Goal: Task Accomplishment & Management: Manage account settings

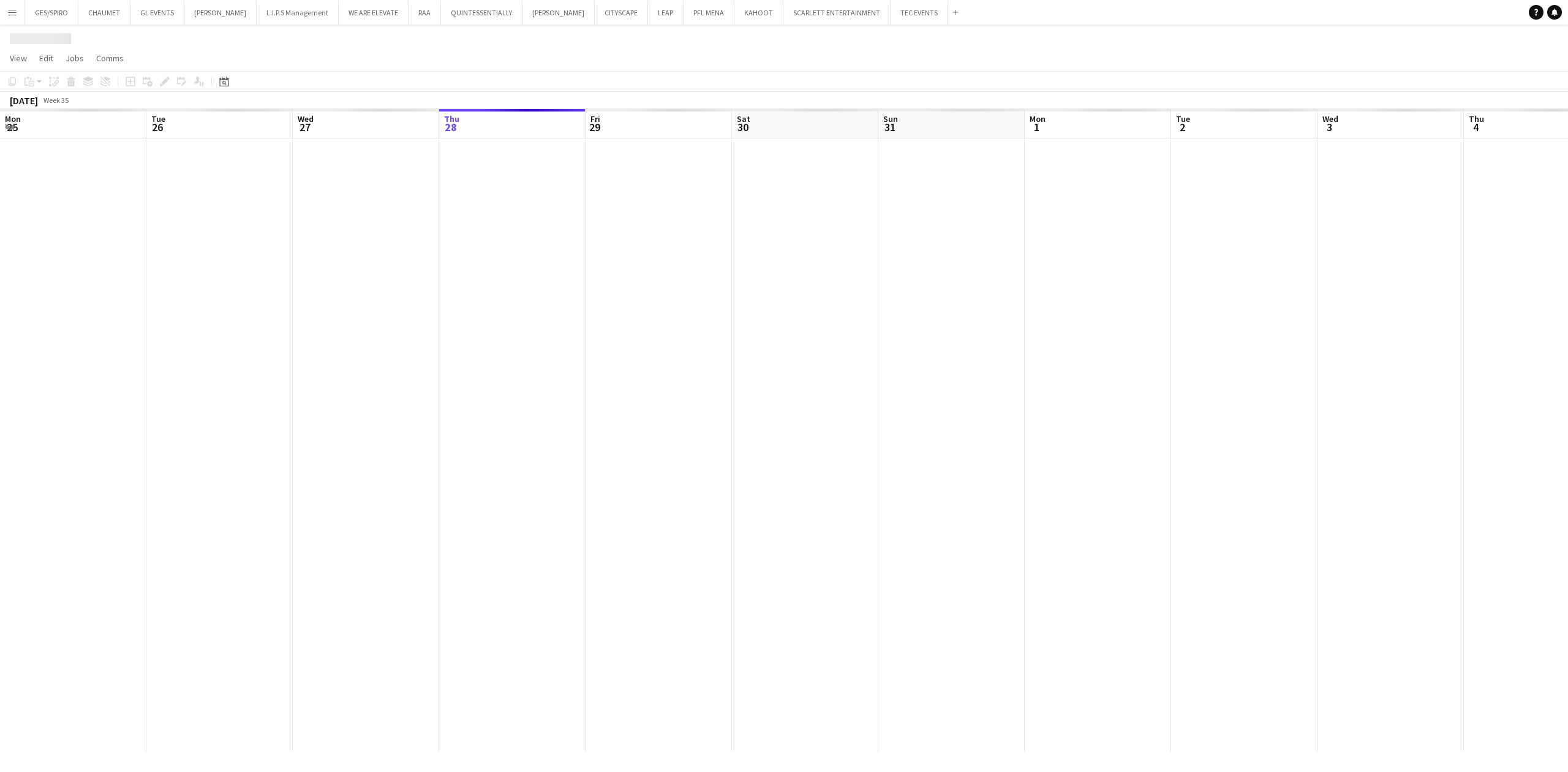
scroll to position [0, 293]
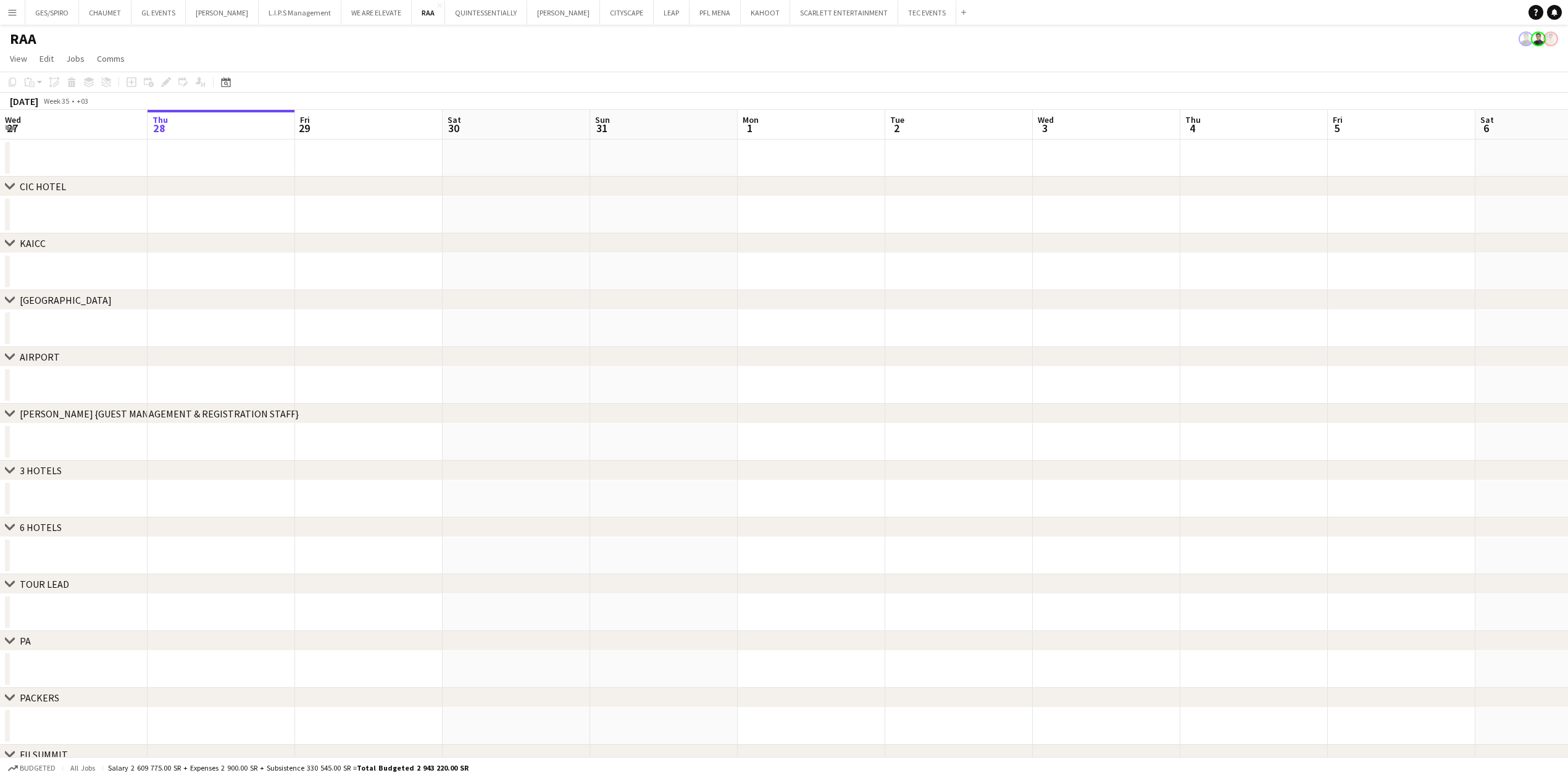
click at [264, 55] on app-page-menu "View Day view expanded Day view collapsed Month view Date picker Jump to today …" at bounding box center [784, 60] width 1568 height 24
drag, startPoint x: 815, startPoint y: 339, endPoint x: 306, endPoint y: 383, distance: 510.9
click at [302, 383] on app-calendar-viewport "Wed 27 Thu 28 Fri 29 Sat 30 Sun 31 Mon 1 Tue 2 Wed 3 Thu 4 Fri 5 Sat 6 Sun 7 Mo…" at bounding box center [784, 484] width 1568 height 749
drag, startPoint x: 1074, startPoint y: 354, endPoint x: 428, endPoint y: 383, distance: 646.7
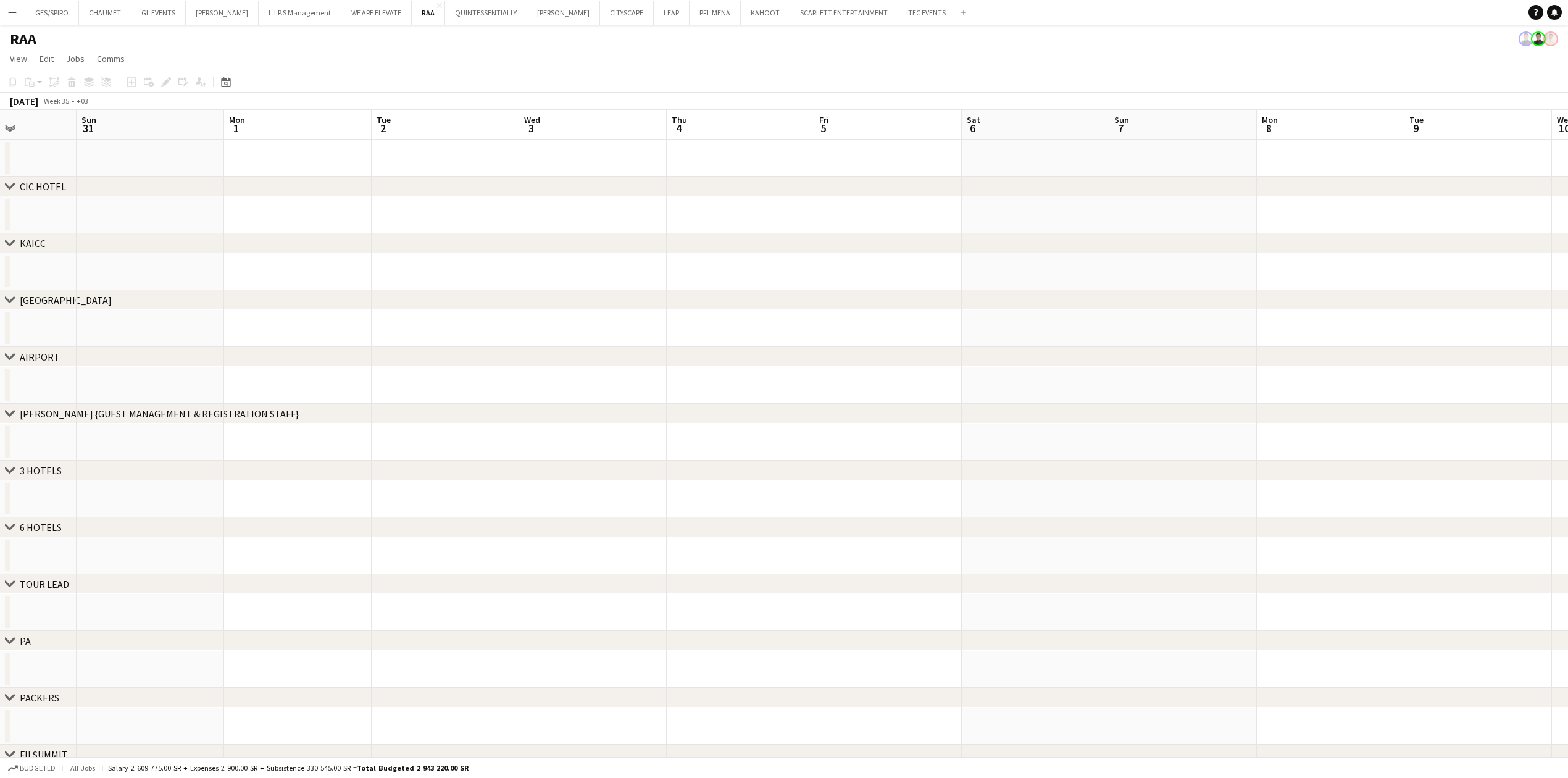
click at [407, 388] on div "chevron-right CIC HOTEL chevron-right KAICC chevron-right CROWNE PLAZA chevron-…" at bounding box center [784, 484] width 1568 height 749
drag, startPoint x: 1159, startPoint y: 260, endPoint x: 785, endPoint y: 305, distance: 376.7
click at [785, 305] on div "chevron-right CIC HOTEL chevron-right KAICC chevron-right CROWNE PLAZA chevron-…" at bounding box center [784, 498] width 1568 height 718
drag, startPoint x: 1371, startPoint y: 225, endPoint x: 663, endPoint y: 235, distance: 708.1
click at [650, 235] on div "chevron-right CIC HOTEL chevron-right KAICC chevron-right CROWNE PLAZA chevron-…" at bounding box center [784, 484] width 1568 height 749
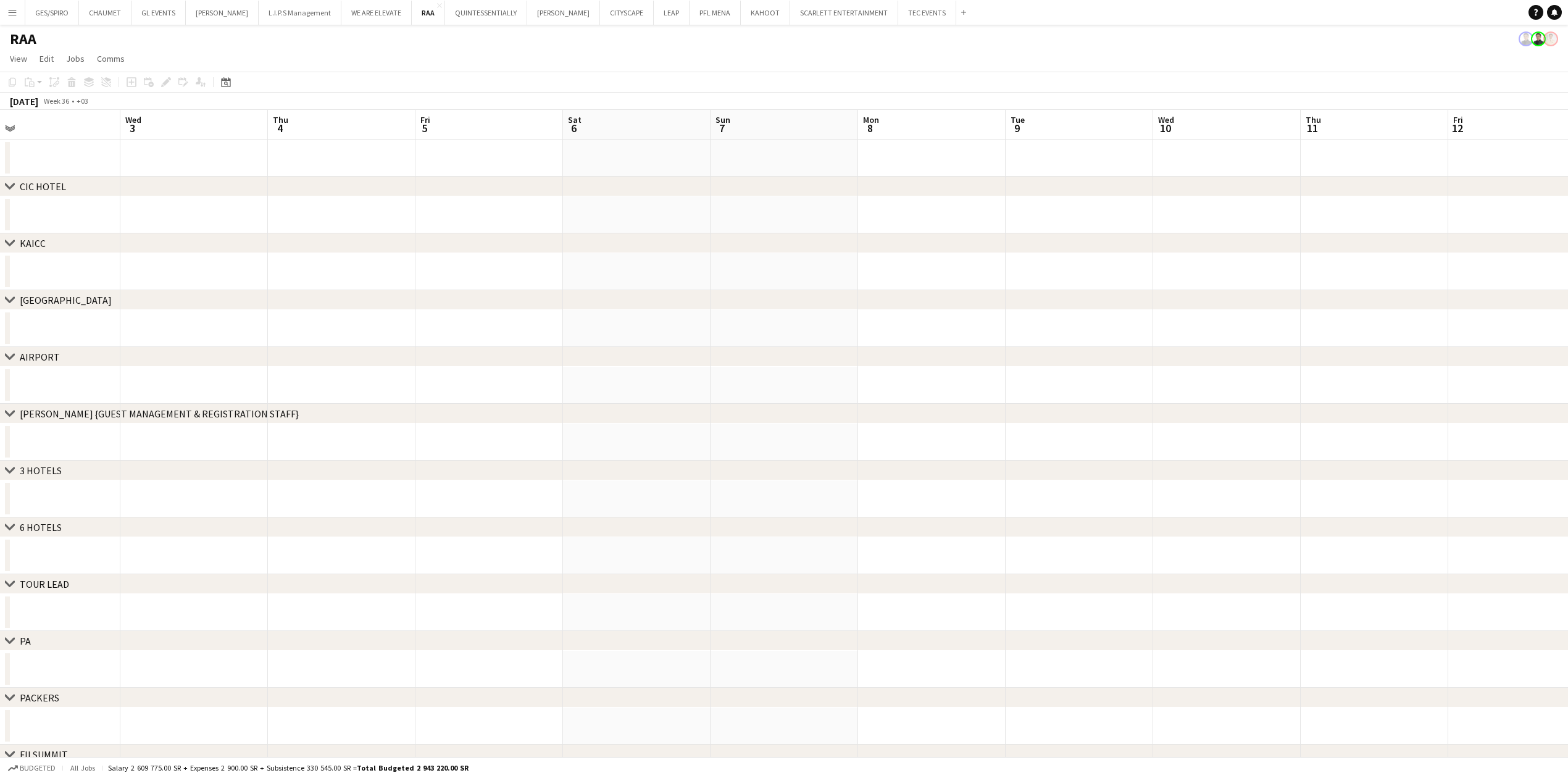
drag, startPoint x: 1380, startPoint y: 233, endPoint x: 870, endPoint y: 264, distance: 510.9
click at [870, 264] on app-calendar-viewport "Sat 30 Sun 31 Mon 1 Tue 2 Wed 3 Thu 4 Fri 5 Sat 6 Sun 7 Mon 8 Tue 9 Wed 10 Thu …" at bounding box center [784, 484] width 1568 height 749
drag, startPoint x: 1317, startPoint y: 262, endPoint x: 839, endPoint y: 288, distance: 478.7
click at [819, 294] on div "chevron-right CIC HOTEL chevron-right KAICC chevron-right CROWNE PLAZA chevron-…" at bounding box center [784, 484] width 1568 height 749
drag, startPoint x: 1367, startPoint y: 269, endPoint x: 700, endPoint y: 303, distance: 667.9
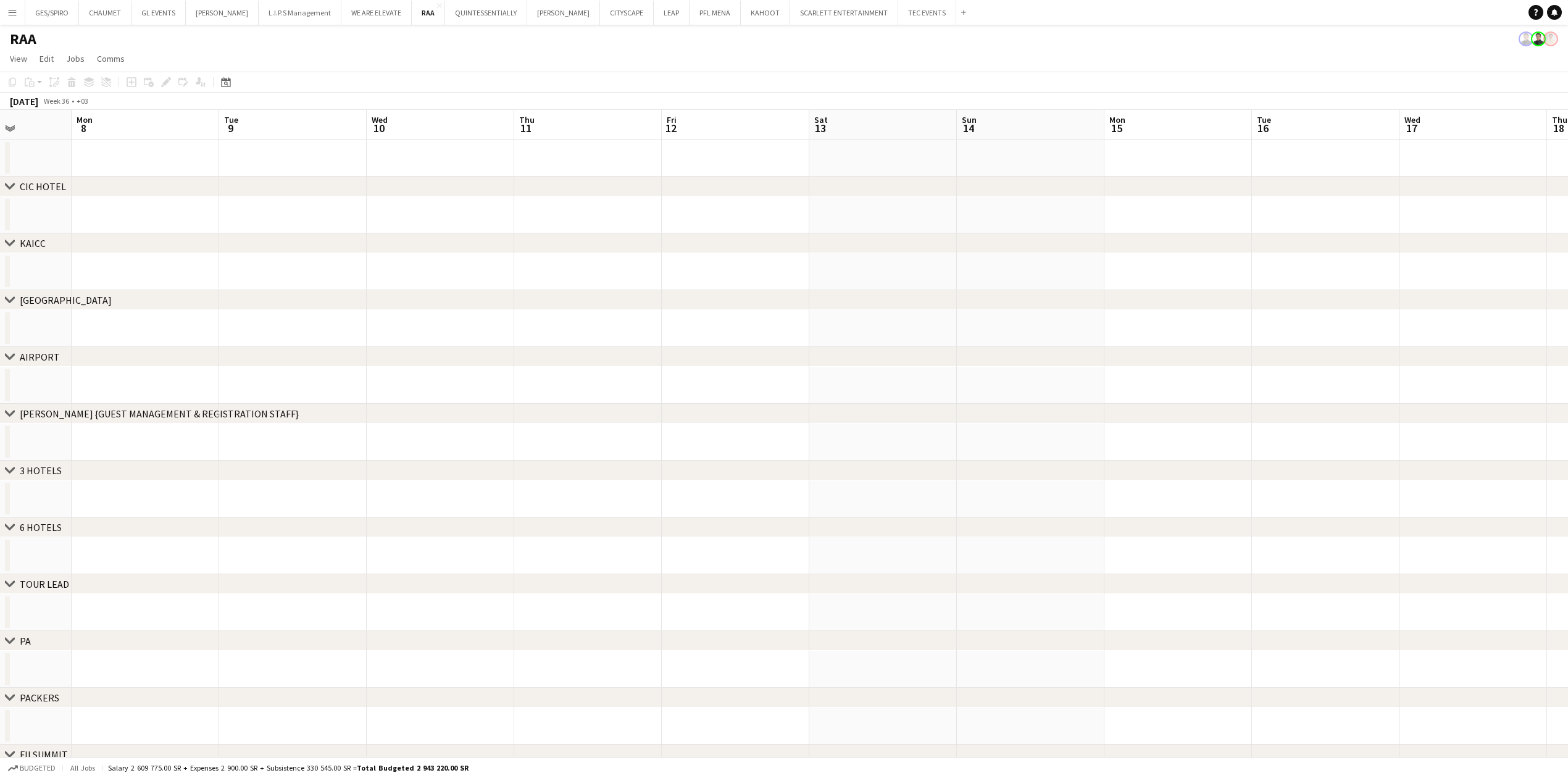
click at [658, 304] on div "chevron-right CIC HOTEL chevron-right KAICC chevron-right CROWNE PLAZA chevron-…" at bounding box center [784, 484] width 1568 height 749
drag, startPoint x: 1355, startPoint y: 268, endPoint x: 749, endPoint y: 281, distance: 606.1
click at [690, 284] on app-calendar-viewport "Tue 9 Wed 10 Thu 11 Fri 12 Sat 13 Sun 14 Mon 15 Tue 16 Wed 17 Thu 18 Fri 19 Sat…" at bounding box center [784, 484] width 1568 height 749
drag, startPoint x: 1298, startPoint y: 267, endPoint x: 558, endPoint y: 292, distance: 740.4
click at [552, 292] on app-calendar-viewport "Thu 11 Fri 12 Sat 13 Sun 14 Mon 15 Tue 16 Wed 17 Thu 18 Fri 19 Sat 20 Sun 21 Mo…" at bounding box center [784, 484] width 1568 height 749
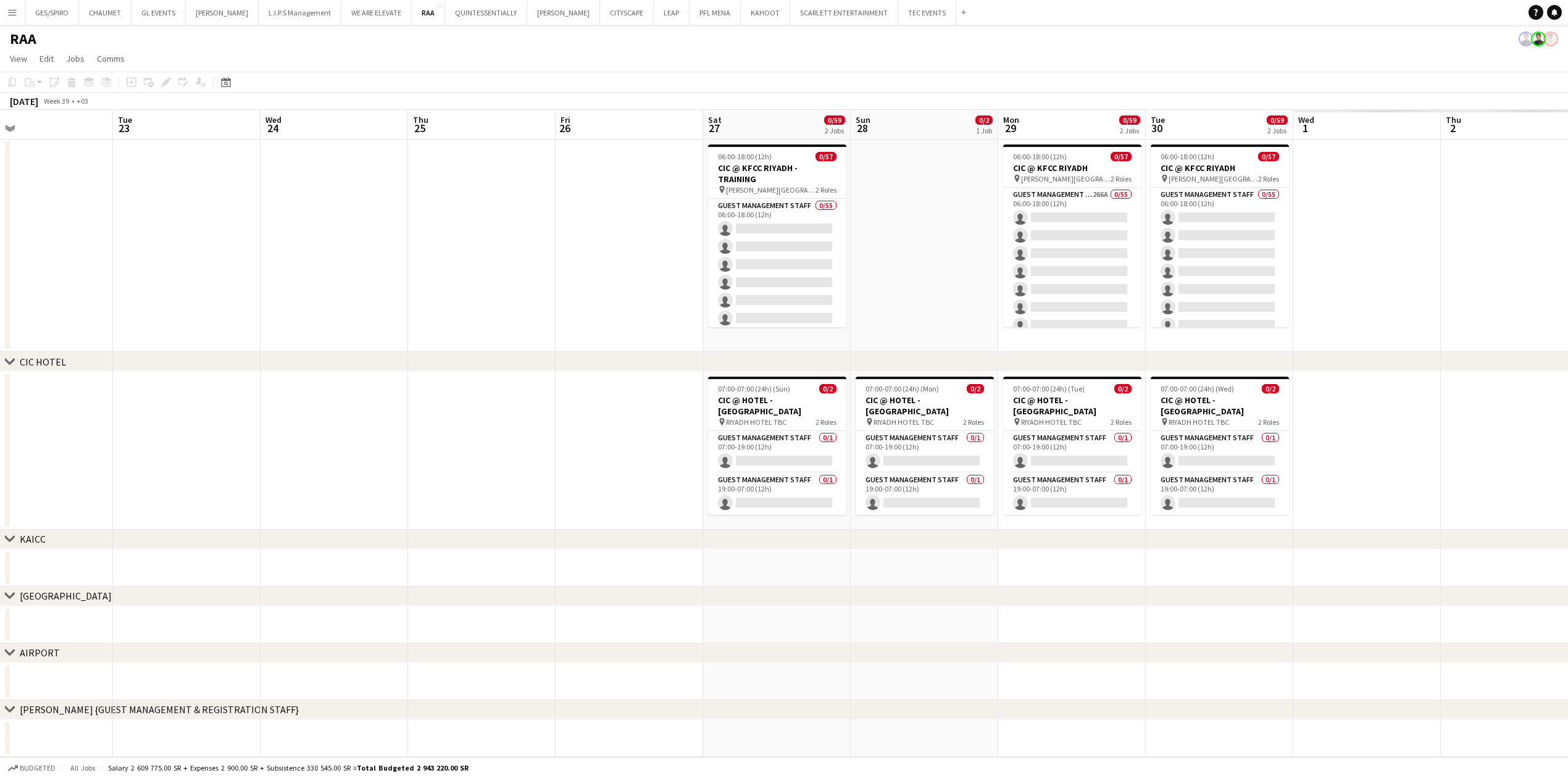
drag, startPoint x: 1299, startPoint y: 258, endPoint x: 602, endPoint y: 294, distance: 697.9
click at [603, 294] on app-calendar-viewport "Fri 19 Sat 20 Sun 21 Mon 22 Tue 23 Wed 24 Thu 25 Fri 26 Sat 27 0/59 2 Jobs Sun …" at bounding box center [784, 632] width 1568 height 1045
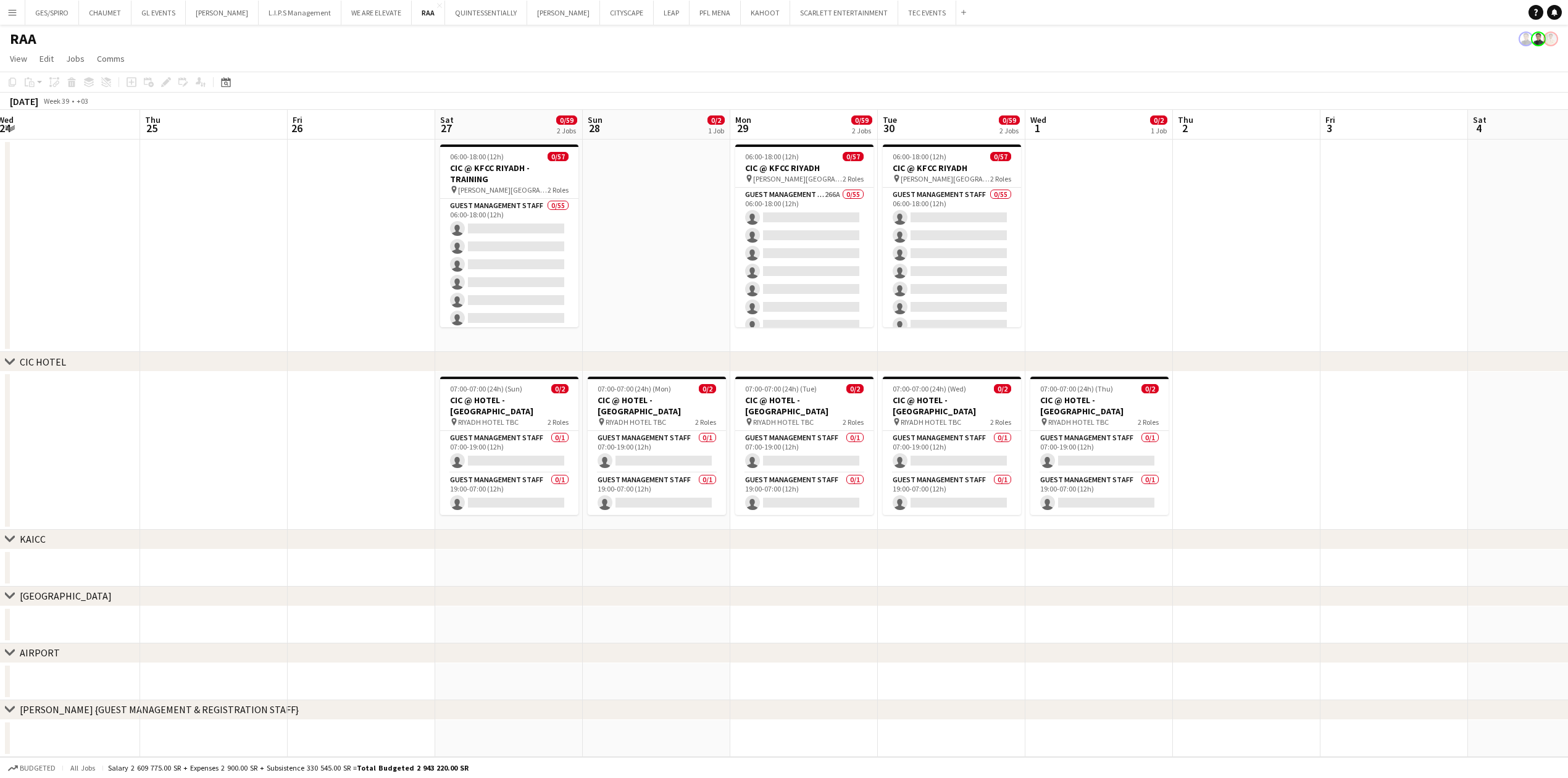
scroll to position [0, 470]
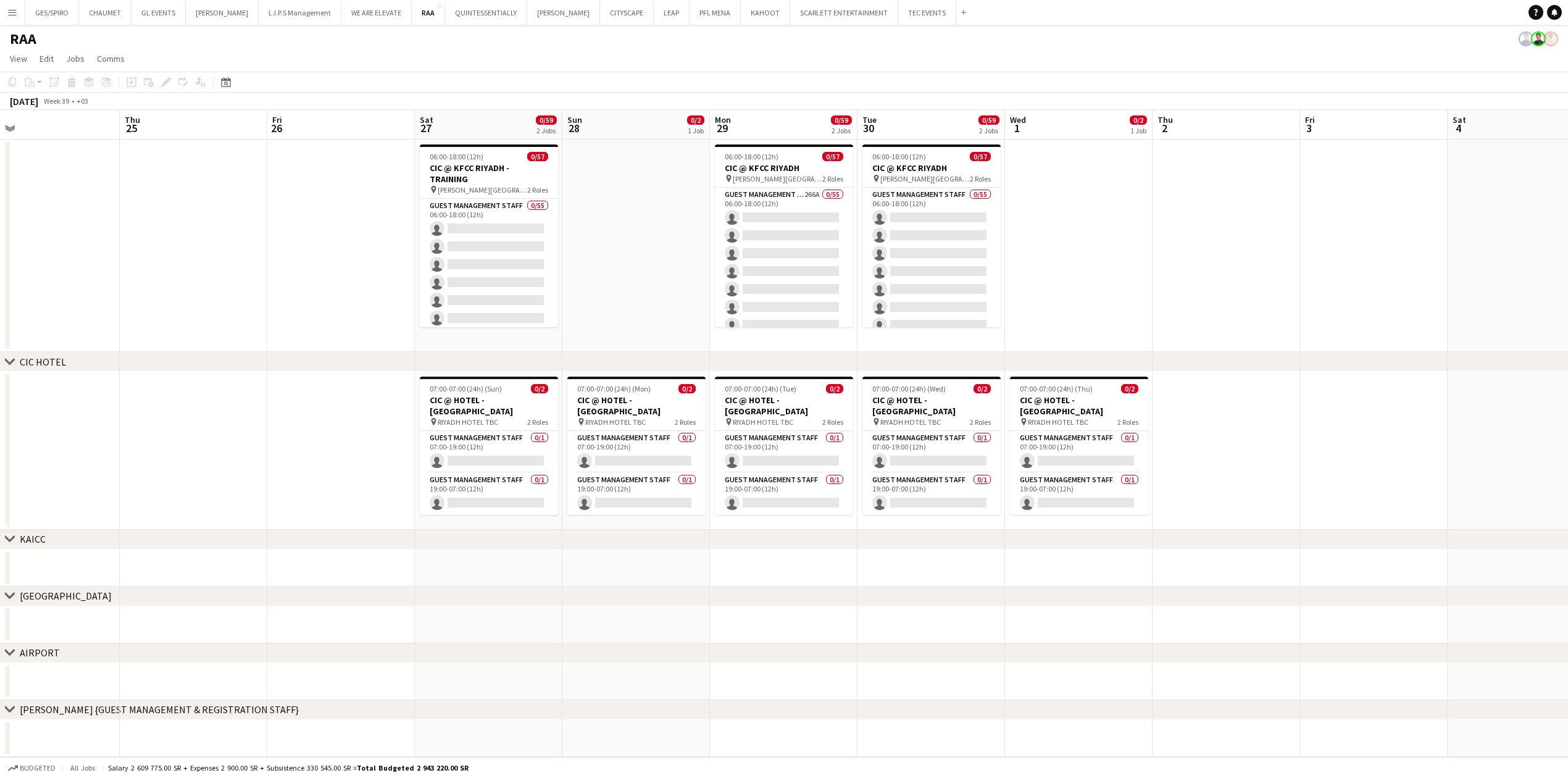
drag, startPoint x: 1385, startPoint y: 243, endPoint x: 1102, endPoint y: 260, distance: 283.5
click at [1102, 260] on app-calendar-viewport "Sun 21 Mon 22 Tue 23 Wed 24 Thu 25 Fri 26 Sat 27 0/59 2 Jobs Sun 28 0/2 1 Job M…" at bounding box center [784, 632] width 1568 height 1045
click at [502, 417] on div "pin RIYADH HOTEL TBC 2 Roles" at bounding box center [488, 421] width 138 height 10
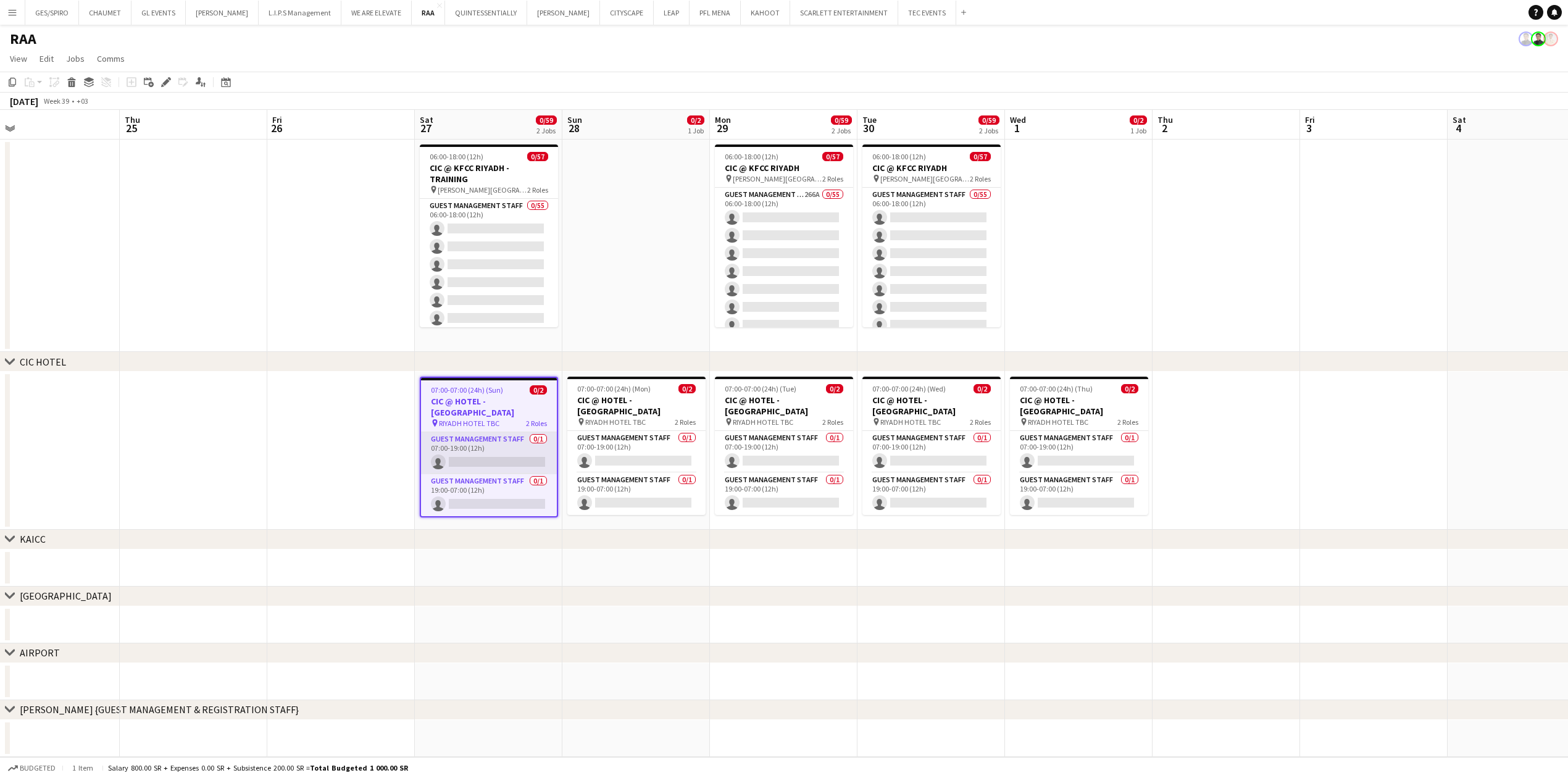
click at [511, 435] on app-card-role "Guest Management Staff 0/1 07:00-19:00 (12h) single-neutral-actions" at bounding box center [489, 453] width 136 height 42
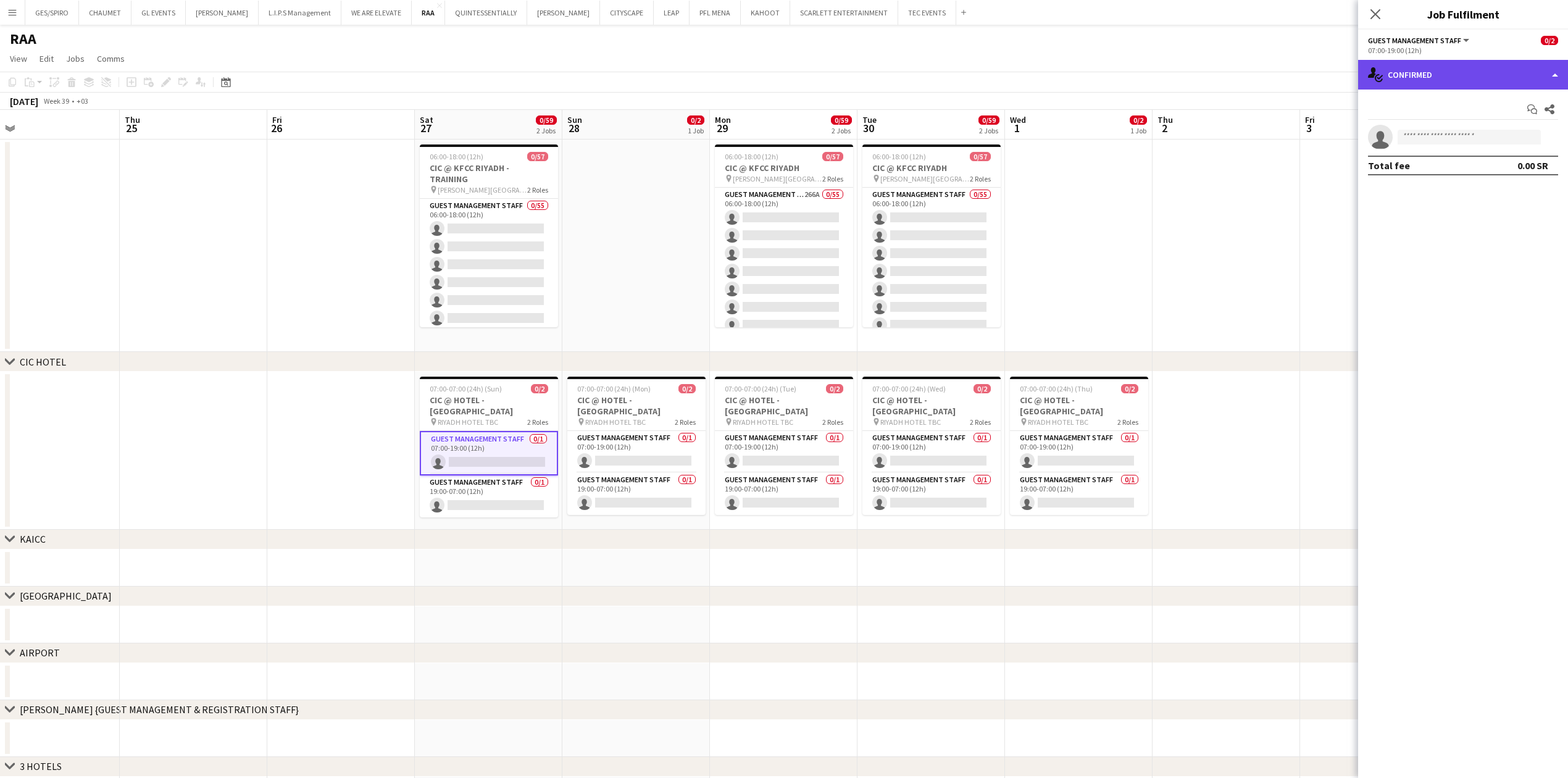
click at [1506, 73] on div "single-neutral-actions-check-2 Confirmed" at bounding box center [1463, 74] width 210 height 29
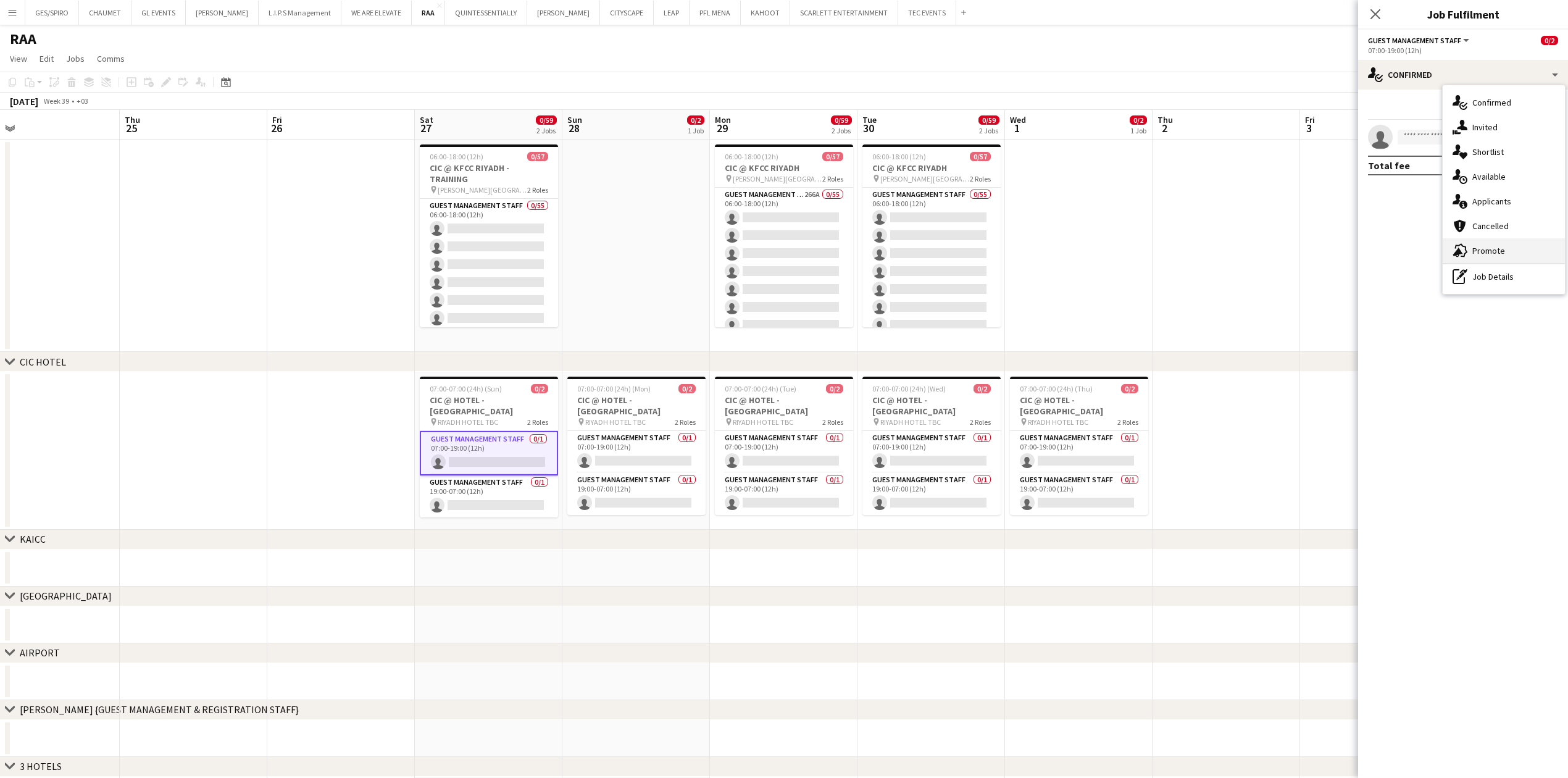
click at [1510, 248] on div "advertising-megaphone Promote" at bounding box center [1504, 250] width 122 height 25
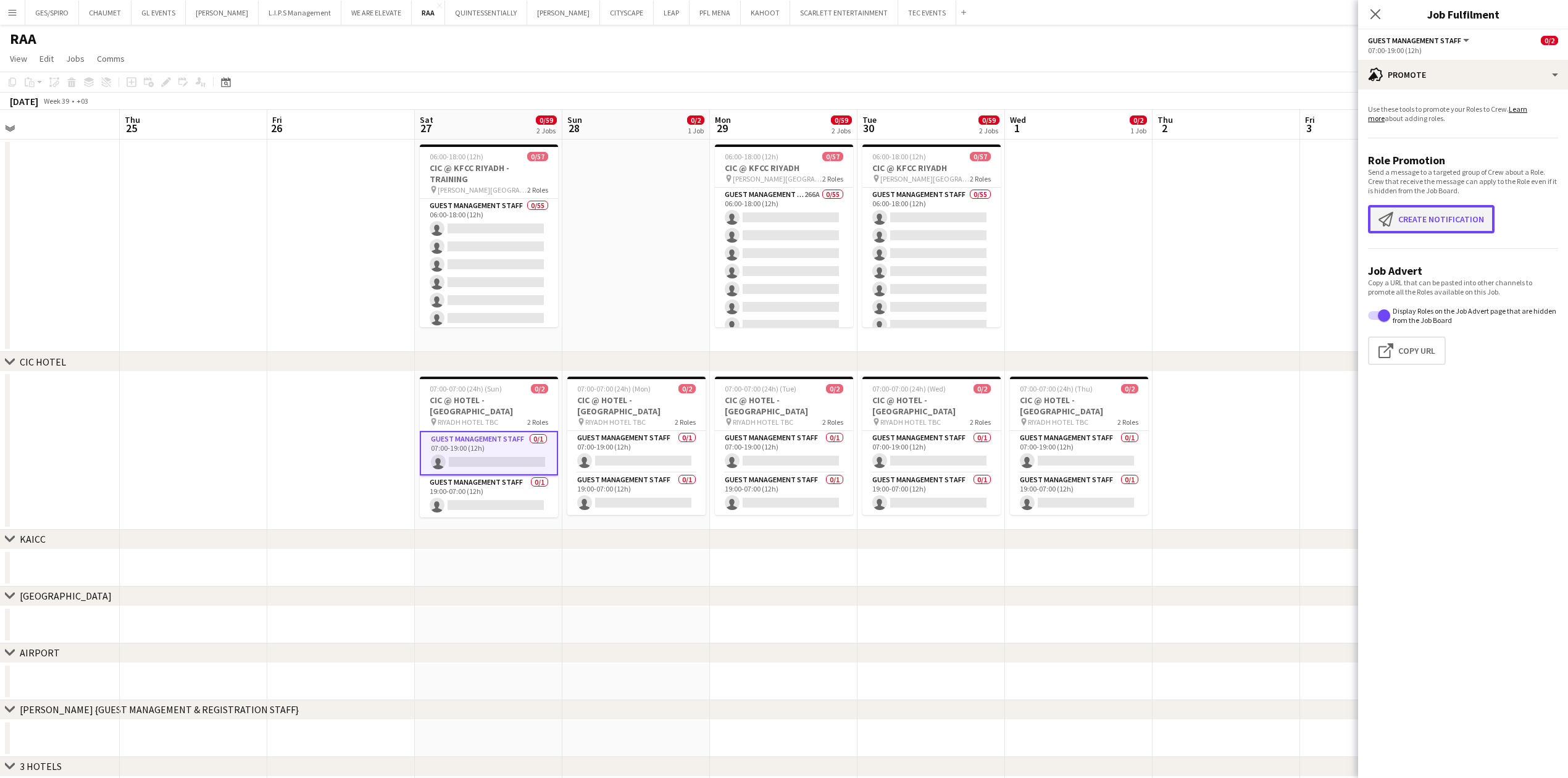
click at [1459, 216] on button "Create notification Create notification" at bounding box center [1431, 219] width 127 height 29
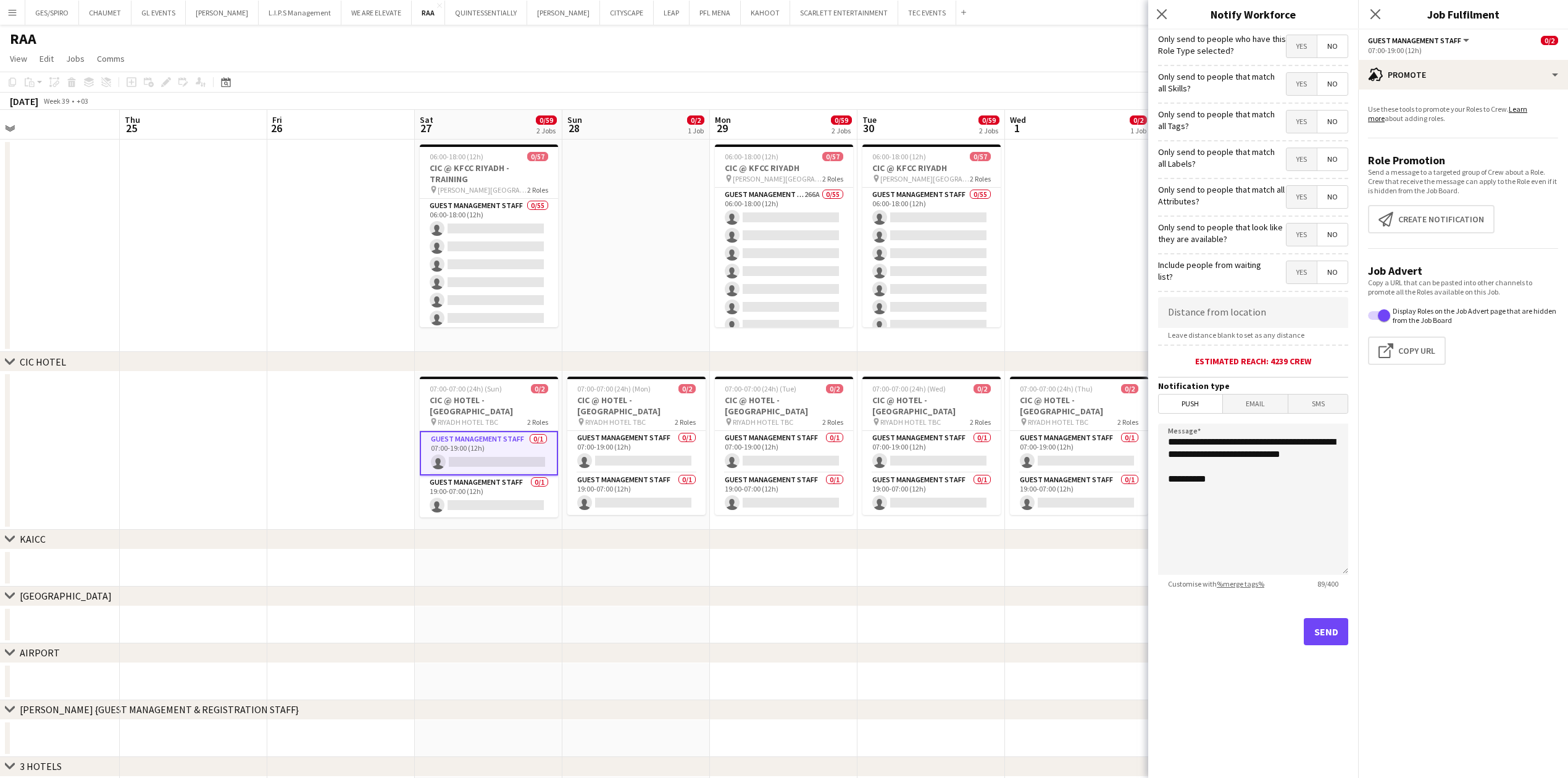
click at [1173, 19] on div "Close pop-in" at bounding box center [1164, 14] width 31 height 29
click at [1167, 16] on icon "Close pop-in" at bounding box center [1162, 14] width 12 height 12
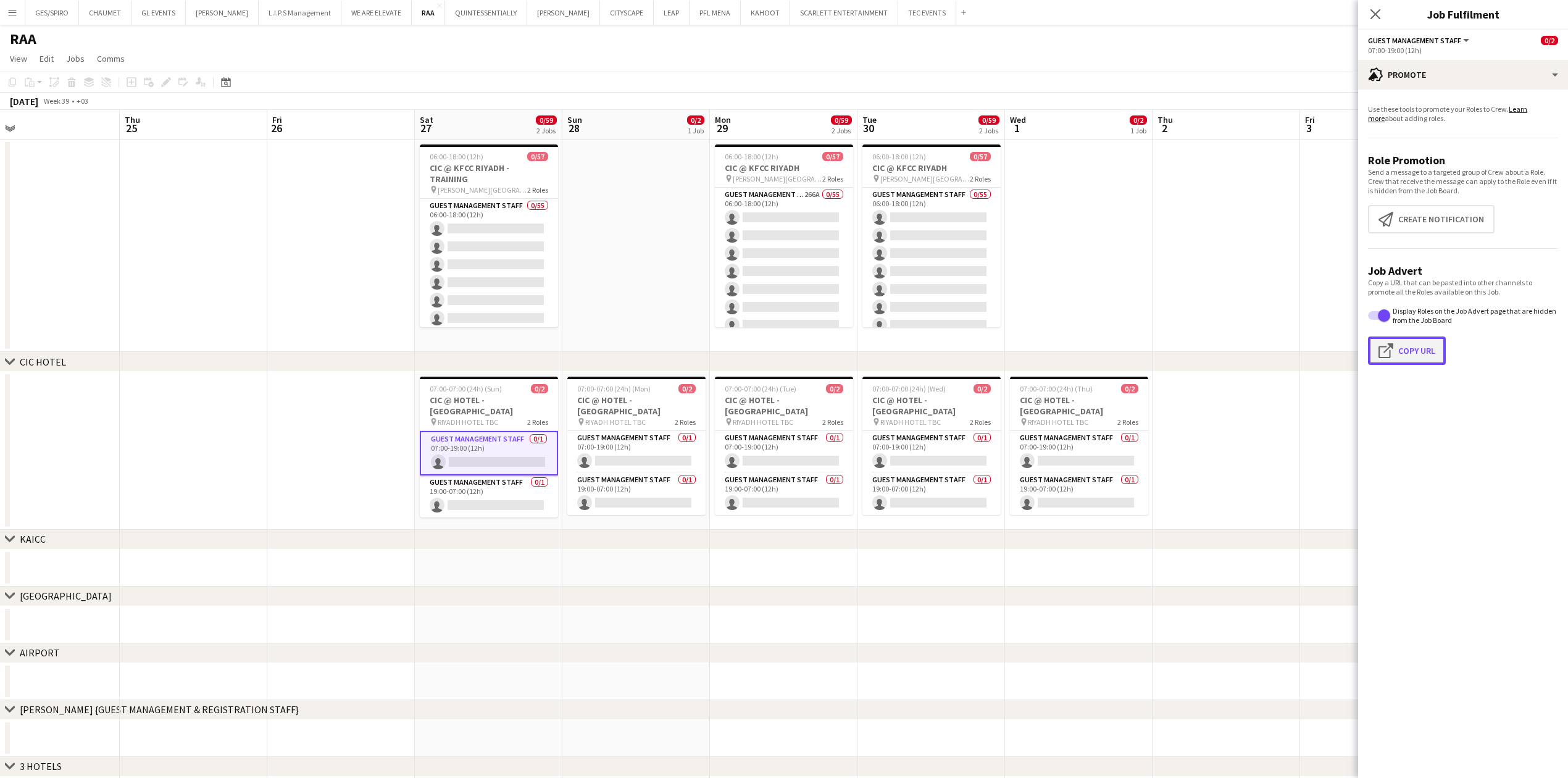
click at [1428, 349] on button "Click to copy URL Copy Url" at bounding box center [1406, 350] width 78 height 29
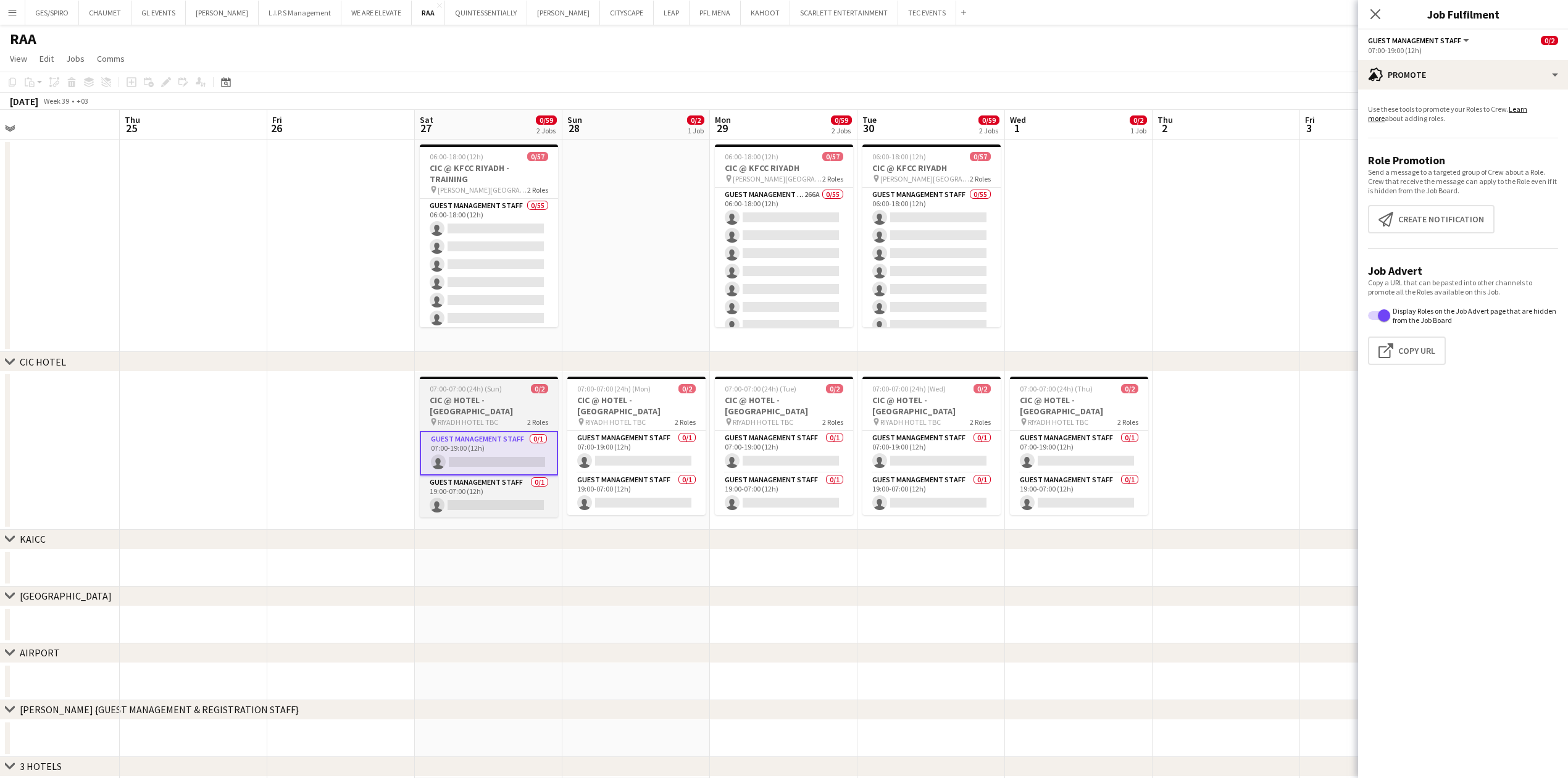
click at [522, 397] on h3 "CIC @ HOTEL - RIYADH" at bounding box center [488, 406] width 138 height 22
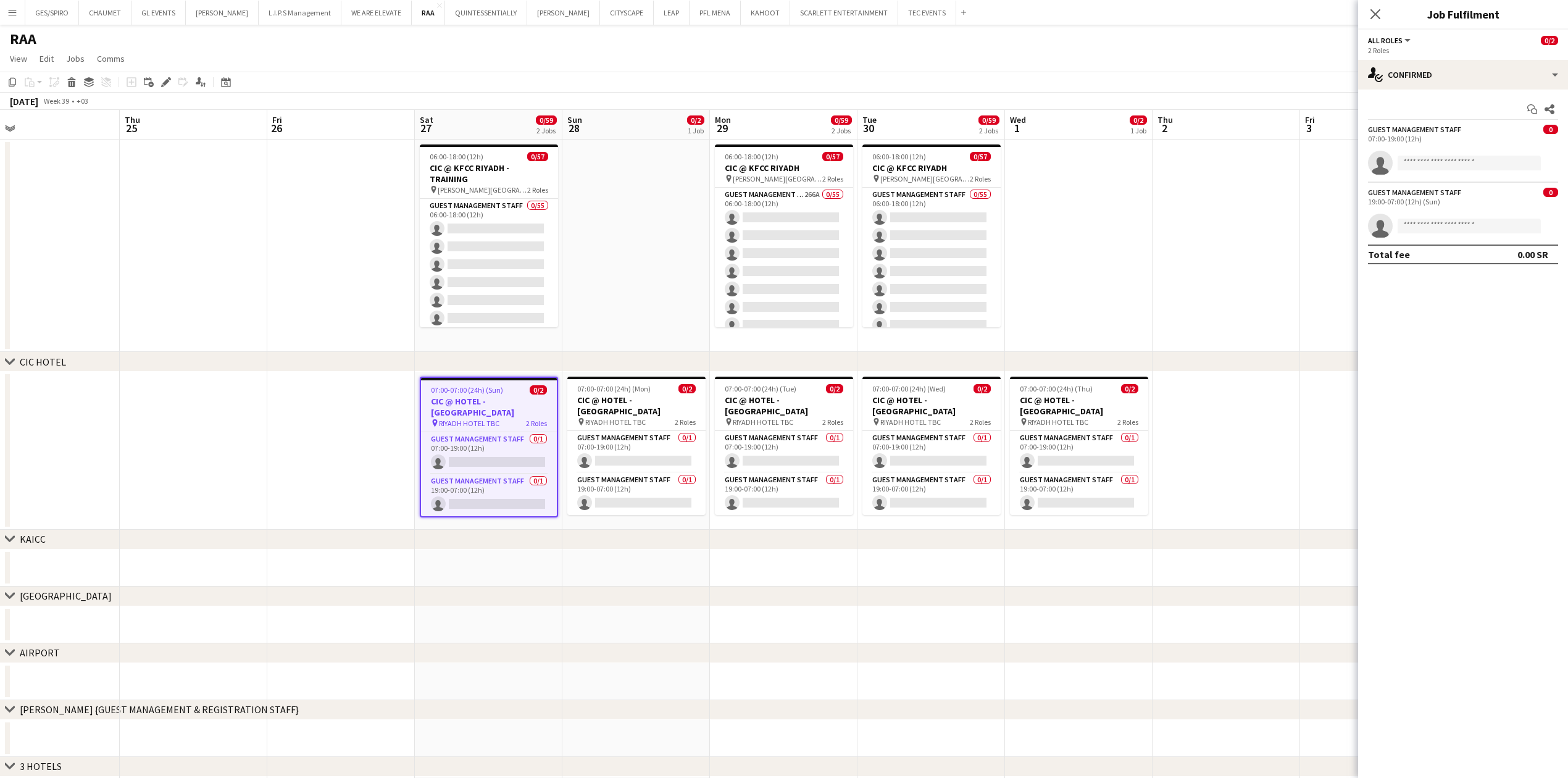
scroll to position [0, 470]
click at [1502, 65] on div "single-neutral-actions-check-2 Confirmed" at bounding box center [1463, 74] width 210 height 29
click at [168, 87] on div "Edit" at bounding box center [166, 82] width 15 height 15
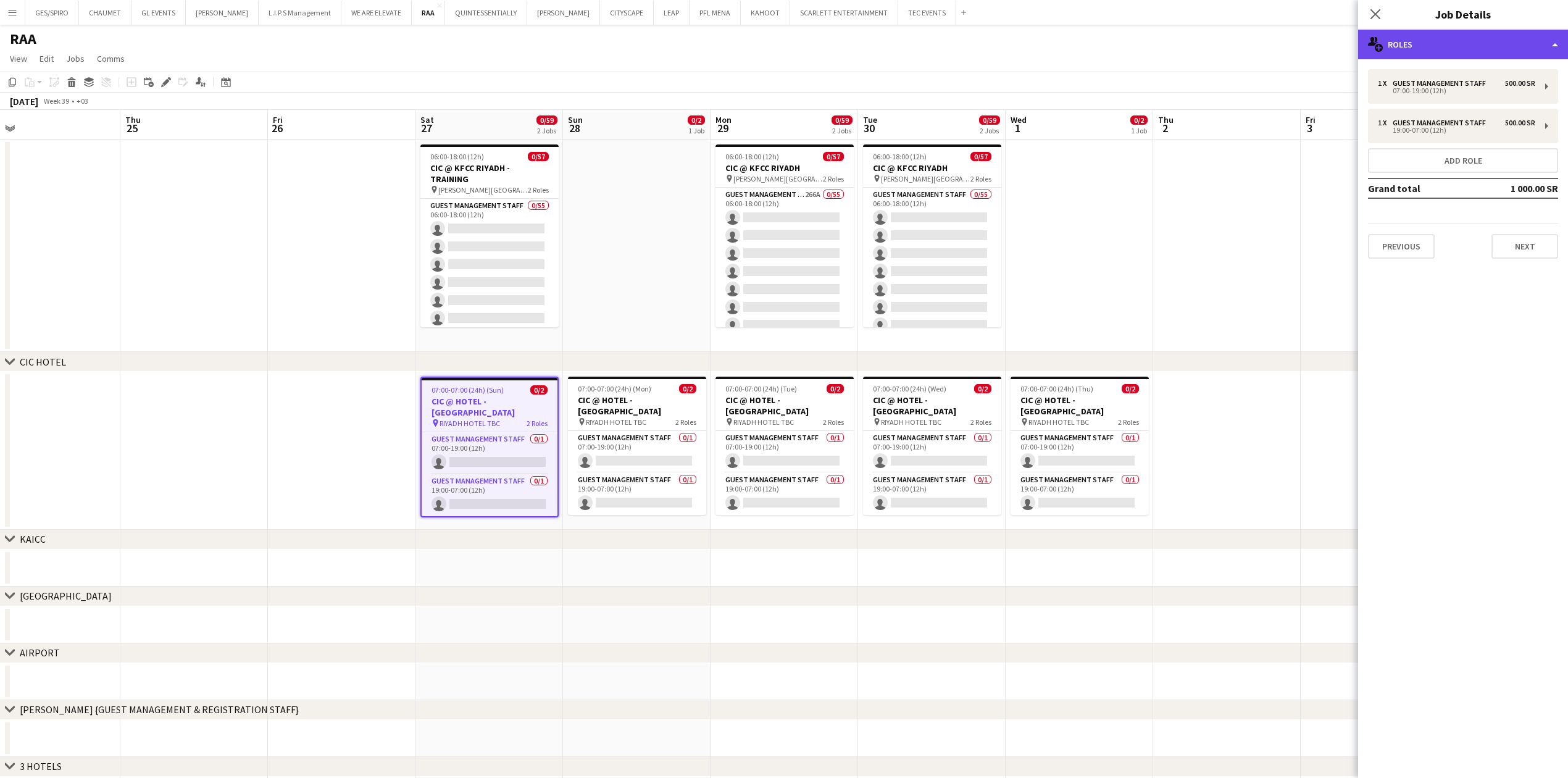
click at [1507, 35] on div "multiple-users-add Roles" at bounding box center [1463, 44] width 210 height 29
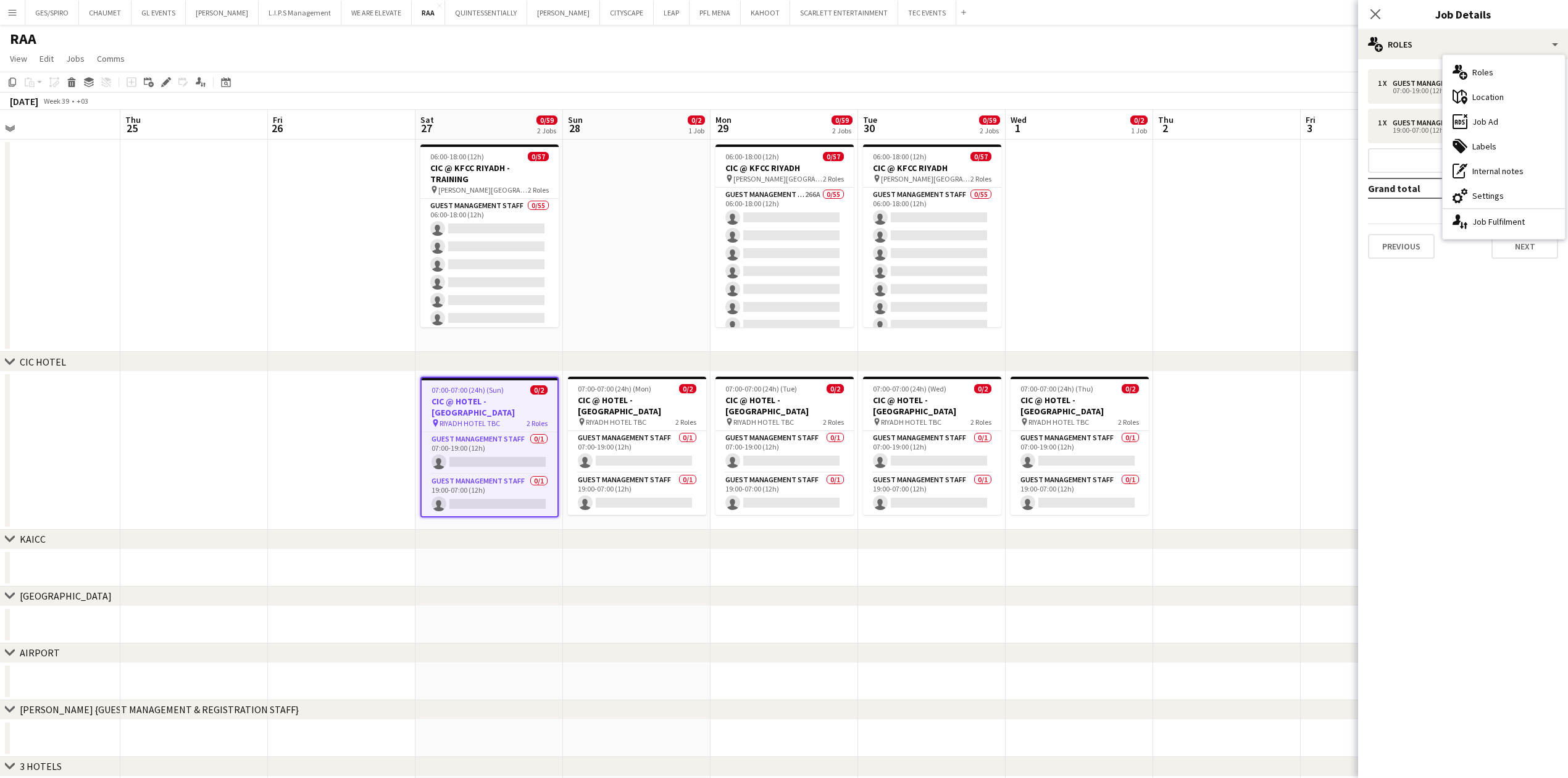
click at [1518, 195] on div "cog-double-3 Settings" at bounding box center [1504, 195] width 122 height 25
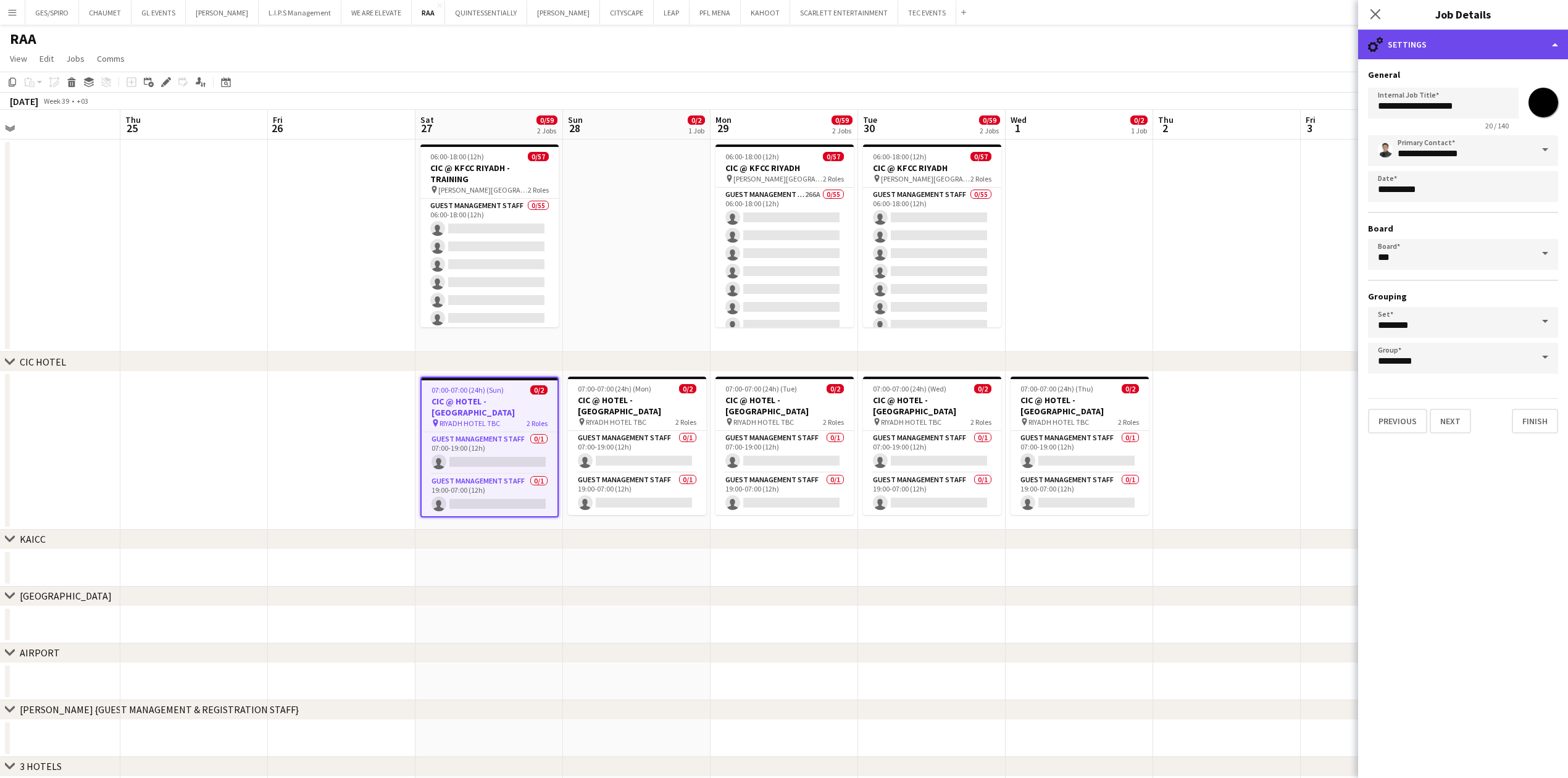
click at [1500, 40] on div "cog-double-3 Settings" at bounding box center [1463, 44] width 210 height 29
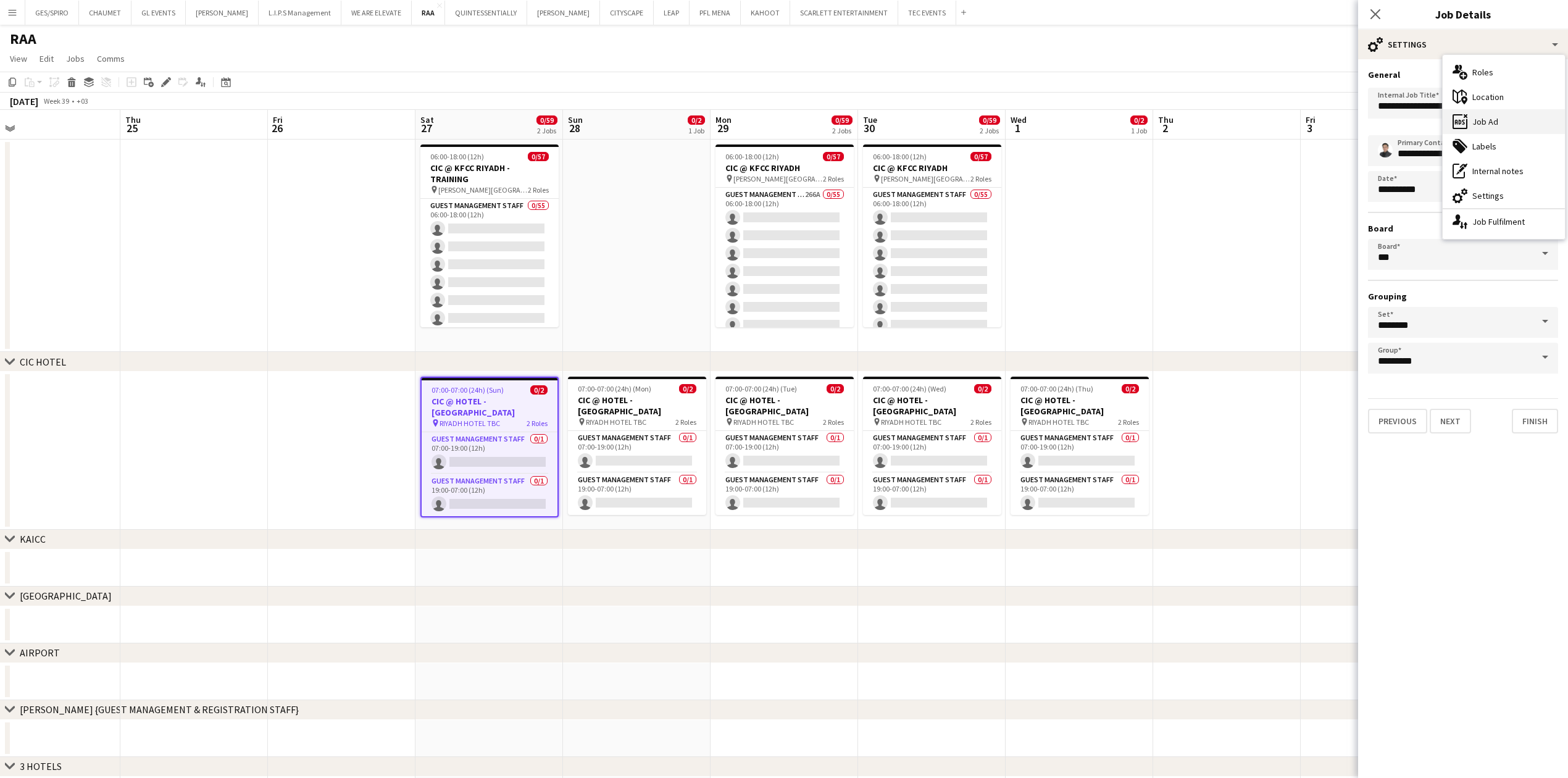
click at [1505, 114] on div "ads-window Job Ad" at bounding box center [1504, 121] width 122 height 25
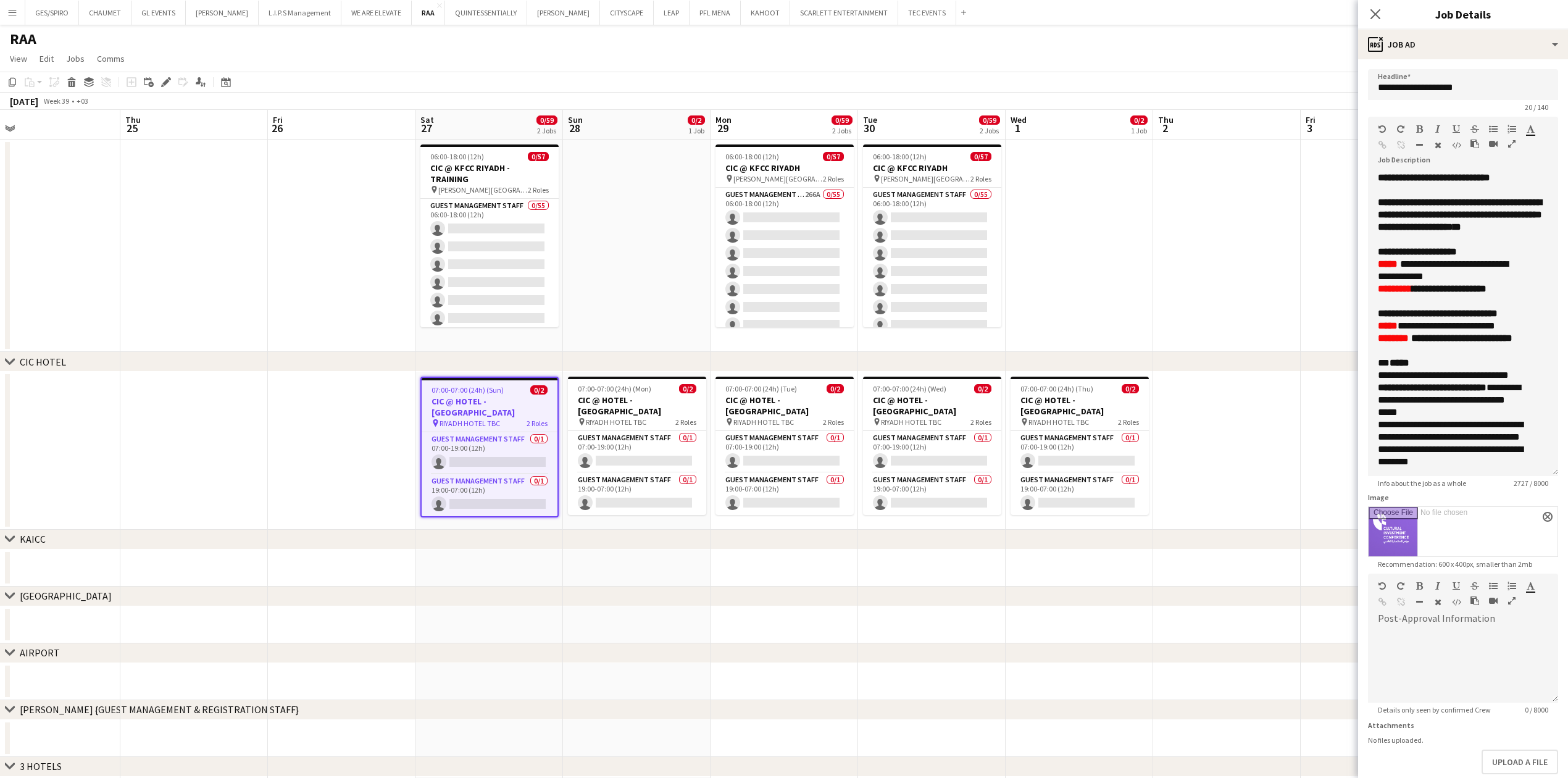
drag, startPoint x: 1556, startPoint y: 239, endPoint x: 1562, endPoint y: 473, distance: 234.1
click at [1562, 473] on mat-expansion-panel "**********" at bounding box center [1463, 418] width 210 height 718
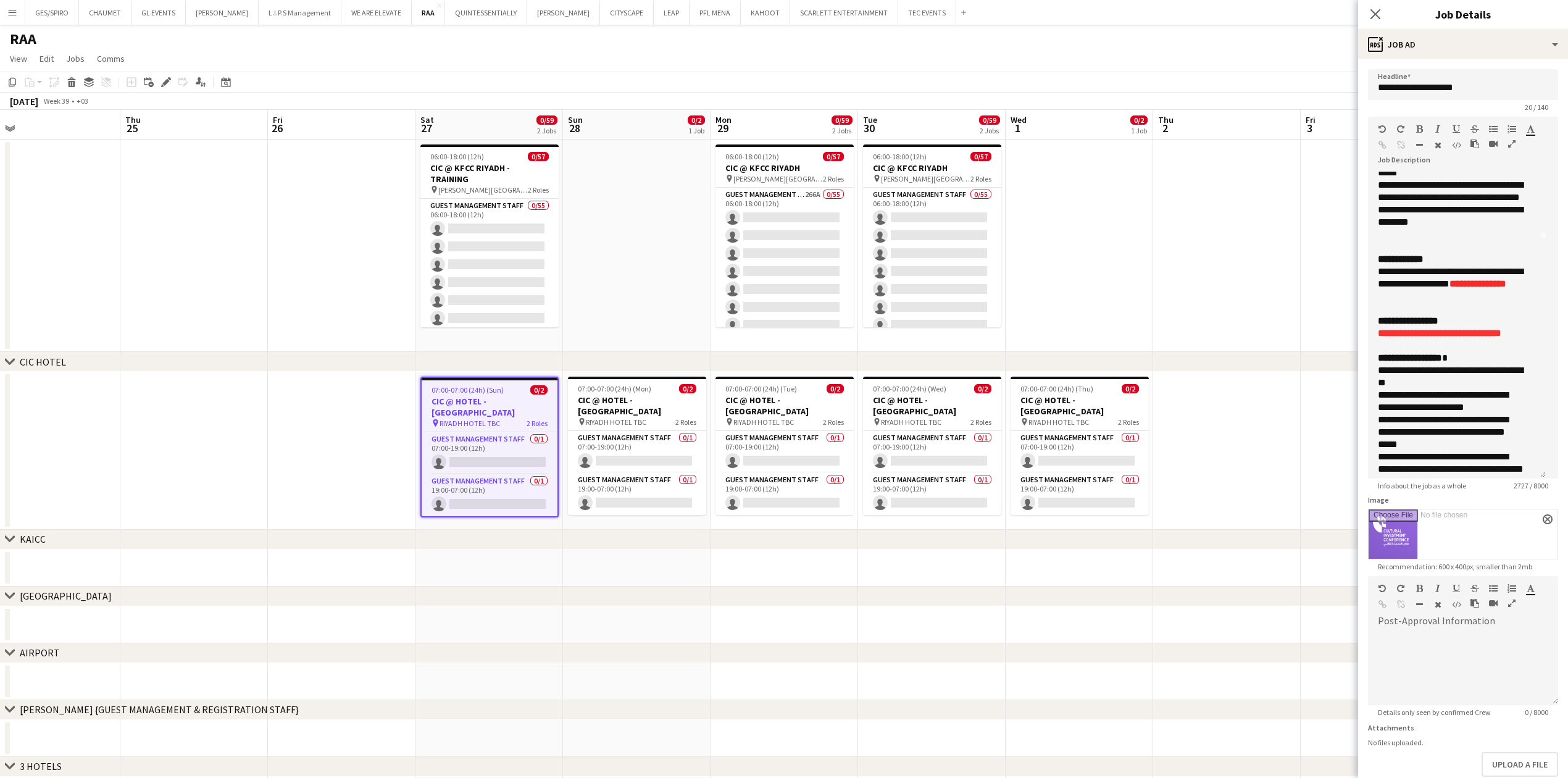
scroll to position [246, 0]
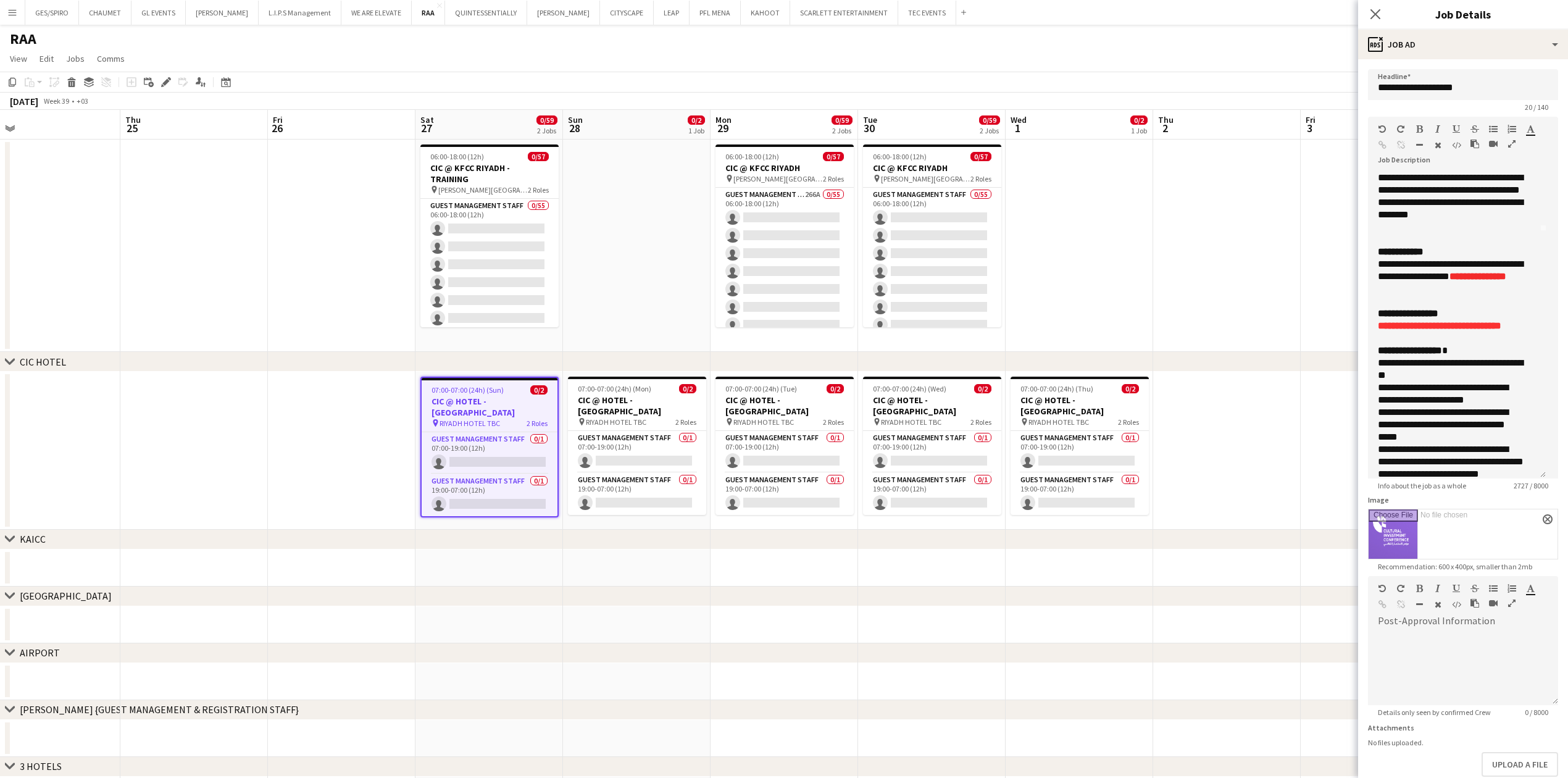
click at [1173, 425] on app-date-cell at bounding box center [1227, 451] width 147 height 158
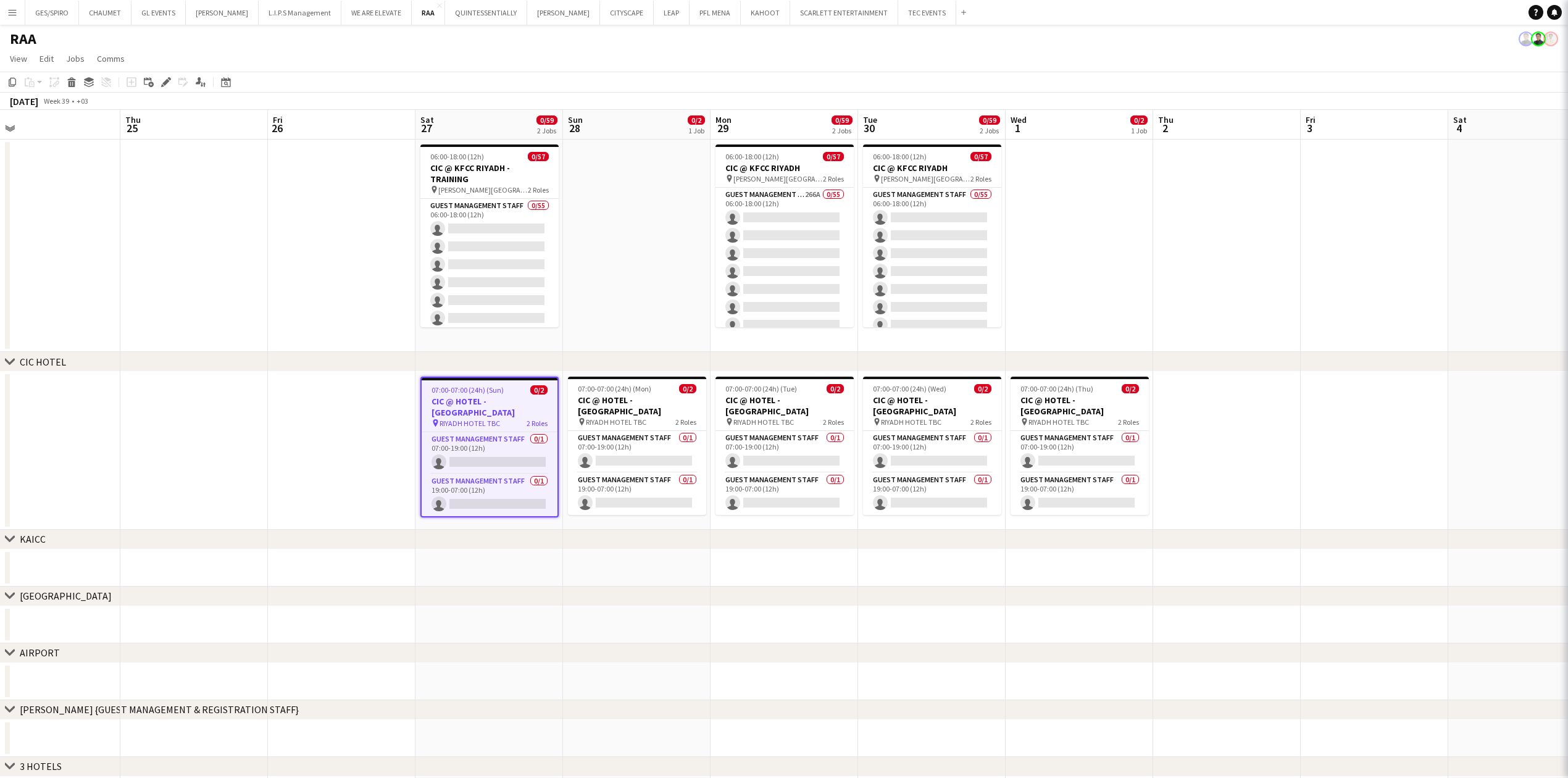
scroll to position [0, 467]
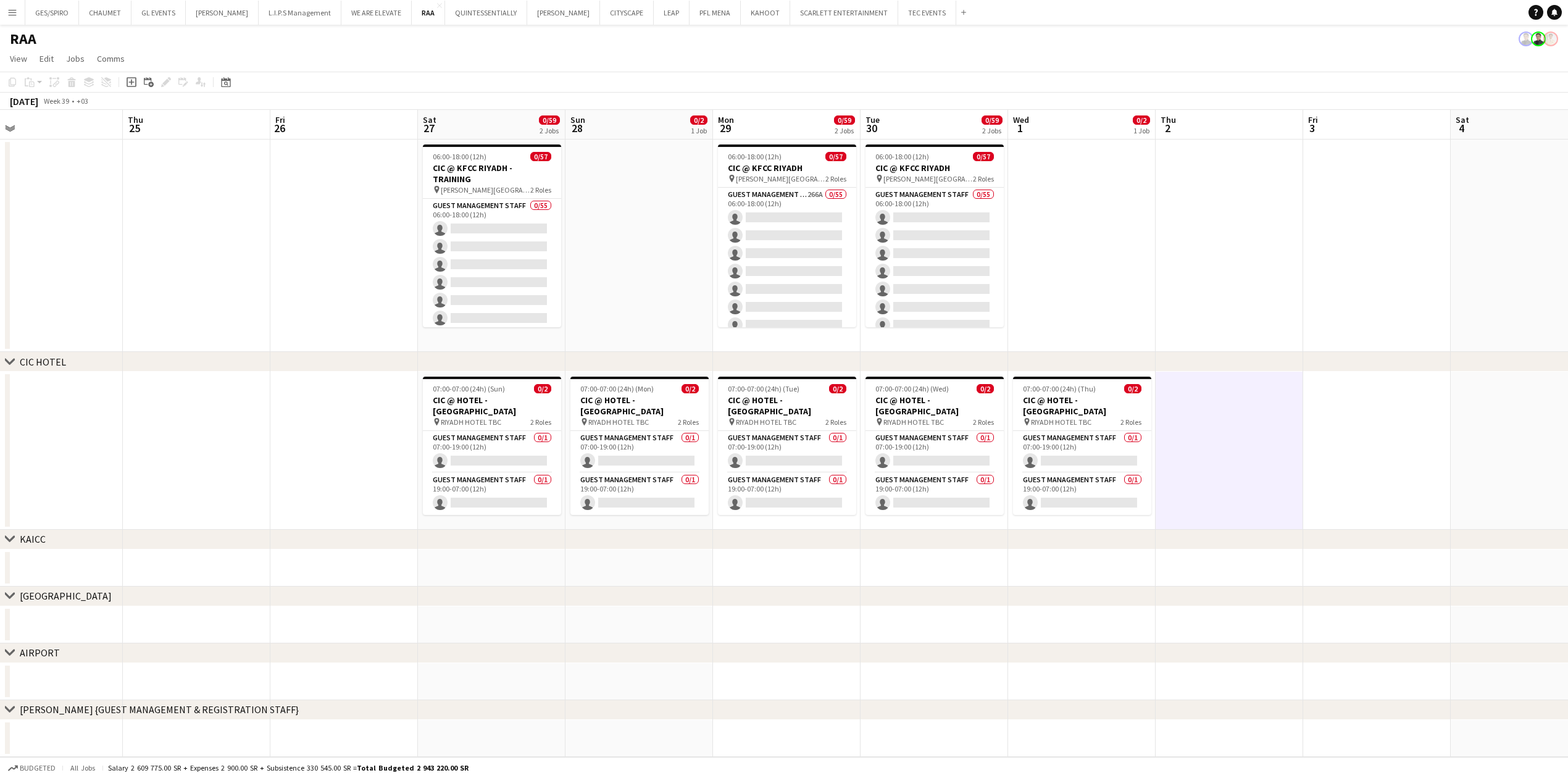
click at [1068, 189] on app-date-cell at bounding box center [1082, 246] width 147 height 212
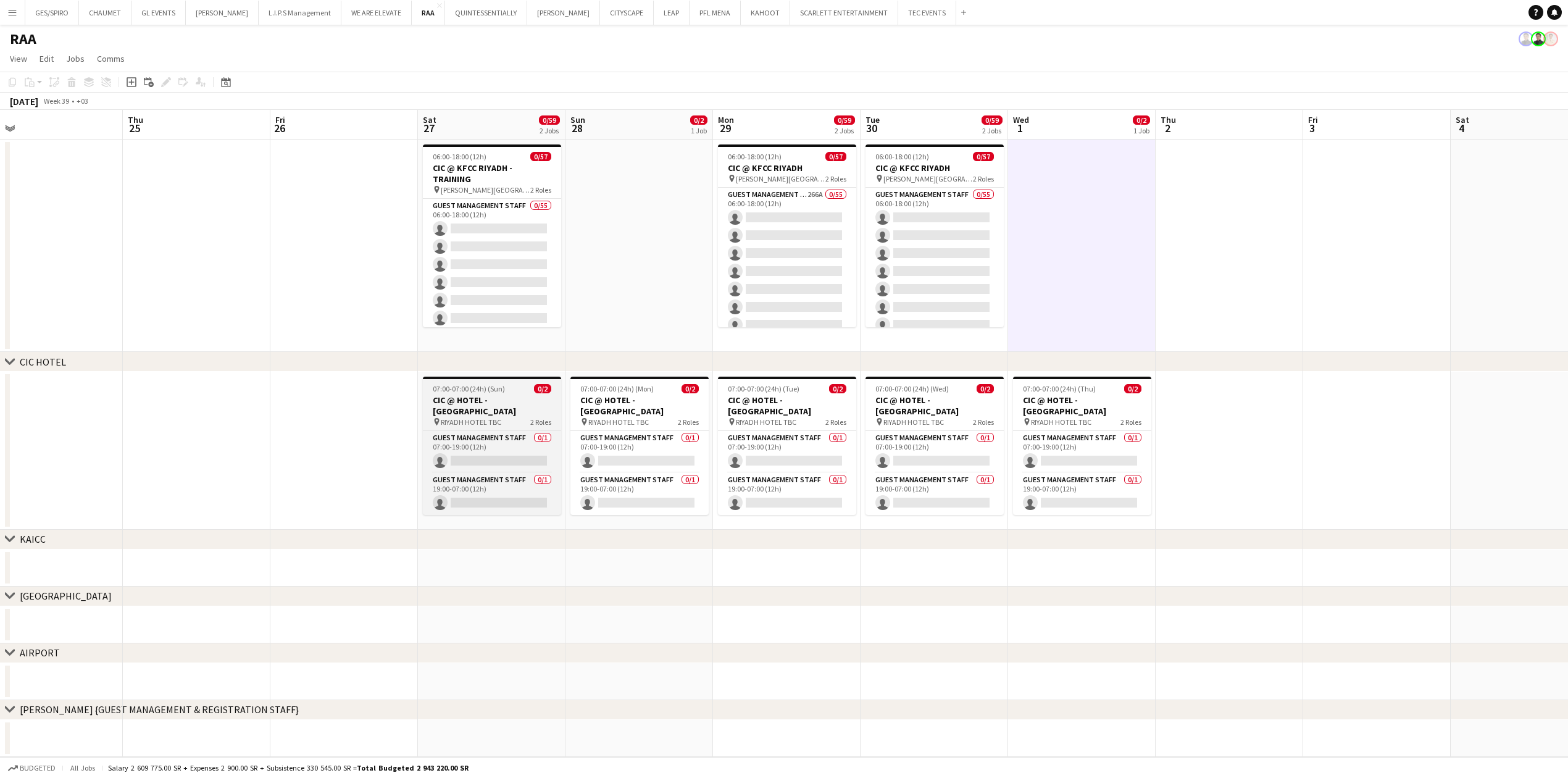
drag, startPoint x: 509, startPoint y: 384, endPoint x: 515, endPoint y: 379, distance: 7.8
click at [511, 384] on div "07:00-07:00 (24h) (Sun) 0/2" at bounding box center [492, 389] width 138 height 9
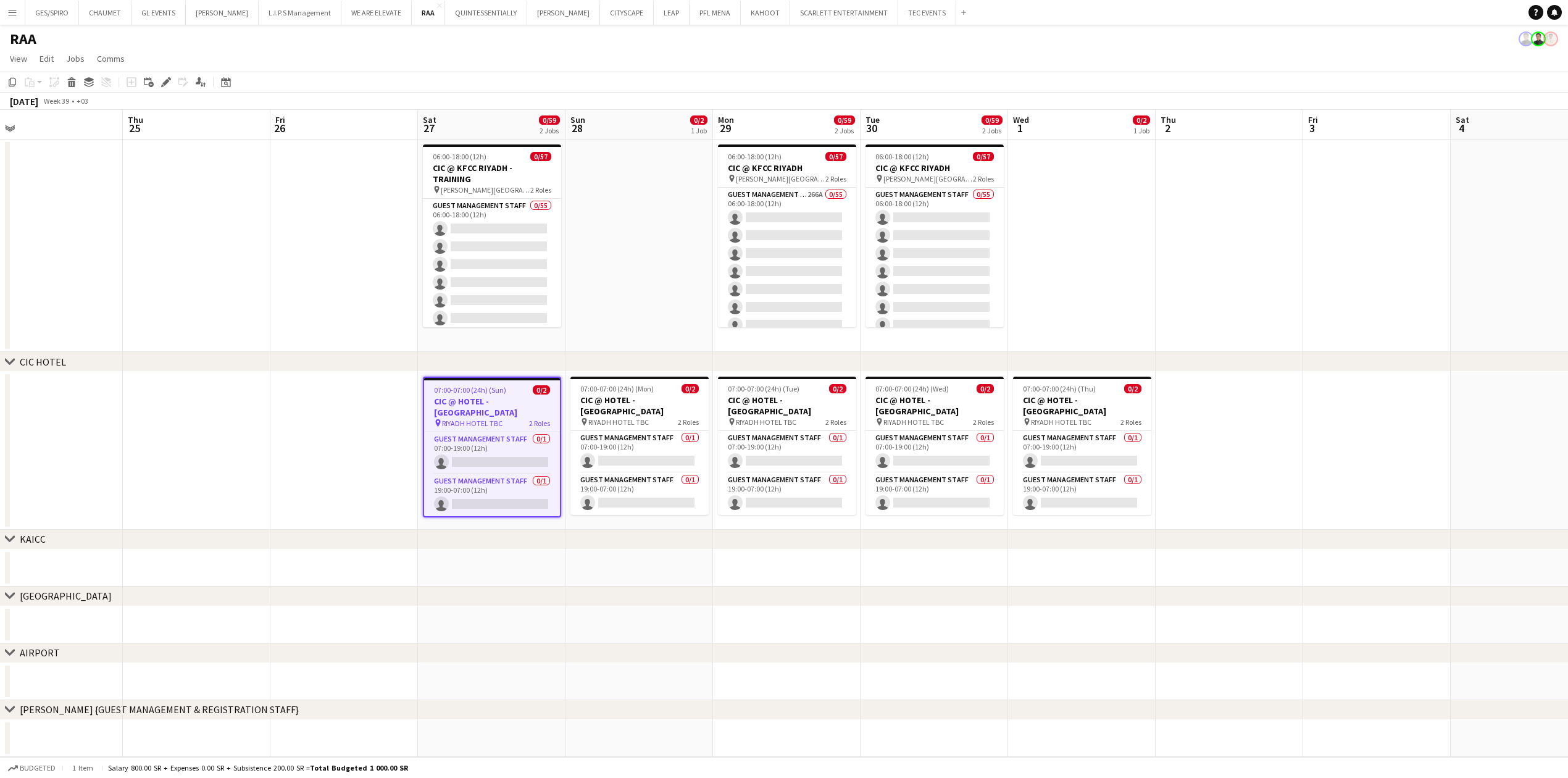
scroll to position [0, 464]
click at [174, 73] on app-toolbar "Copy Paste Paste Ctrl+V Paste with crew Ctrl+Shift+V Paste linked Job Delete Gr…" at bounding box center [784, 82] width 1568 height 21
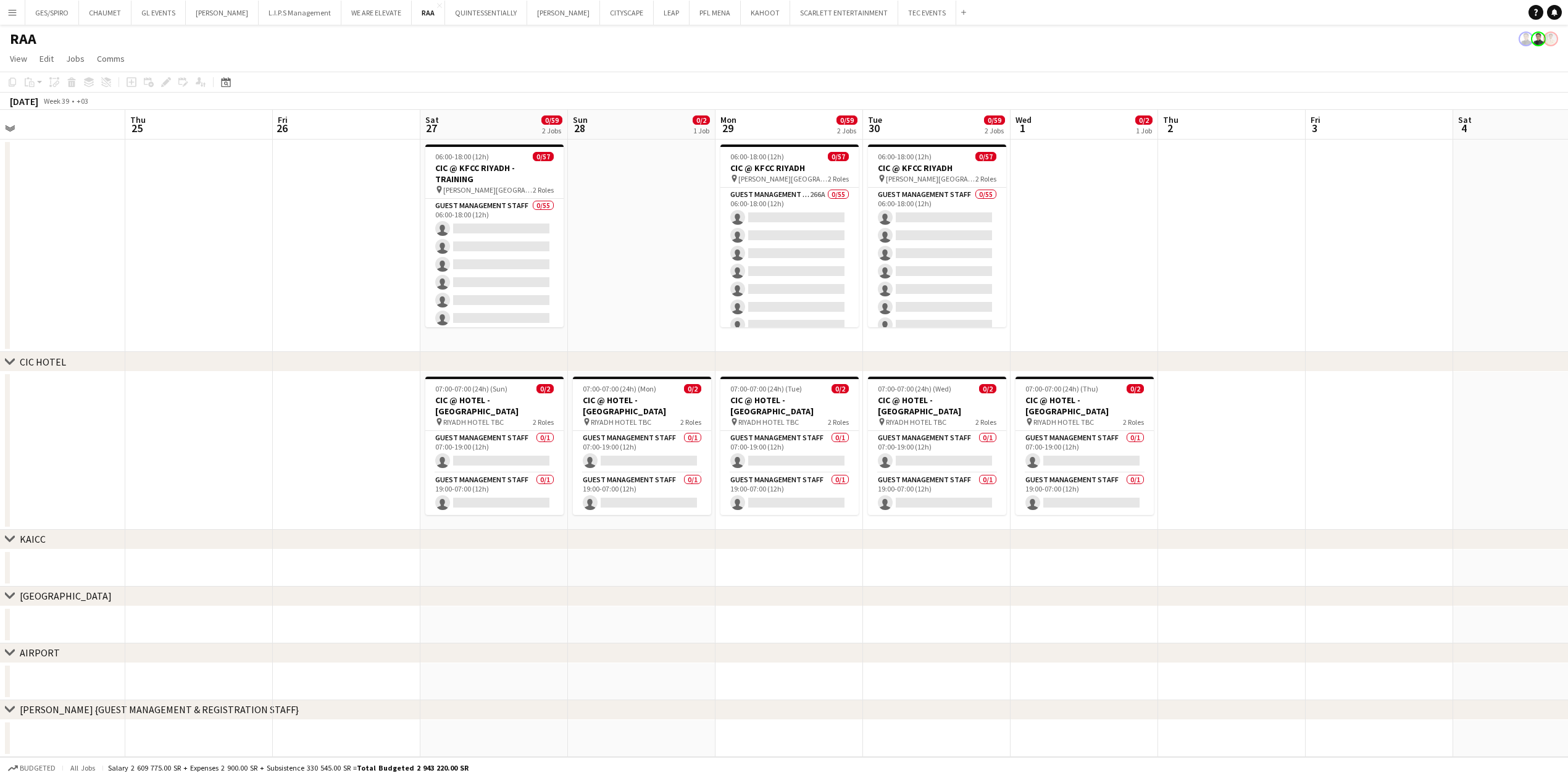
click at [169, 76] on div "Add job Add linked Job Edit Edit linked Job Applicants" at bounding box center [161, 82] width 95 height 15
click at [495, 418] on span "RIYADH HOTEL TBC" at bounding box center [474, 422] width 61 height 9
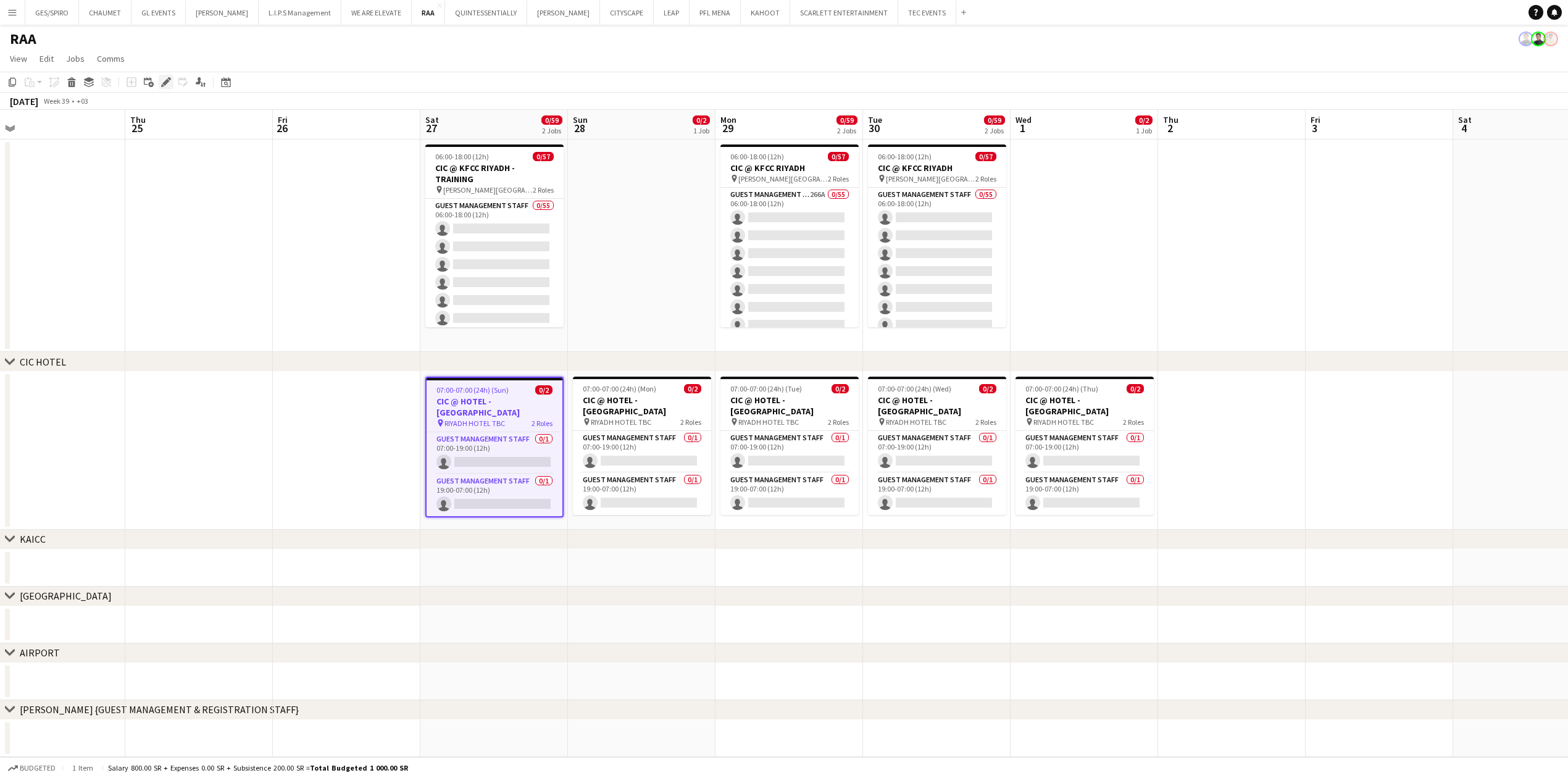
click at [165, 82] on icon at bounding box center [166, 82] width 6 height 6
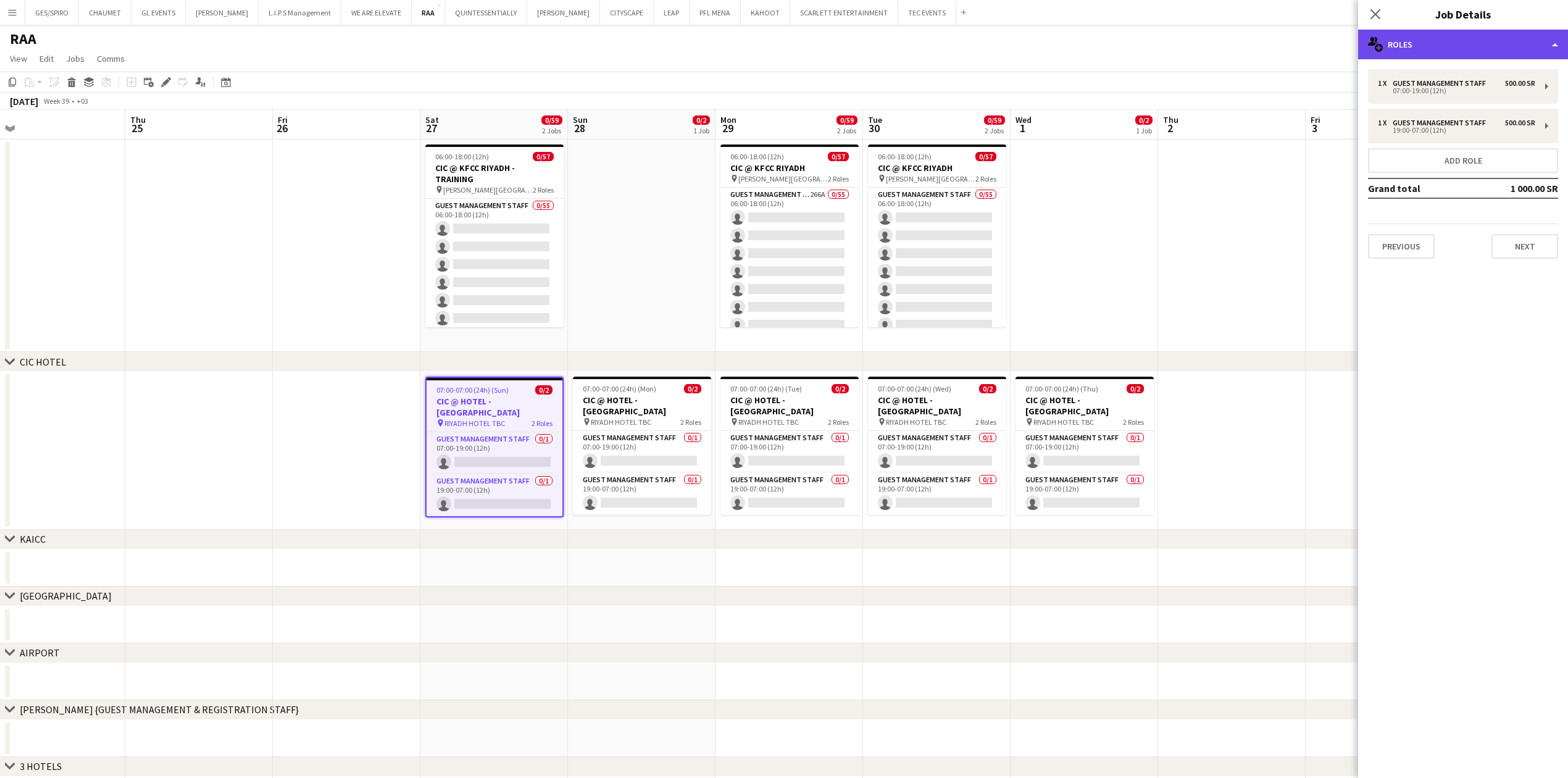
drag, startPoint x: 1490, startPoint y: 40, endPoint x: 1490, endPoint y: 32, distance: 8.0
click at [1490, 39] on div "multiple-users-add Roles" at bounding box center [1463, 44] width 210 height 29
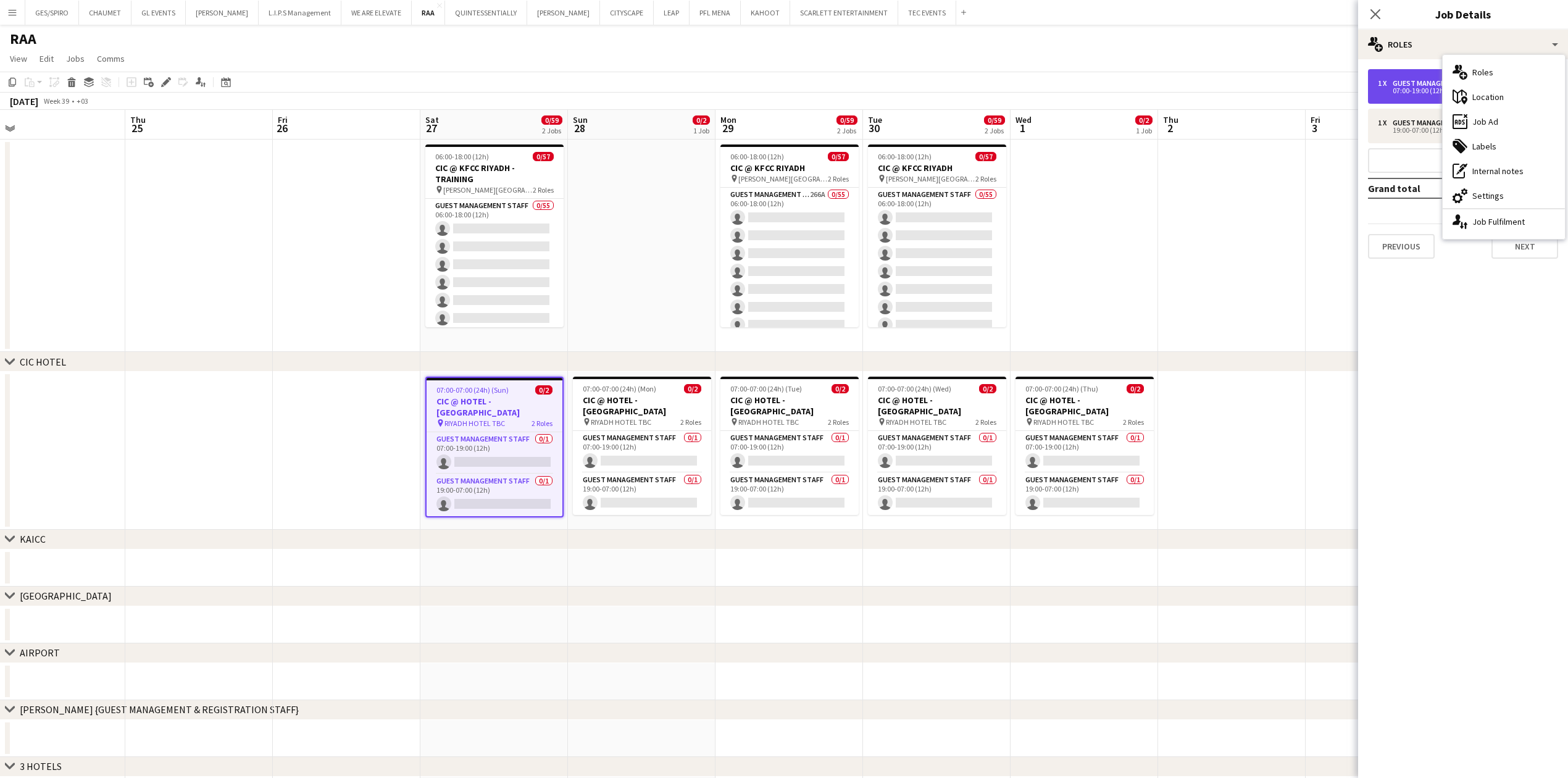
click at [1415, 94] on div "07:00-19:00 (12h)" at bounding box center [1456, 90] width 157 height 6
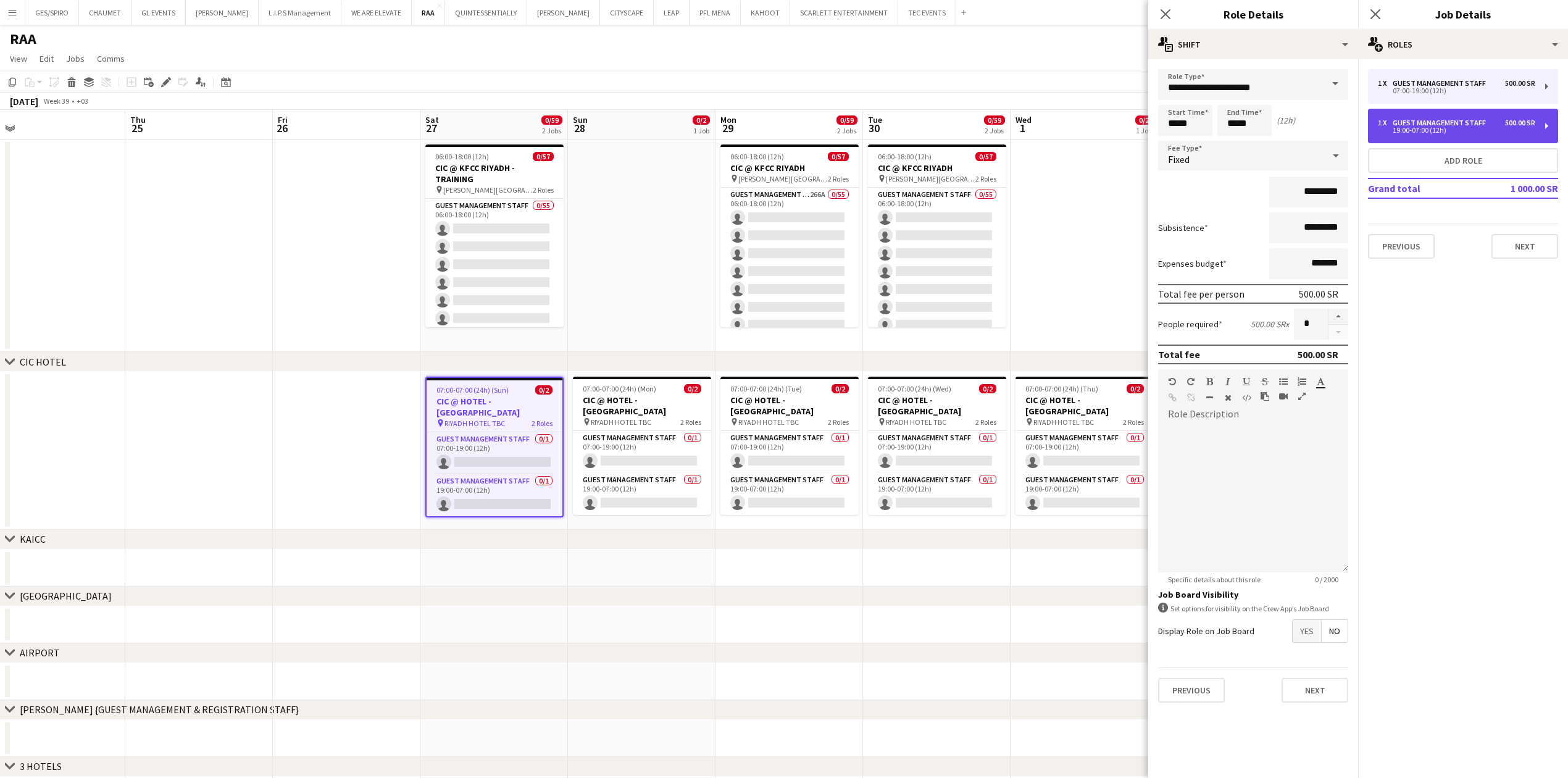
click at [1449, 134] on div "1 x Guest Management Staff 500.00 SR 19:00-07:00 (12h)" at bounding box center [1462, 126] width 190 height 35
type input "*****"
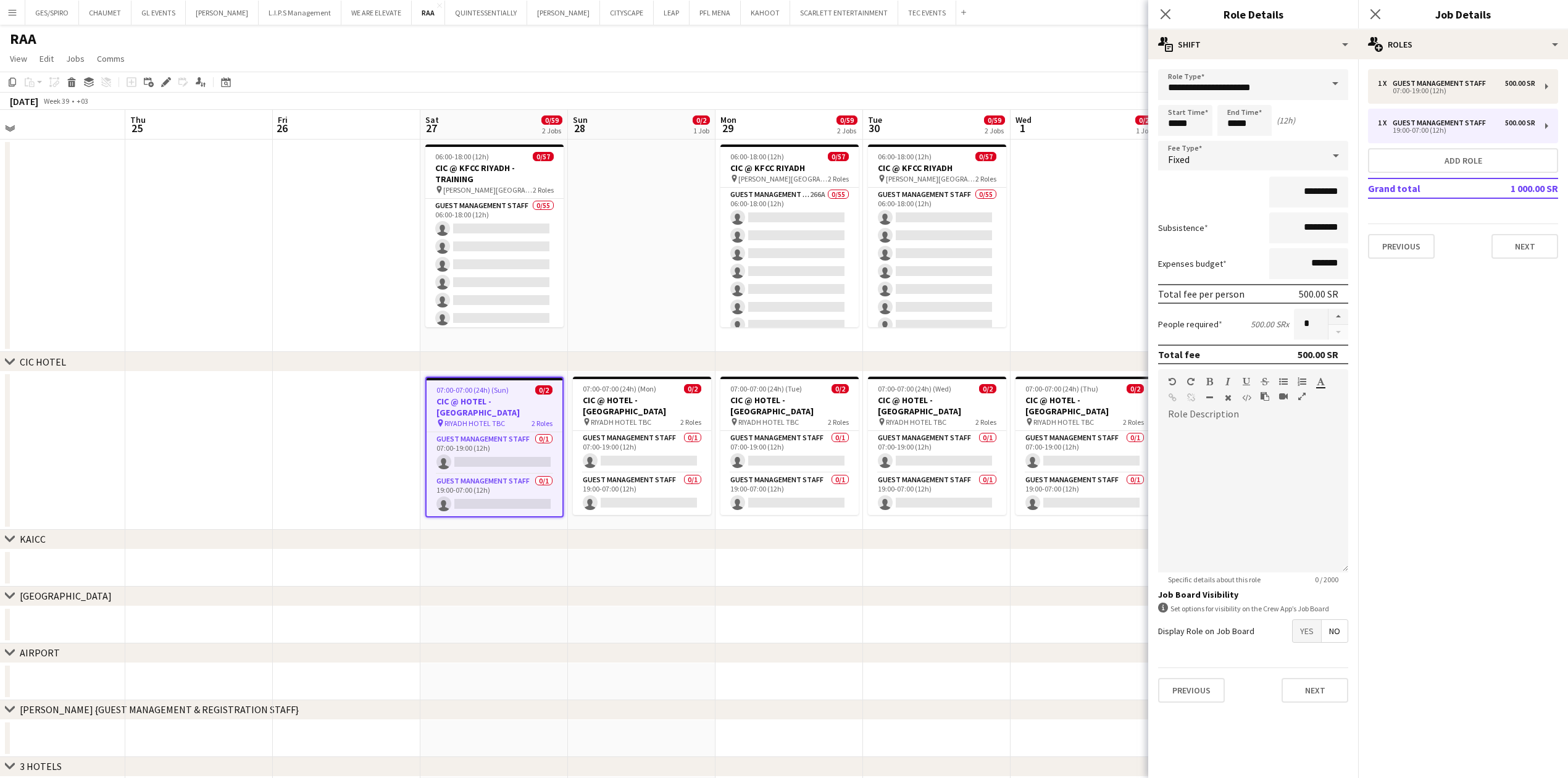
click at [637, 623] on app-date-cell at bounding box center [642, 624] width 147 height 37
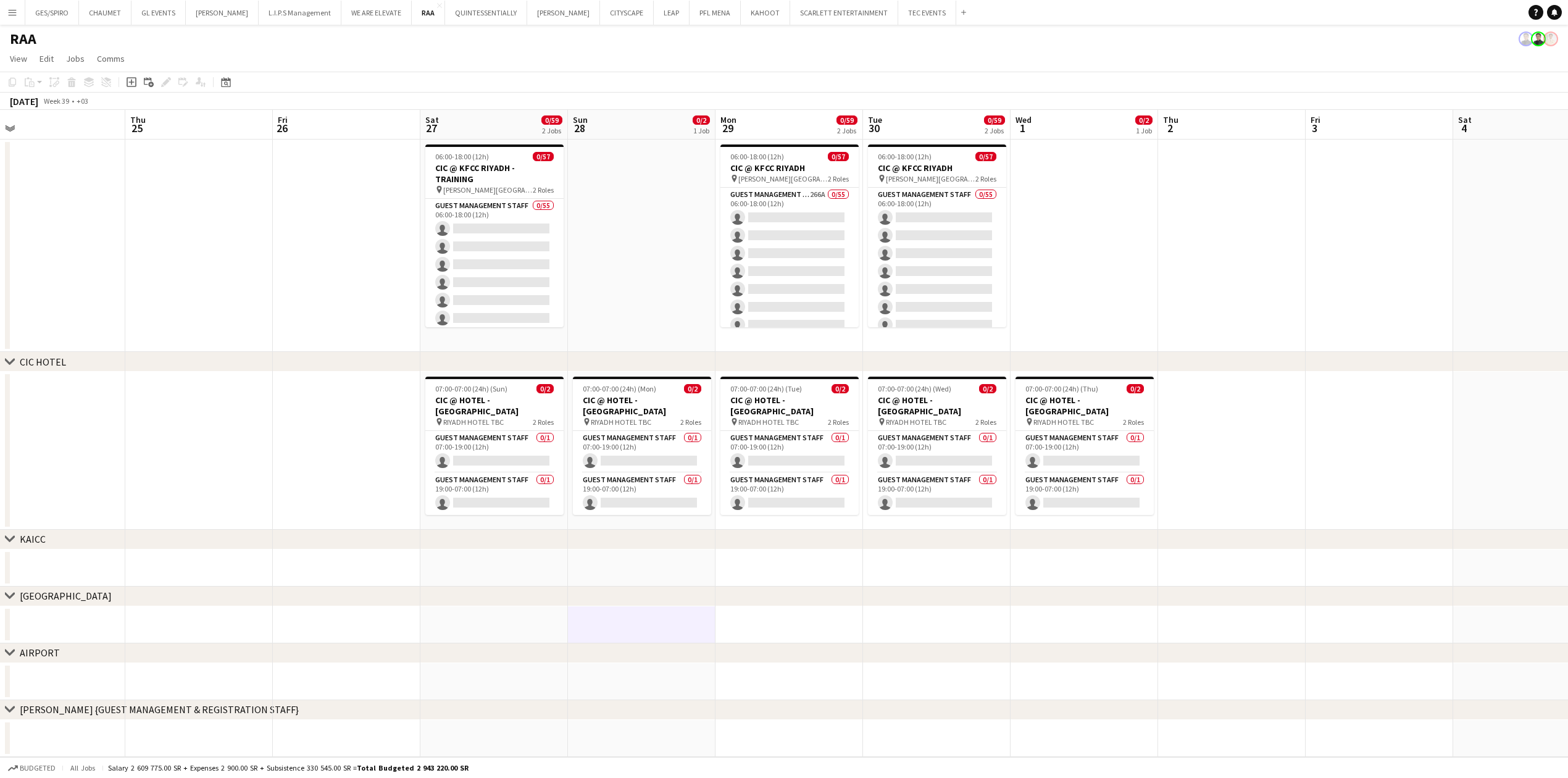
click at [480, 620] on app-date-cell at bounding box center [494, 624] width 147 height 37
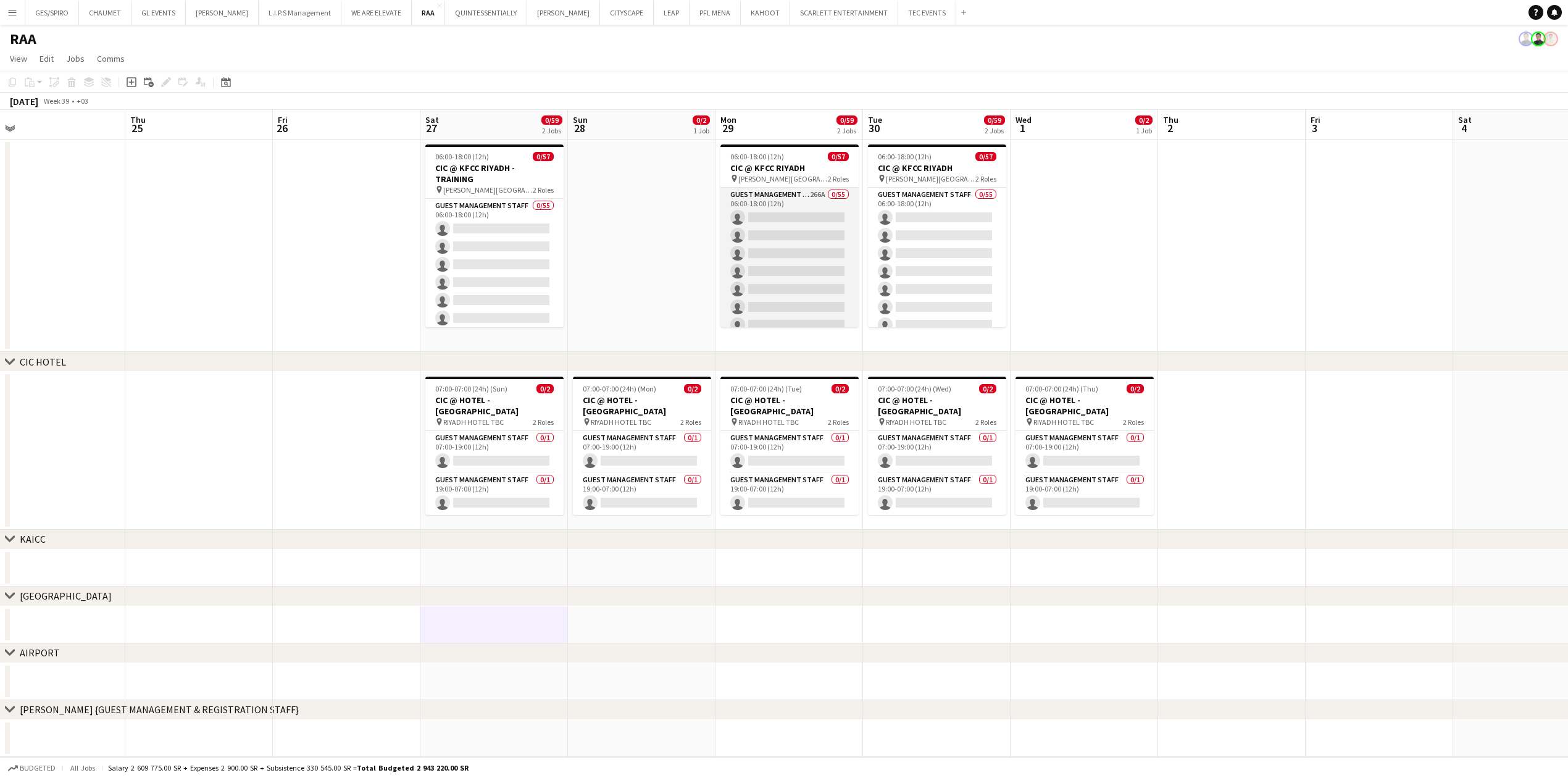
click at [797, 204] on app-card-role "Guest Management Staff 266A 0/55 06:00-18:00 (12h) single-neutral-actions singl…" at bounding box center [789, 692] width 138 height 1009
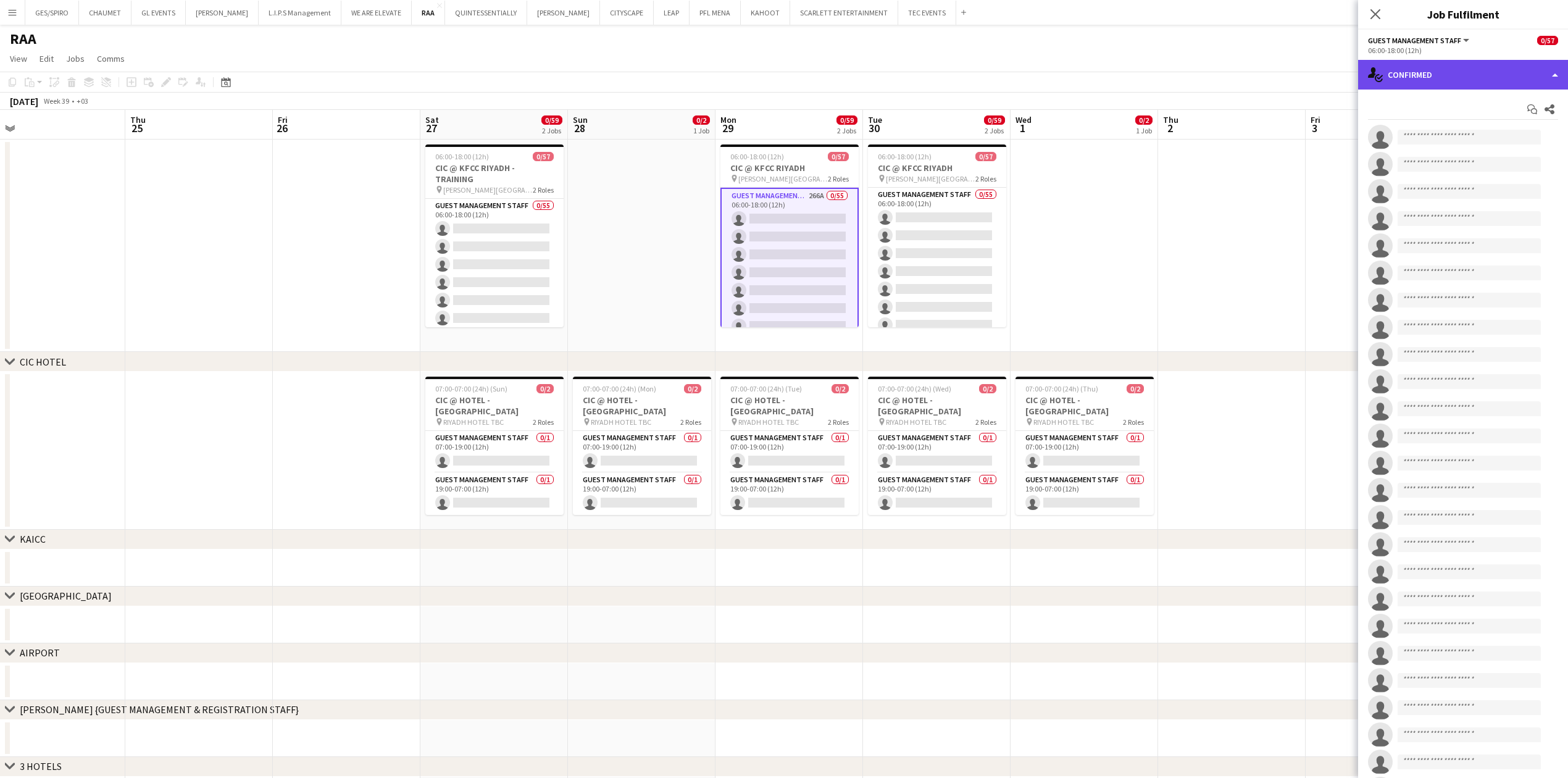
click at [1452, 63] on div "single-neutral-actions-check-2 Confirmed" at bounding box center [1463, 74] width 210 height 29
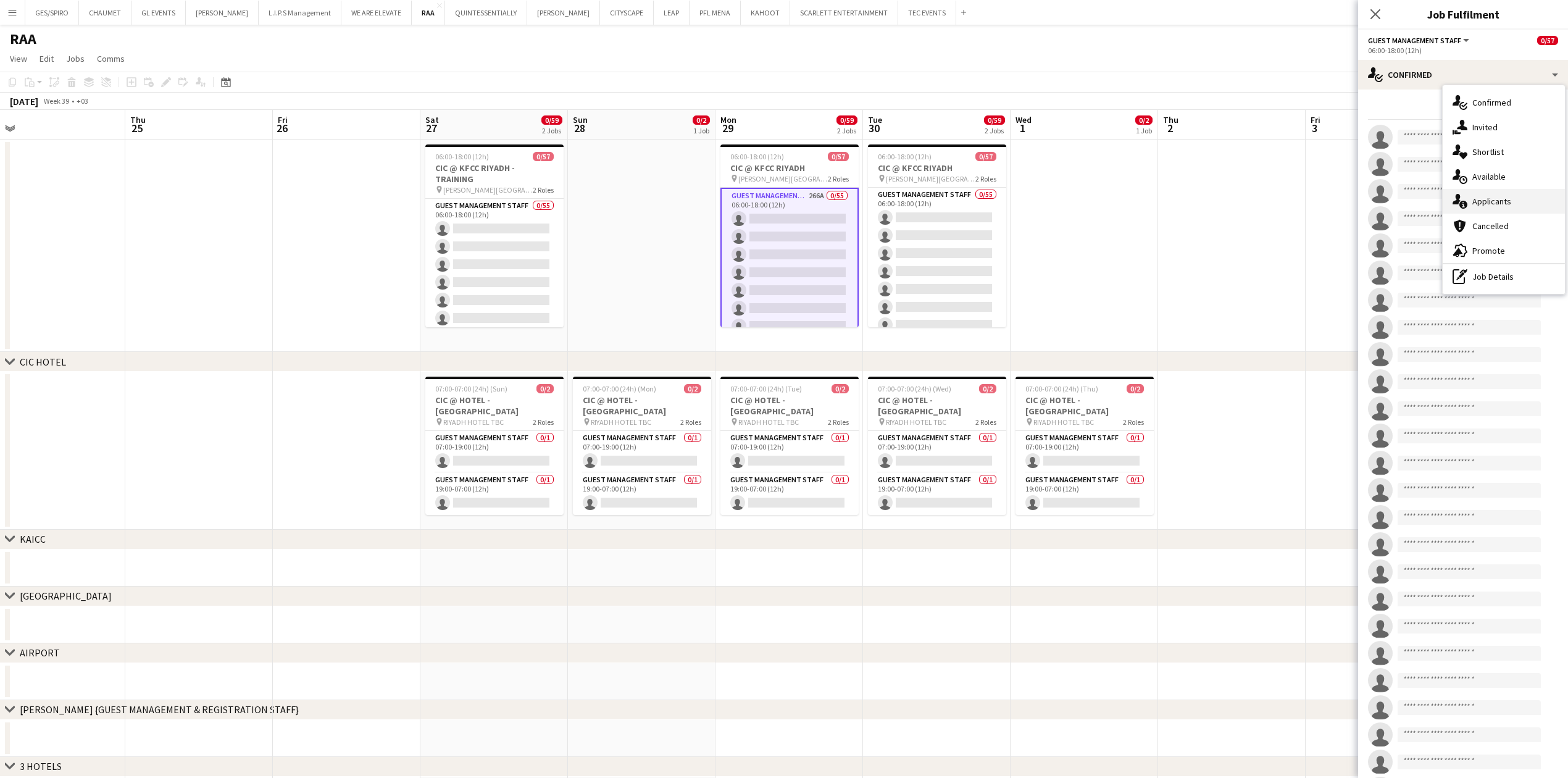
click at [1520, 198] on div "single-neutral-actions-information Applicants" at bounding box center [1504, 200] width 122 height 25
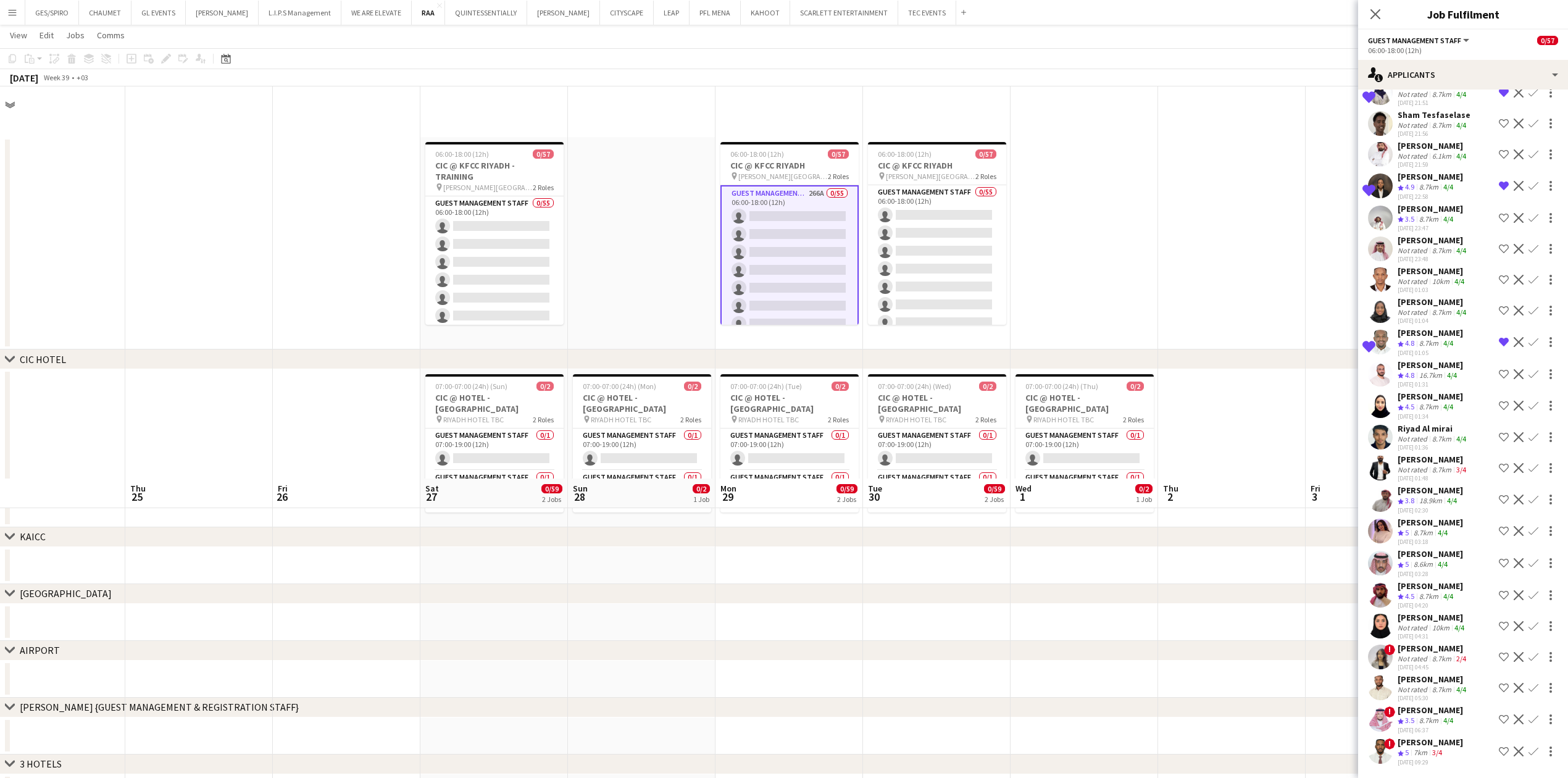
scroll to position [0, 0]
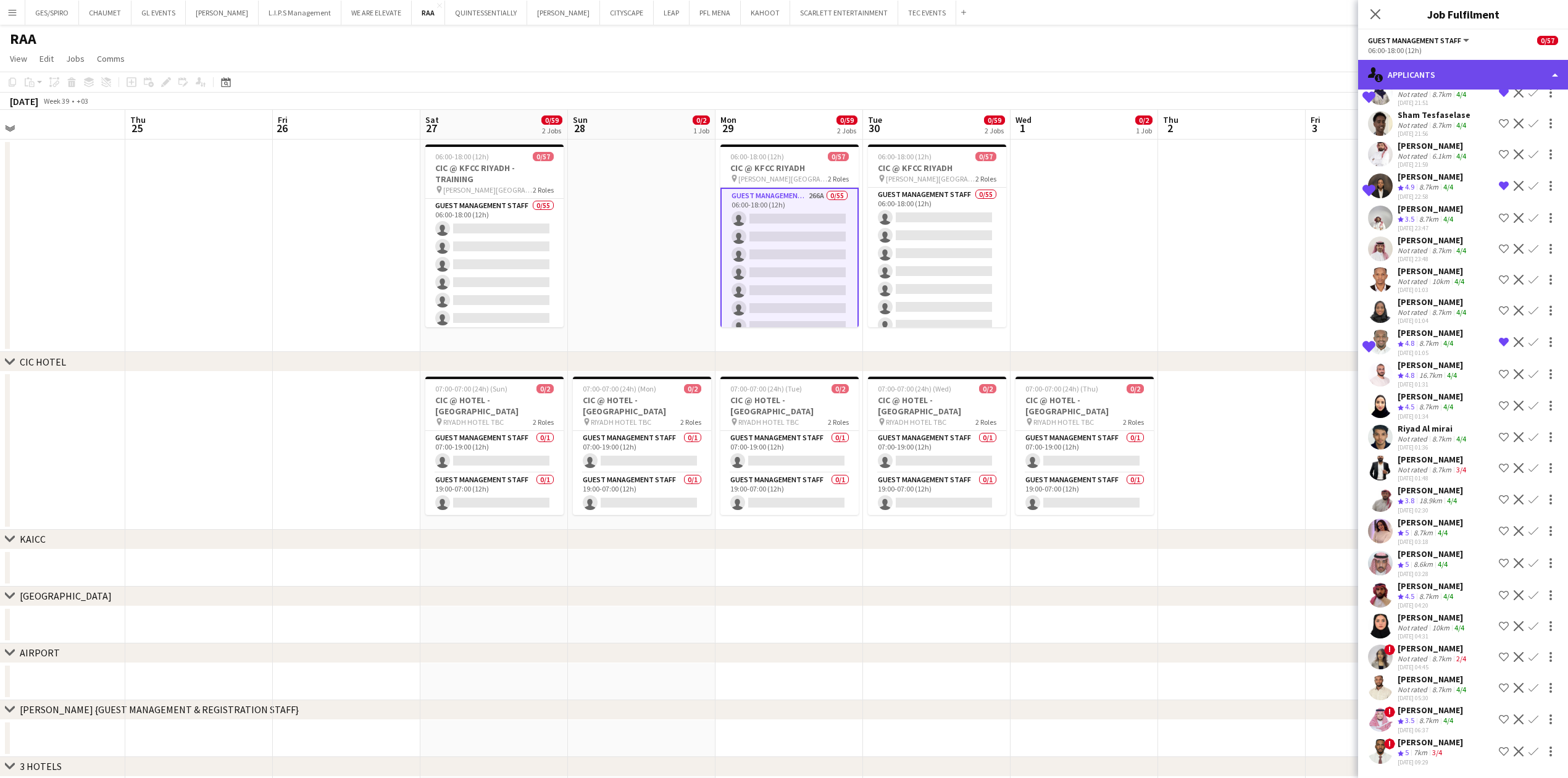
click at [1419, 70] on div "single-neutral-actions-information Applicants" at bounding box center [1463, 74] width 210 height 29
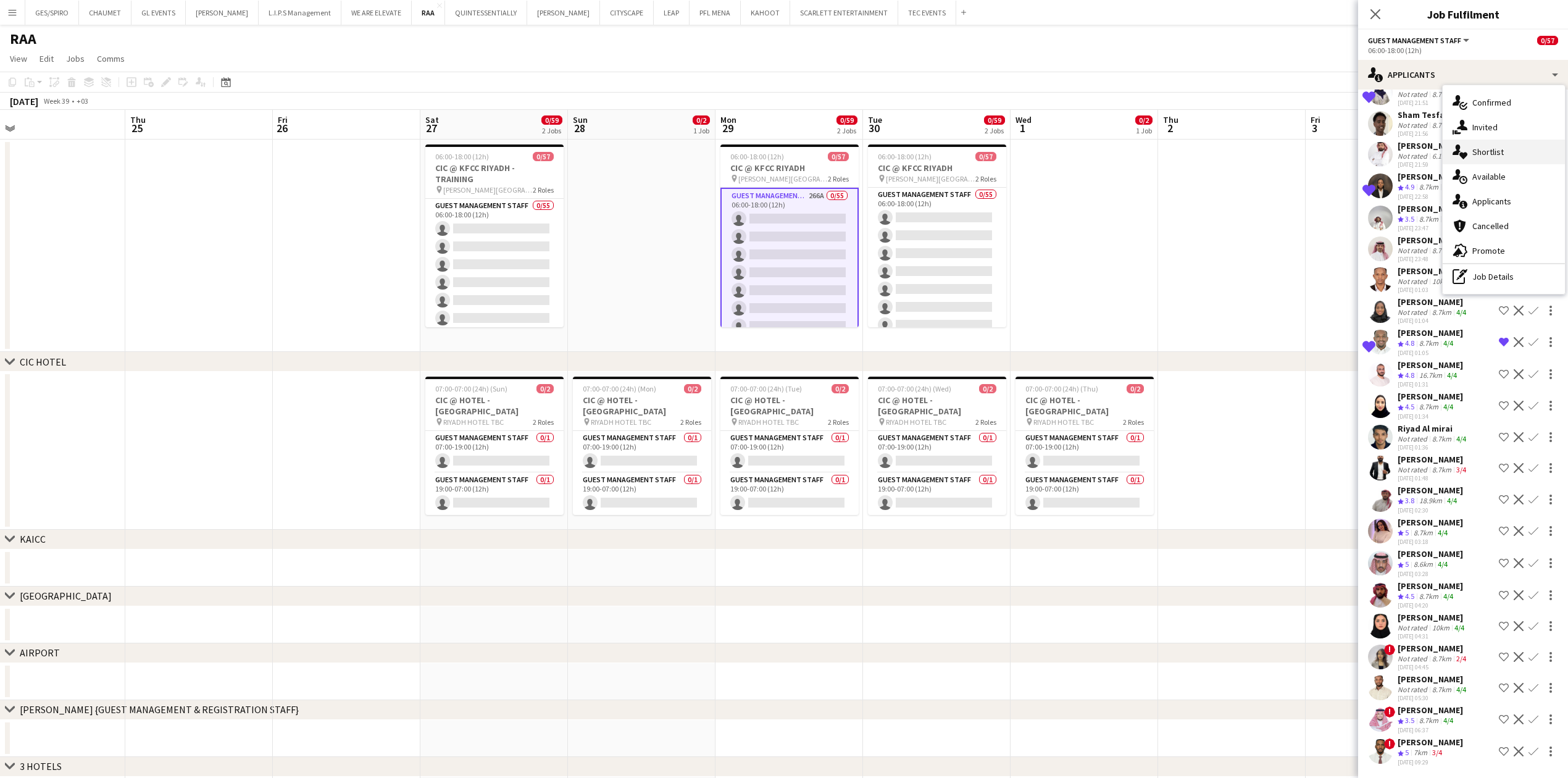
click at [1490, 144] on div "single-neutral-actions-heart Shortlist" at bounding box center [1504, 152] width 122 height 25
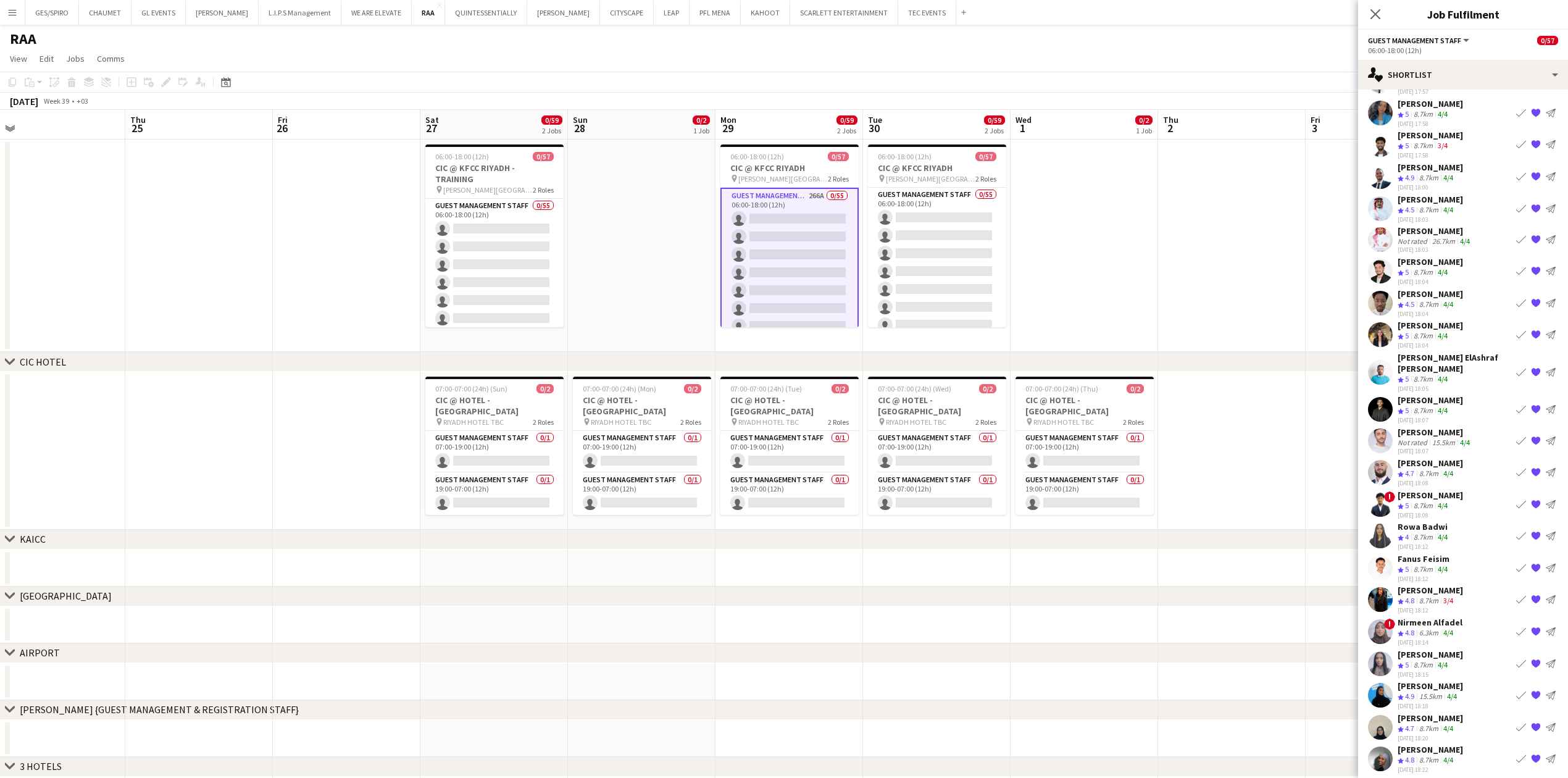
scroll to position [280, 0]
click at [1443, 68] on div "single-neutral-actions-heart Shortlist" at bounding box center [1463, 74] width 210 height 29
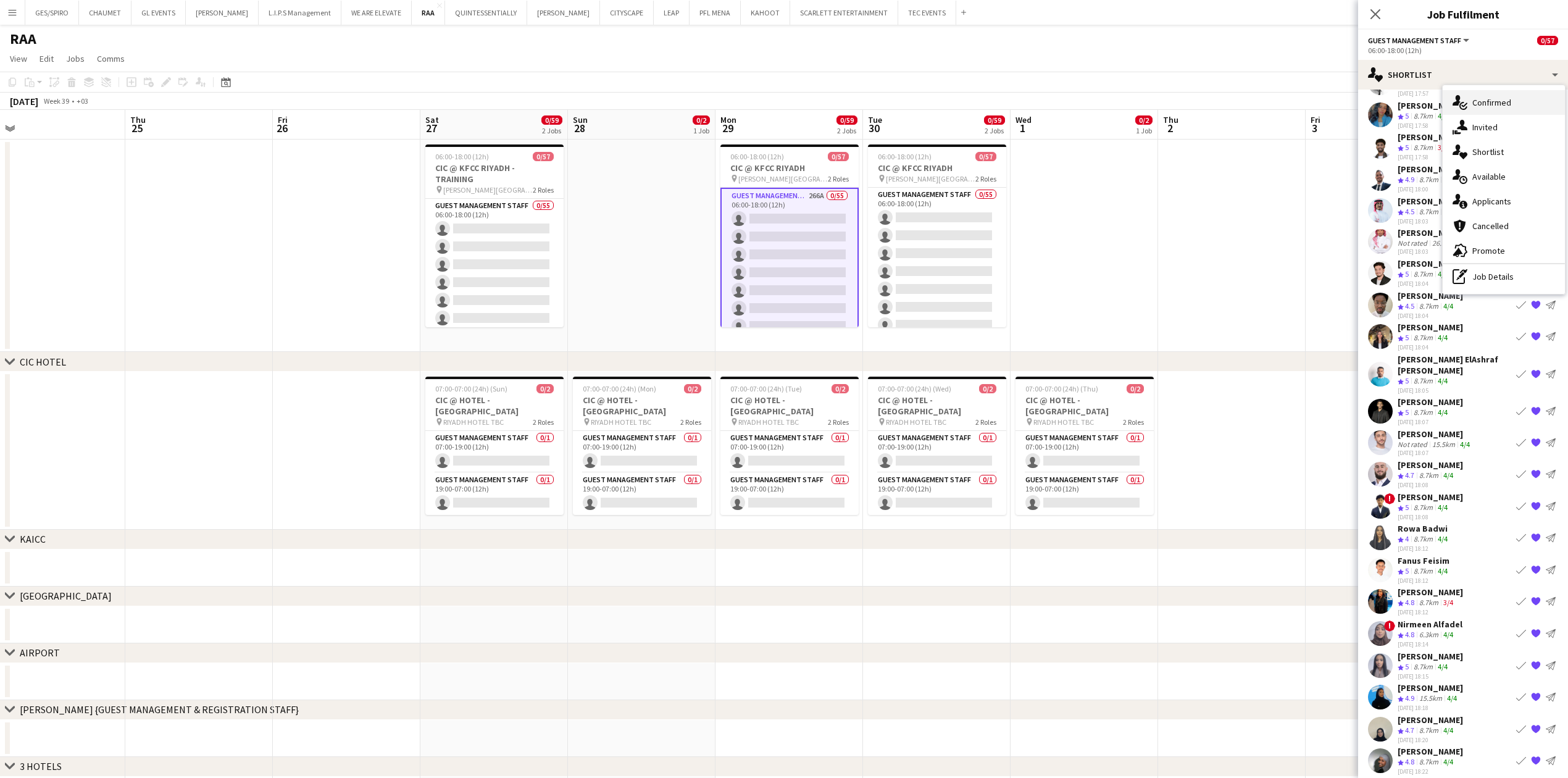
click at [1494, 102] on div "single-neutral-actions-check-2 Confirmed" at bounding box center [1504, 102] width 122 height 25
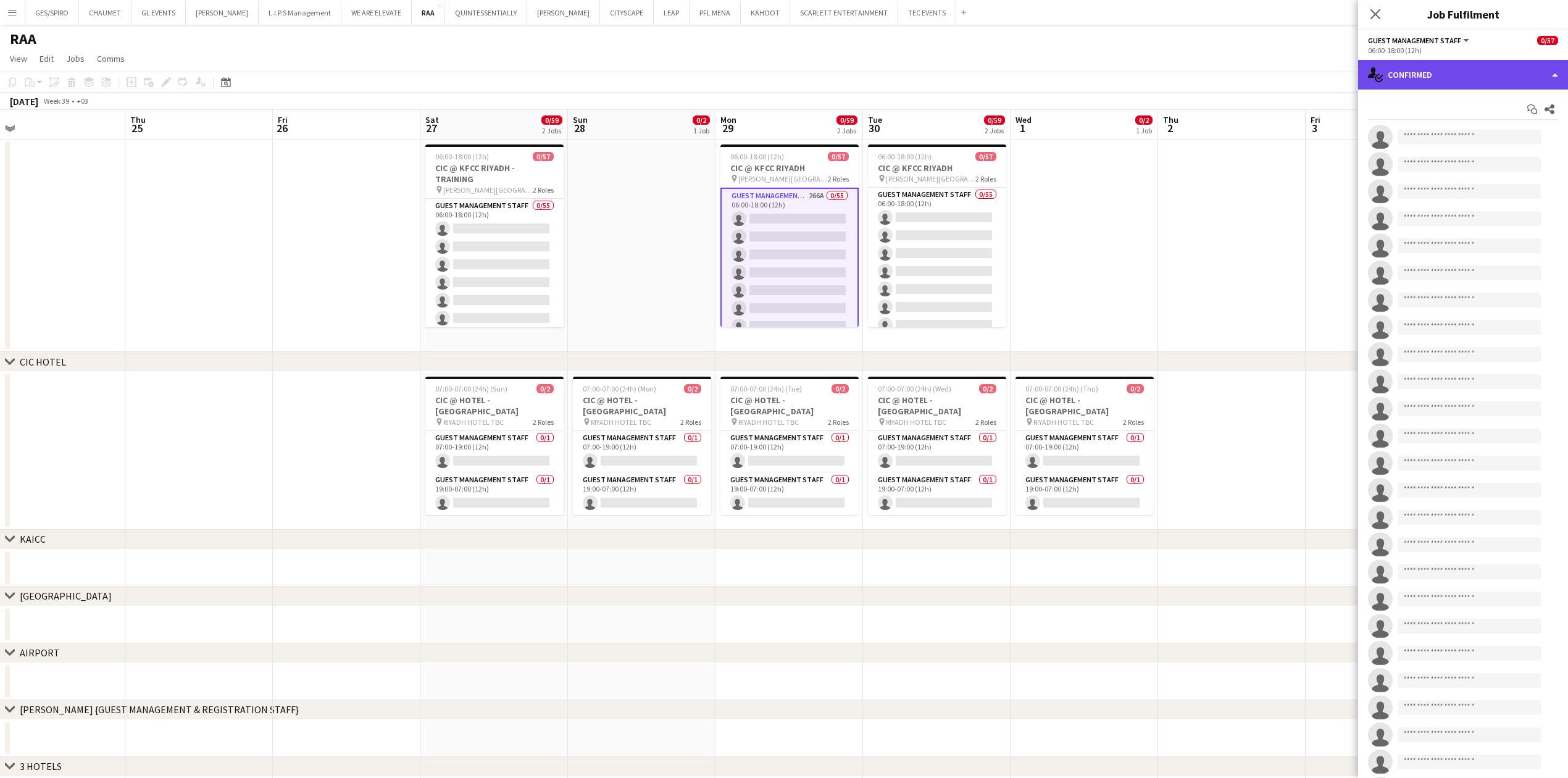
click at [1485, 64] on div "single-neutral-actions-check-2 Confirmed" at bounding box center [1463, 74] width 210 height 29
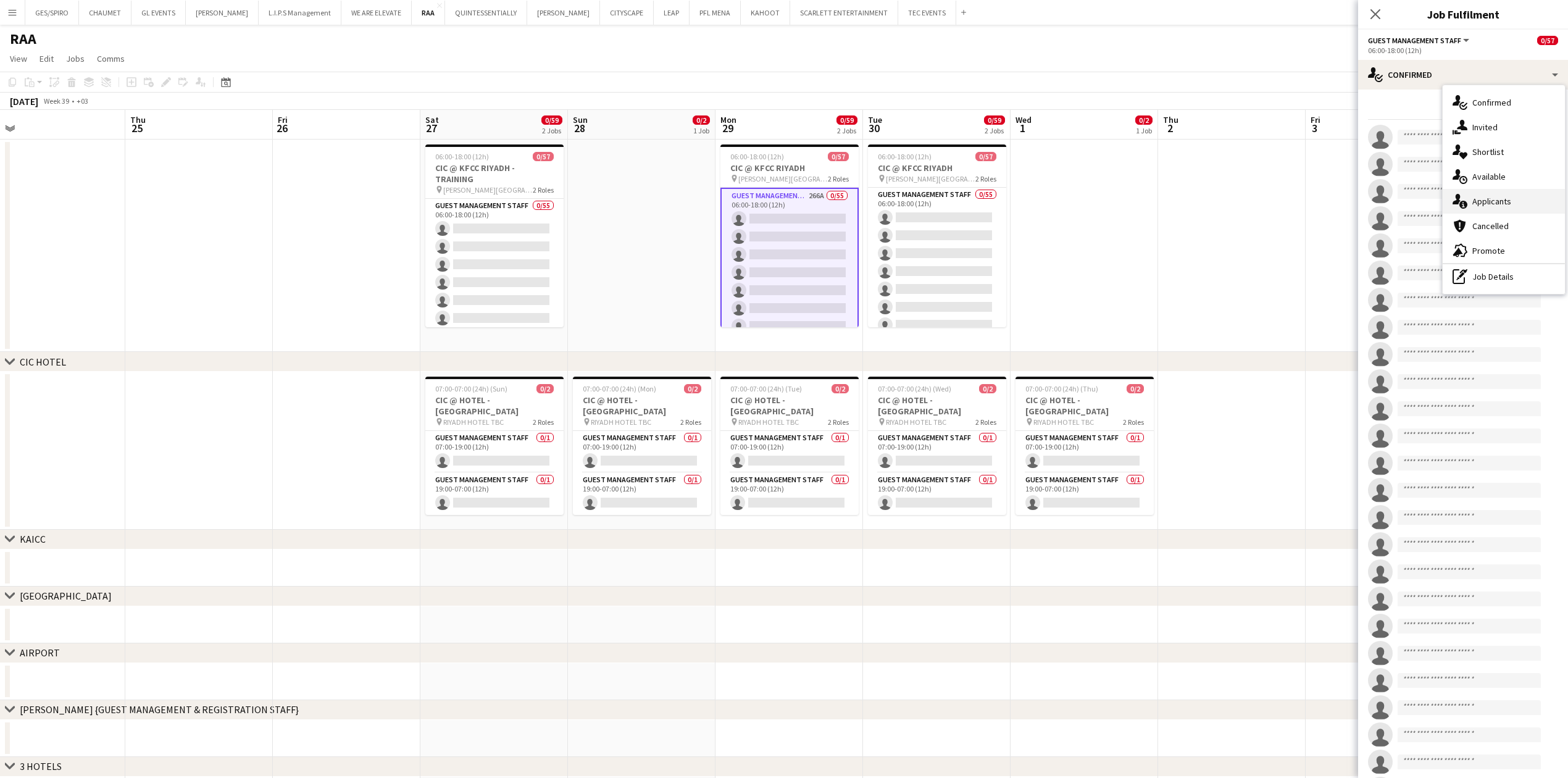
click at [1497, 191] on div "single-neutral-actions-information Applicants" at bounding box center [1504, 200] width 122 height 25
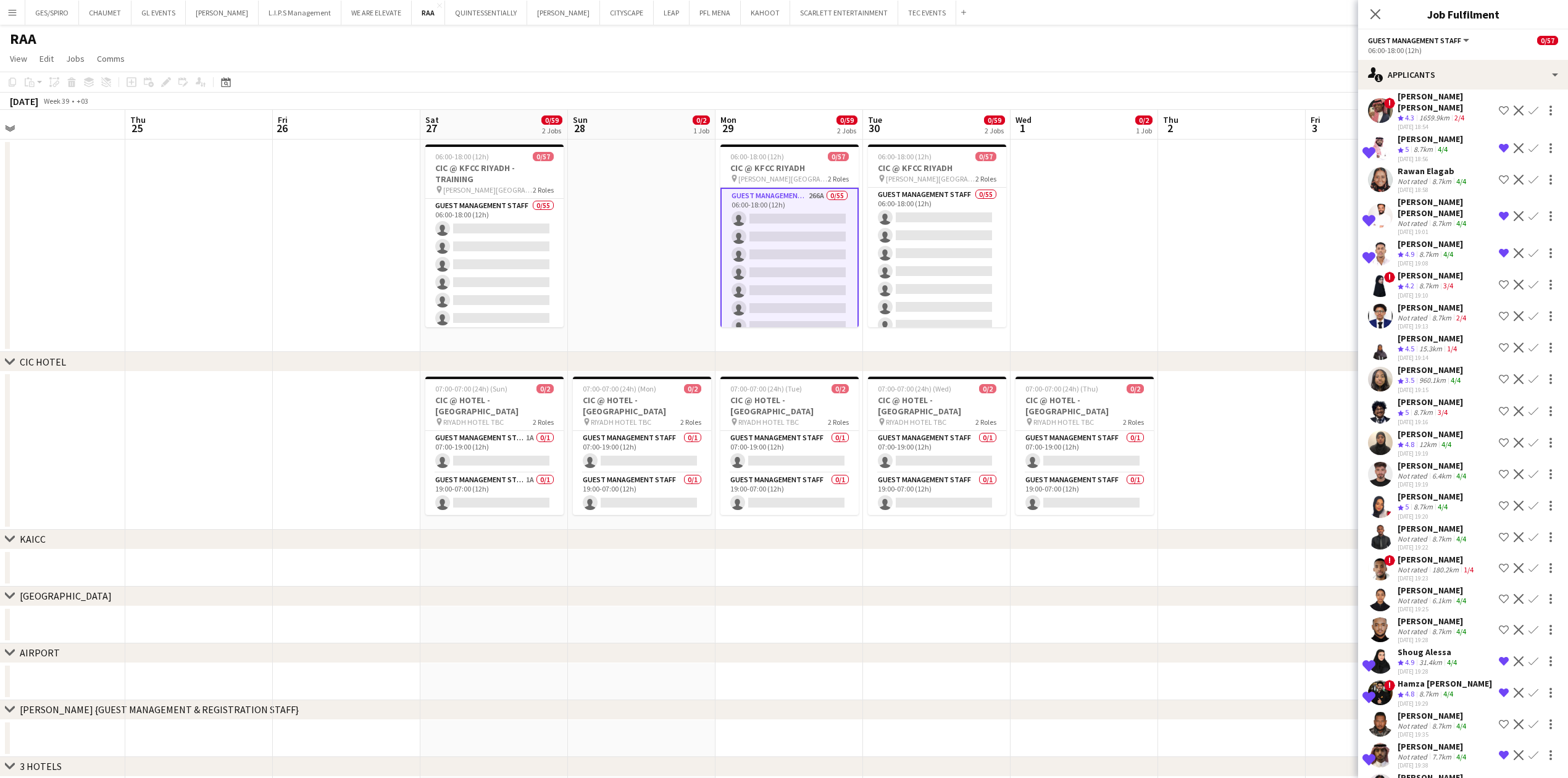
scroll to position [6449, 0]
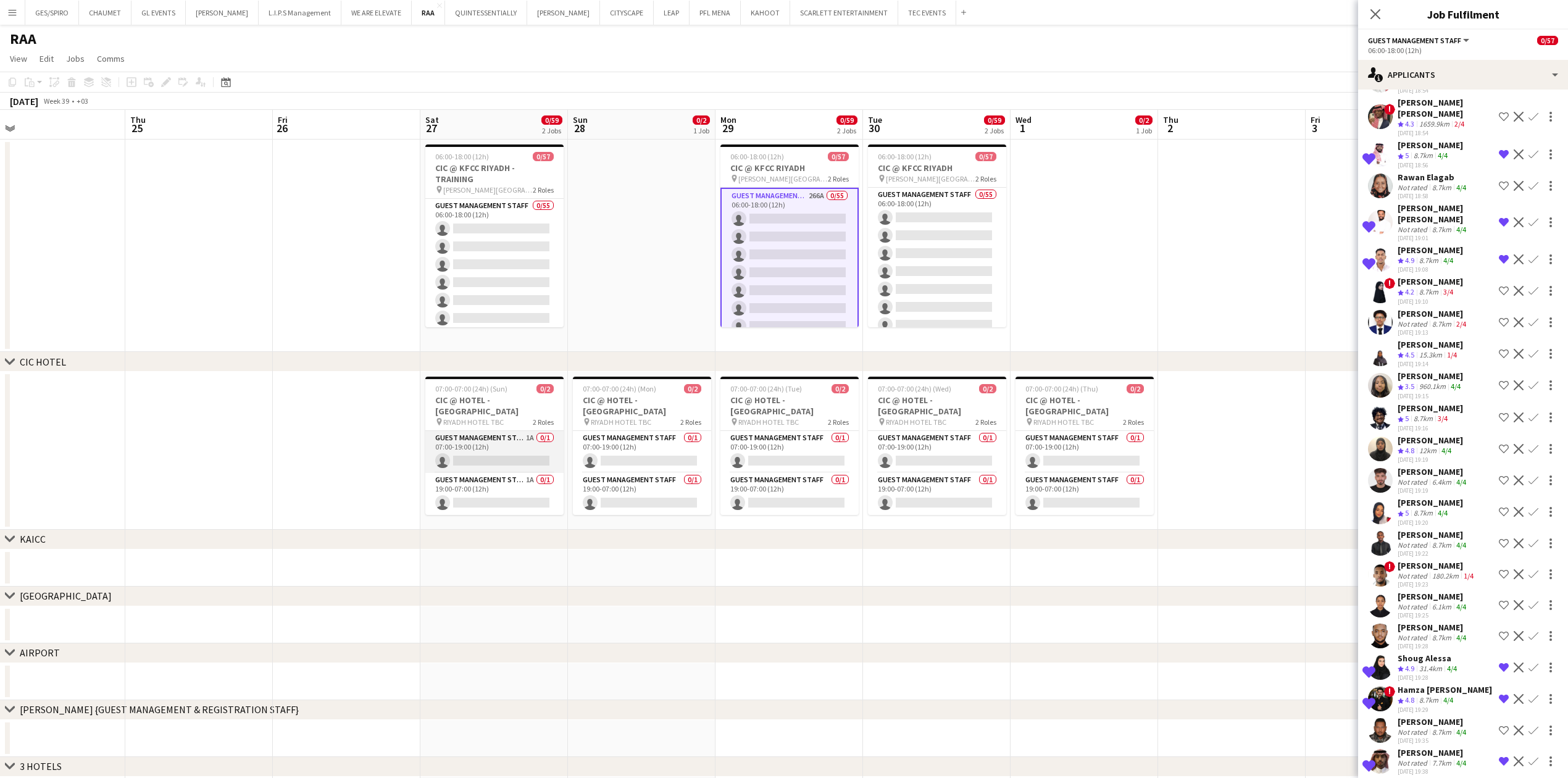
click at [513, 431] on app-card-role "Guest Management Staff 1A 0/1 07:00-19:00 (12h) single-neutral-actions" at bounding box center [494, 452] width 138 height 42
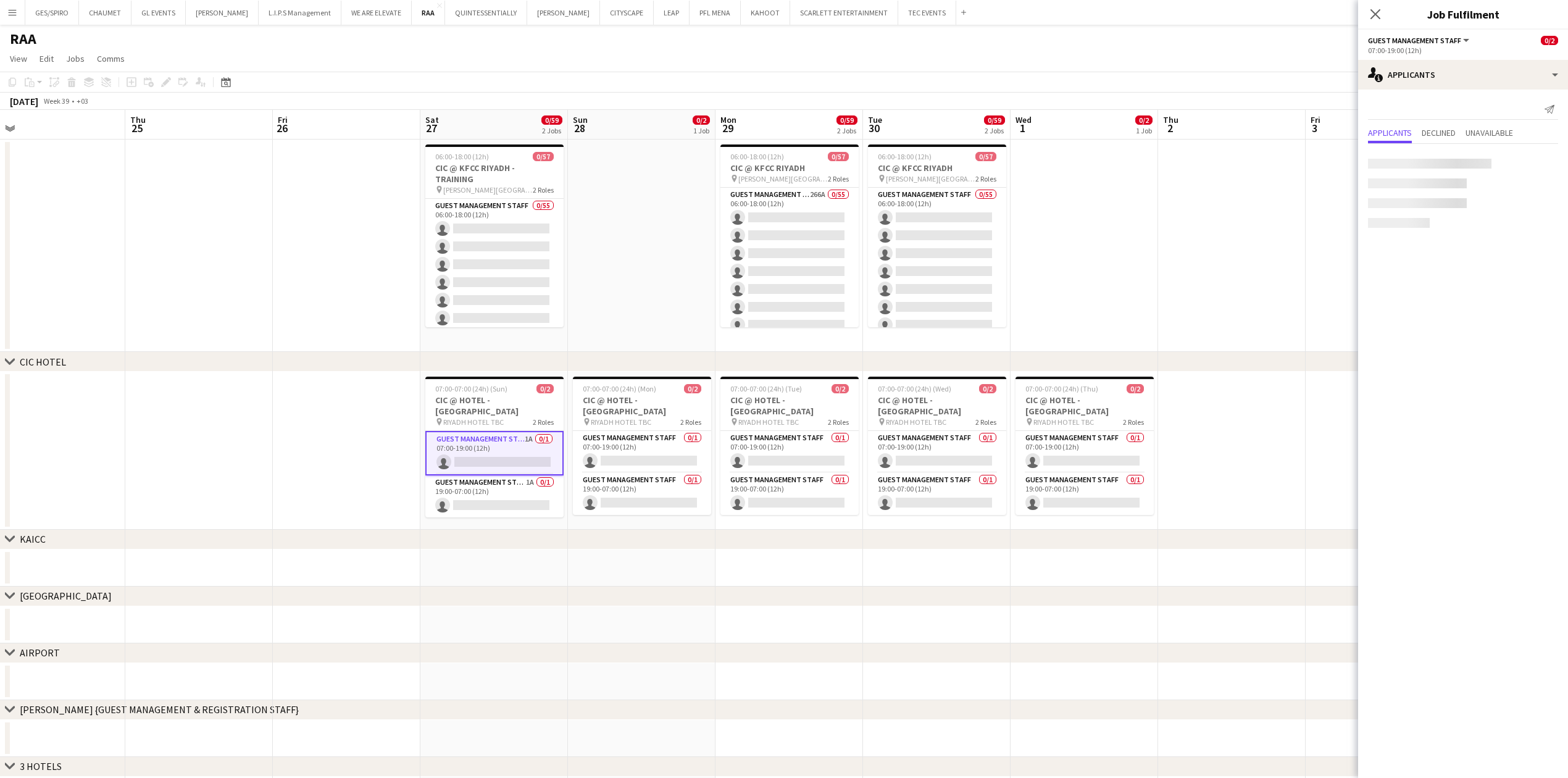
scroll to position [0, 0]
click at [1431, 69] on div "single-neutral-actions-information Applicants" at bounding box center [1463, 74] width 210 height 29
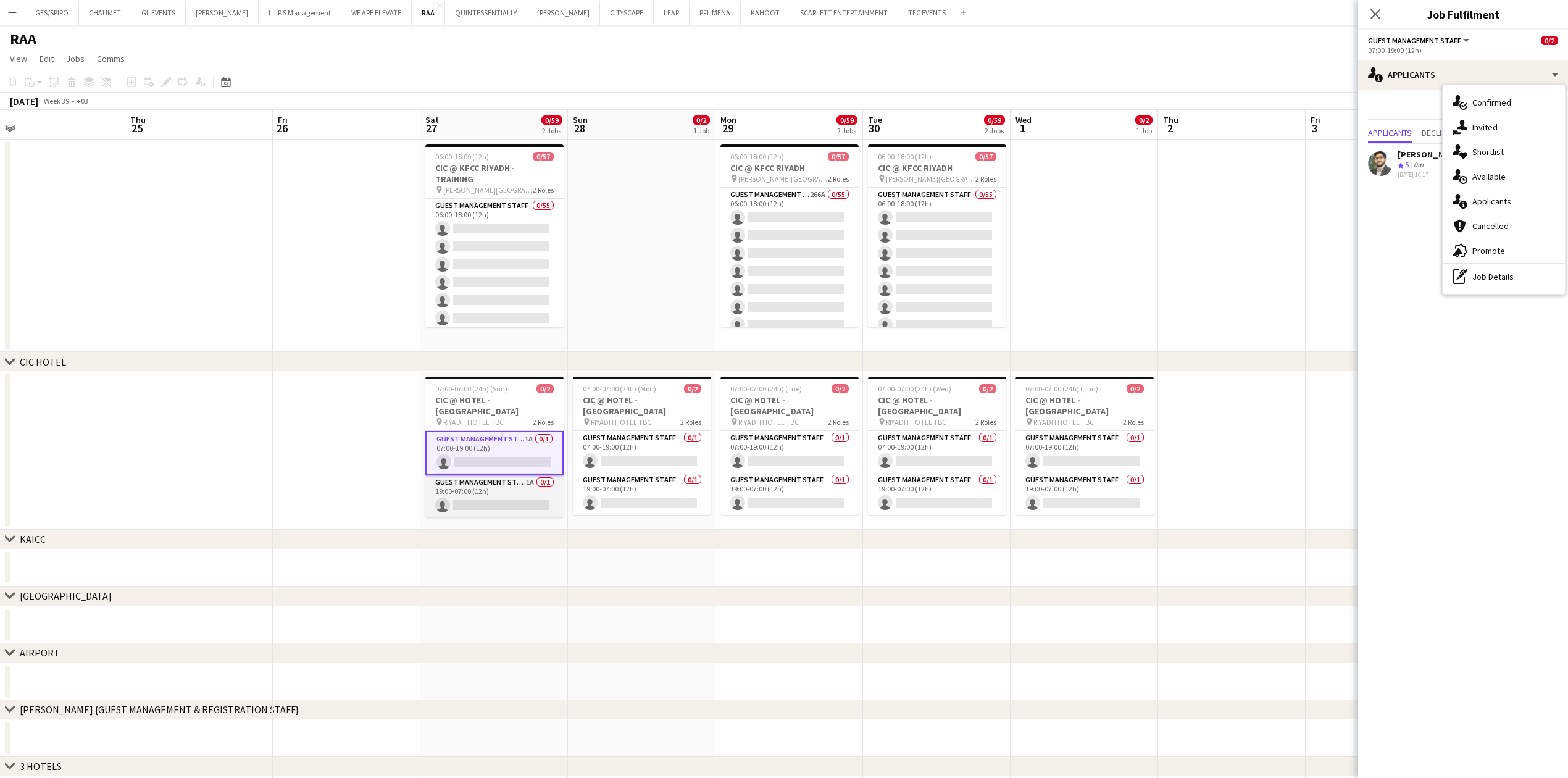
click at [497, 494] on app-card-role "Guest Management Staff 1A 0/1 19:00-07:00 (12h) single-neutral-actions" at bounding box center [494, 497] width 138 height 42
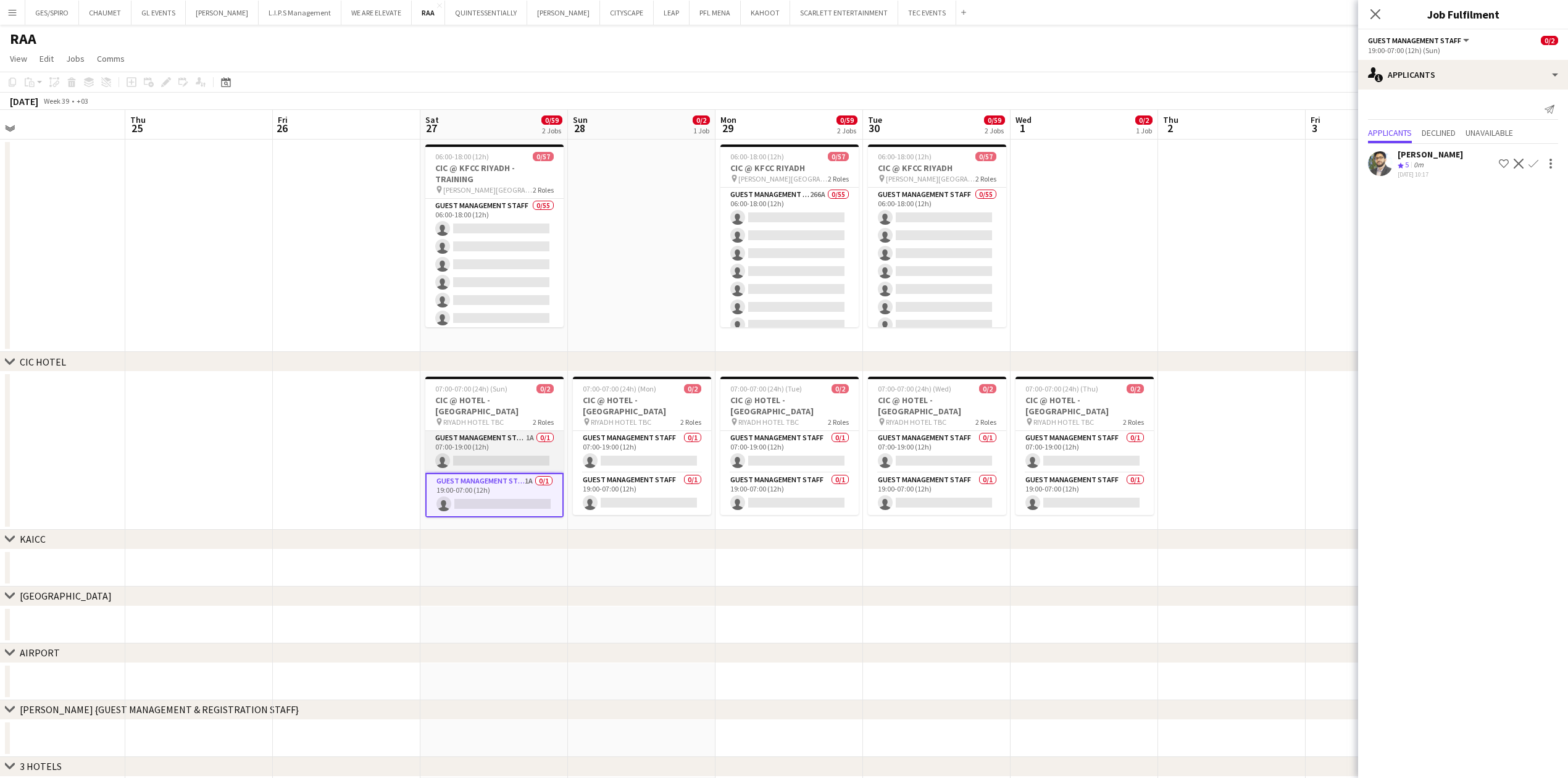
click at [489, 450] on app-card-role "Guest Management Staff 1A 0/1 07:00-19:00 (12h) single-neutral-actions" at bounding box center [494, 452] width 138 height 42
click at [520, 497] on app-card-role "Guest Management Staff 1A 0/1 19:00-07:00 (12h) single-neutral-actions" at bounding box center [494, 497] width 138 height 42
click at [529, 442] on app-card-role "Guest Management Staff 1A 0/1 07:00-19:00 (12h) single-neutral-actions" at bounding box center [494, 452] width 138 height 42
click at [1503, 161] on app-icon "Shortlist crew" at bounding box center [1504, 164] width 10 height 10
click at [1379, 16] on icon "Close pop-in" at bounding box center [1375, 14] width 12 height 12
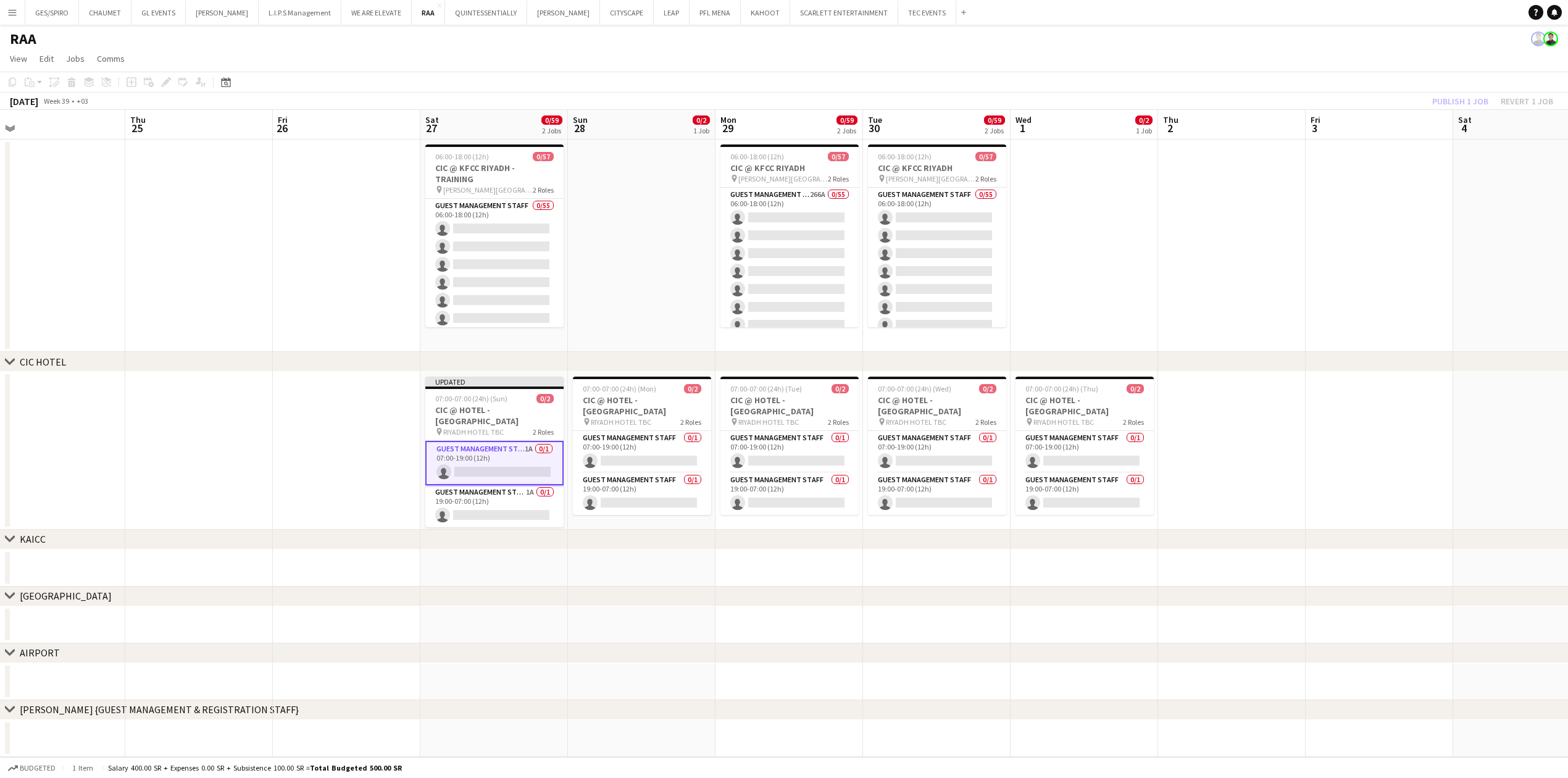
click at [1101, 312] on app-date-cell at bounding box center [1084, 246] width 147 height 212
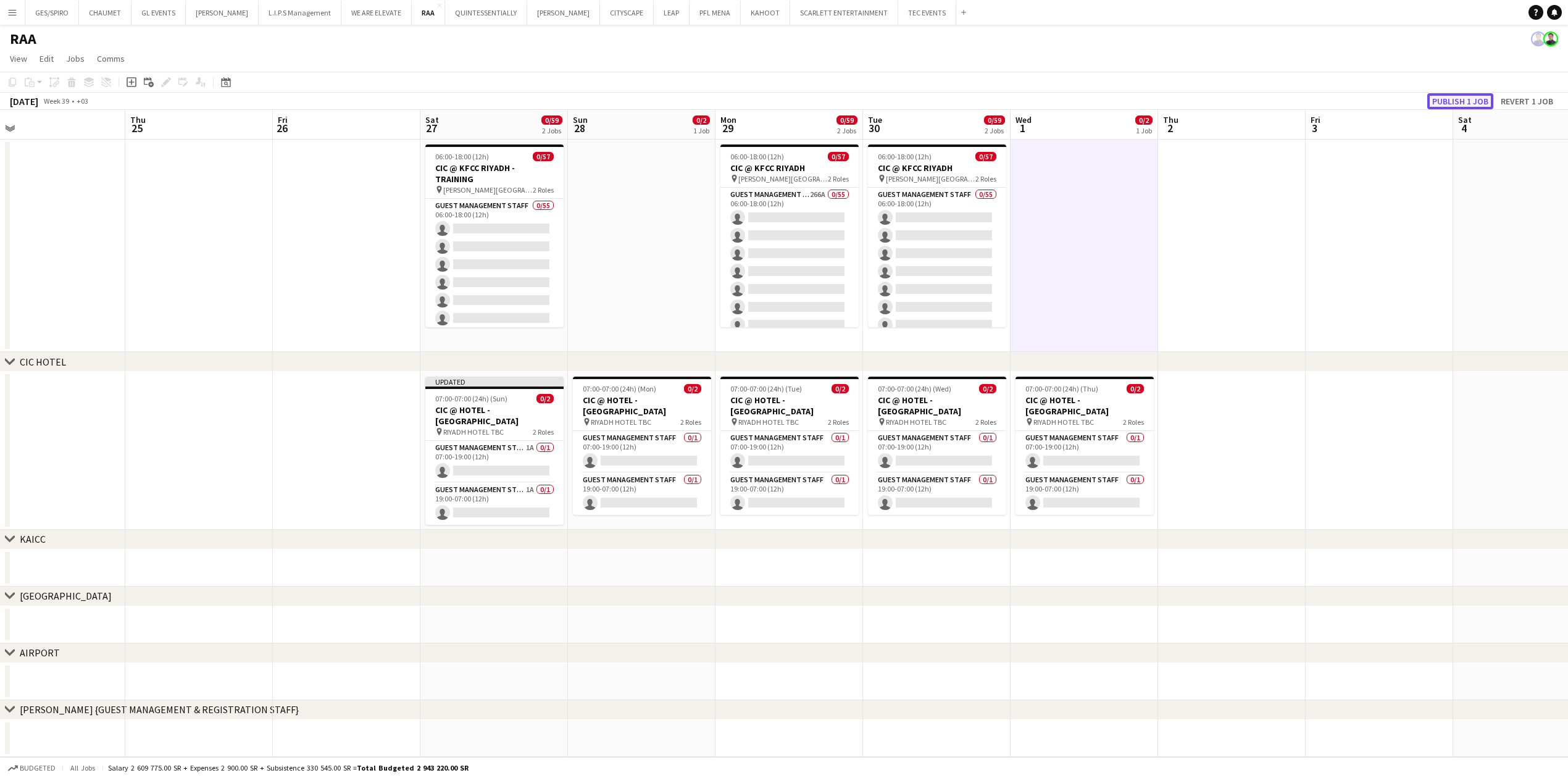
click at [1459, 95] on button "Publish 1 job" at bounding box center [1460, 100] width 66 height 16
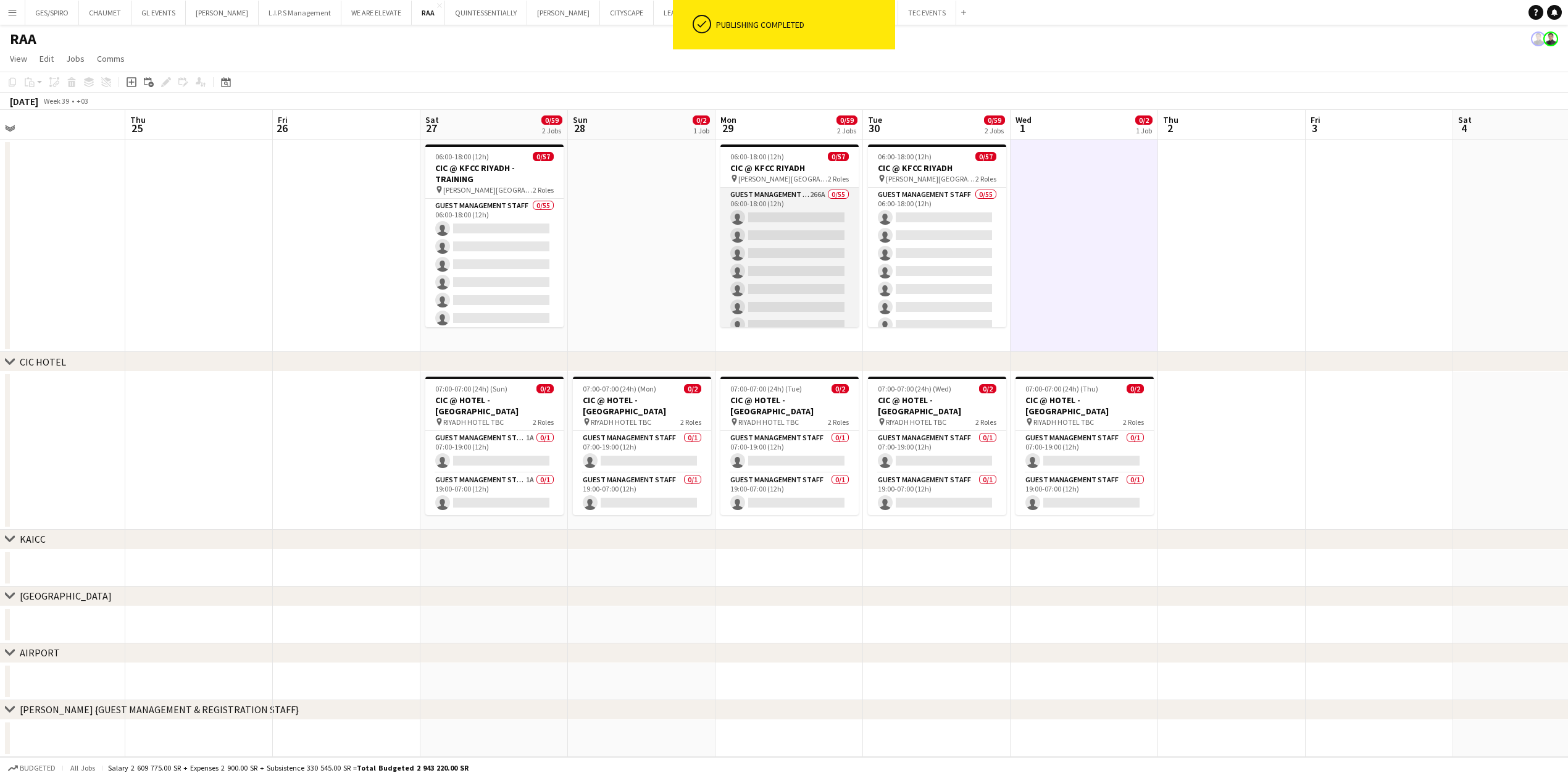
click at [753, 246] on app-card-role "Guest Management Staff 266A 0/55 06:00-18:00 (12h) single-neutral-actions singl…" at bounding box center [789, 692] width 138 height 1009
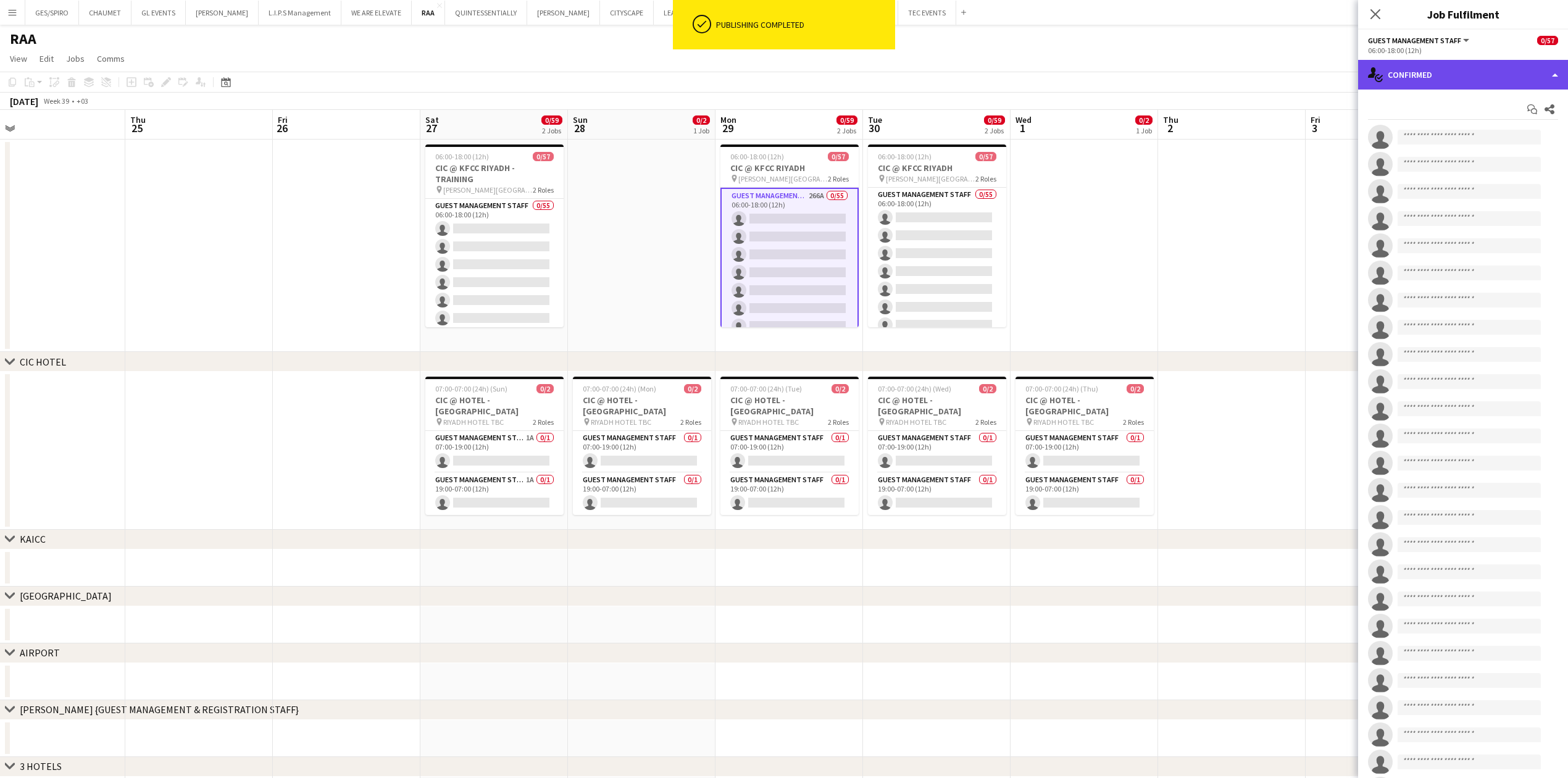
click at [1521, 86] on div "single-neutral-actions-check-2 Confirmed" at bounding box center [1463, 74] width 210 height 29
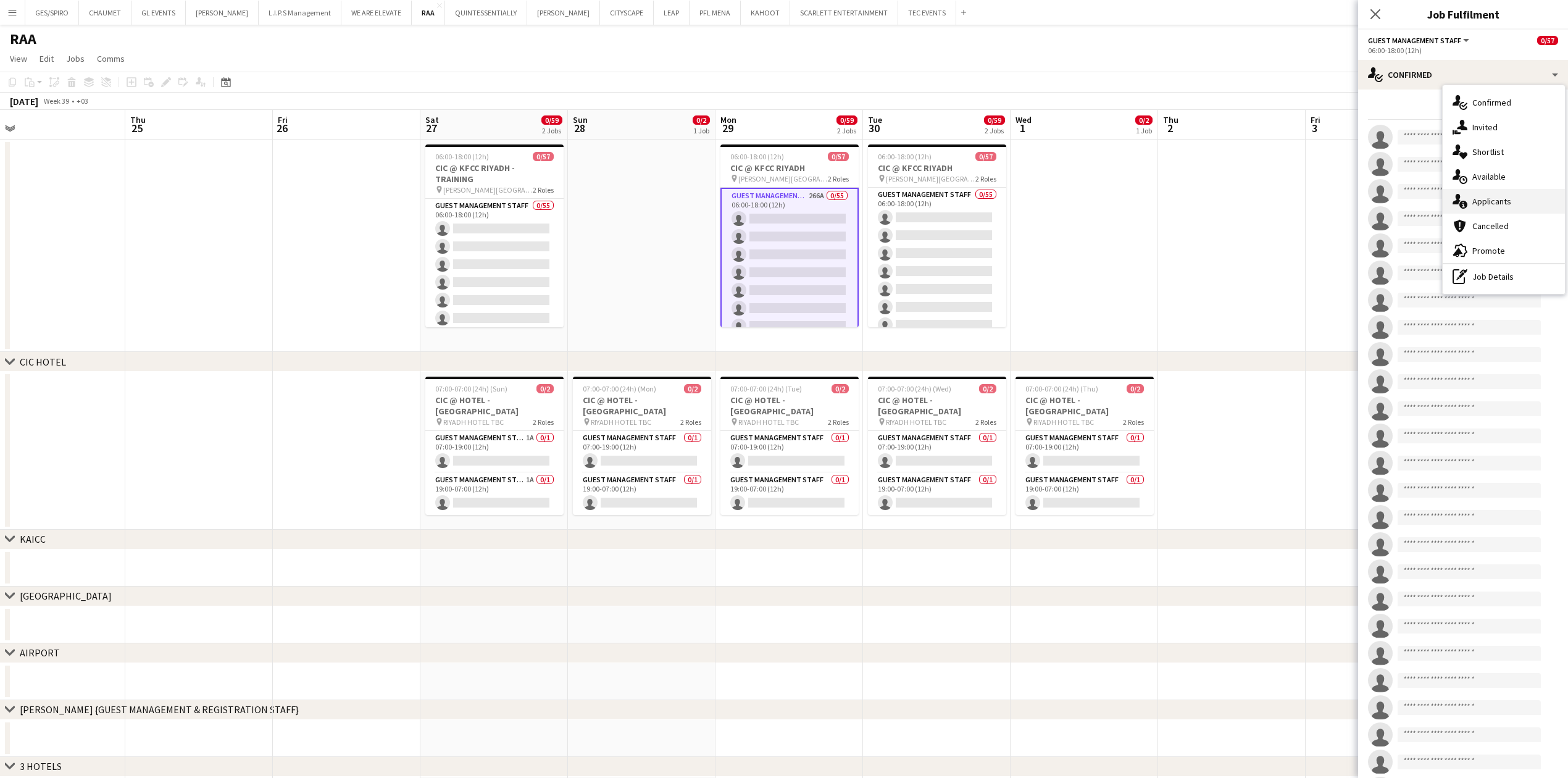
click at [1514, 196] on div "single-neutral-actions-information Applicants" at bounding box center [1504, 200] width 122 height 25
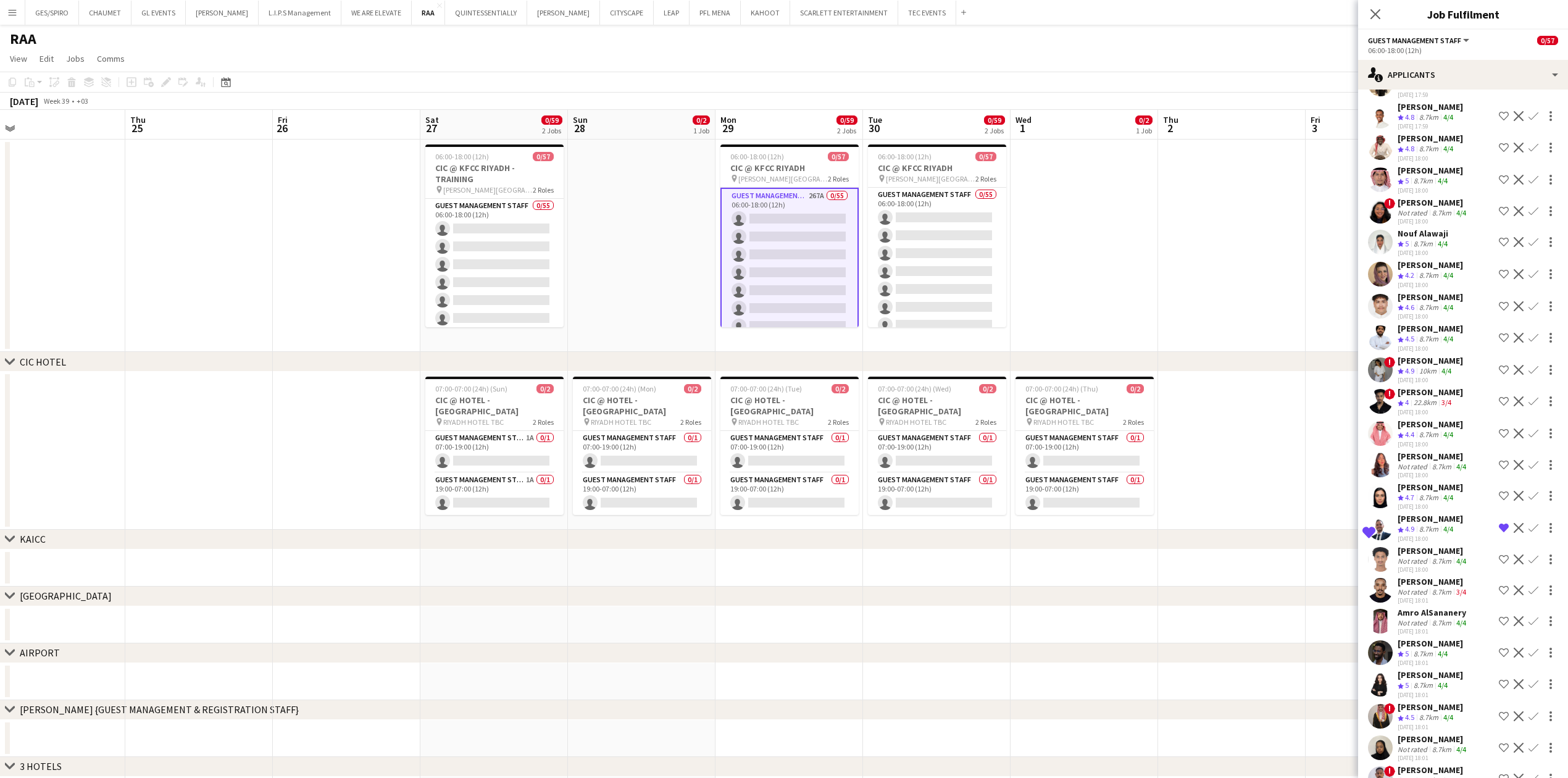
scroll to position [1975, 0]
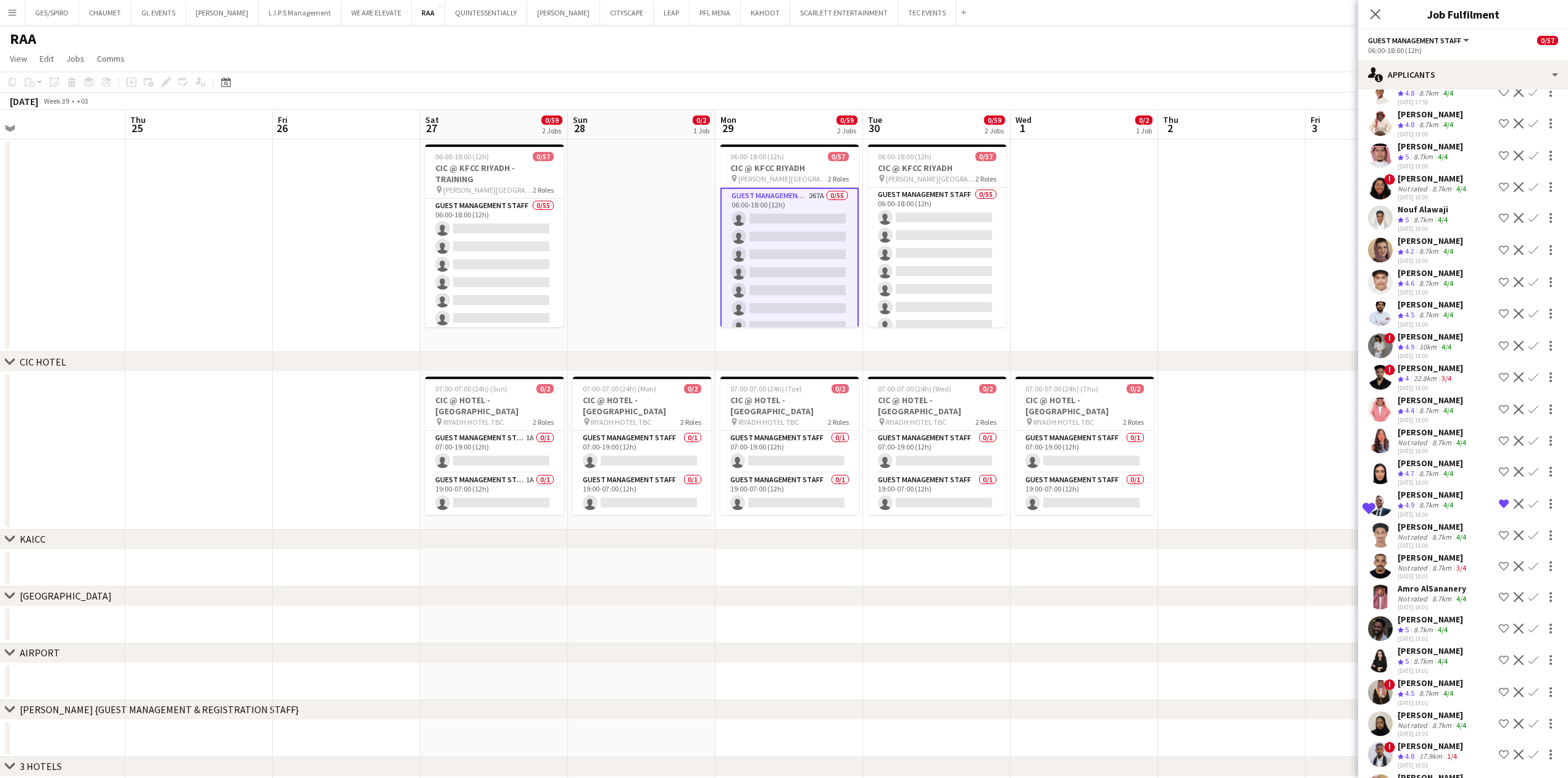
click at [1430, 667] on div "8.7km" at bounding box center [1423, 661] width 24 height 10
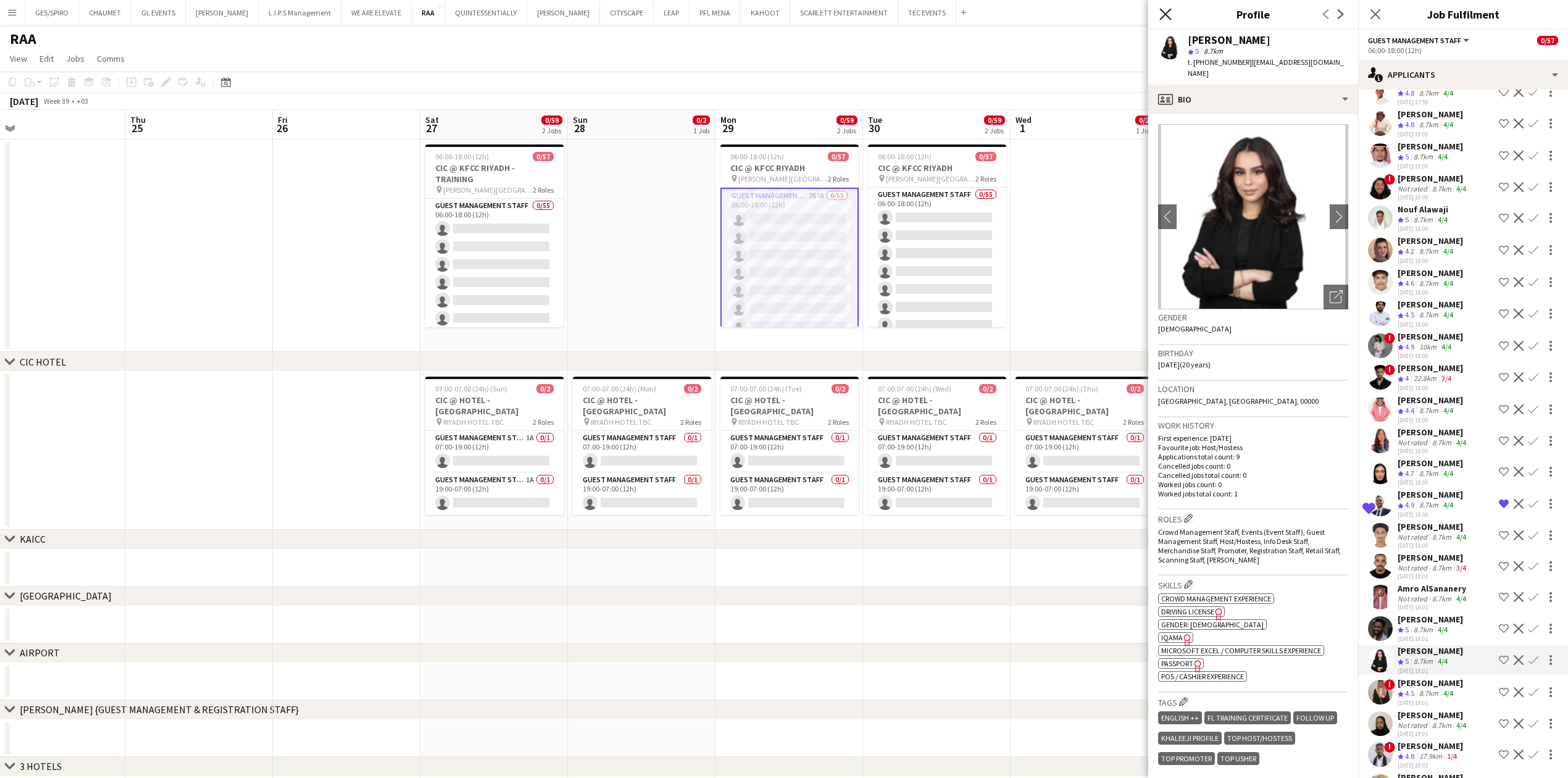
click at [1168, 16] on icon at bounding box center [1165, 14] width 12 height 12
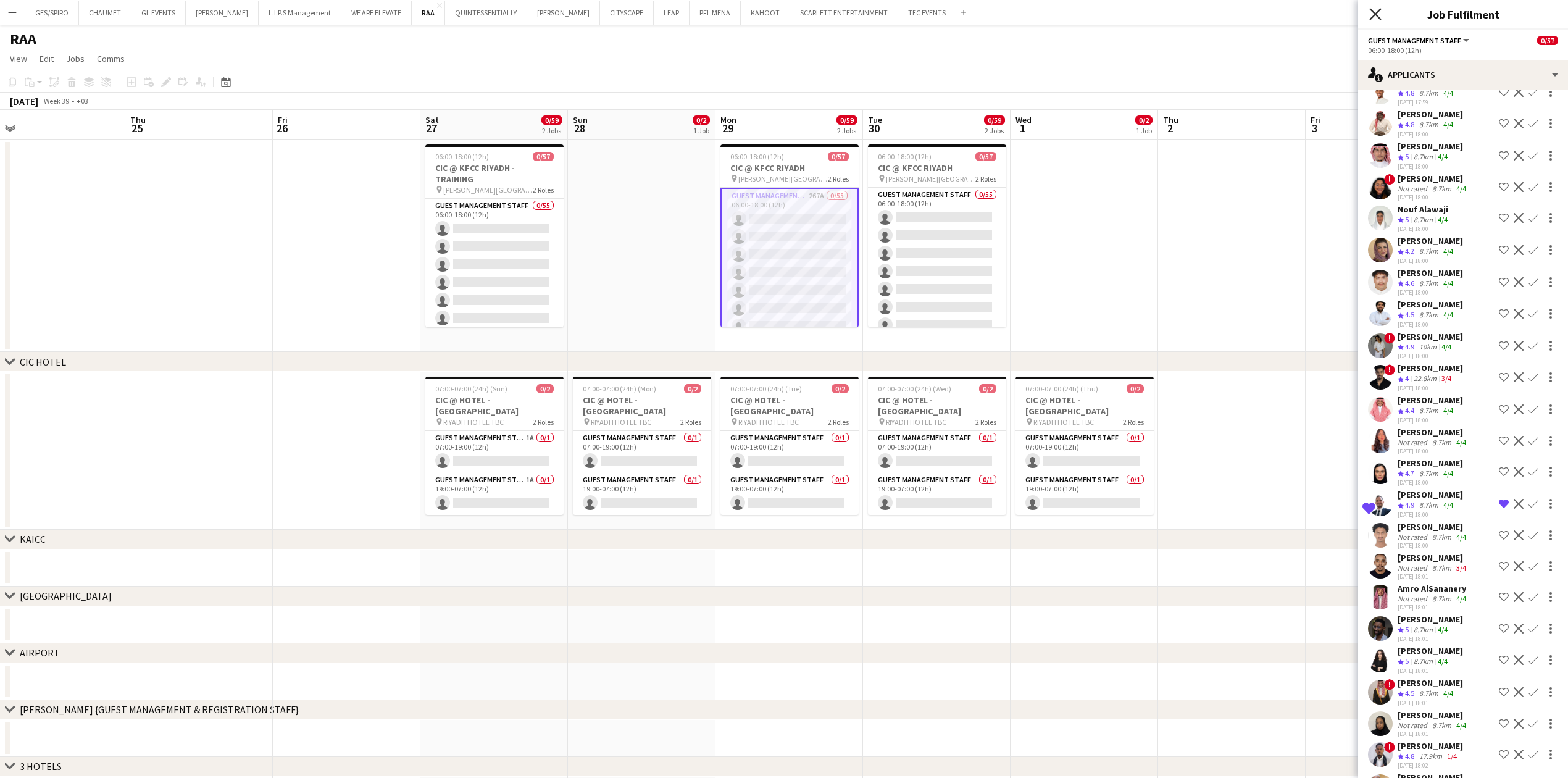
click at [1373, 16] on icon "Close pop-in" at bounding box center [1375, 14] width 12 height 12
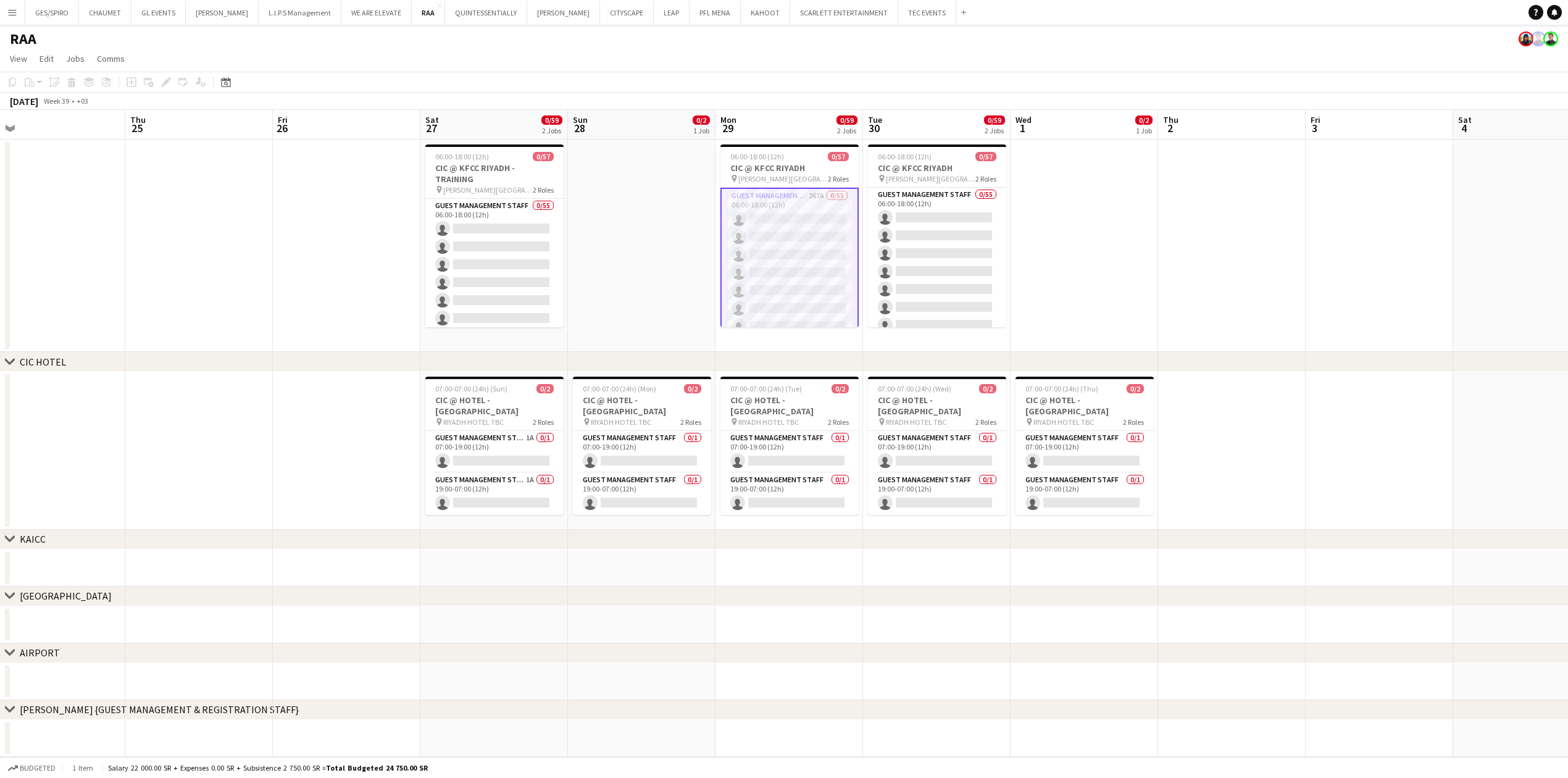
click at [811, 230] on app-card-role "Guest Management Staff 267A 0/55 06:00-18:00 (12h) single-neutral-actions singl…" at bounding box center [789, 692] width 138 height 1011
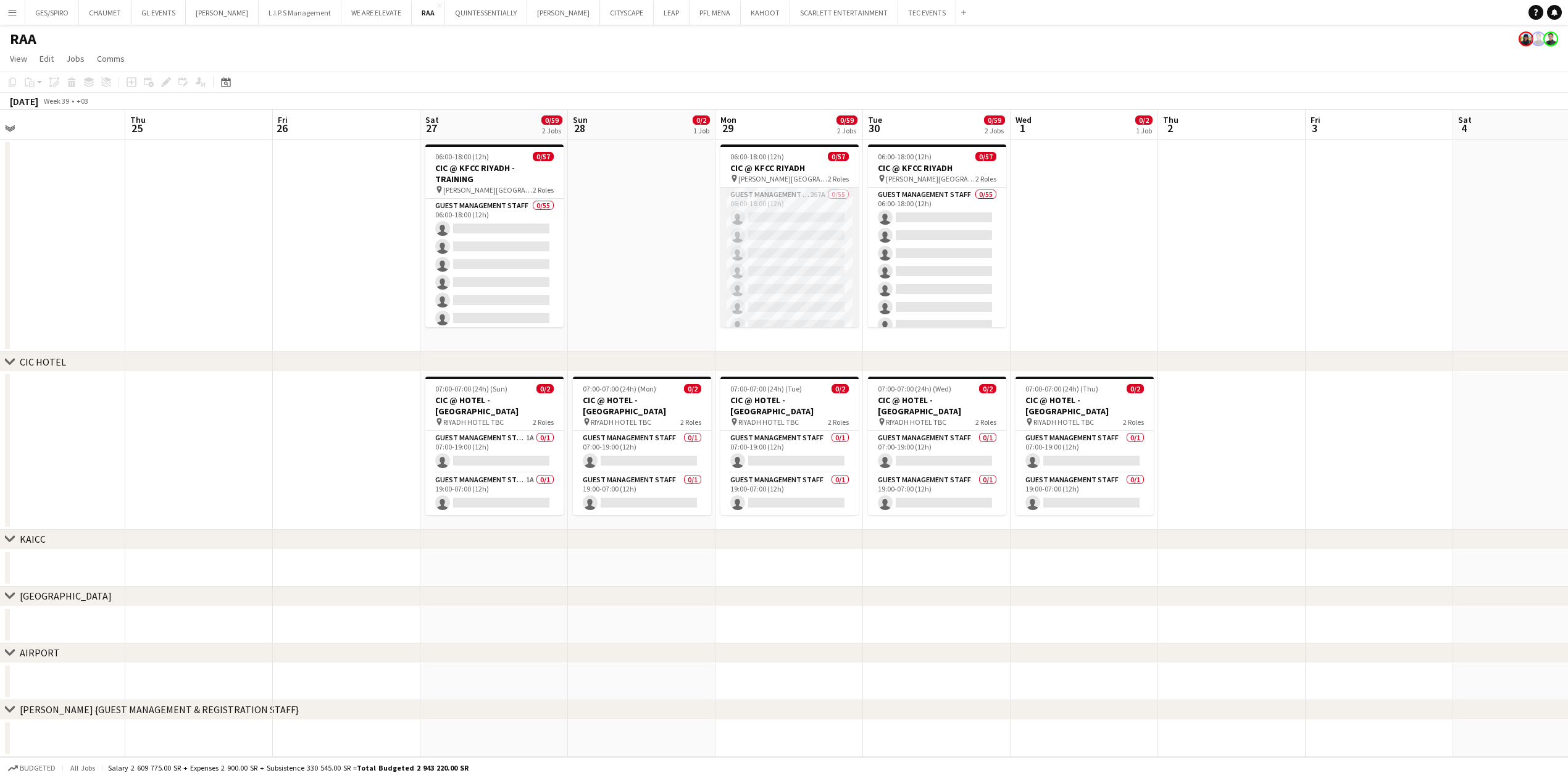
click at [806, 233] on app-card-role "Guest Management Staff 267A 0/55 06:00-18:00 (12h) single-neutral-actions singl…" at bounding box center [789, 692] width 138 height 1009
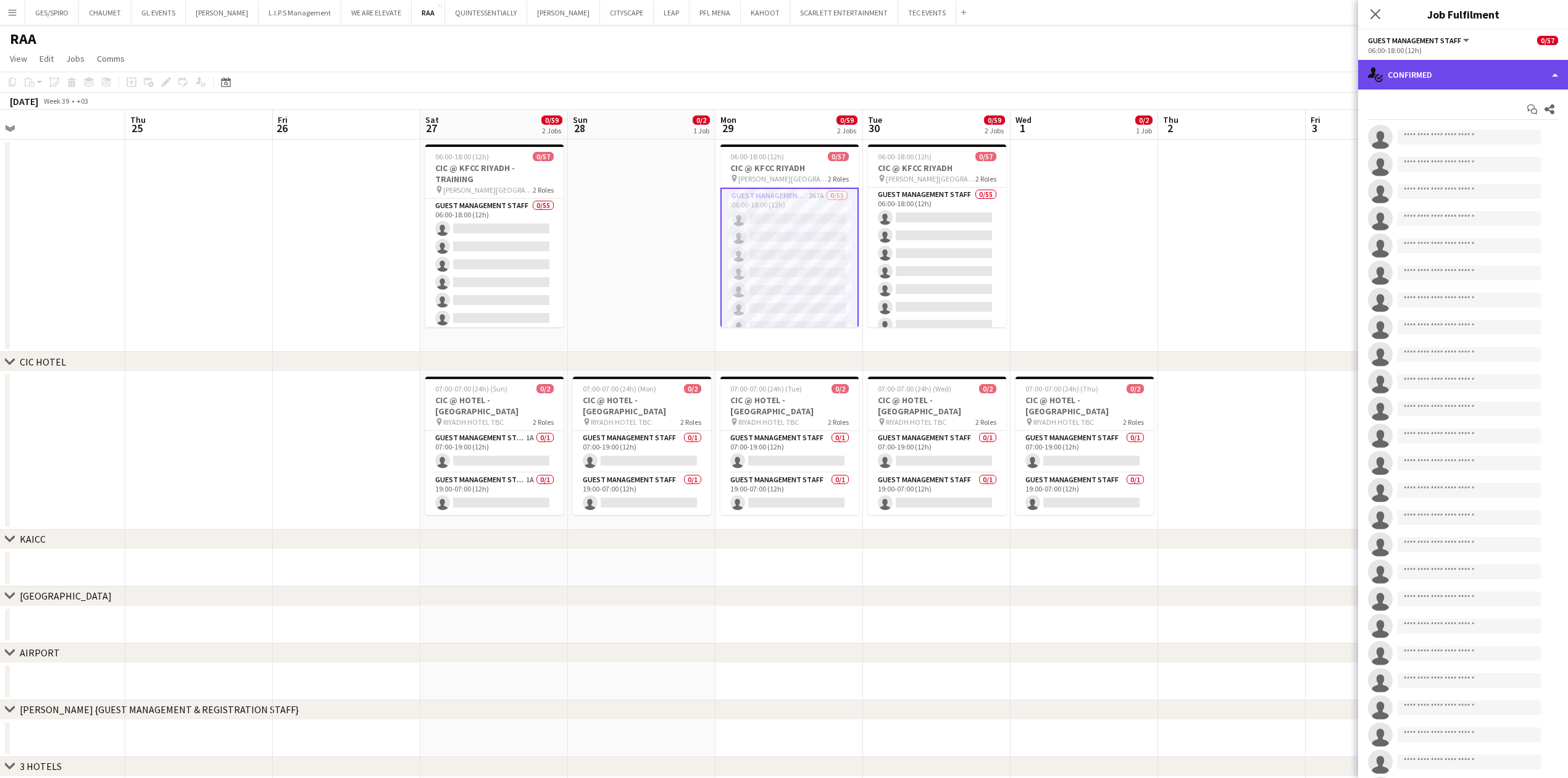
click at [1503, 78] on div "single-neutral-actions-check-2 Confirmed" at bounding box center [1463, 74] width 210 height 29
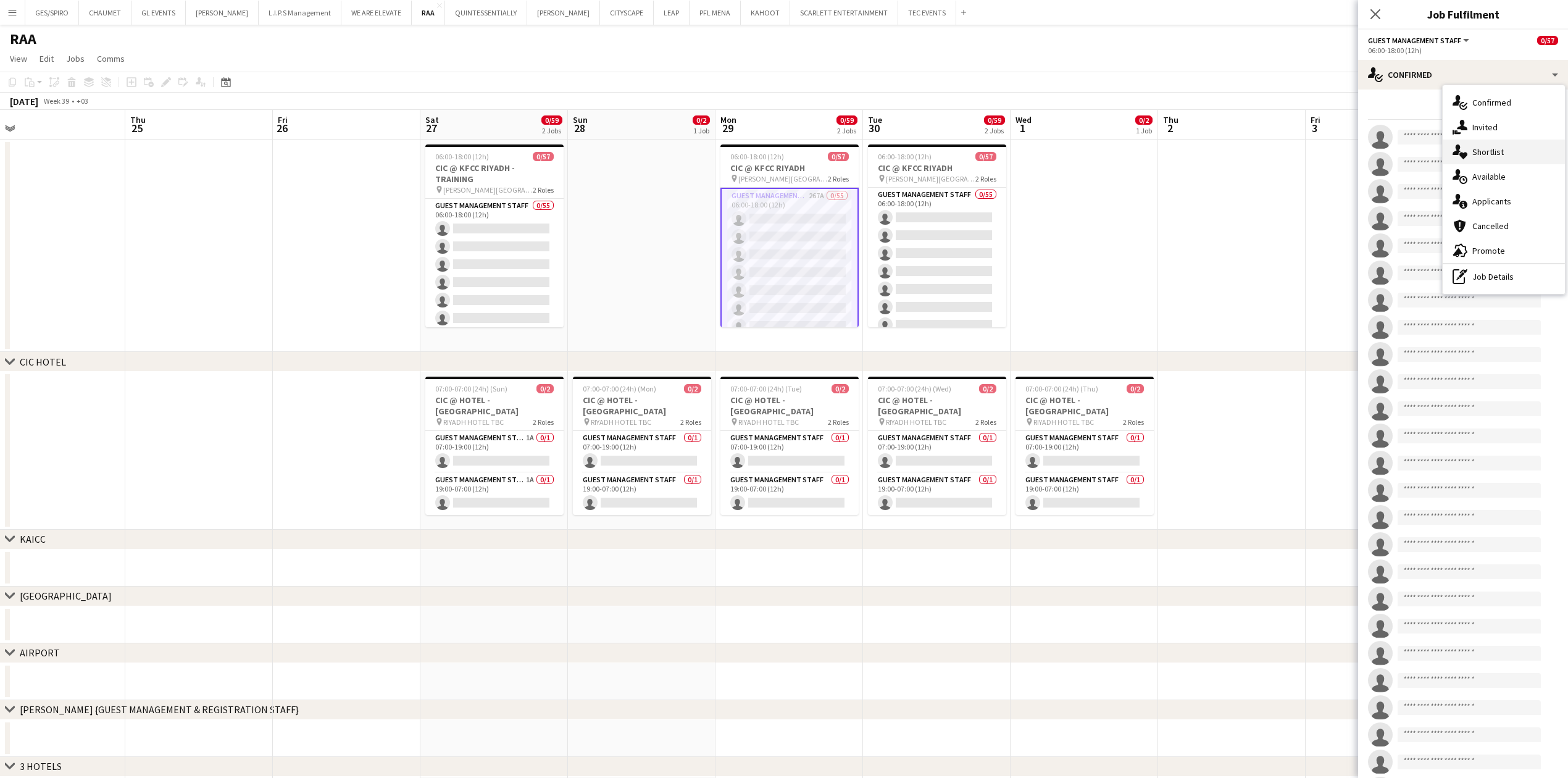
click at [1516, 154] on div "single-neutral-actions-heart Shortlist" at bounding box center [1504, 152] width 122 height 25
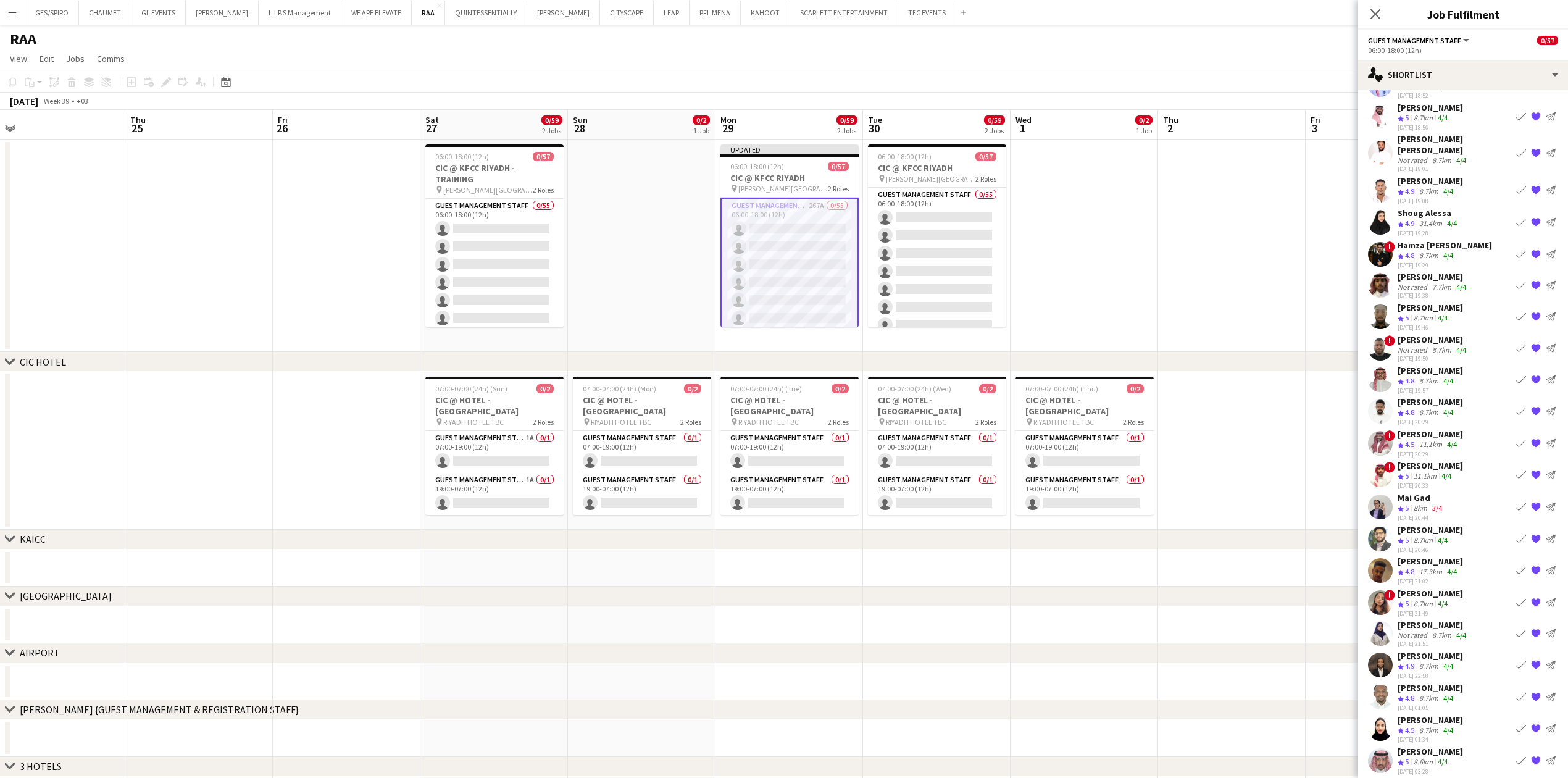
scroll to position [1166, 0]
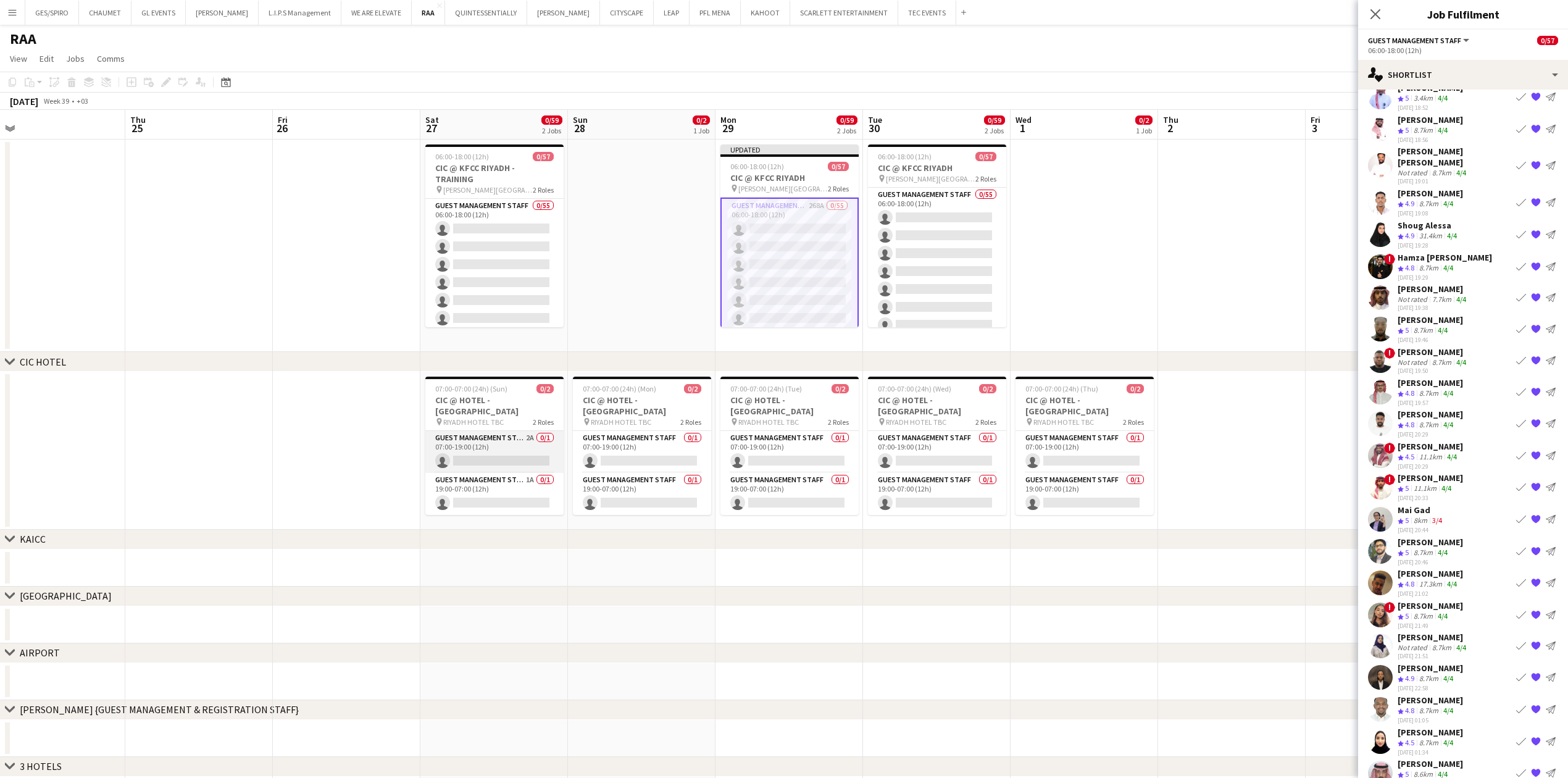
click at [495, 448] on app-card-role "Guest Management Staff 2A 0/1 07:00-19:00 (12h) single-neutral-actions" at bounding box center [494, 452] width 138 height 42
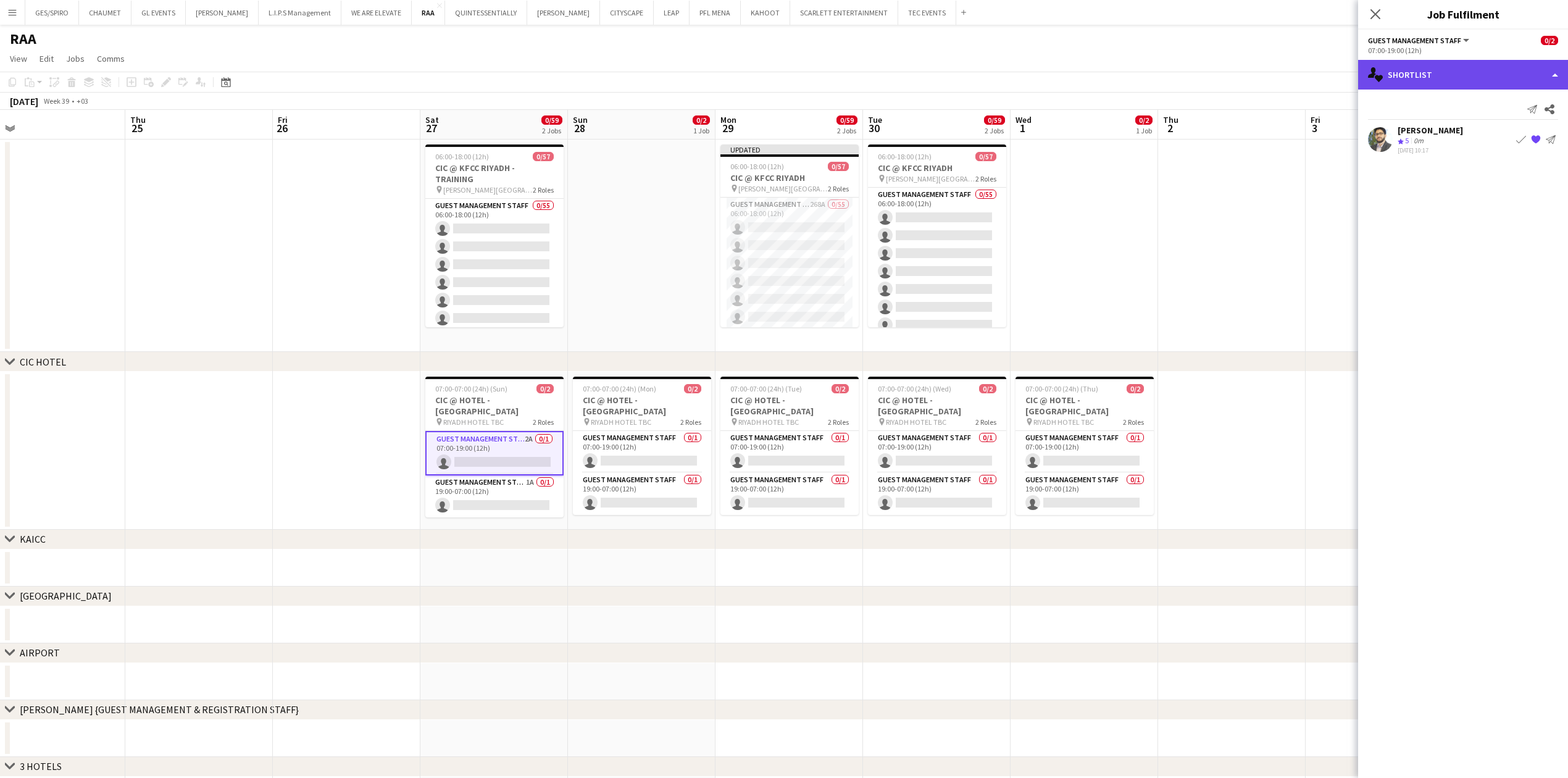
click at [1430, 80] on div "single-neutral-actions-heart Shortlist" at bounding box center [1463, 74] width 210 height 29
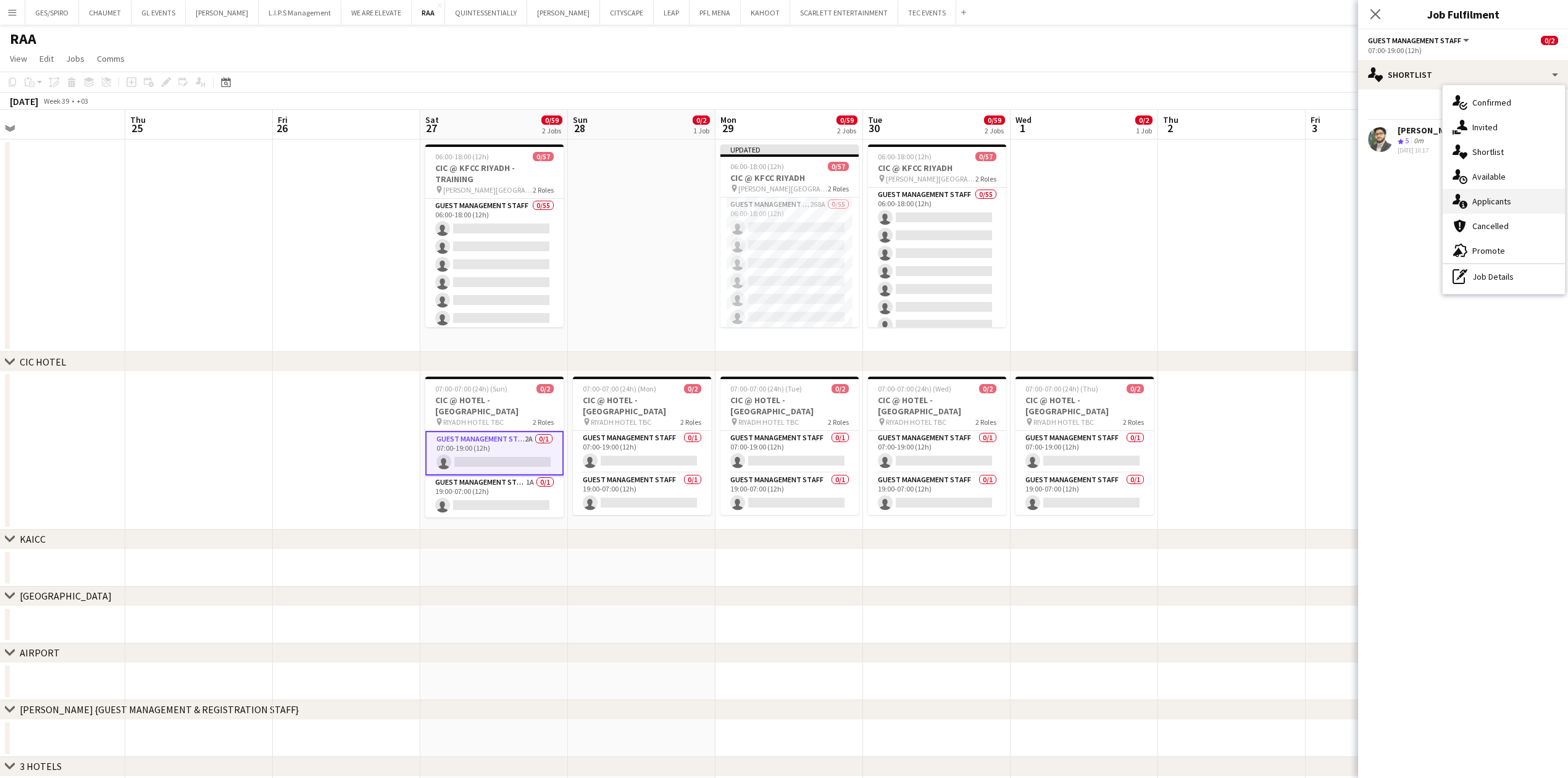
click at [1499, 198] on div "single-neutral-actions-information Applicants" at bounding box center [1504, 200] width 122 height 25
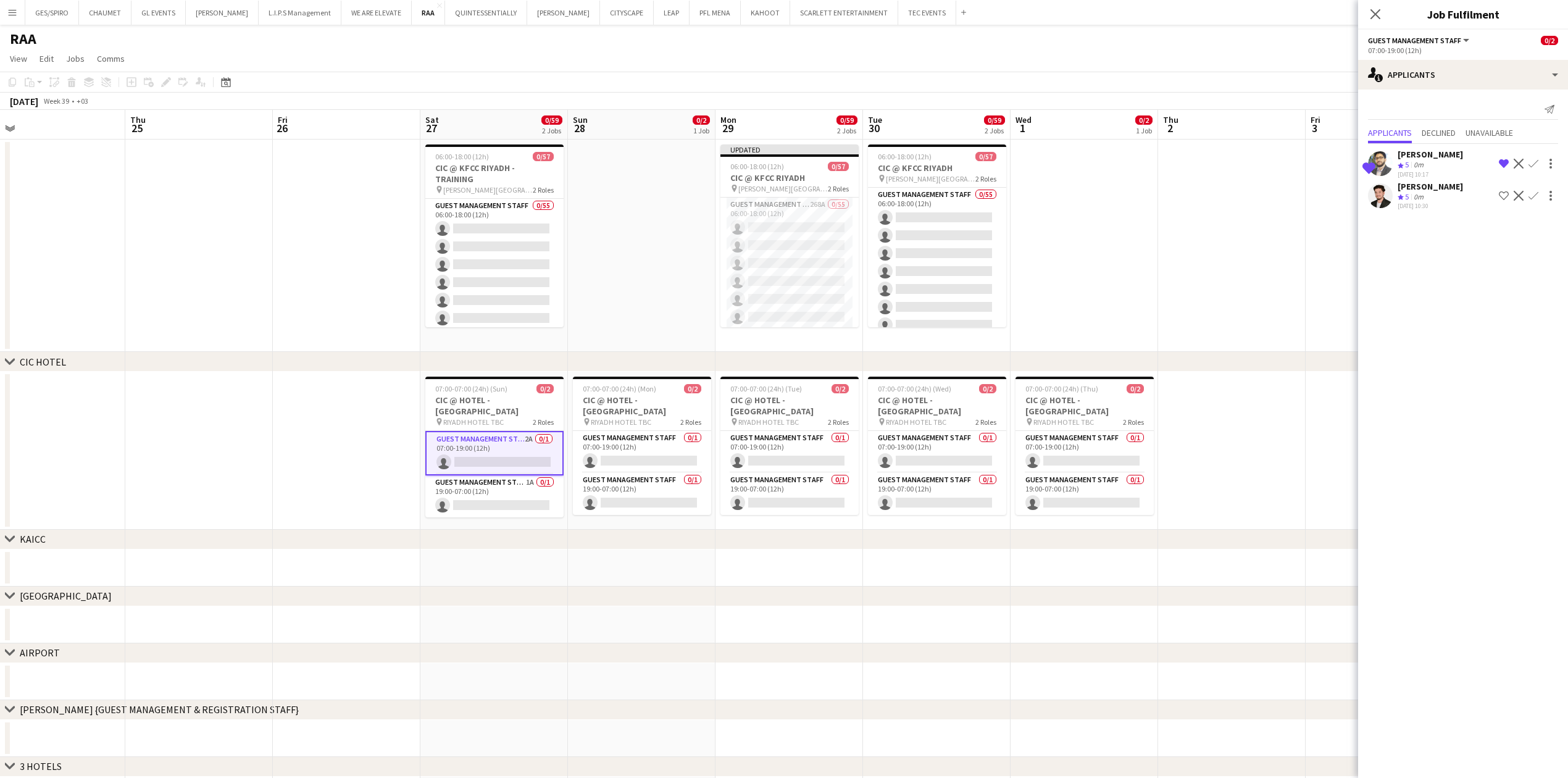
click at [1505, 195] on app-icon "Shortlist crew" at bounding box center [1504, 195] width 10 height 10
click at [501, 489] on app-card-role "Guest Management Staff 1A 0/1 19:00-07:00 (12h) single-neutral-actions" at bounding box center [494, 507] width 138 height 42
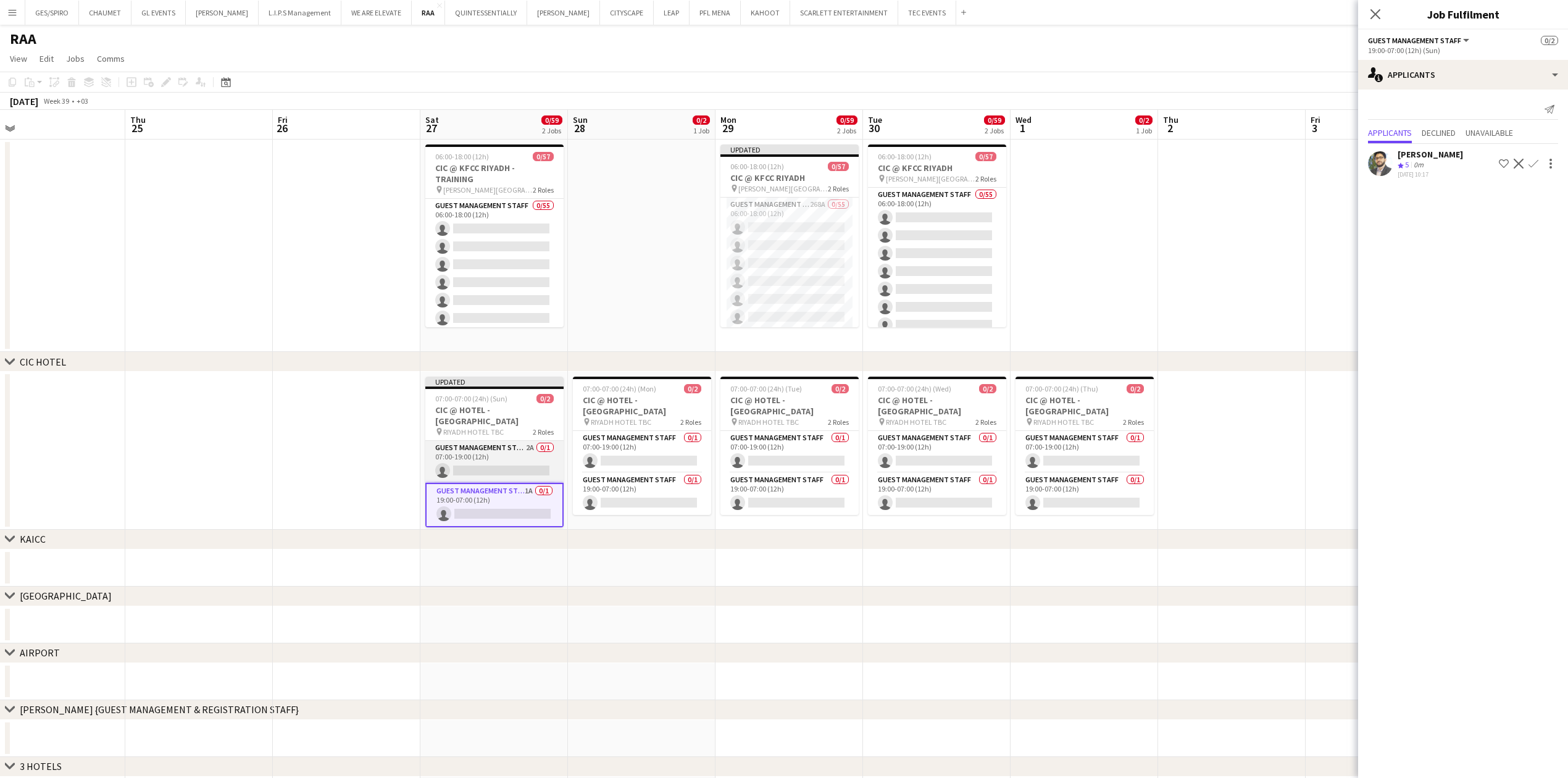
click at [463, 444] on app-card-role "Guest Management Staff 2A 0/1 07:00-19:00 (12h) single-neutral-actions" at bounding box center [494, 462] width 138 height 42
click at [801, 247] on app-card-role "Guest Management Staff 268A 0/55 06:00-18:00 (12h) single-neutral-actions singl…" at bounding box center [789, 702] width 138 height 1009
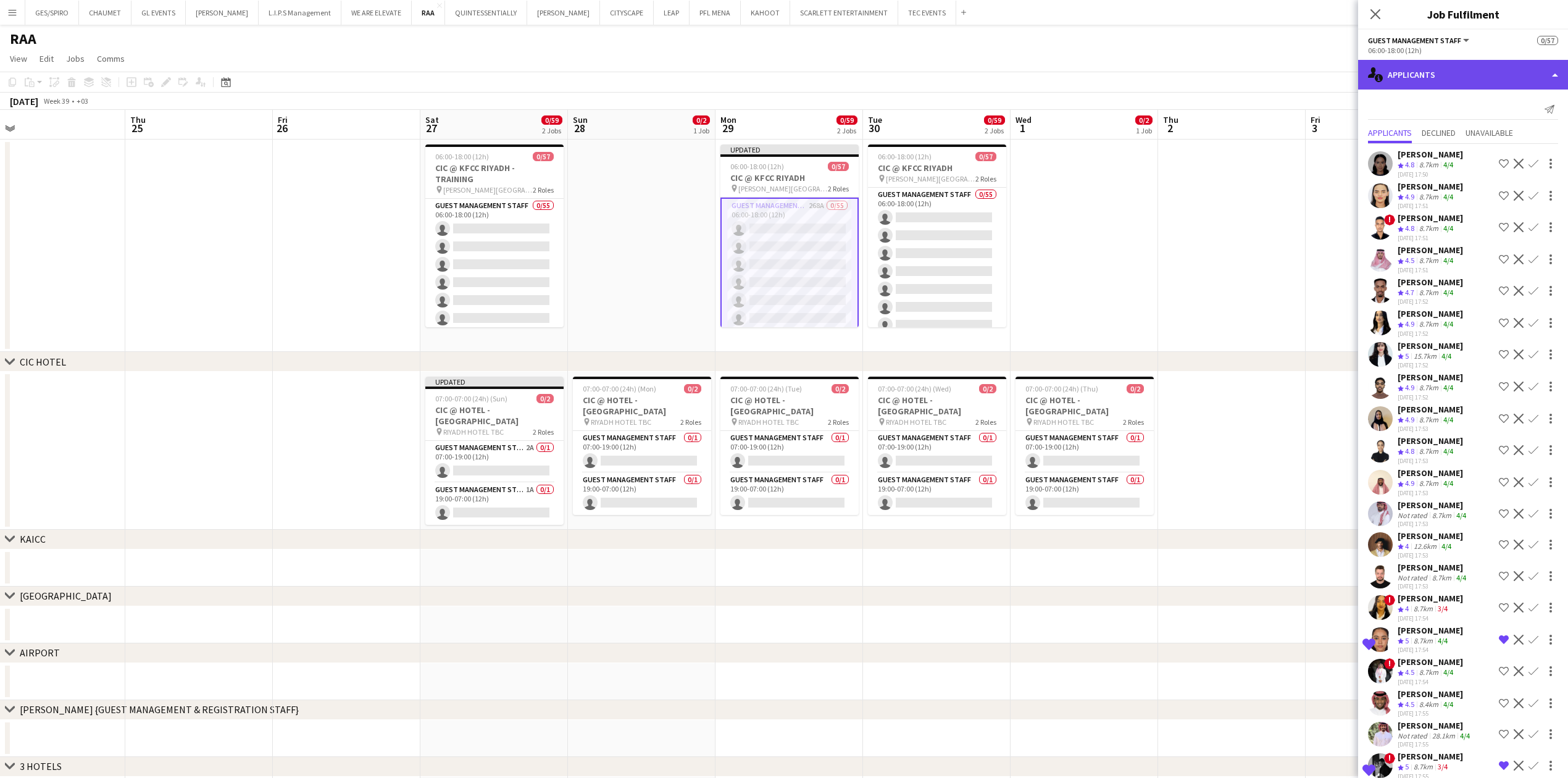
click at [1482, 70] on div "single-neutral-actions-information Applicants" at bounding box center [1463, 74] width 210 height 29
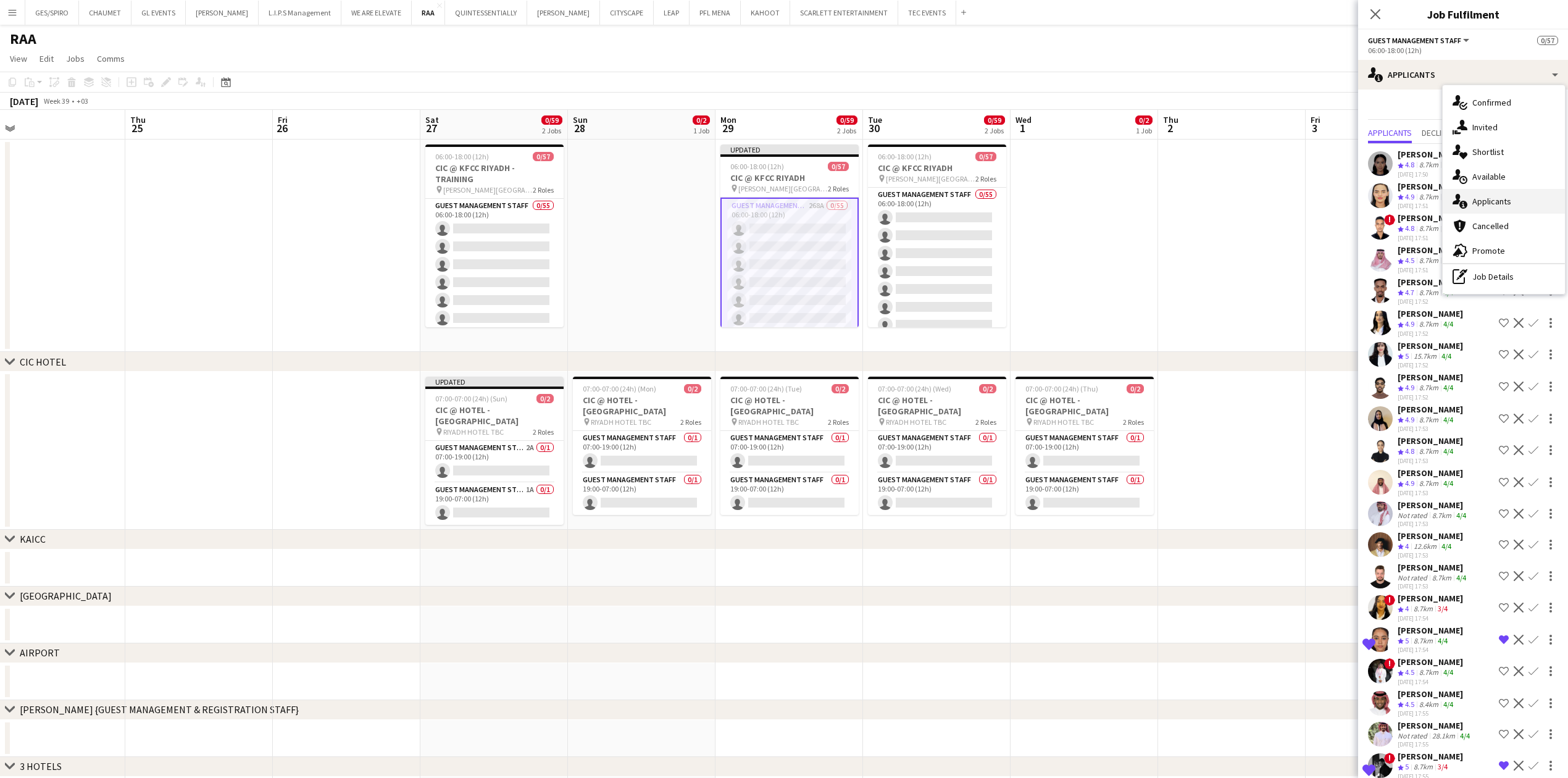
click at [1497, 202] on div "single-neutral-actions-information Applicants" at bounding box center [1504, 200] width 122 height 25
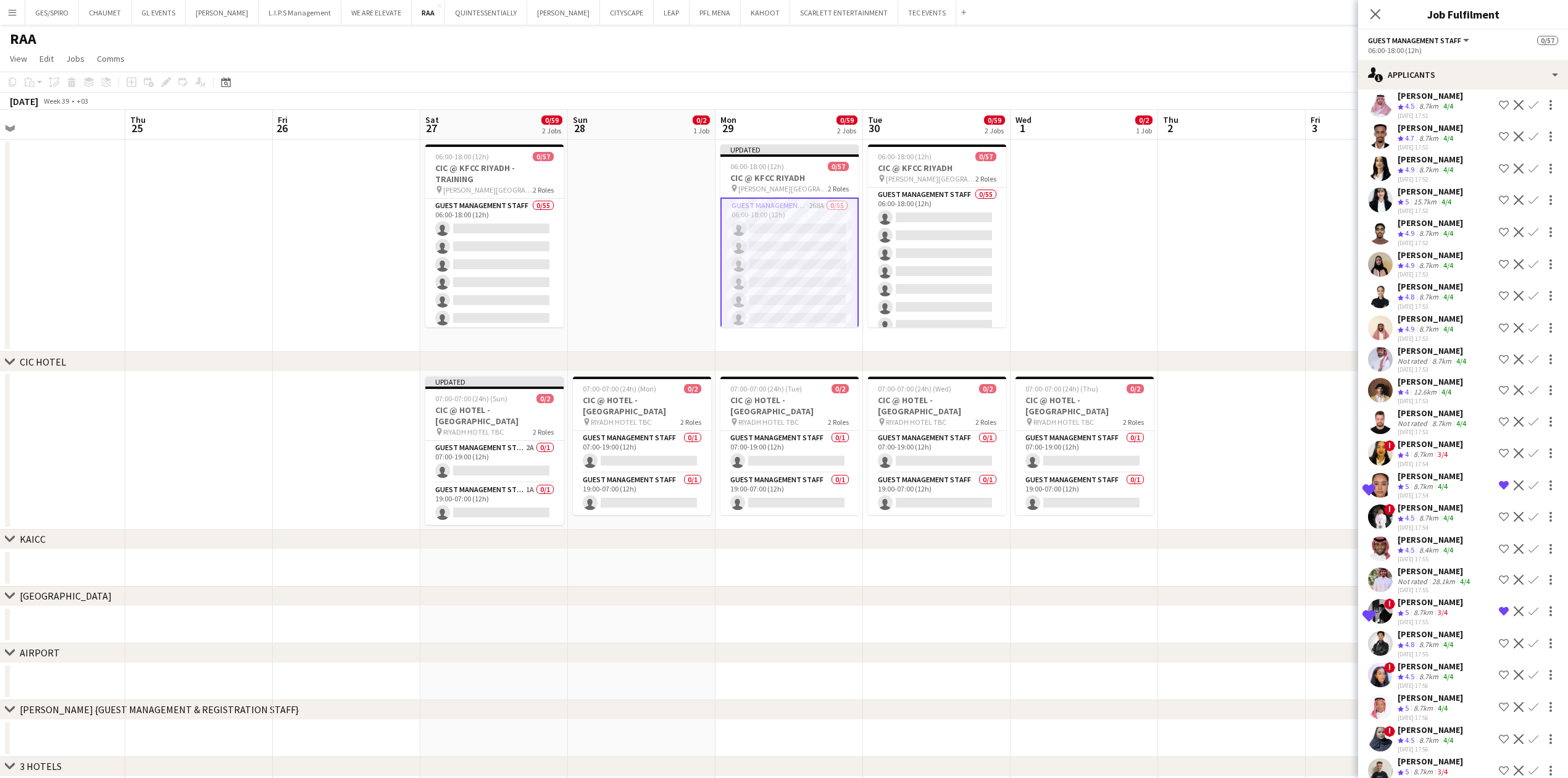
scroll to position [246, 0]
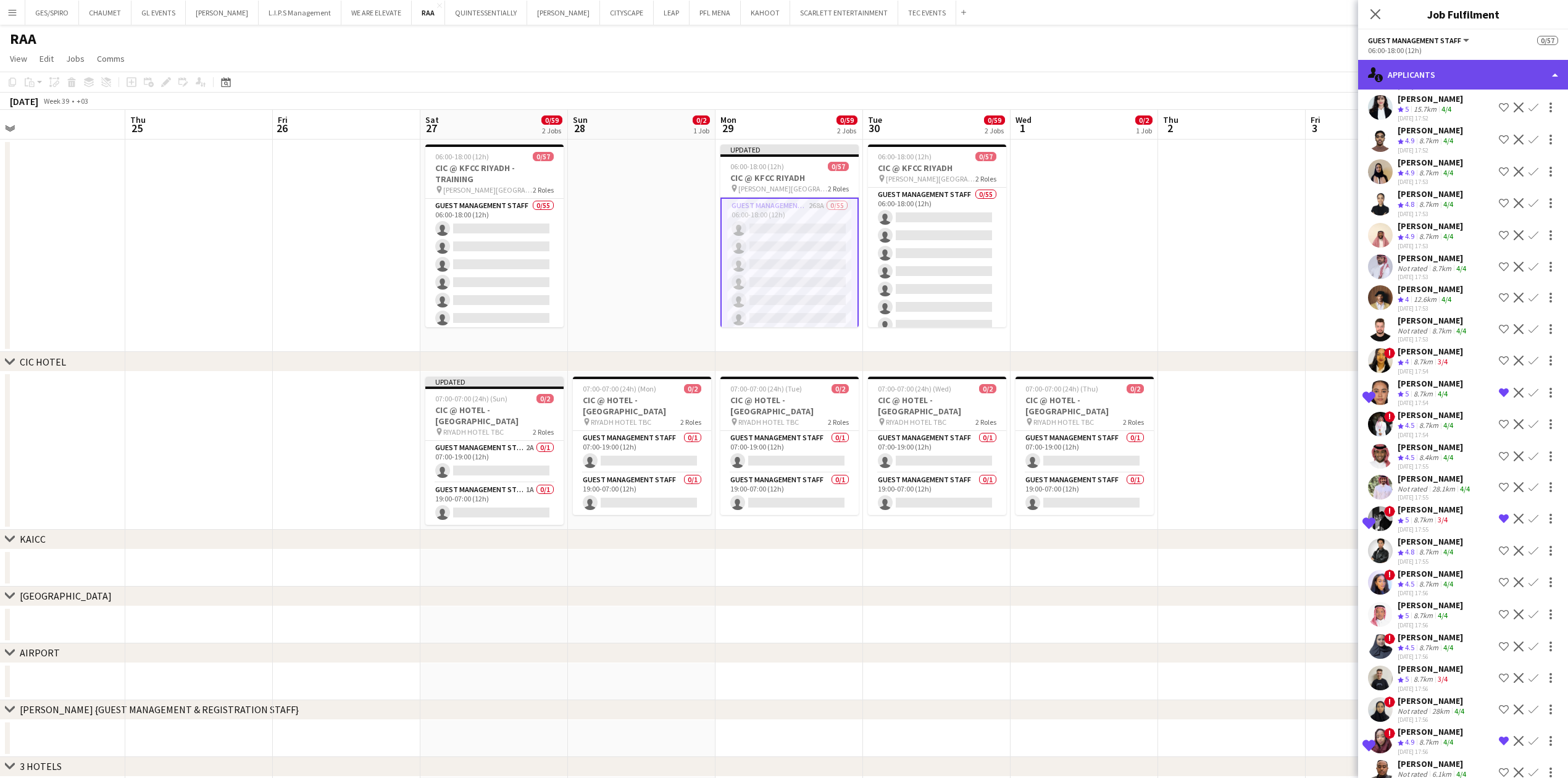
click at [1462, 67] on div "single-neutral-actions-information Applicants" at bounding box center [1463, 74] width 210 height 29
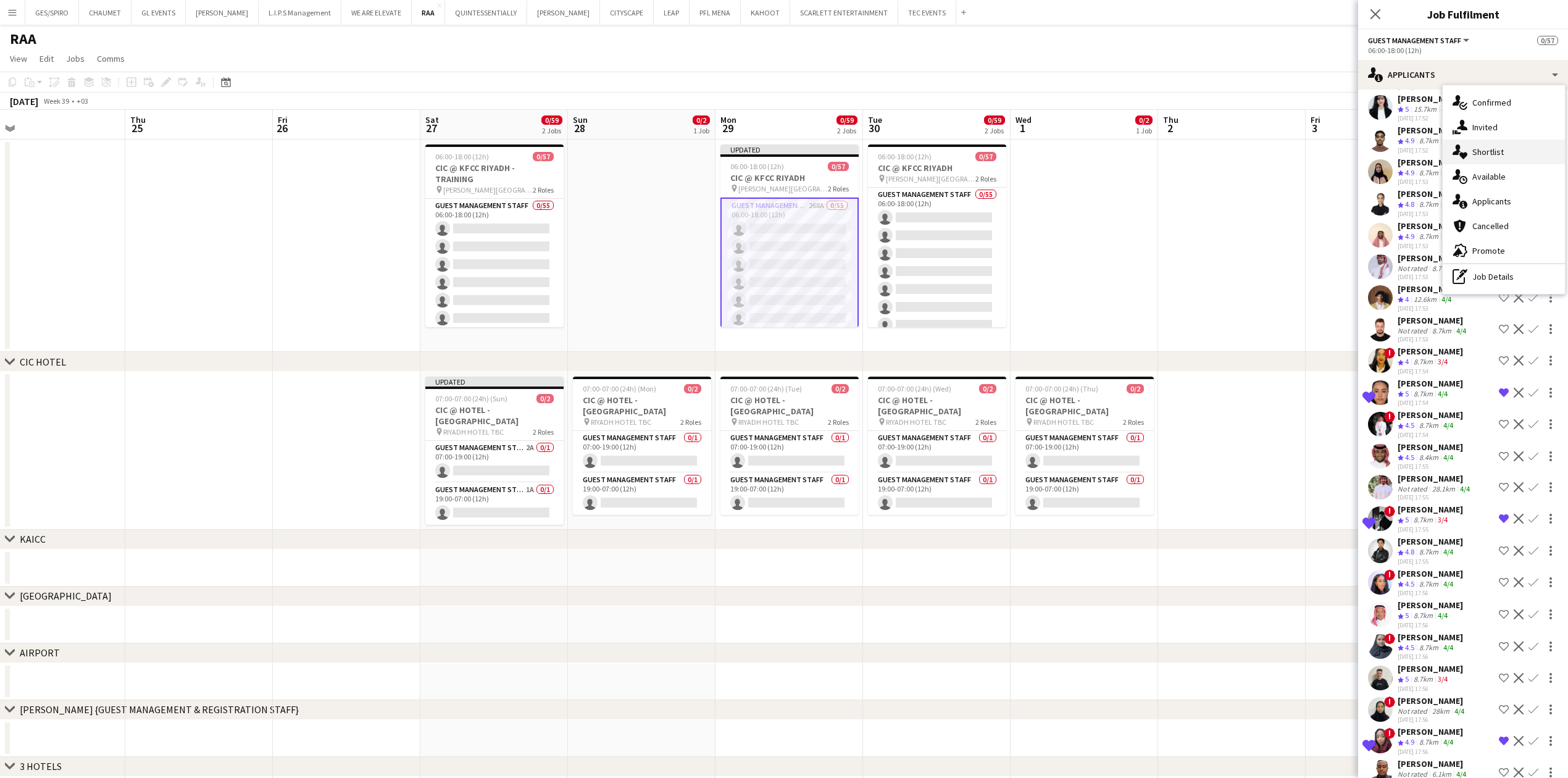
click at [1489, 147] on div "single-neutral-actions-heart Shortlist" at bounding box center [1504, 152] width 122 height 25
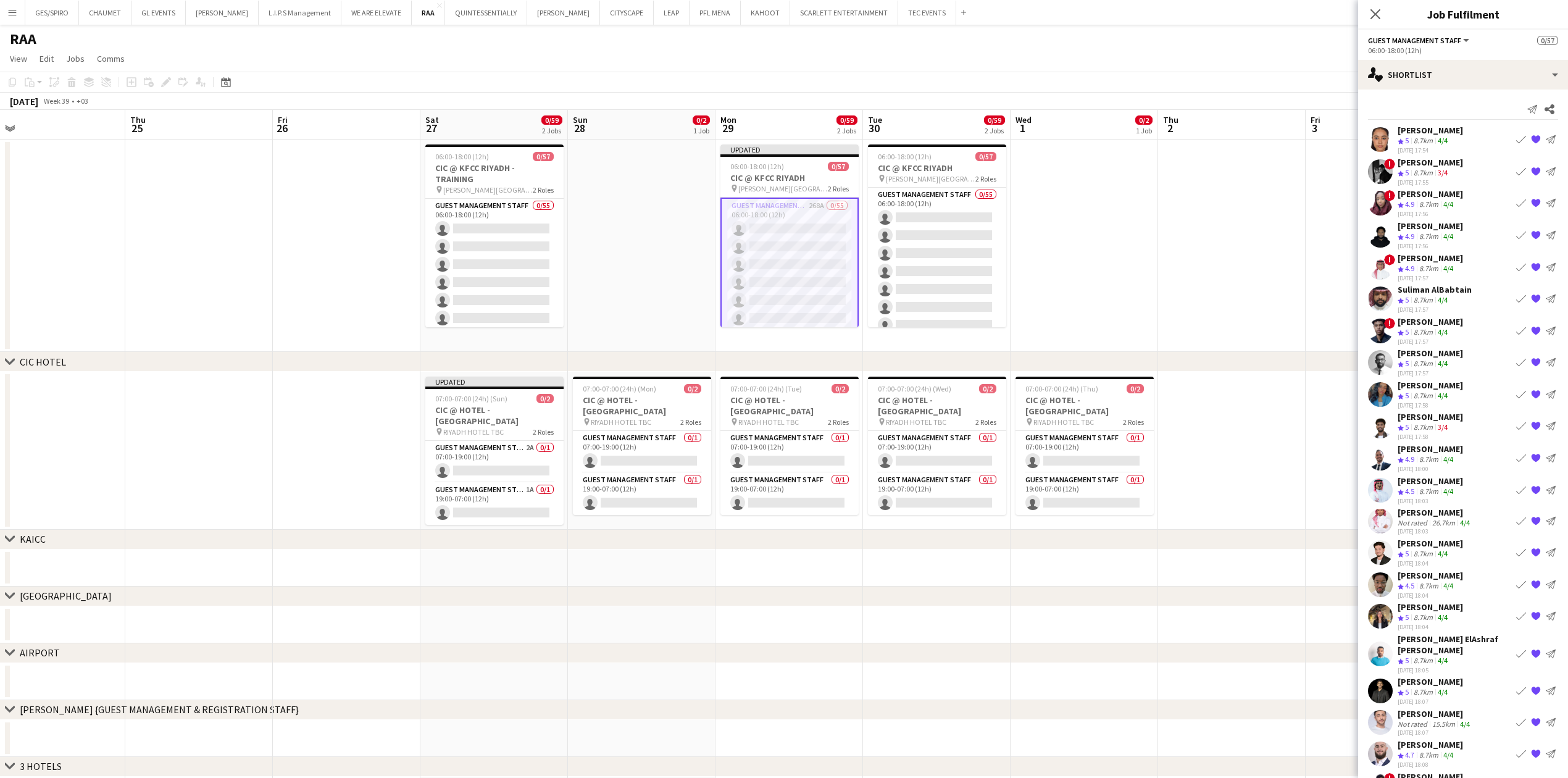
click at [1531, 549] on app-icon "{{ spriteTitle }}" at bounding box center [1536, 552] width 10 height 10
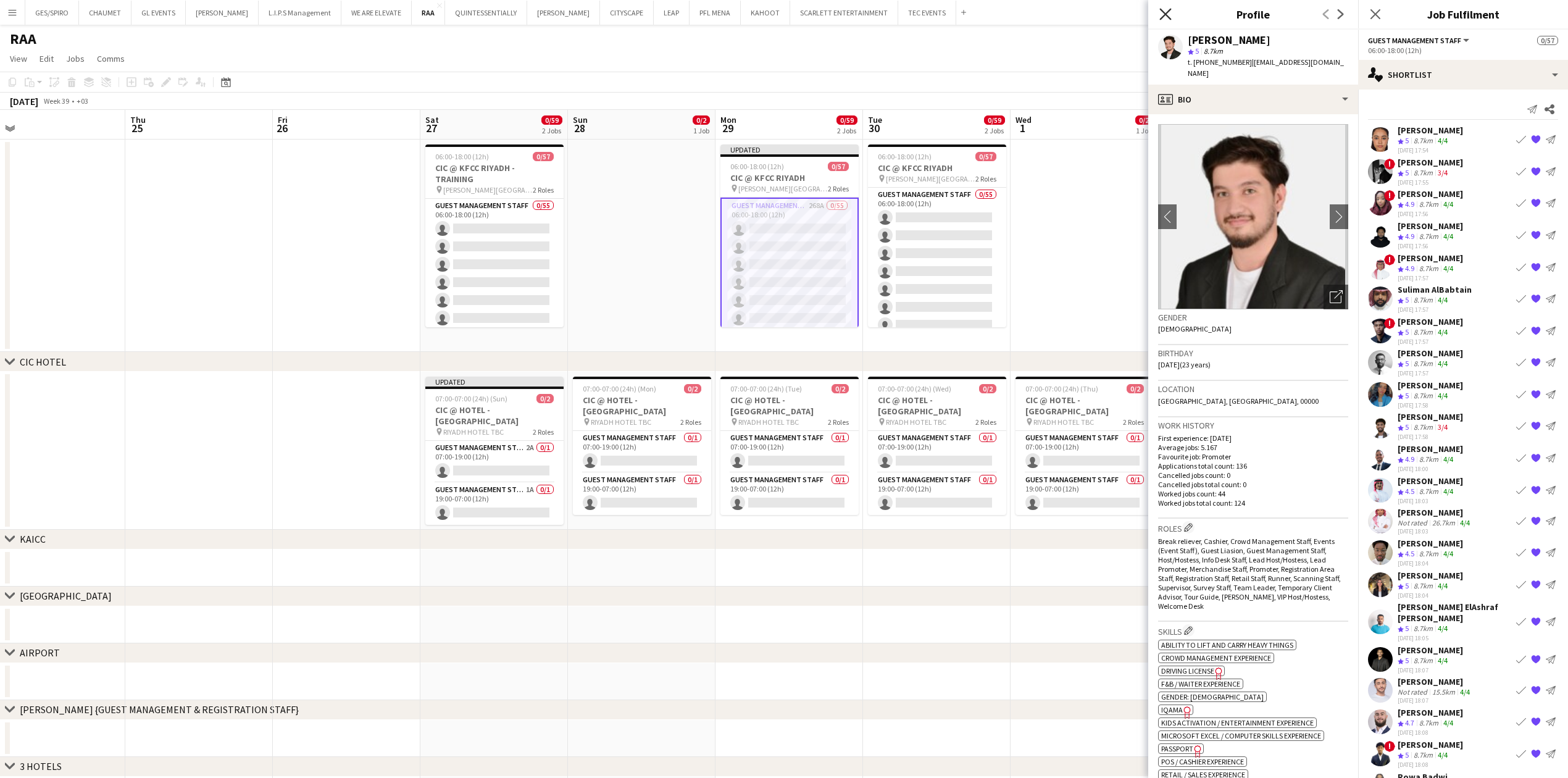
click at [1164, 17] on icon "Close pop-in" at bounding box center [1165, 14] width 12 height 12
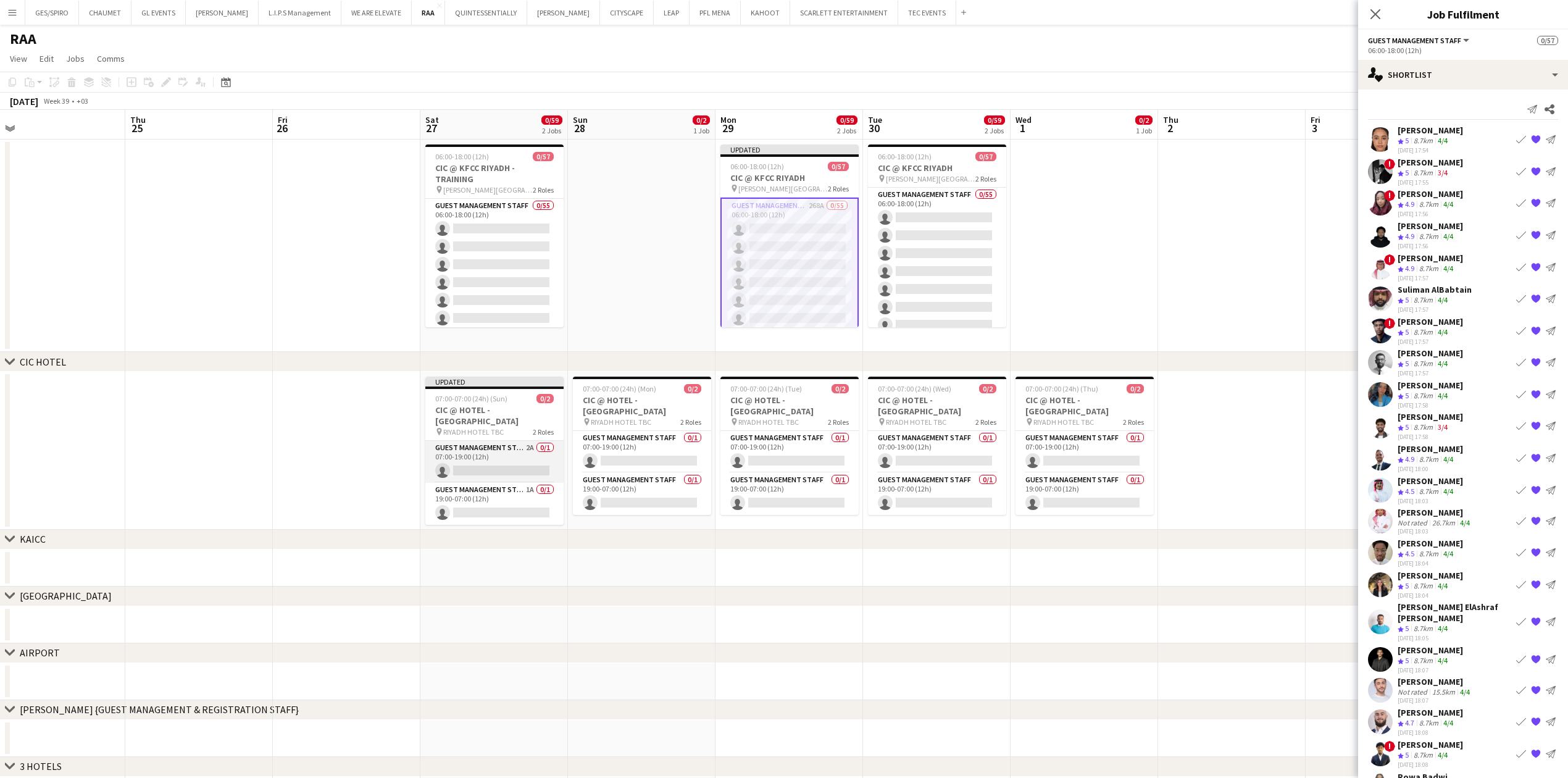
click at [527, 445] on app-card-role "Guest Management Staff 2A 0/1 07:00-19:00 (12h) single-neutral-actions" at bounding box center [494, 462] width 138 height 42
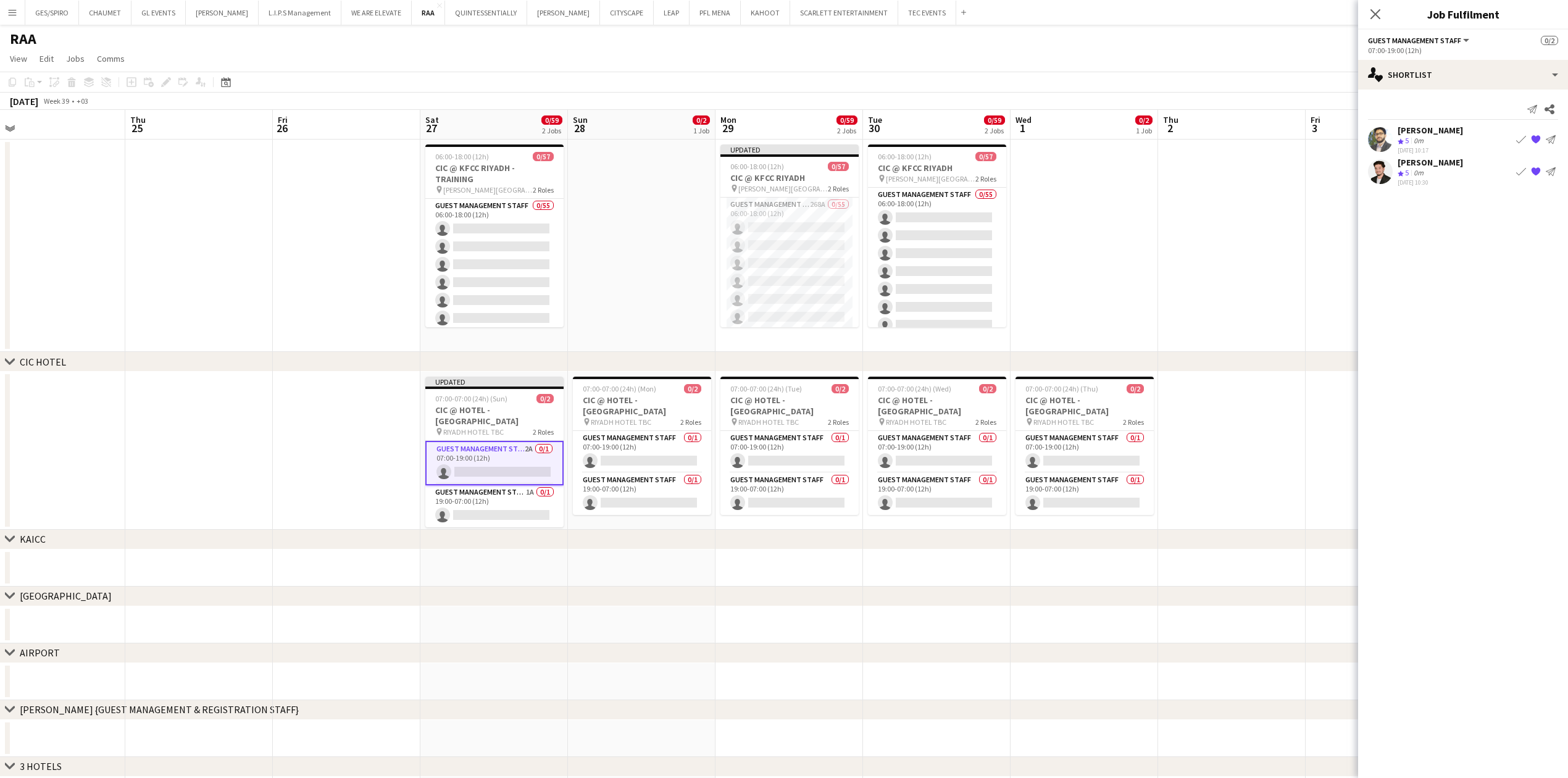
click at [1518, 140] on app-icon "Book crew" at bounding box center [1521, 139] width 10 height 10
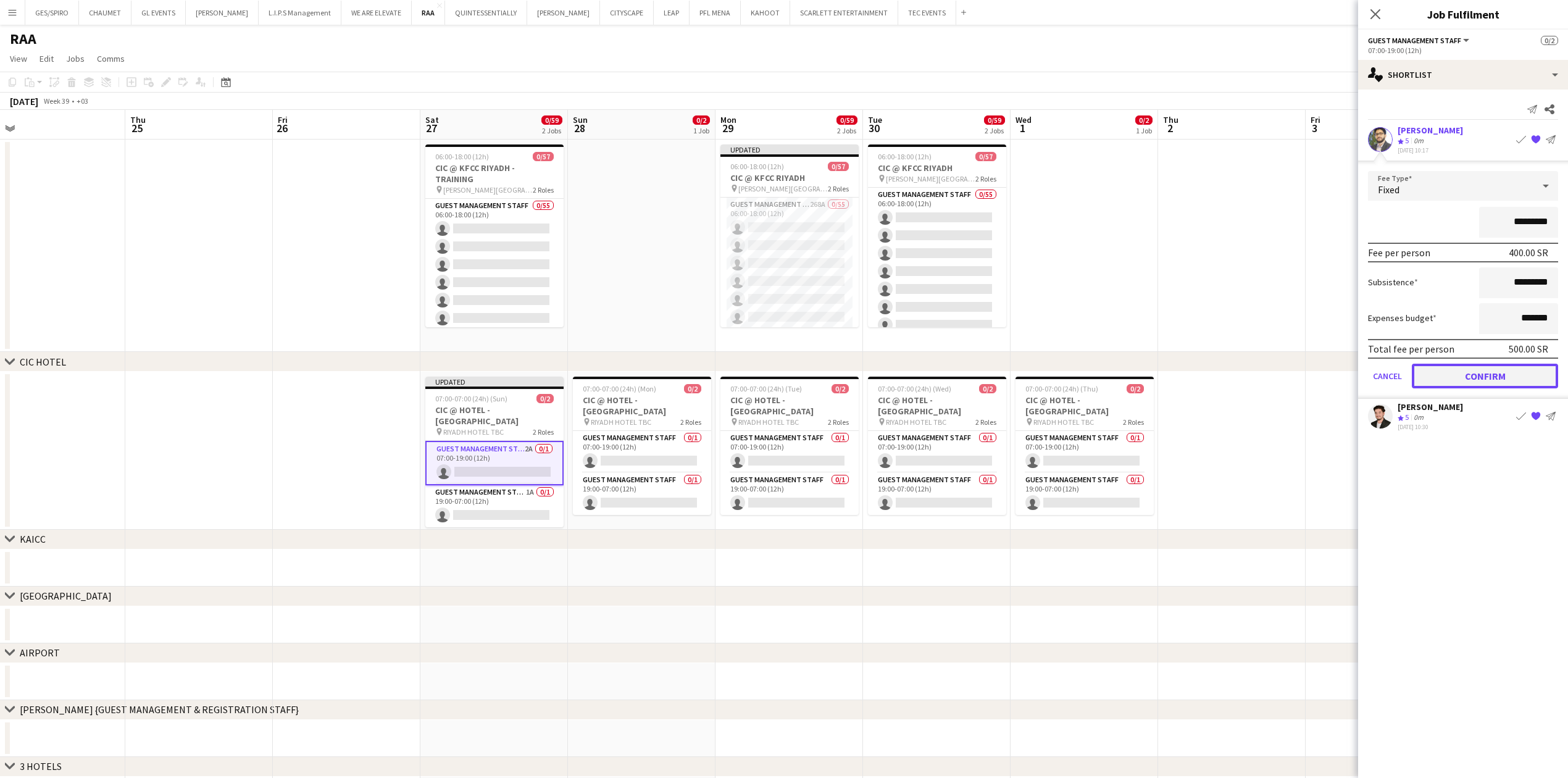
click at [1421, 379] on button "Confirm" at bounding box center [1484, 375] width 146 height 25
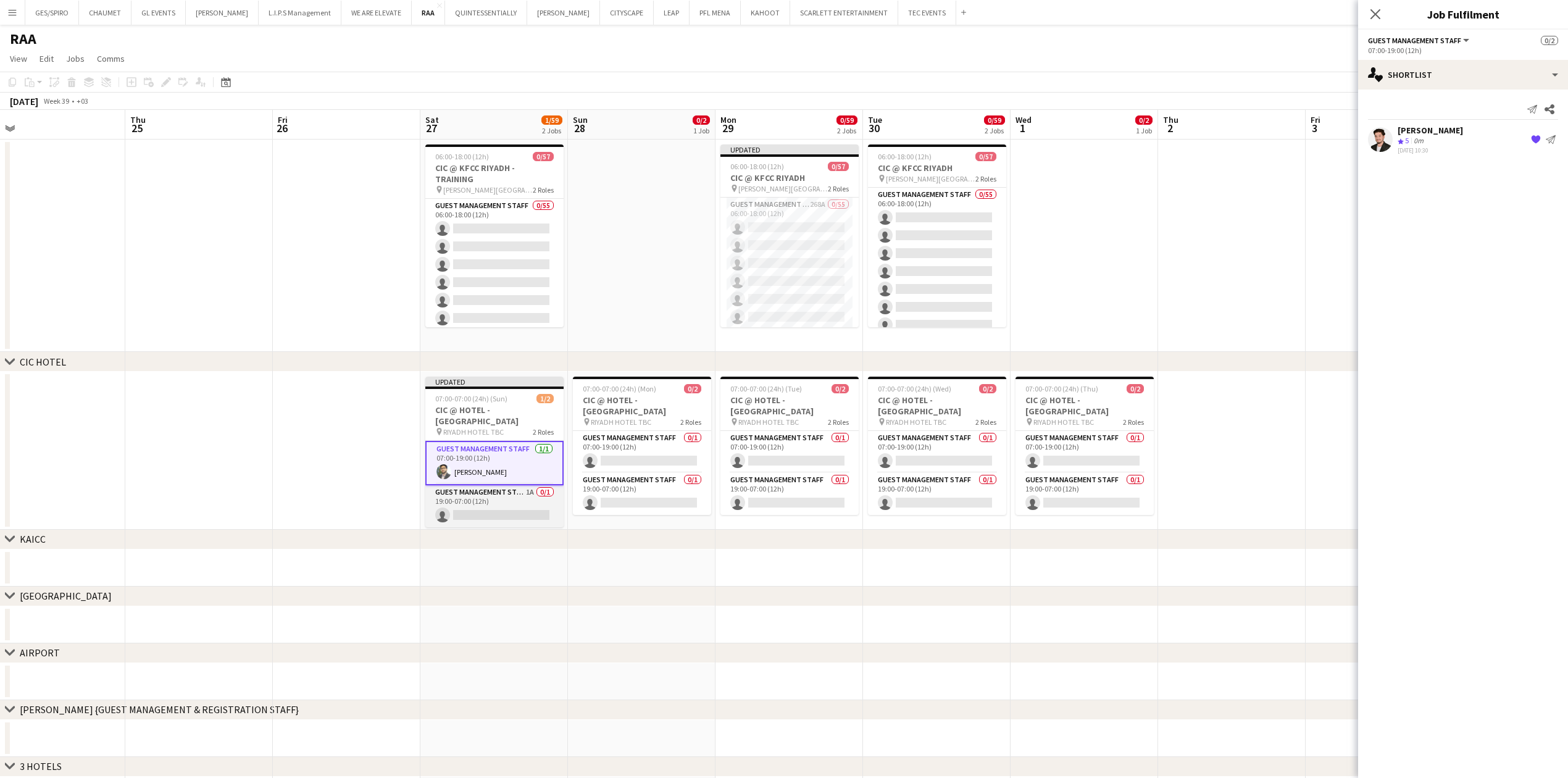
click at [470, 497] on app-card-role "Guest Management Staff 1A 0/1 19:00-07:00 (12h) single-neutral-actions" at bounding box center [494, 507] width 138 height 42
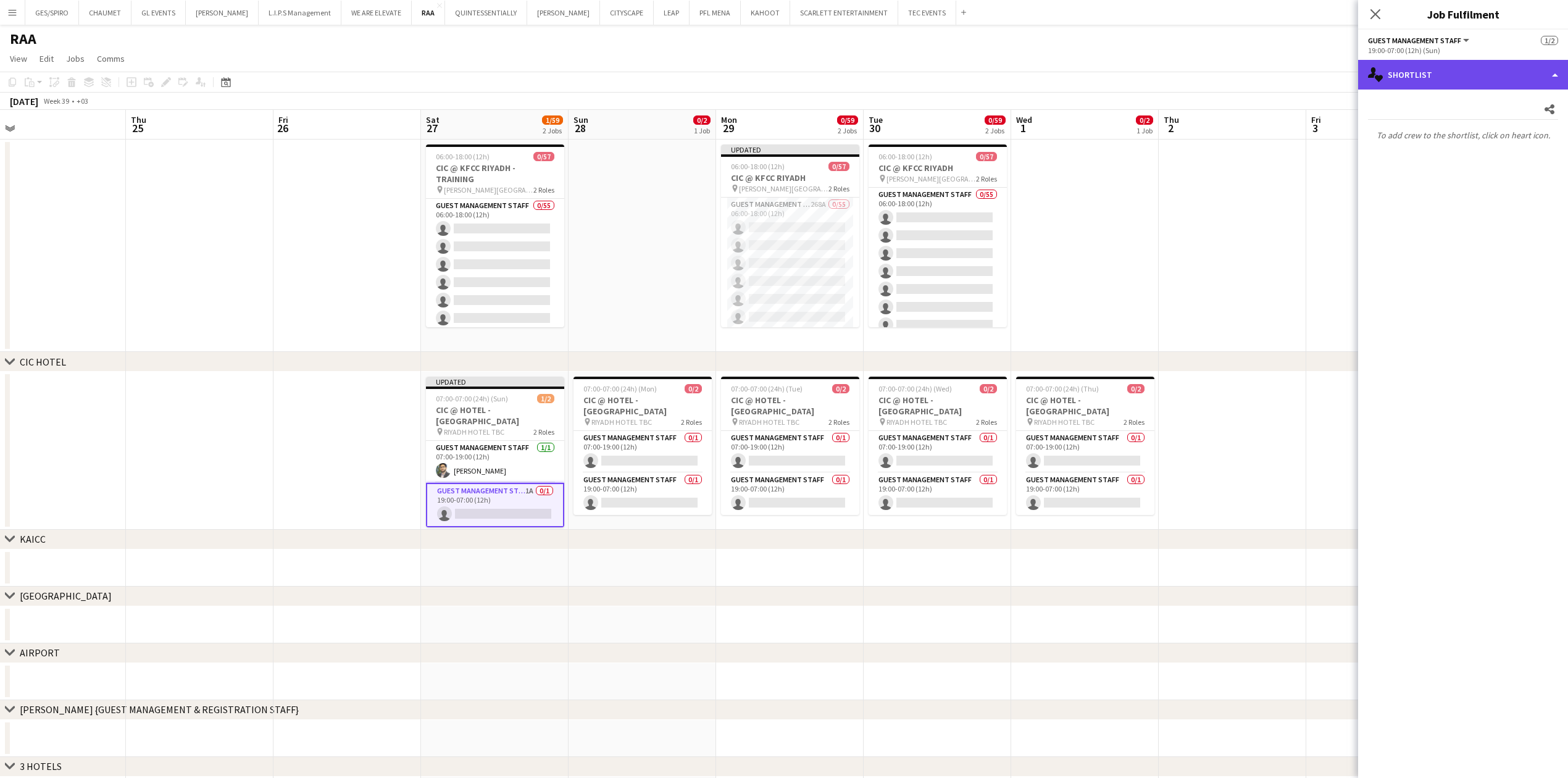
click at [1510, 79] on div "single-neutral-actions-heart Shortlist" at bounding box center [1463, 74] width 210 height 29
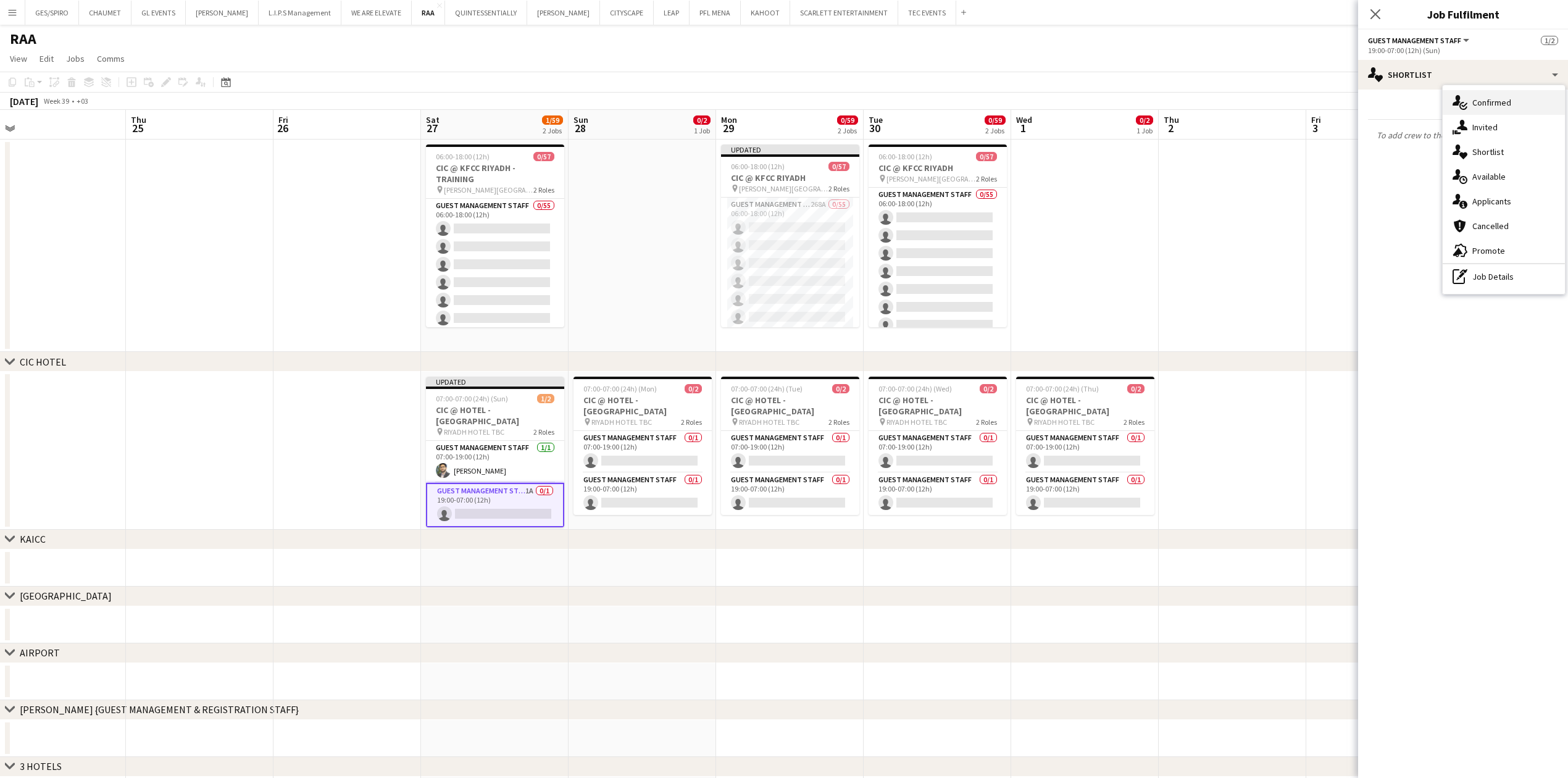
click at [1517, 100] on div "single-neutral-actions-check-2 Confirmed" at bounding box center [1504, 102] width 122 height 25
click at [1472, 138] on input at bounding box center [1470, 137] width 143 height 15
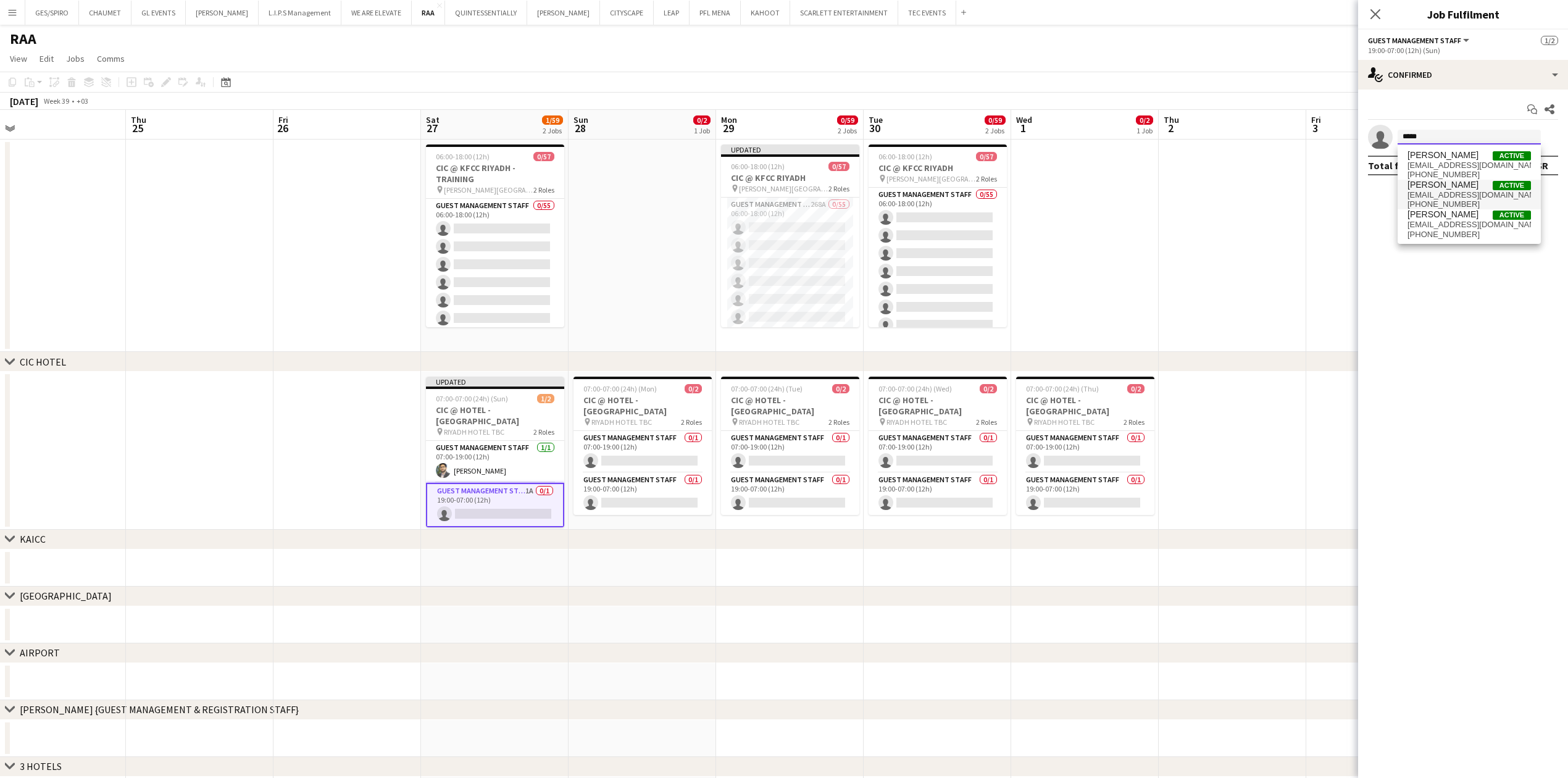
type input "*****"
click at [1453, 193] on span "emadhyder4@gmail.com" at bounding box center [1469, 195] width 123 height 10
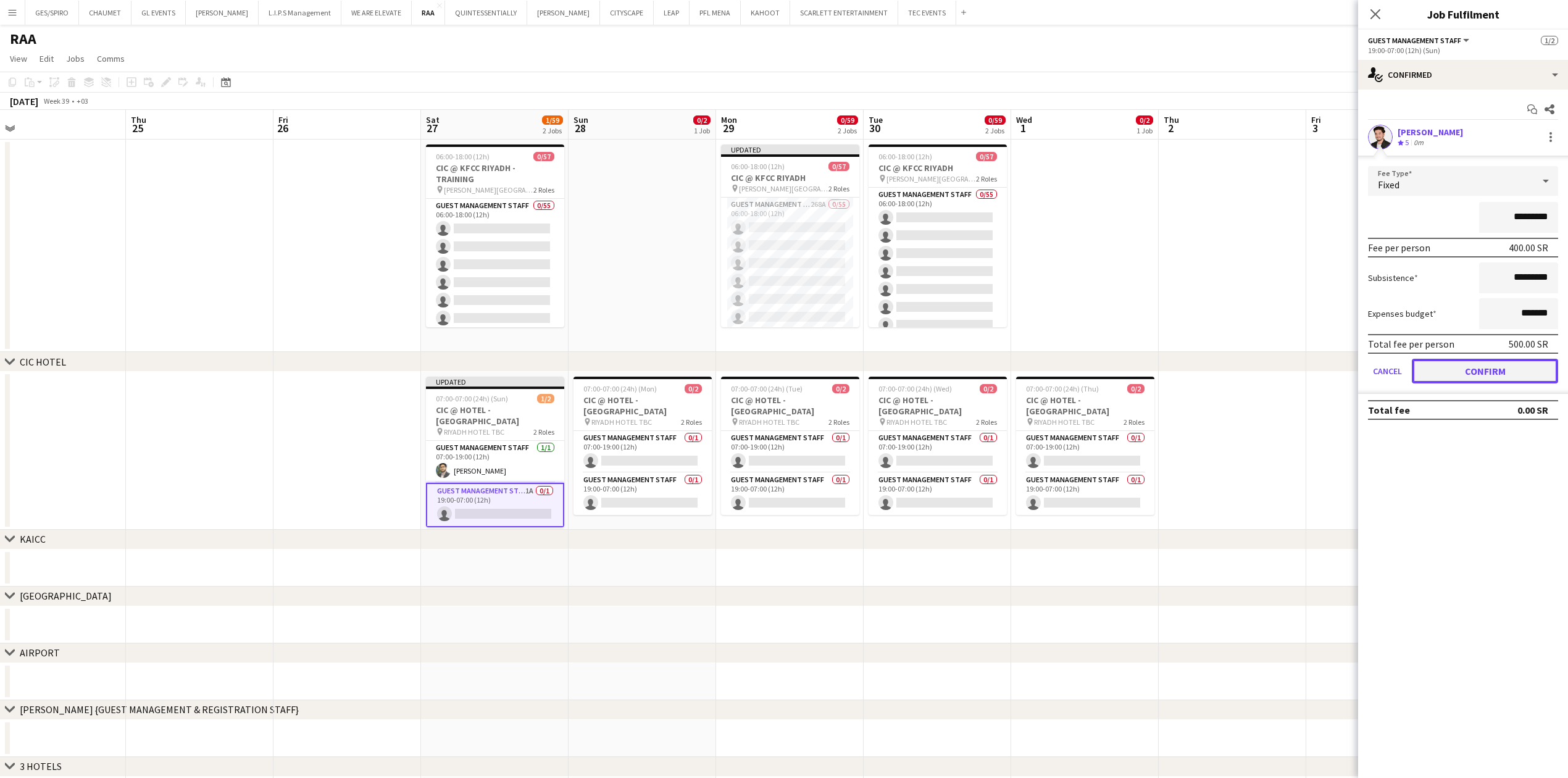
click at [1531, 367] on button "Confirm" at bounding box center [1484, 371] width 146 height 25
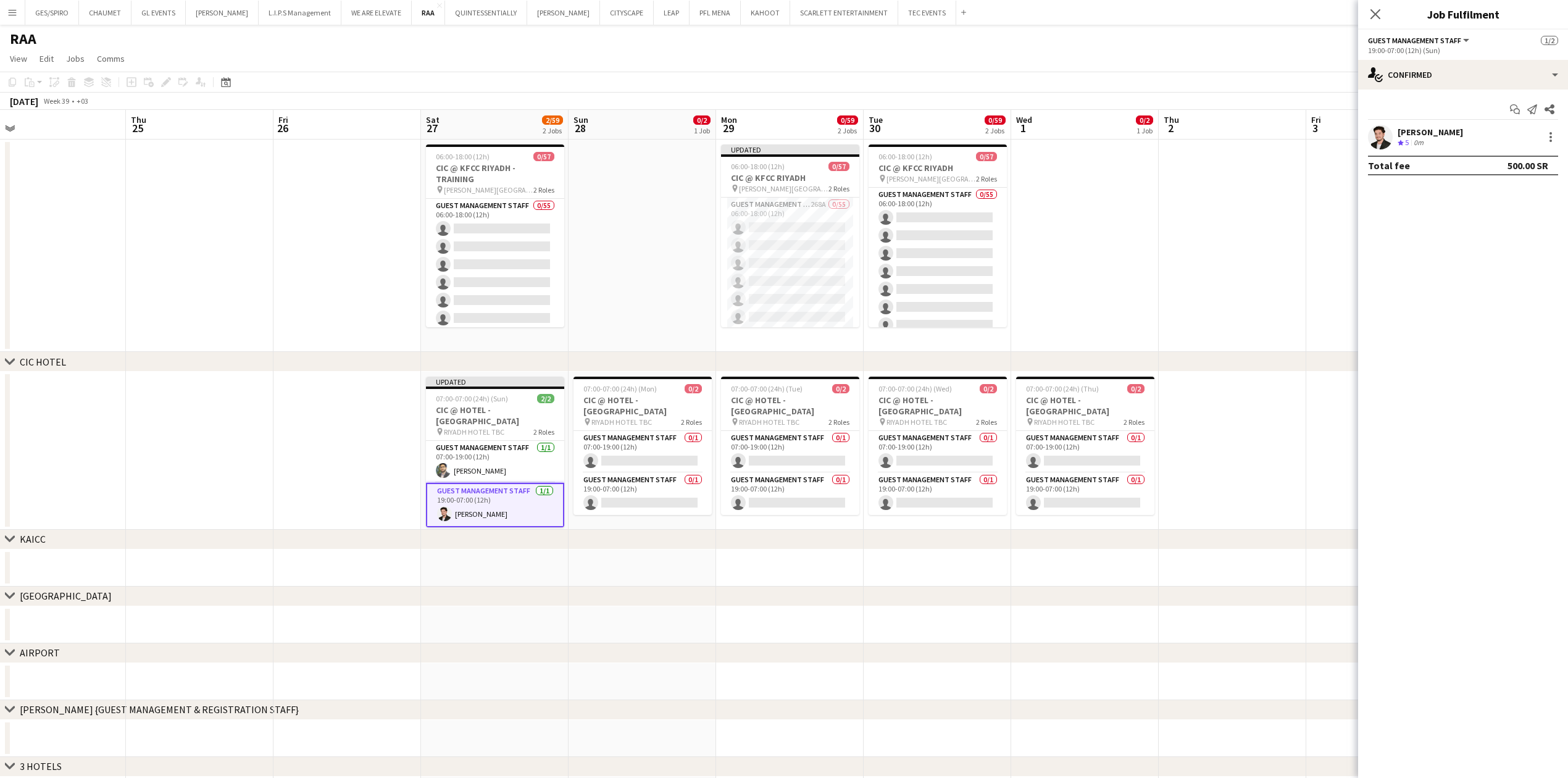
click at [960, 549] on div "chevron-right KAICC" at bounding box center [784, 539] width 1568 height 19
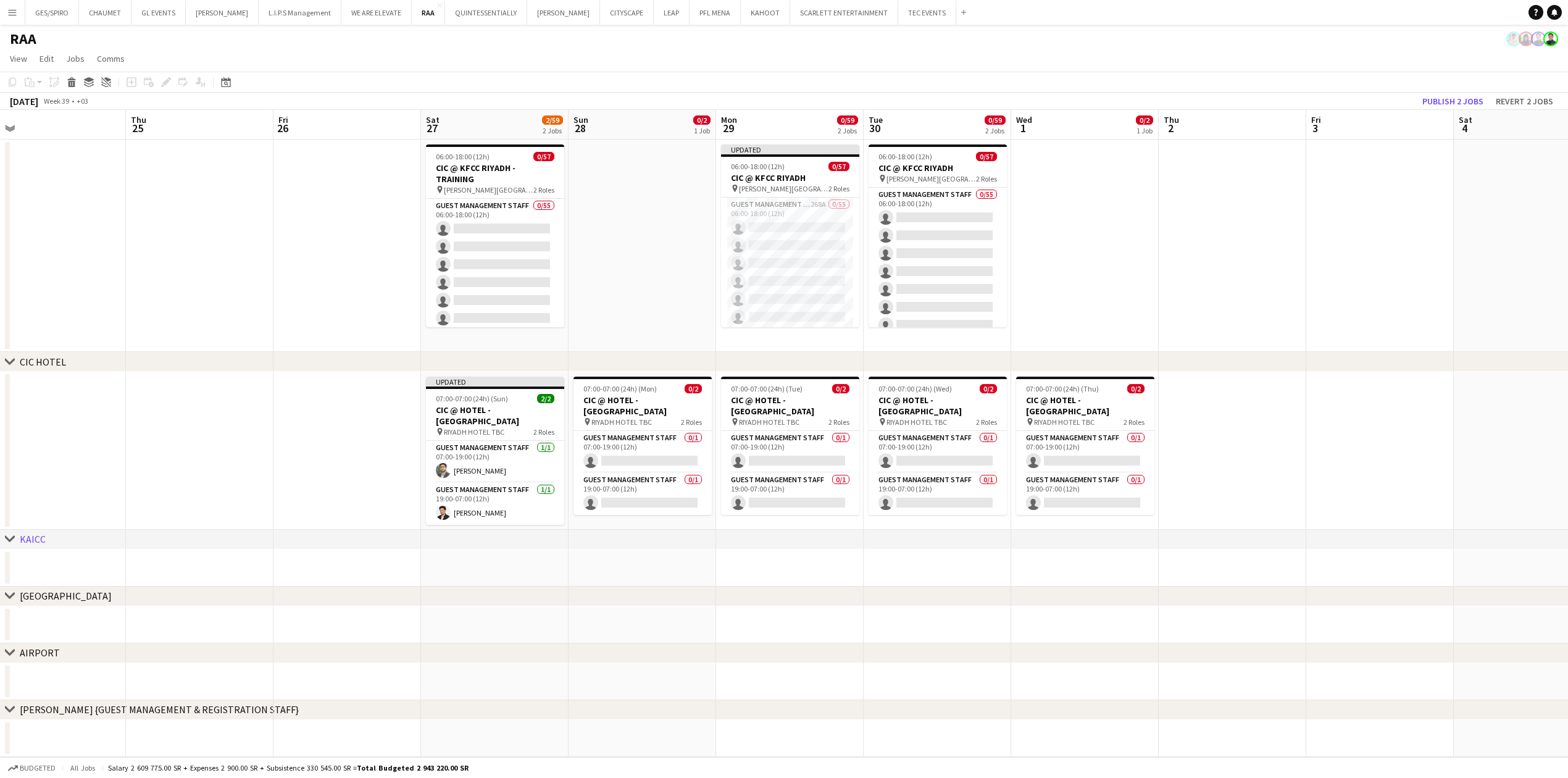
click at [1351, 232] on app-date-cell at bounding box center [1379, 246] width 147 height 212
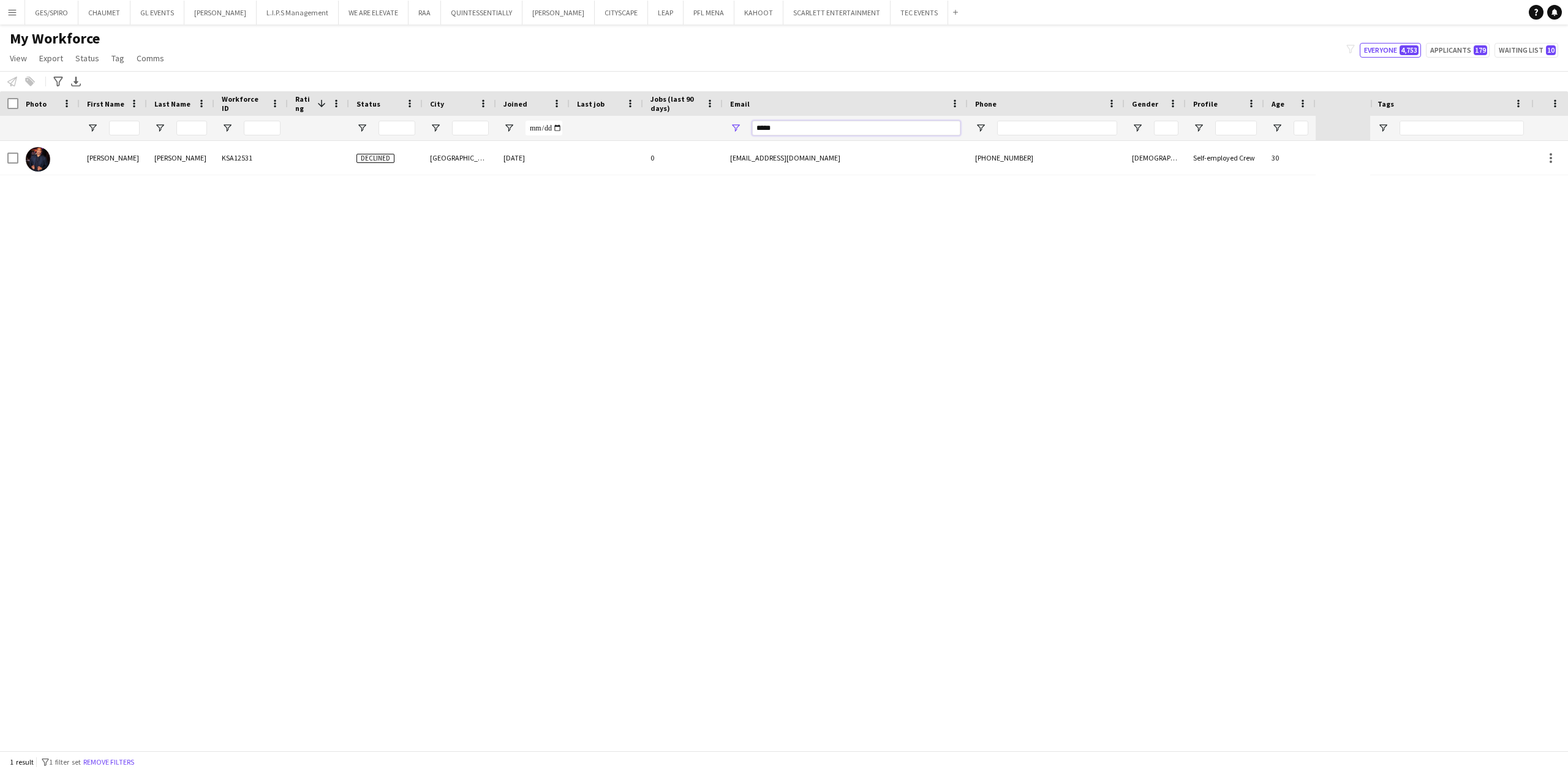
drag, startPoint x: 797, startPoint y: 130, endPoint x: 688, endPoint y: 136, distance: 109.2
click at [691, 137] on div at bounding box center [658, 128] width 1316 height 25
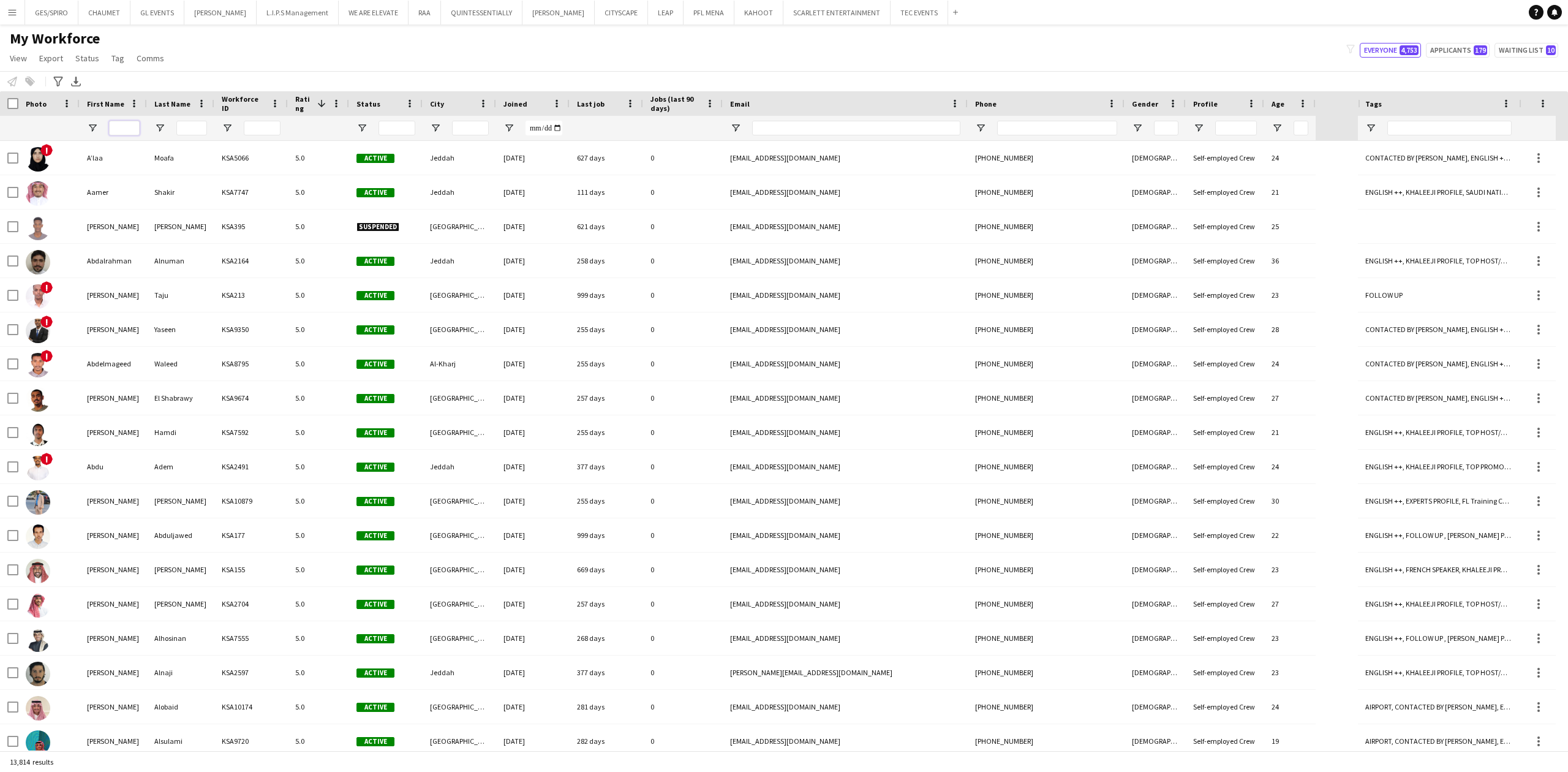
click at [119, 129] on input "First Name Filter Input" at bounding box center [124, 128] width 31 height 15
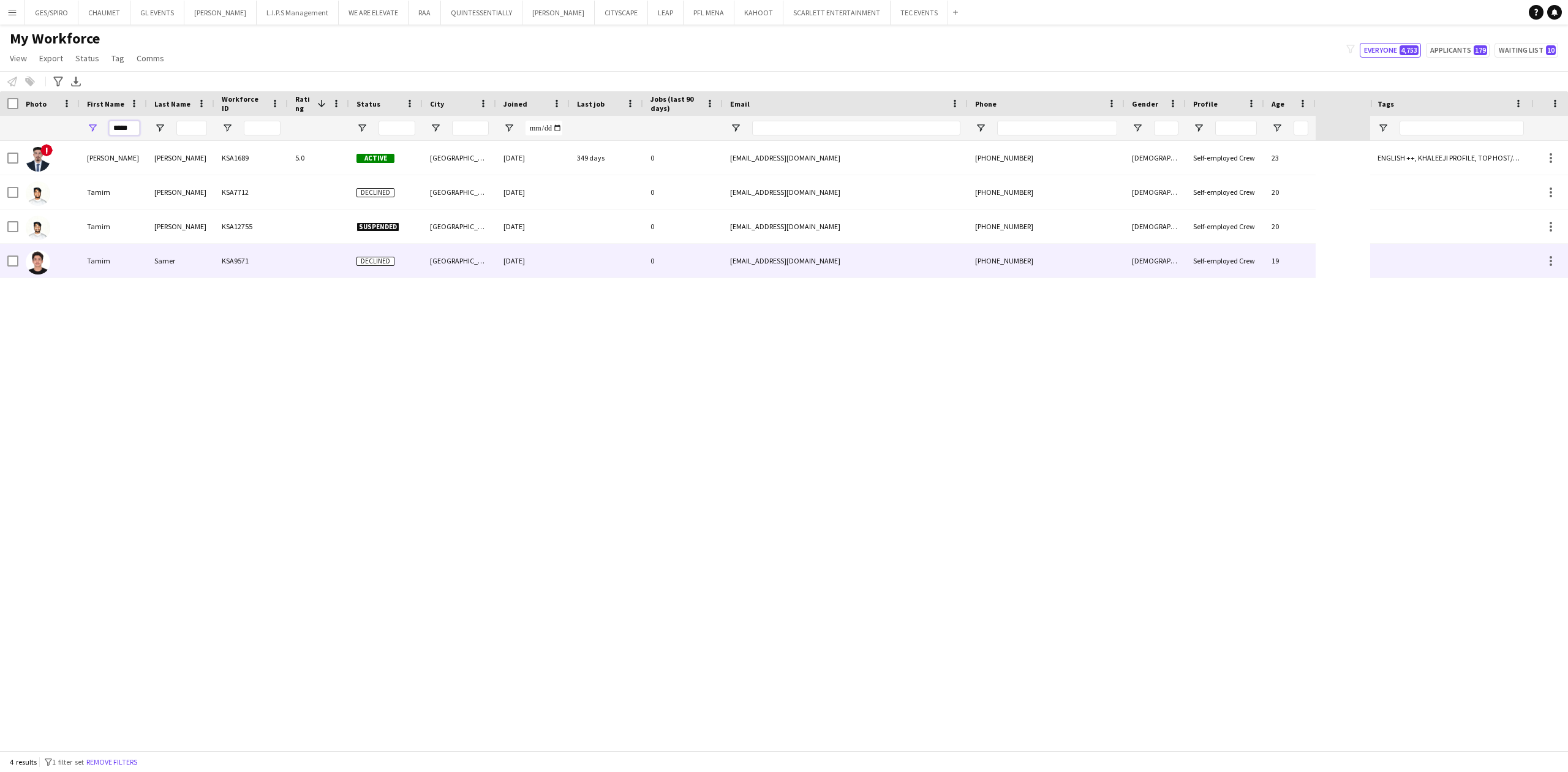
type input "*****"
click at [290, 266] on div at bounding box center [318, 260] width 61 height 34
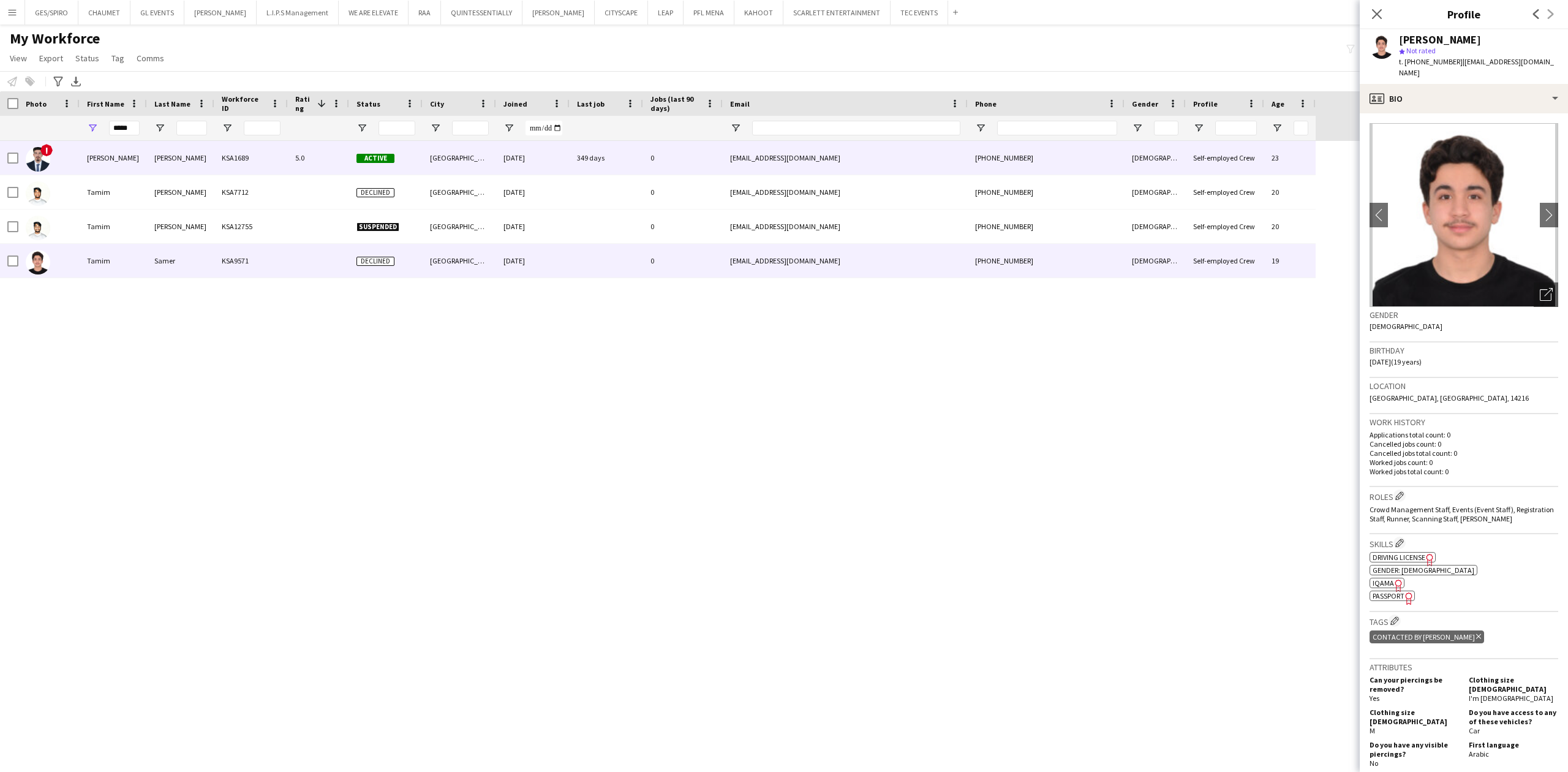
click at [567, 155] on div "12-06-2023" at bounding box center [533, 157] width 74 height 34
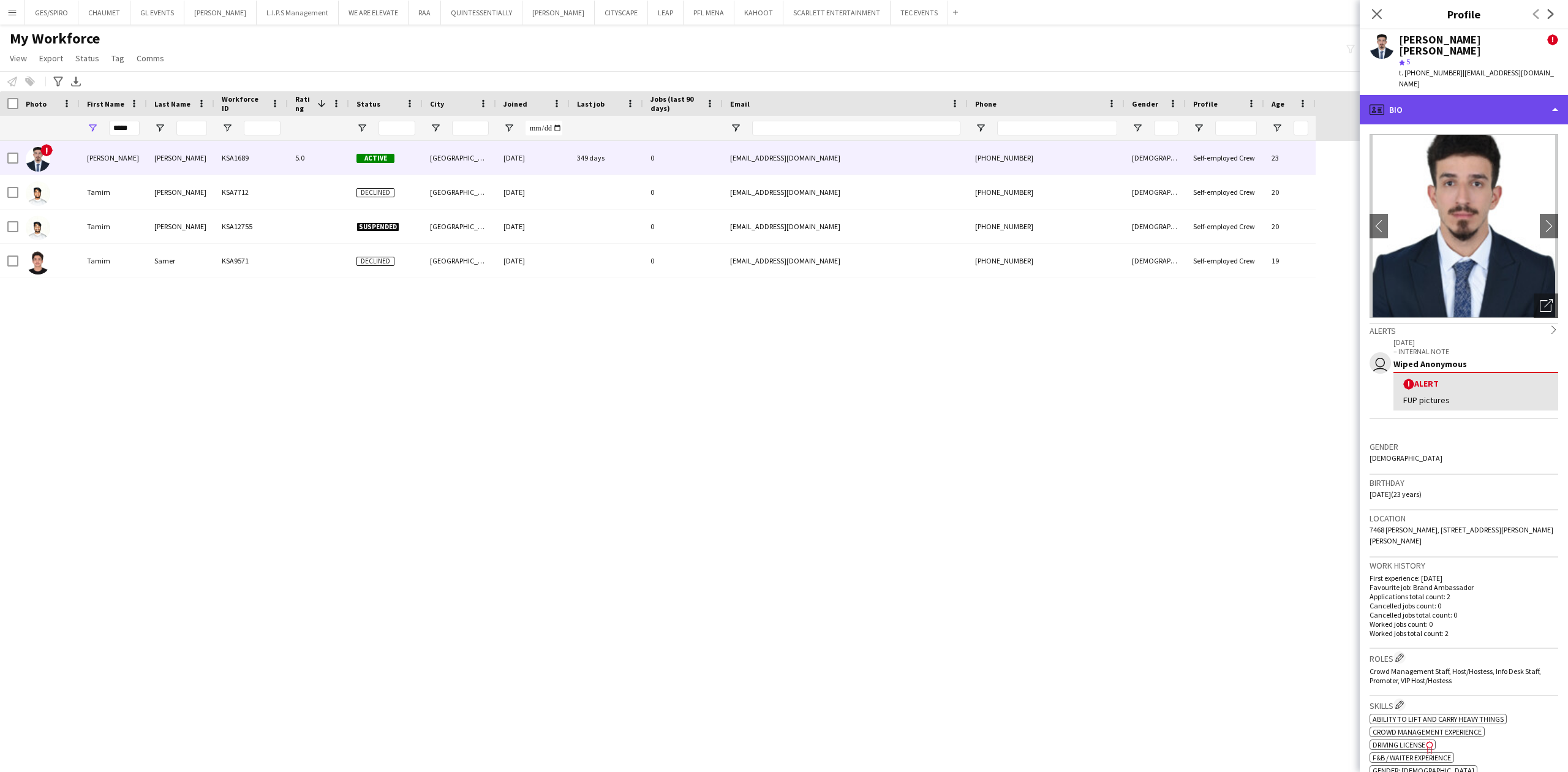
click at [1480, 95] on div "profile Bio" at bounding box center [1464, 110] width 208 height 29
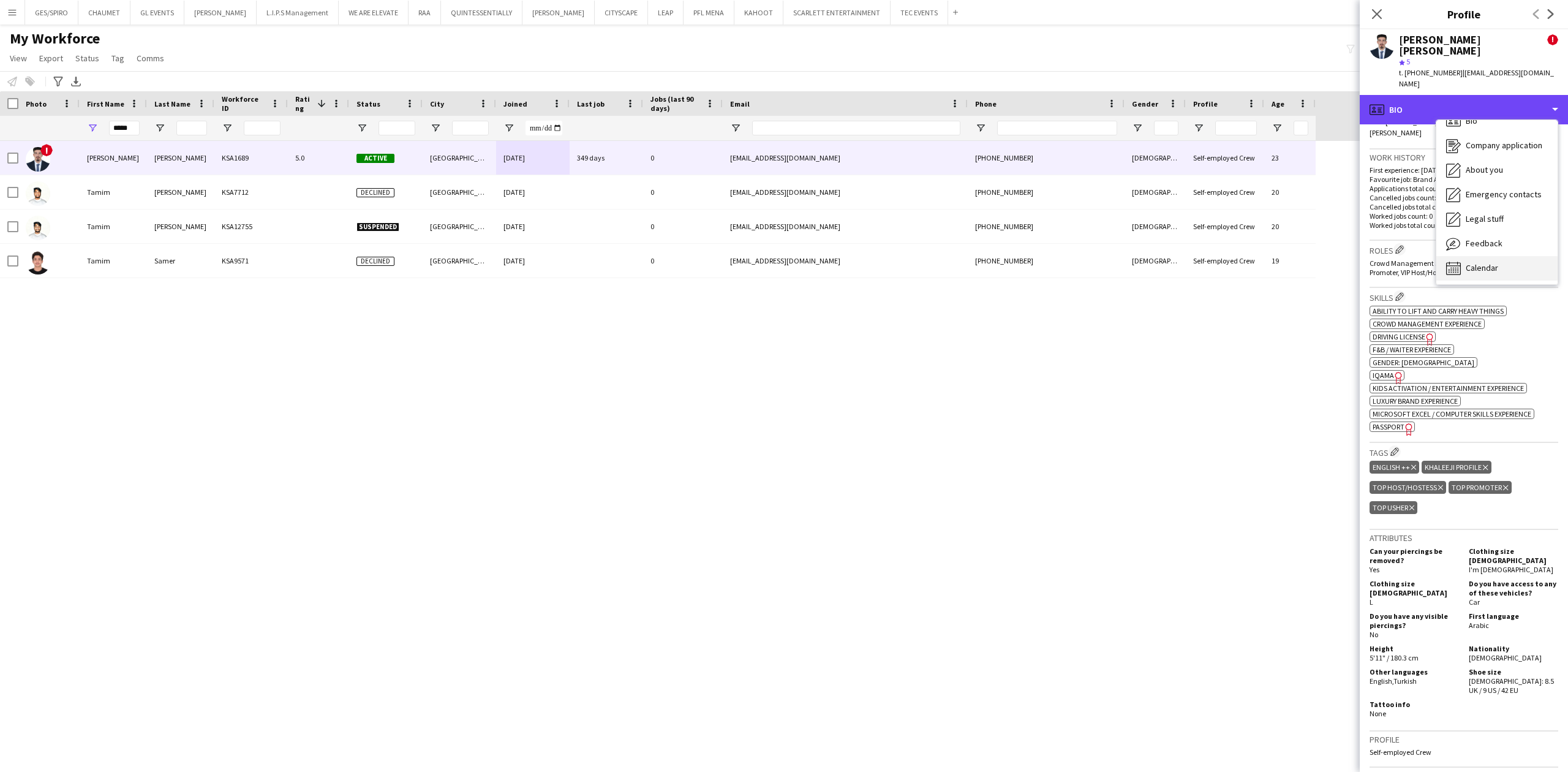
scroll to position [17, 0]
click at [1505, 255] on div "Calendar Calendar" at bounding box center [1497, 266] width 121 height 25
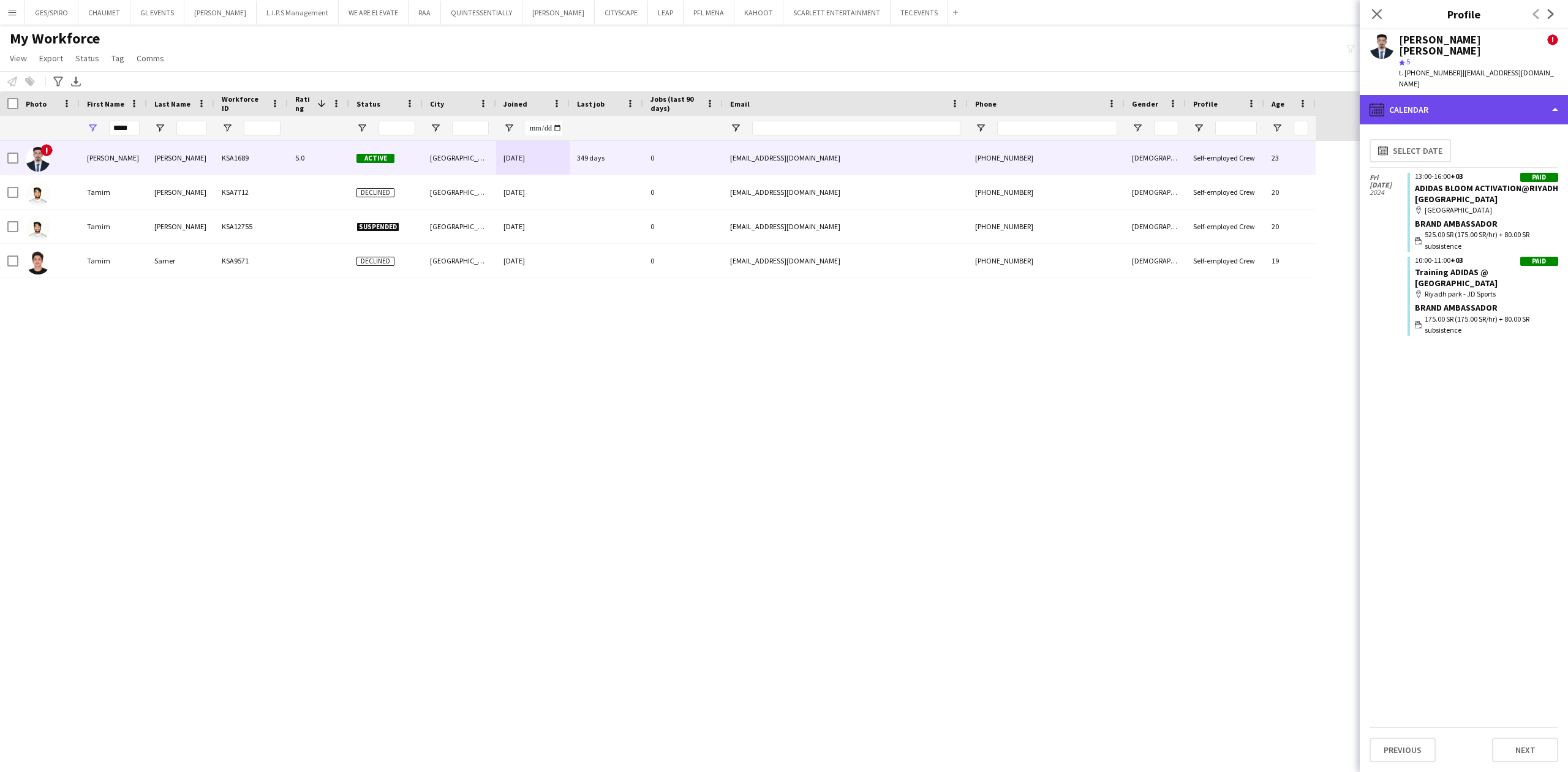
click at [1473, 95] on div "calendar-full Calendar" at bounding box center [1464, 110] width 208 height 29
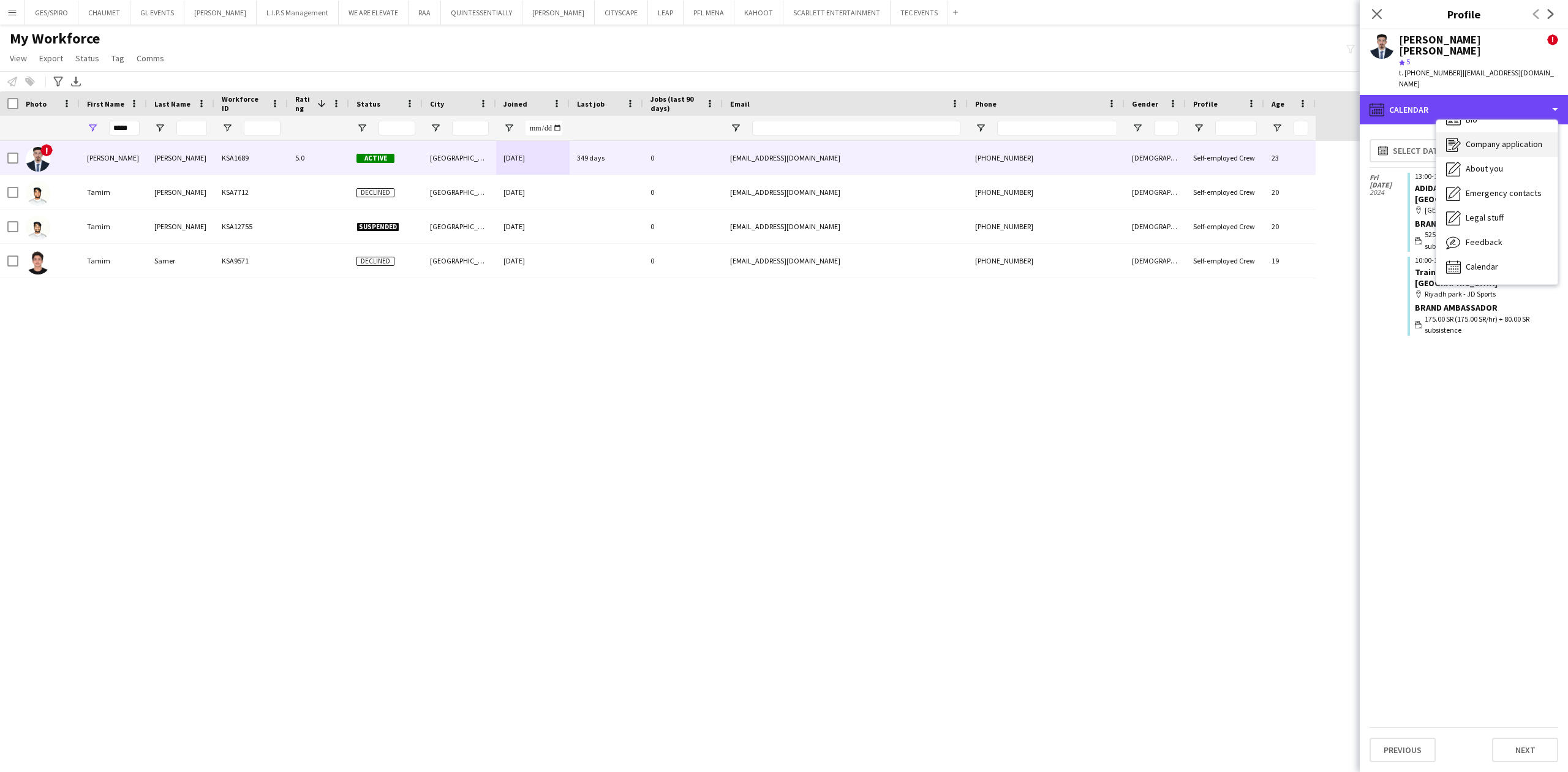
scroll to position [0, 0]
click at [1512, 125] on div "Bio Bio" at bounding box center [1497, 137] width 121 height 25
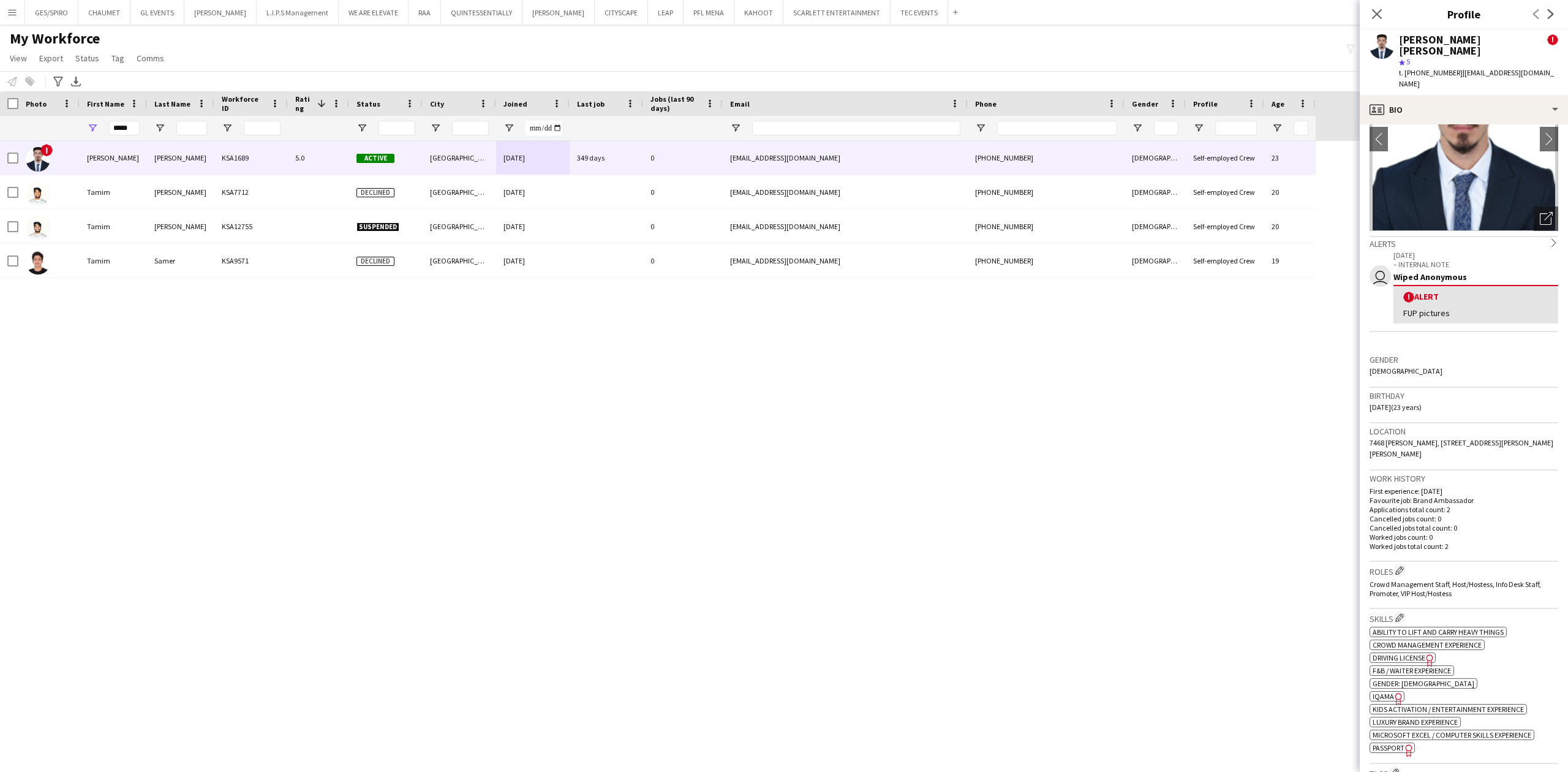
scroll to position [571, 0]
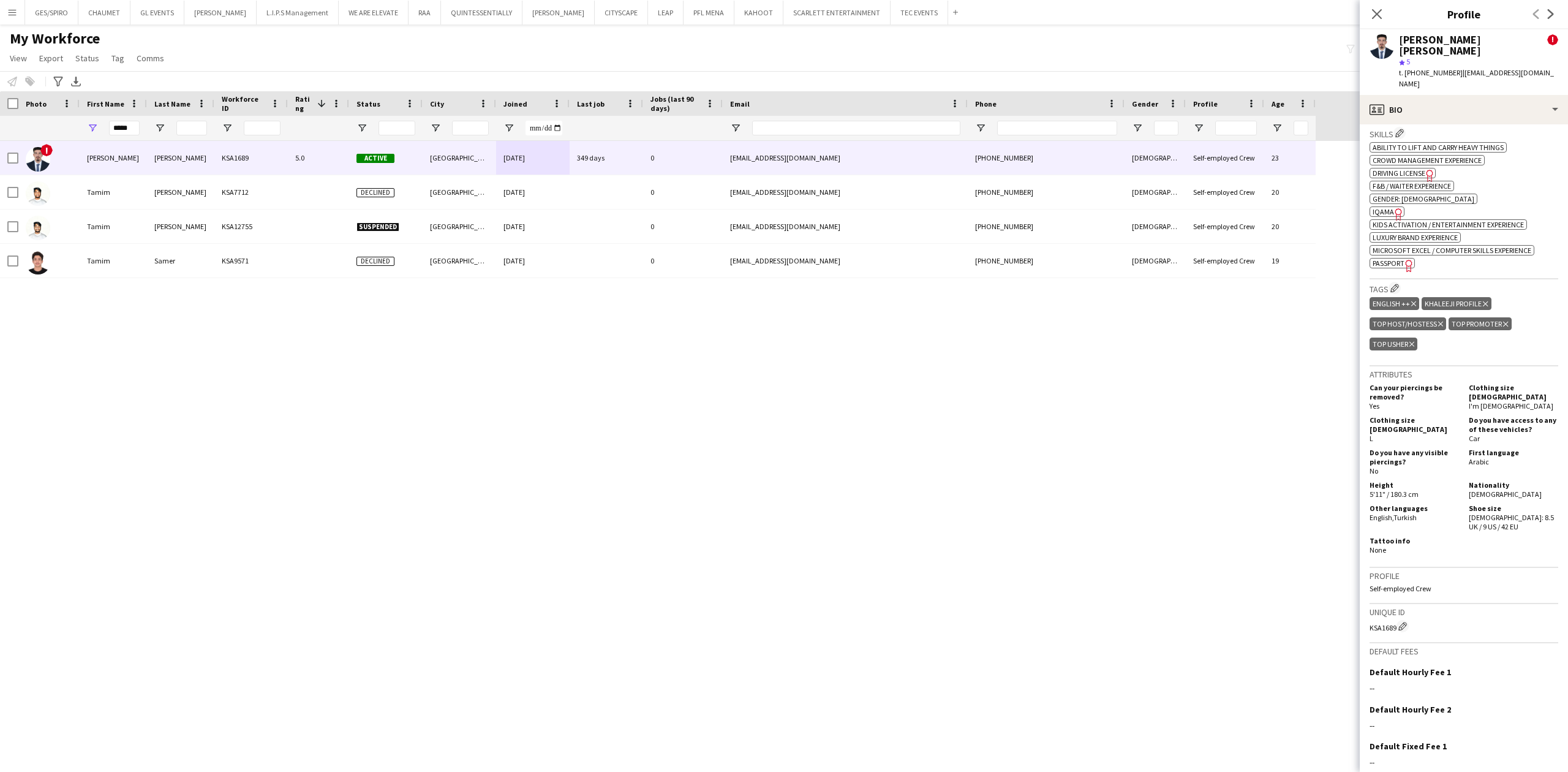
click at [1393, 208] on icon "Freelancer has uploaded a photo validation of skill. Click to see" at bounding box center [1399, 214] width 13 height 13
click at [1388, 258] on span "Passport" at bounding box center [1388, 263] width 32 height 9
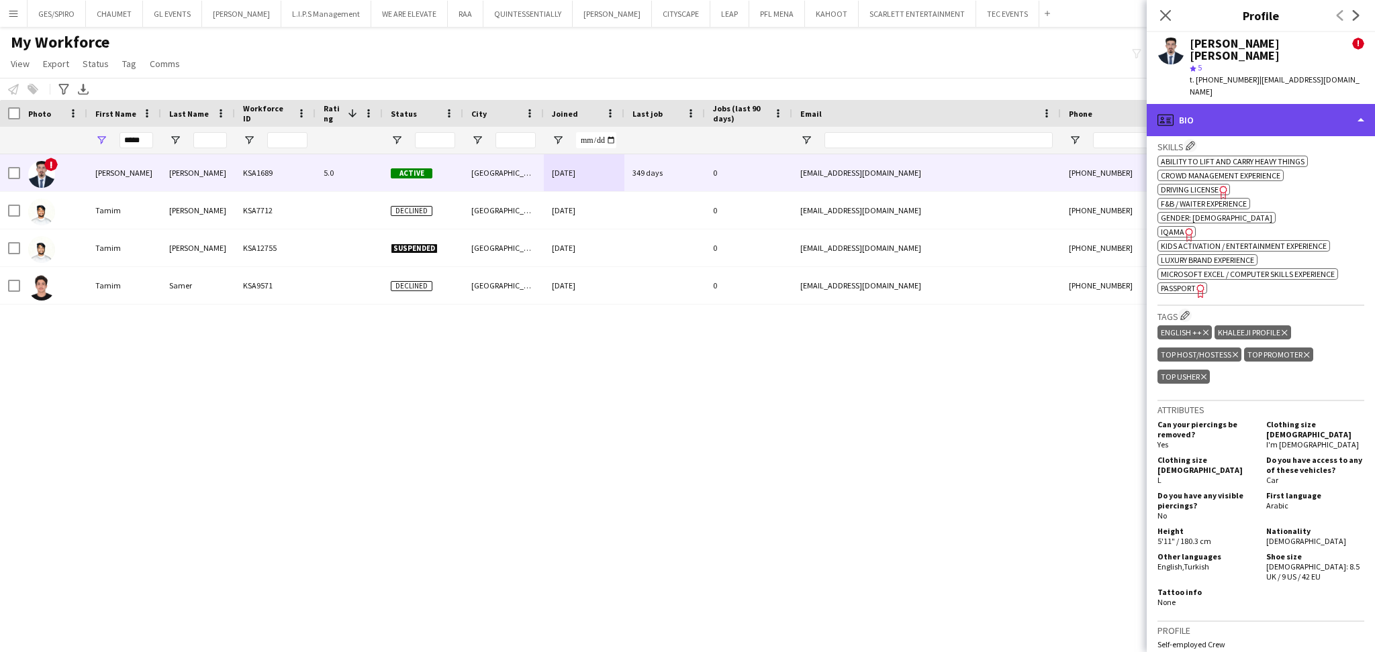
click at [1284, 104] on div "profile Bio" at bounding box center [1260, 120] width 228 height 32
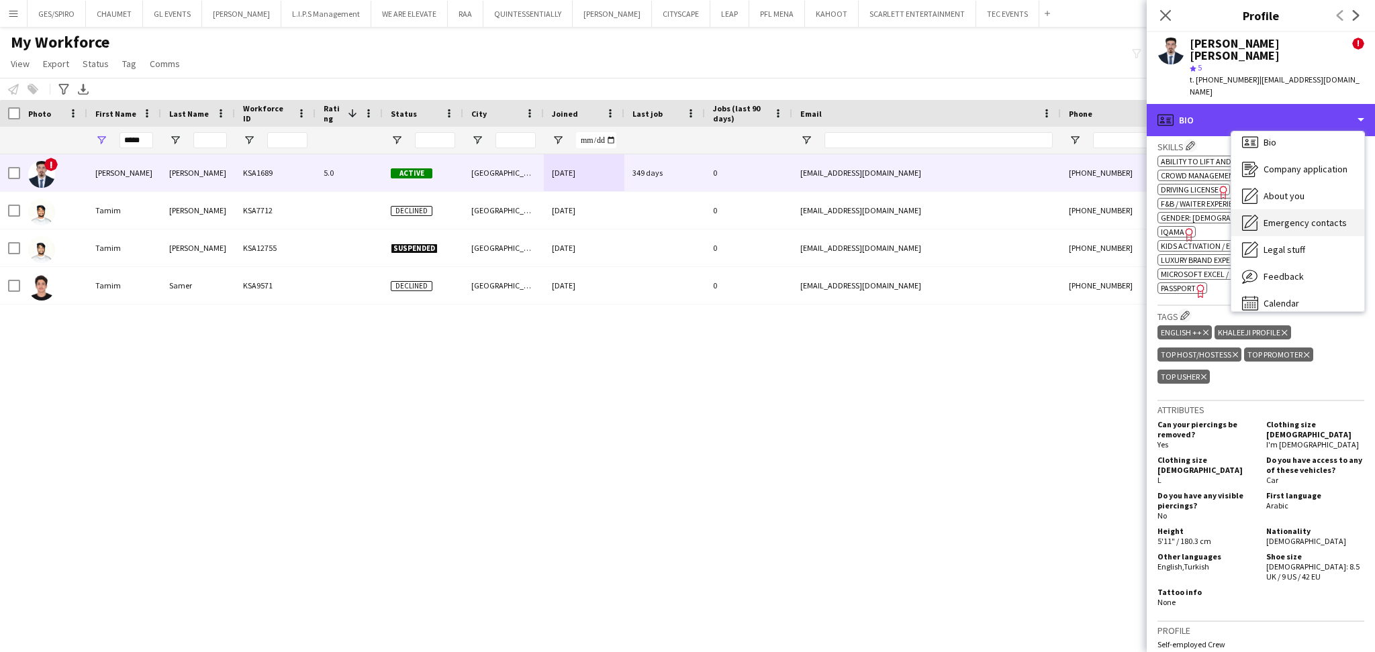
scroll to position [18, 0]
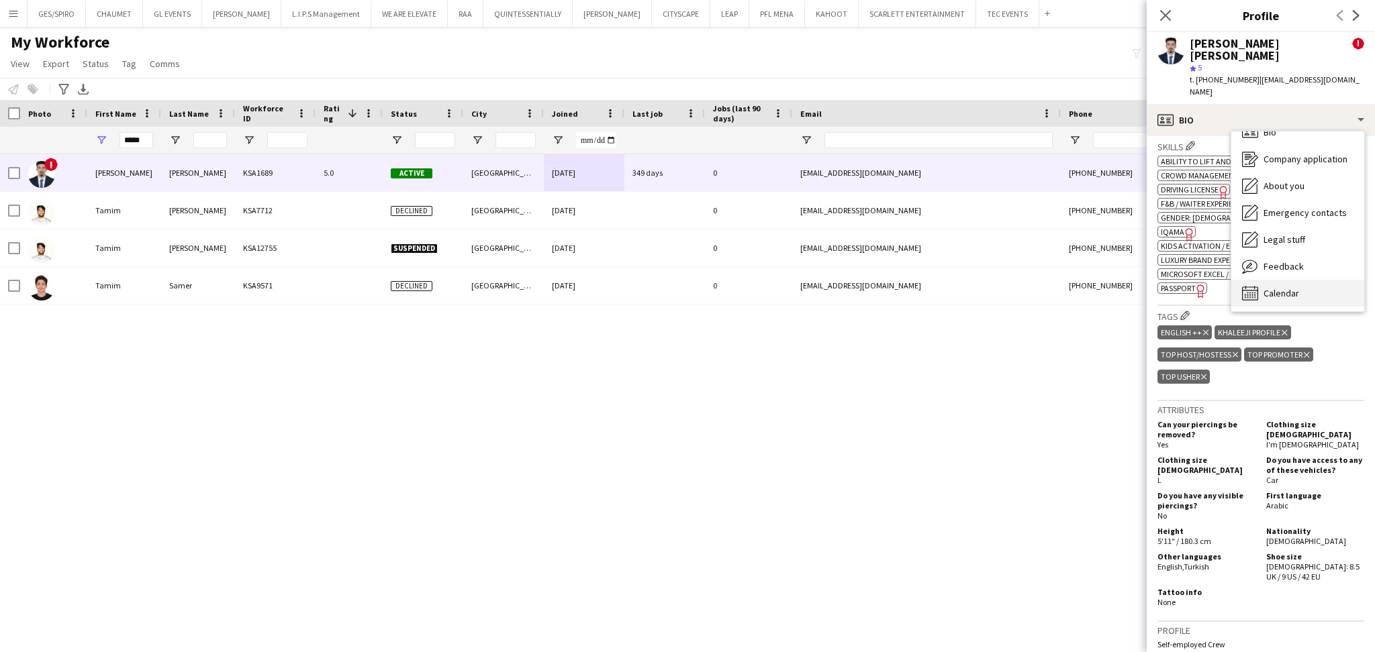
click at [1308, 280] on div "Calendar Calendar" at bounding box center [1297, 293] width 133 height 27
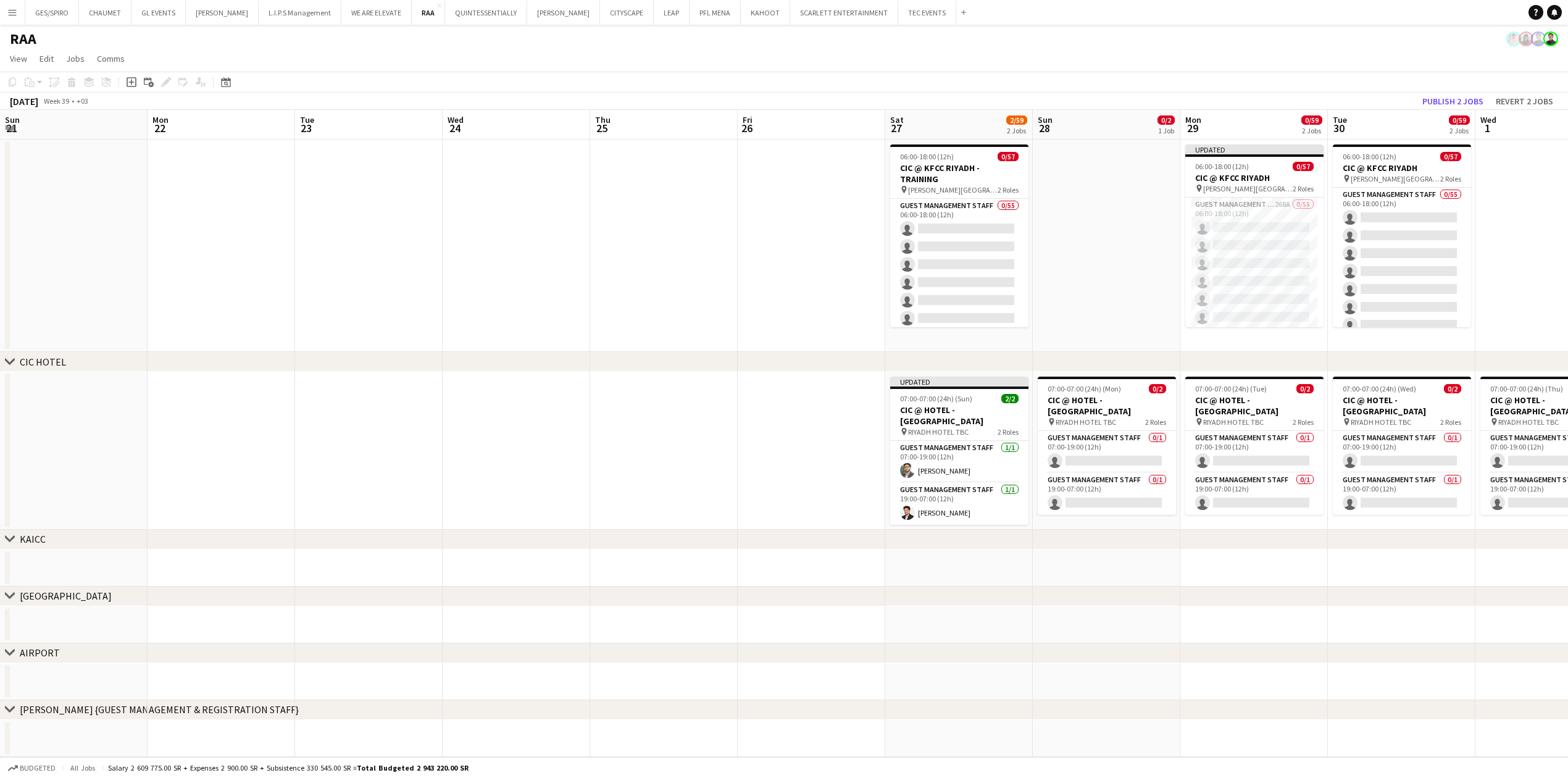
scroll to position [0, 464]
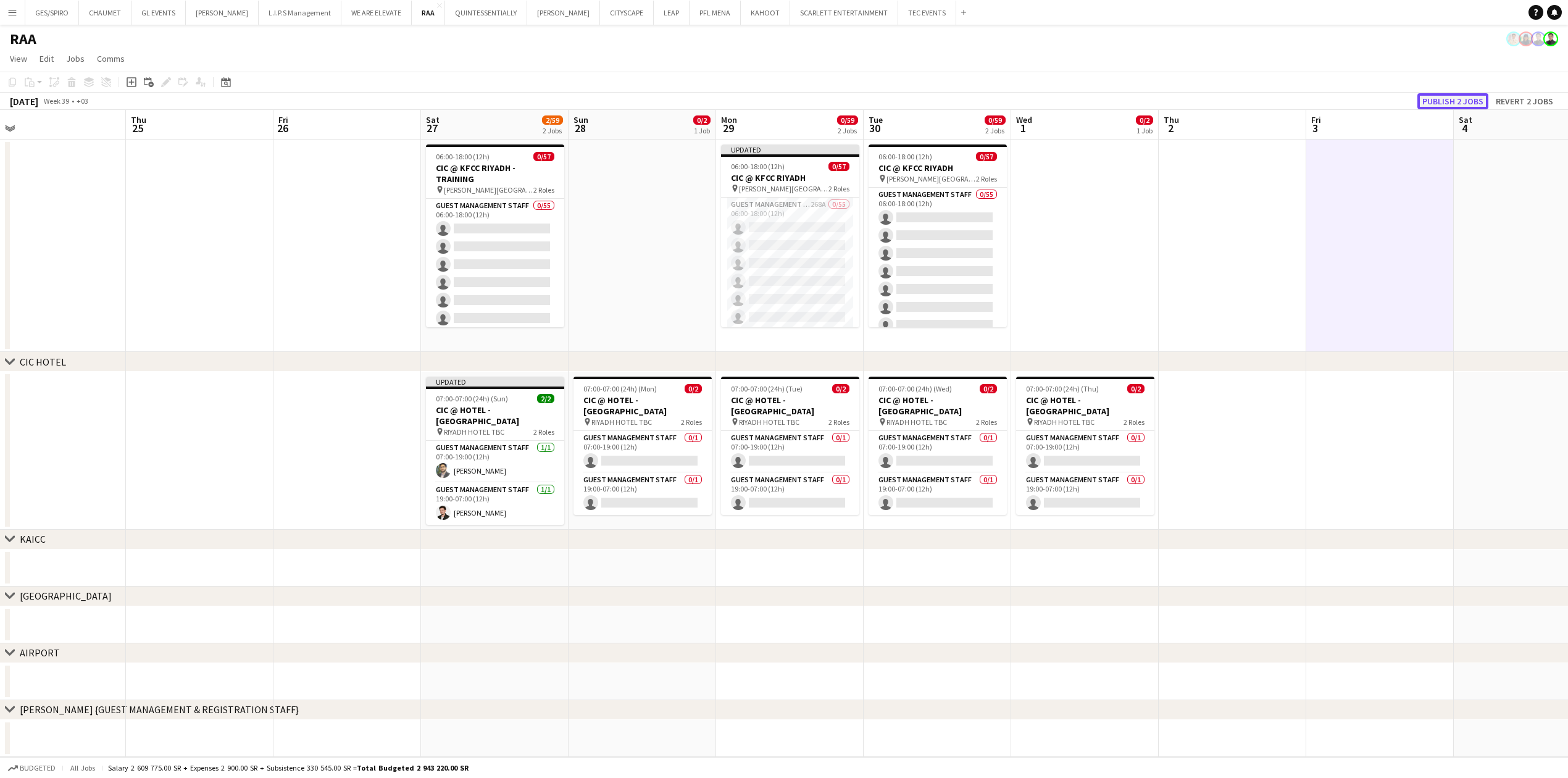
click at [1443, 97] on button "Publish 2 jobs" at bounding box center [1452, 100] width 71 height 16
click at [825, 205] on app-card-role "Guest Management Staff 268A 0/55 06:00-18:00 (12h) single-neutral-actions singl…" at bounding box center [790, 692] width 138 height 1009
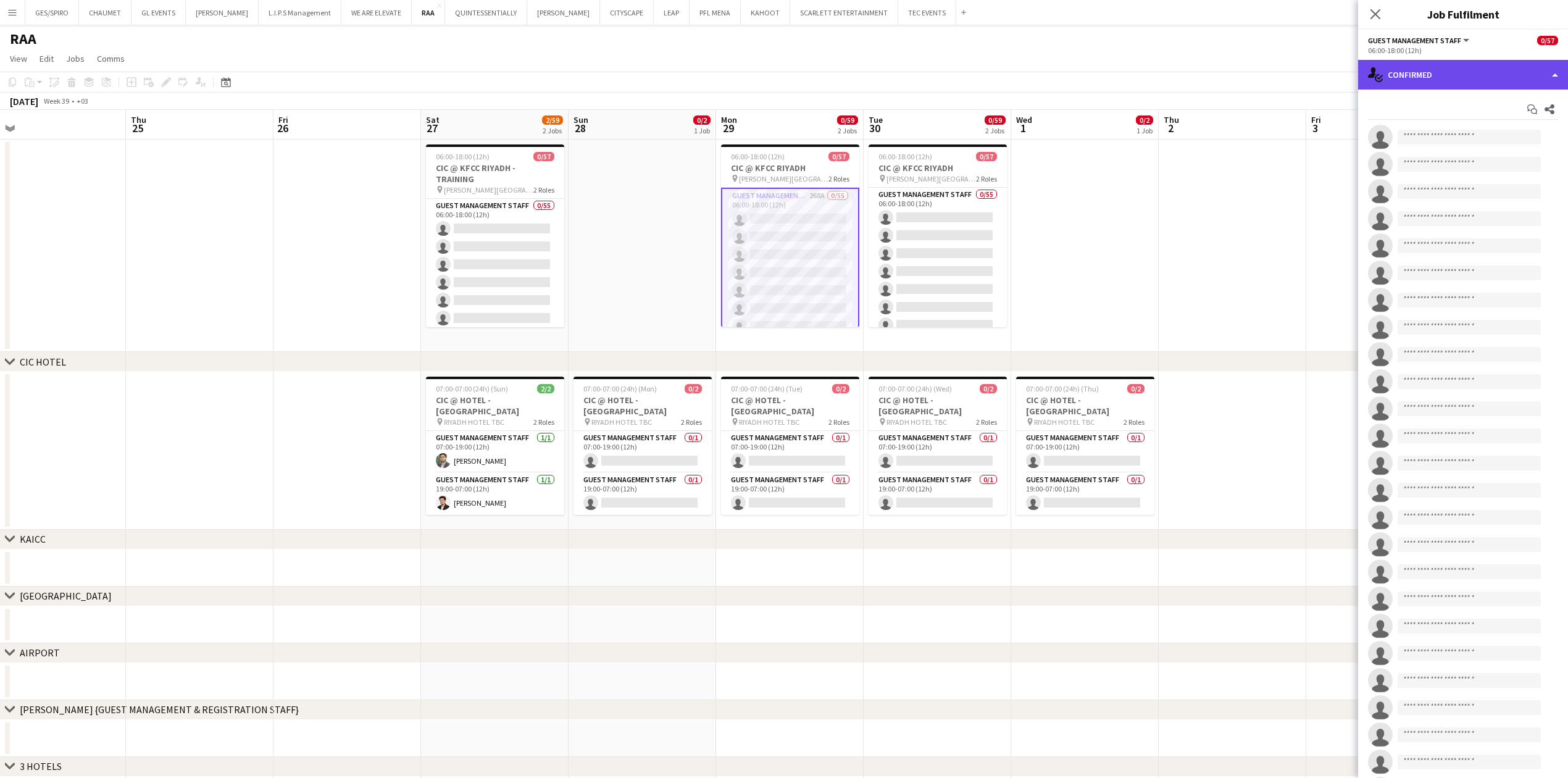
click at [1478, 64] on div "single-neutral-actions-check-2 Confirmed" at bounding box center [1463, 74] width 210 height 29
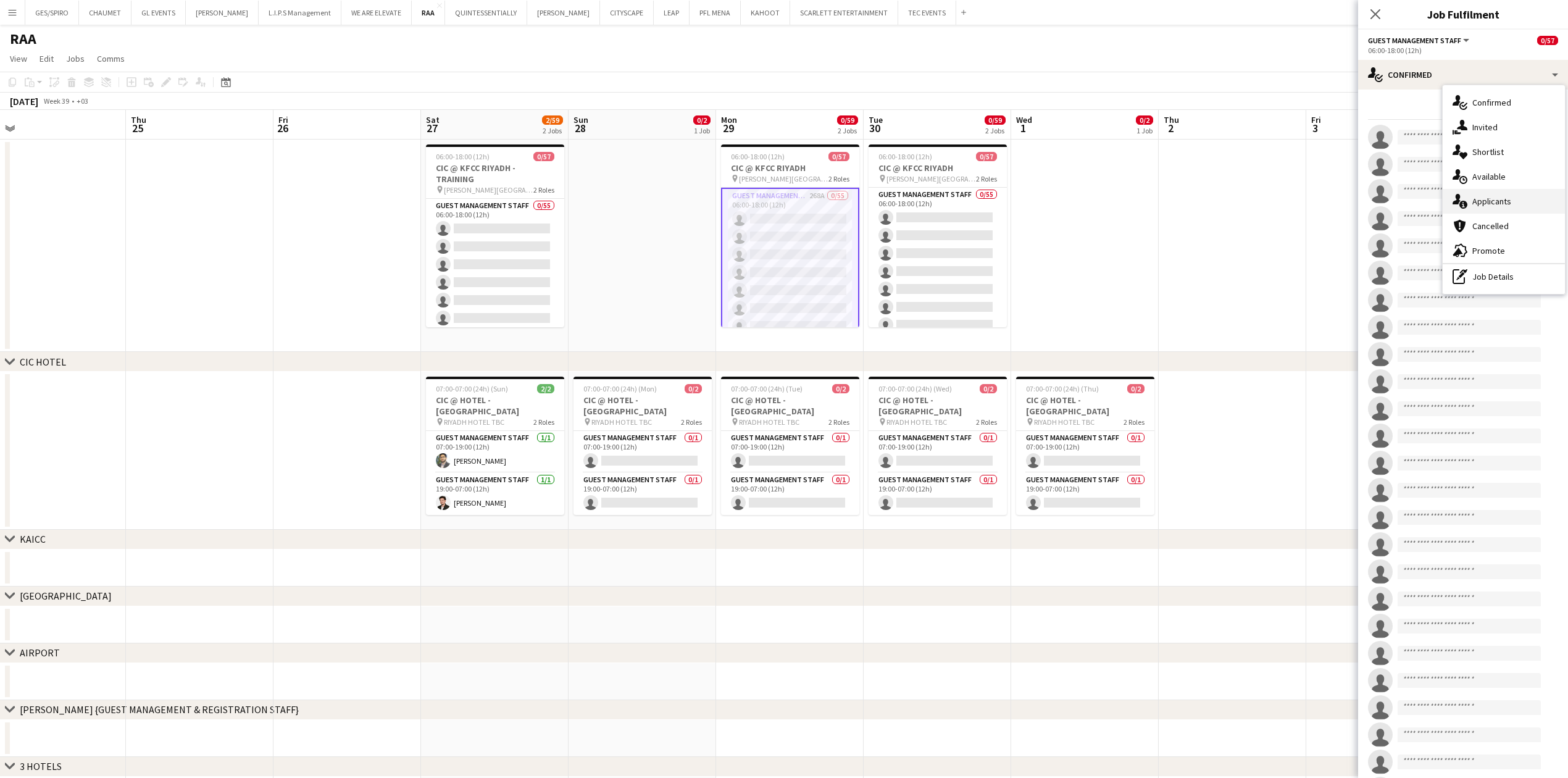
click at [1514, 202] on div "single-neutral-actions-information Applicants" at bounding box center [1504, 200] width 122 height 25
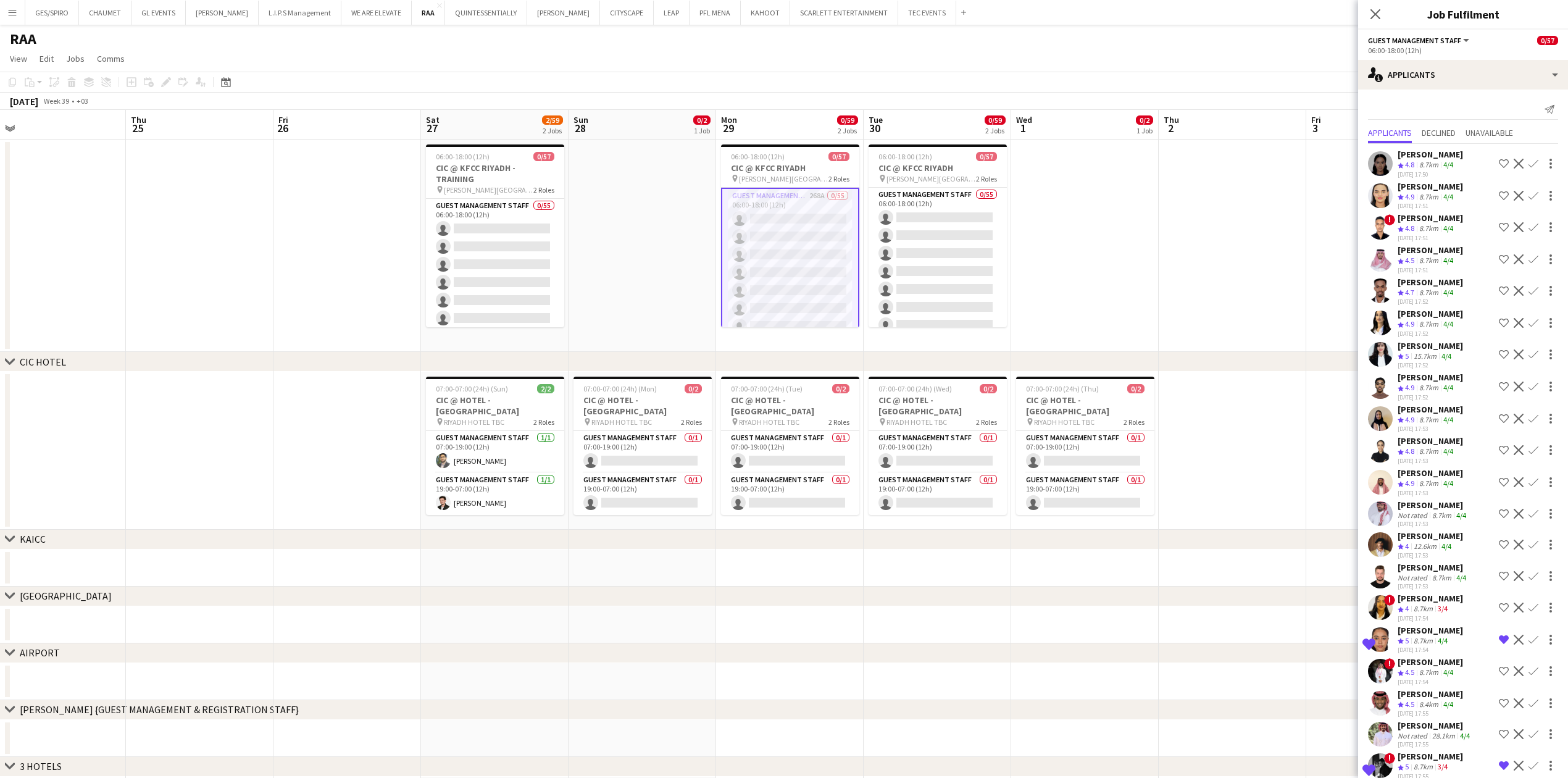
click at [1437, 168] on div "8.7km" at bounding box center [1429, 165] width 24 height 10
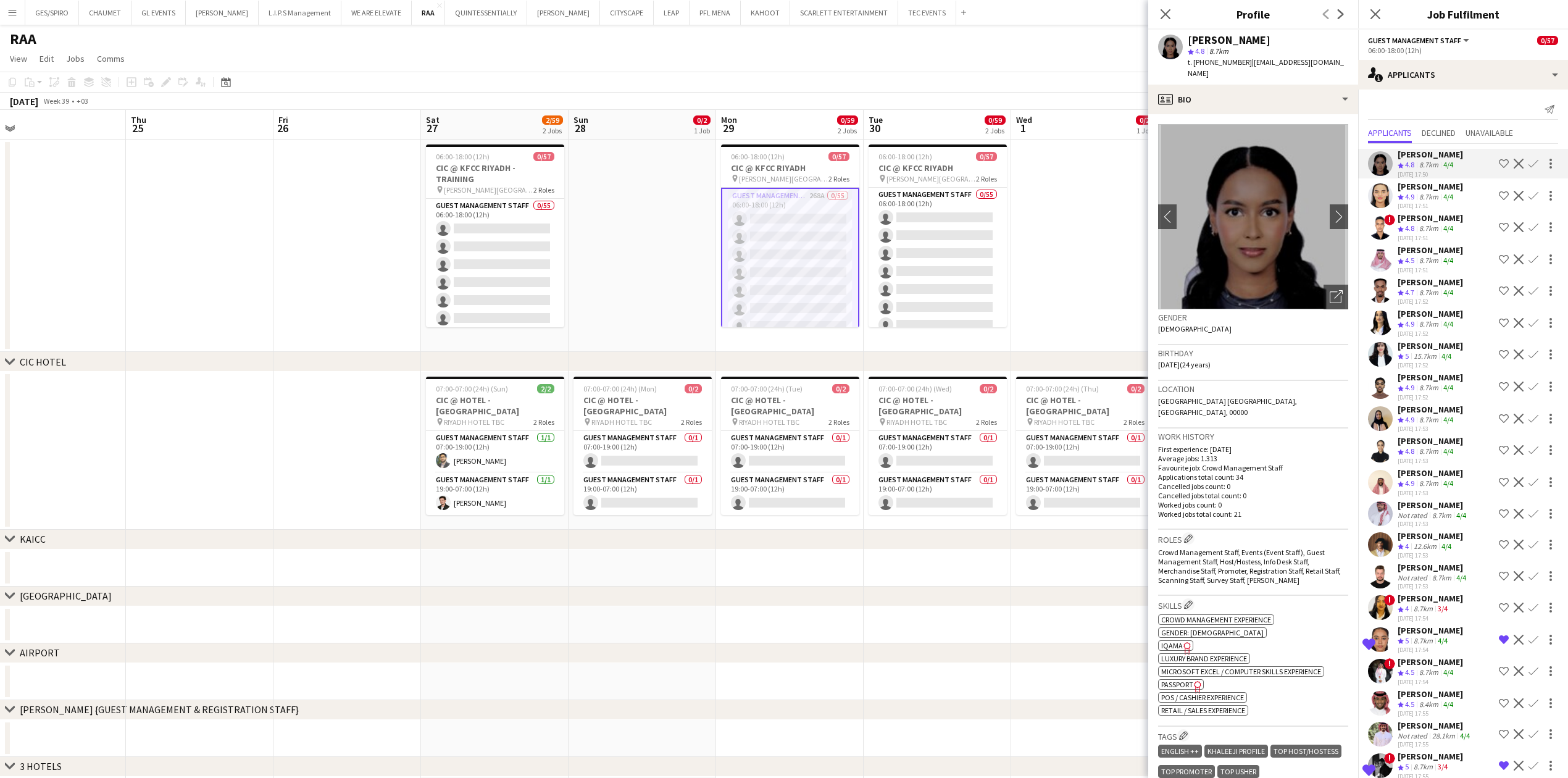
click at [1433, 190] on div "Nouf Ali" at bounding box center [1430, 187] width 65 height 11
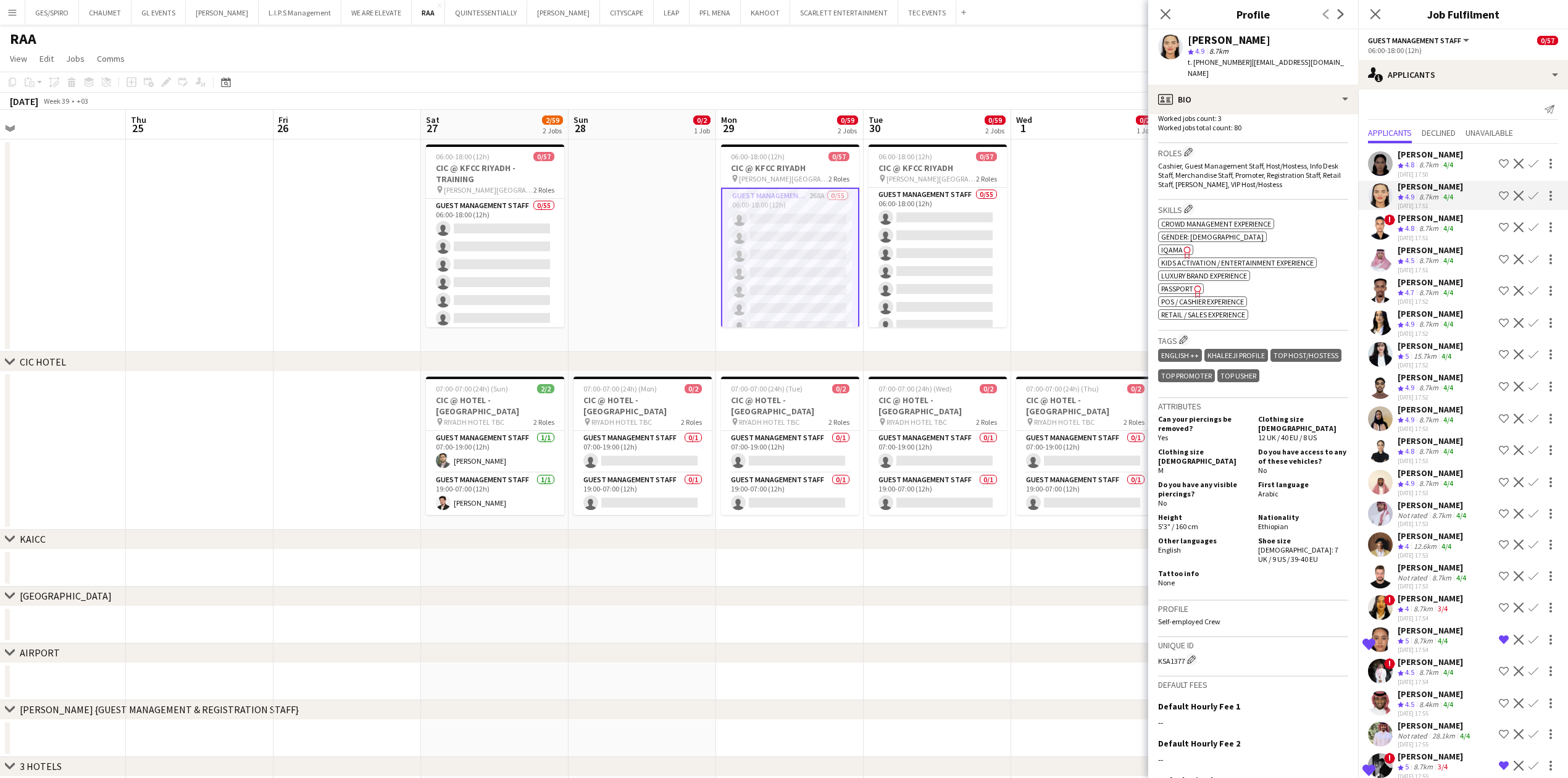
scroll to position [411, 0]
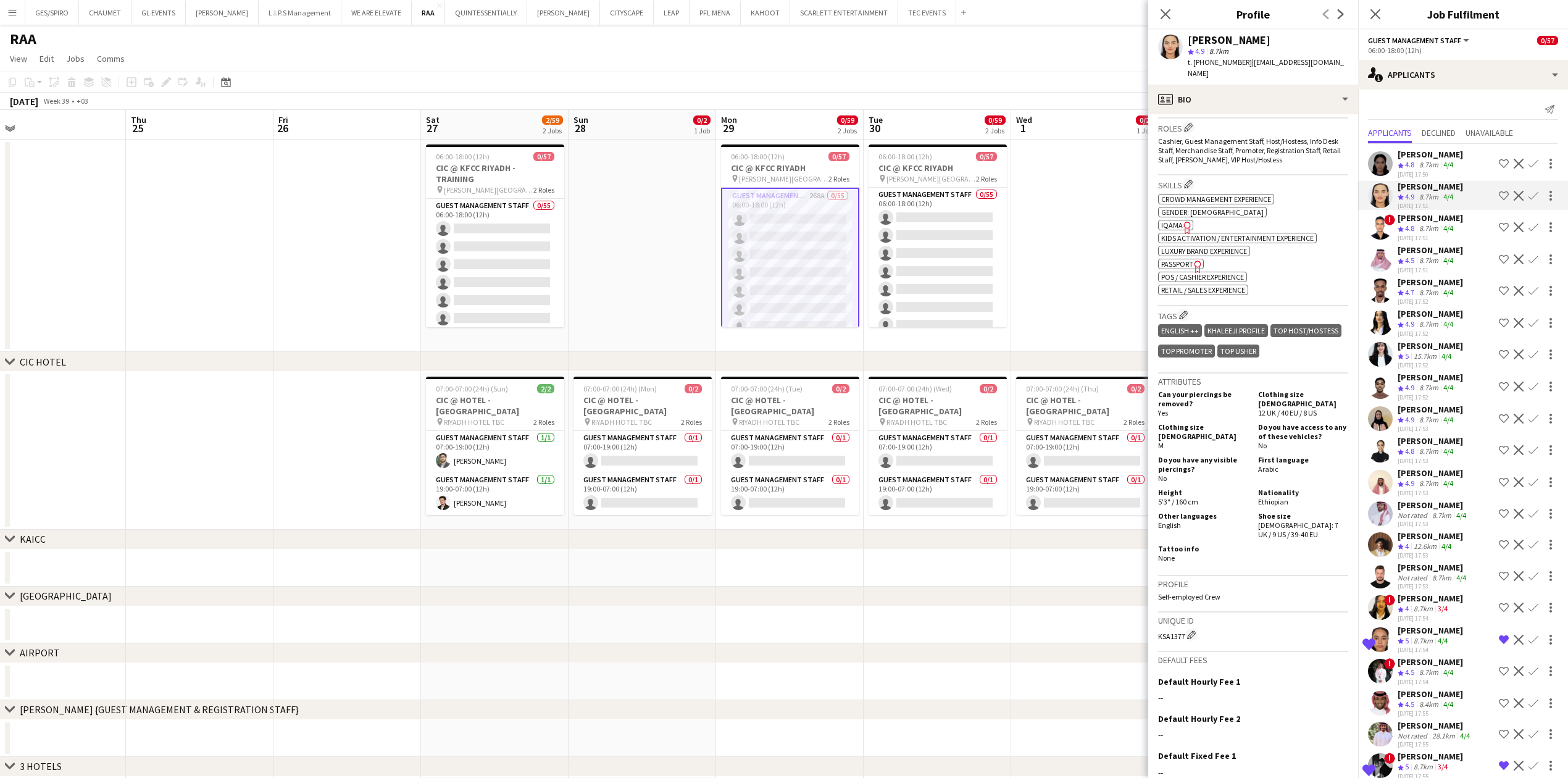
click at [1460, 221] on div "Mohamed Ibrahim" at bounding box center [1430, 218] width 65 height 11
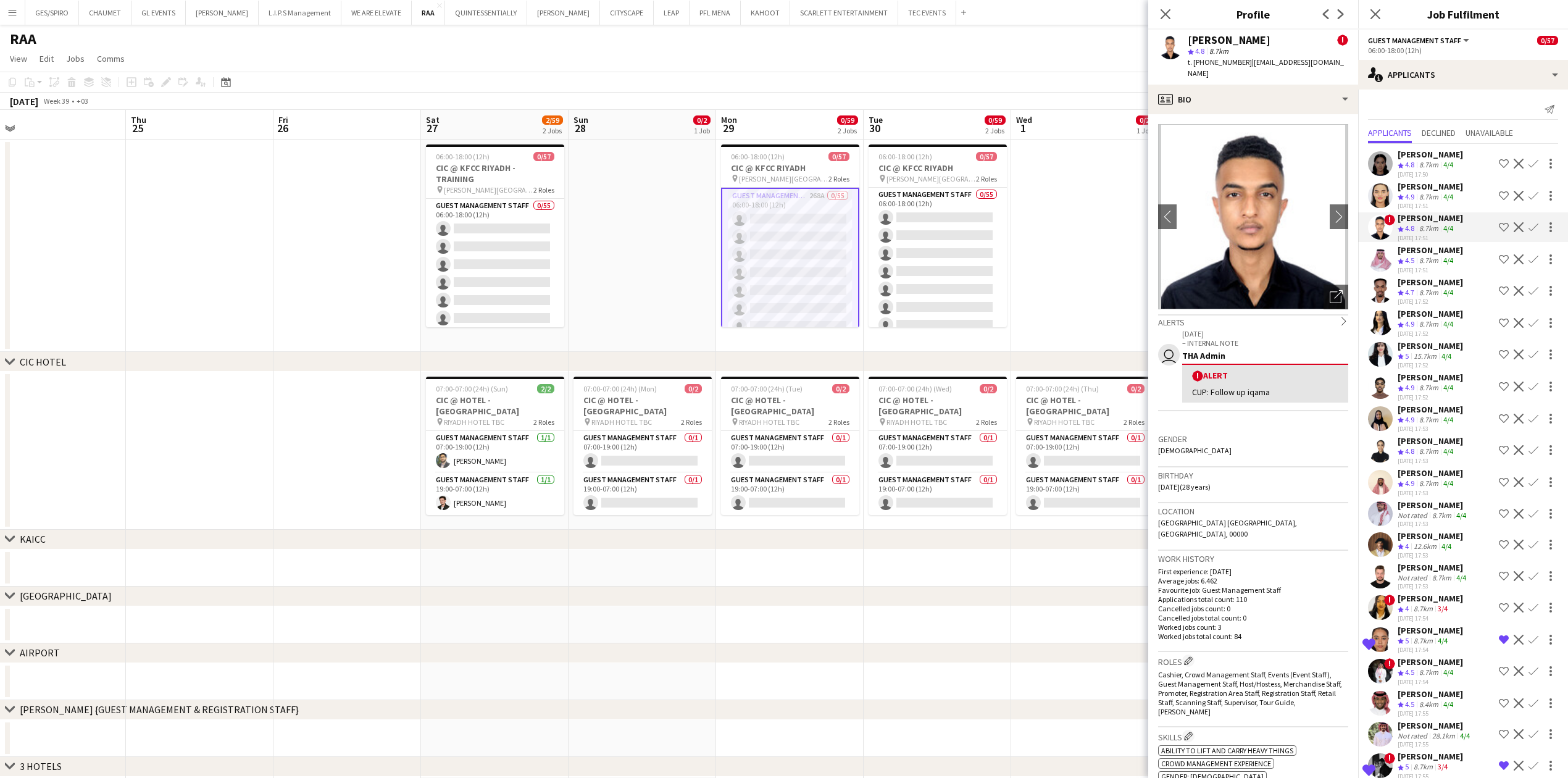
click at [1441, 260] on div "8.7km" at bounding box center [1429, 260] width 24 height 10
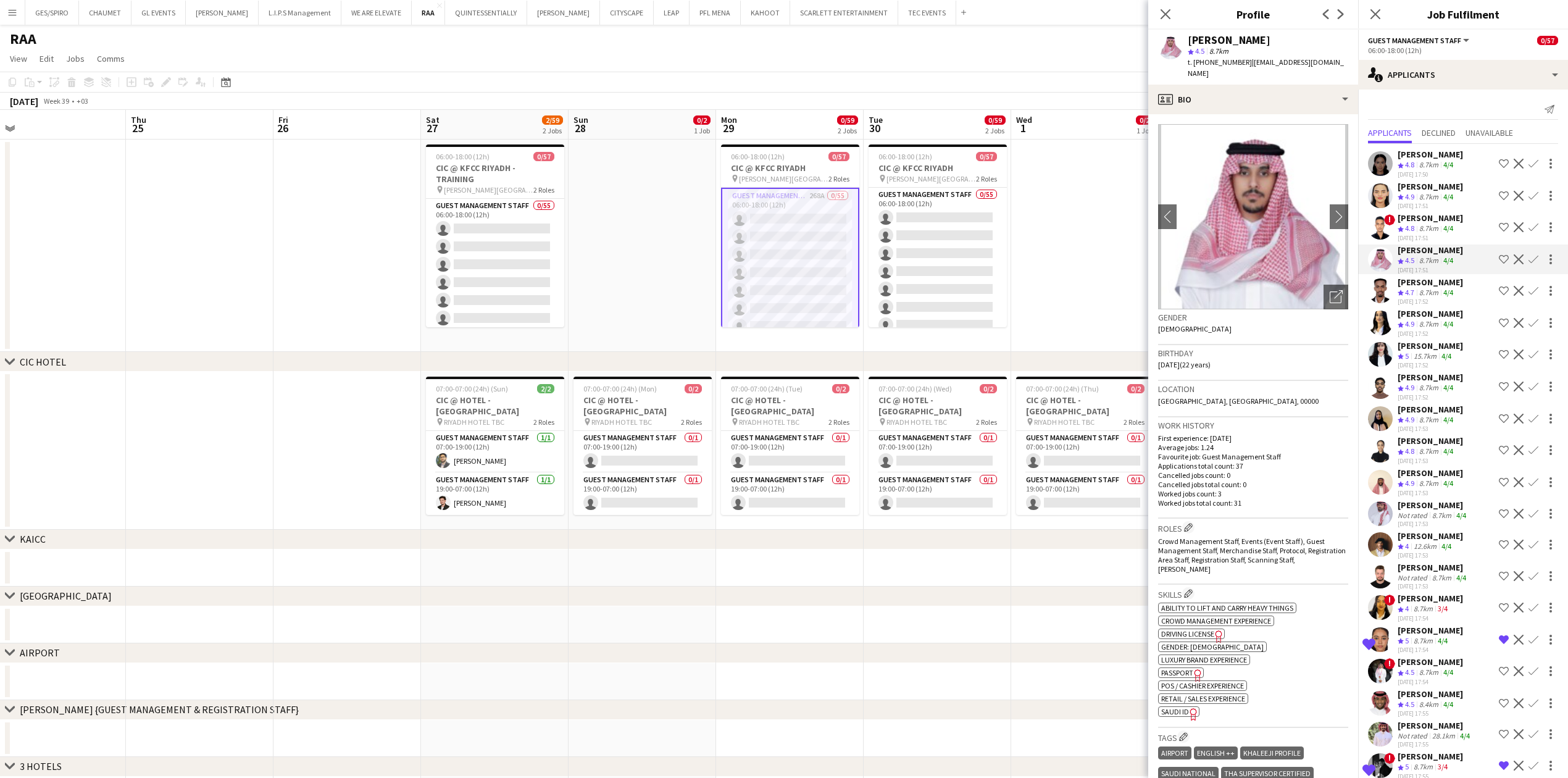
click at [1437, 298] on div "27-08-2025 17:52" at bounding box center [1430, 302] width 65 height 8
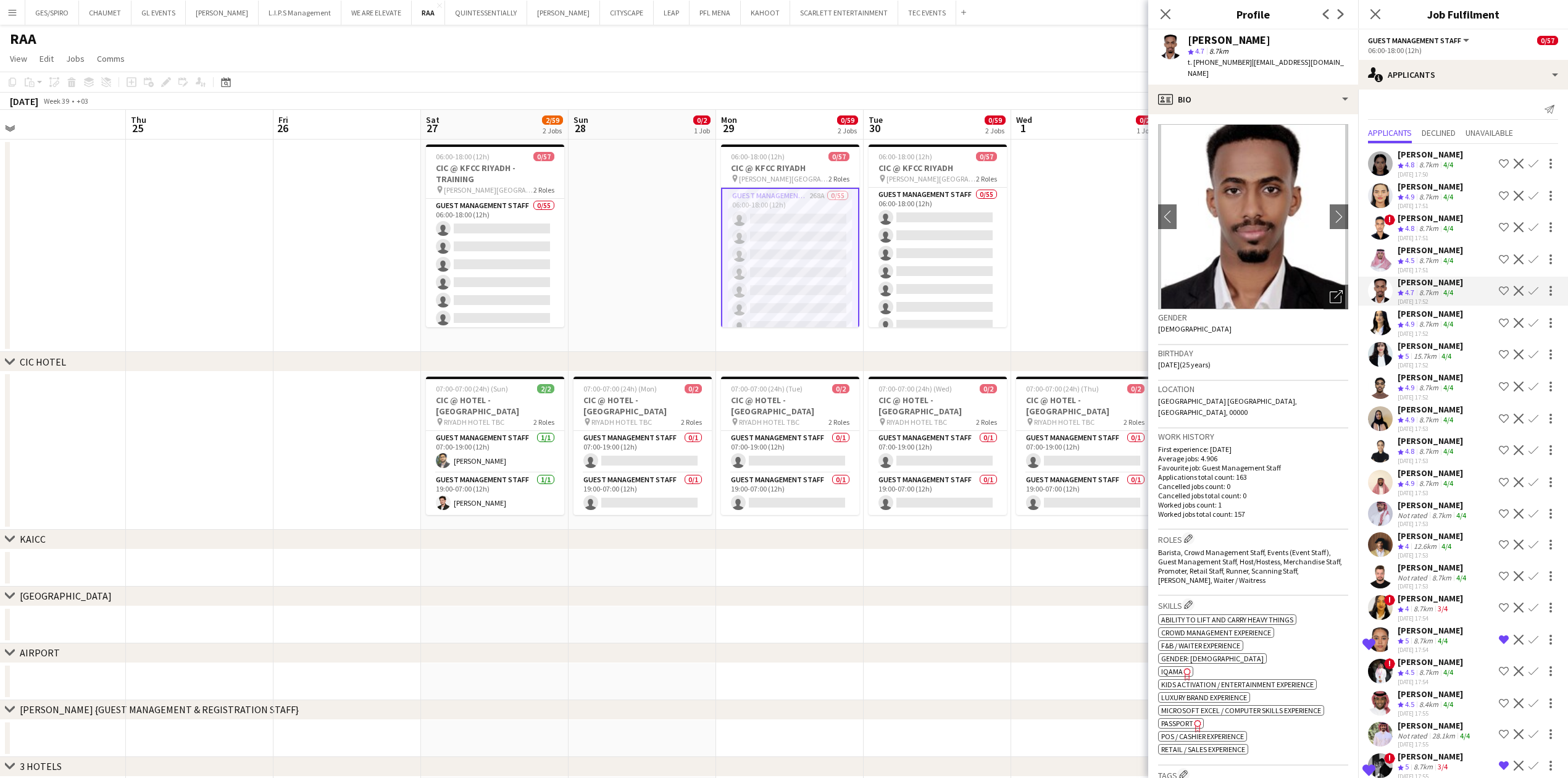
click at [1442, 331] on div "27-08-2025 17:52" at bounding box center [1430, 333] width 65 height 8
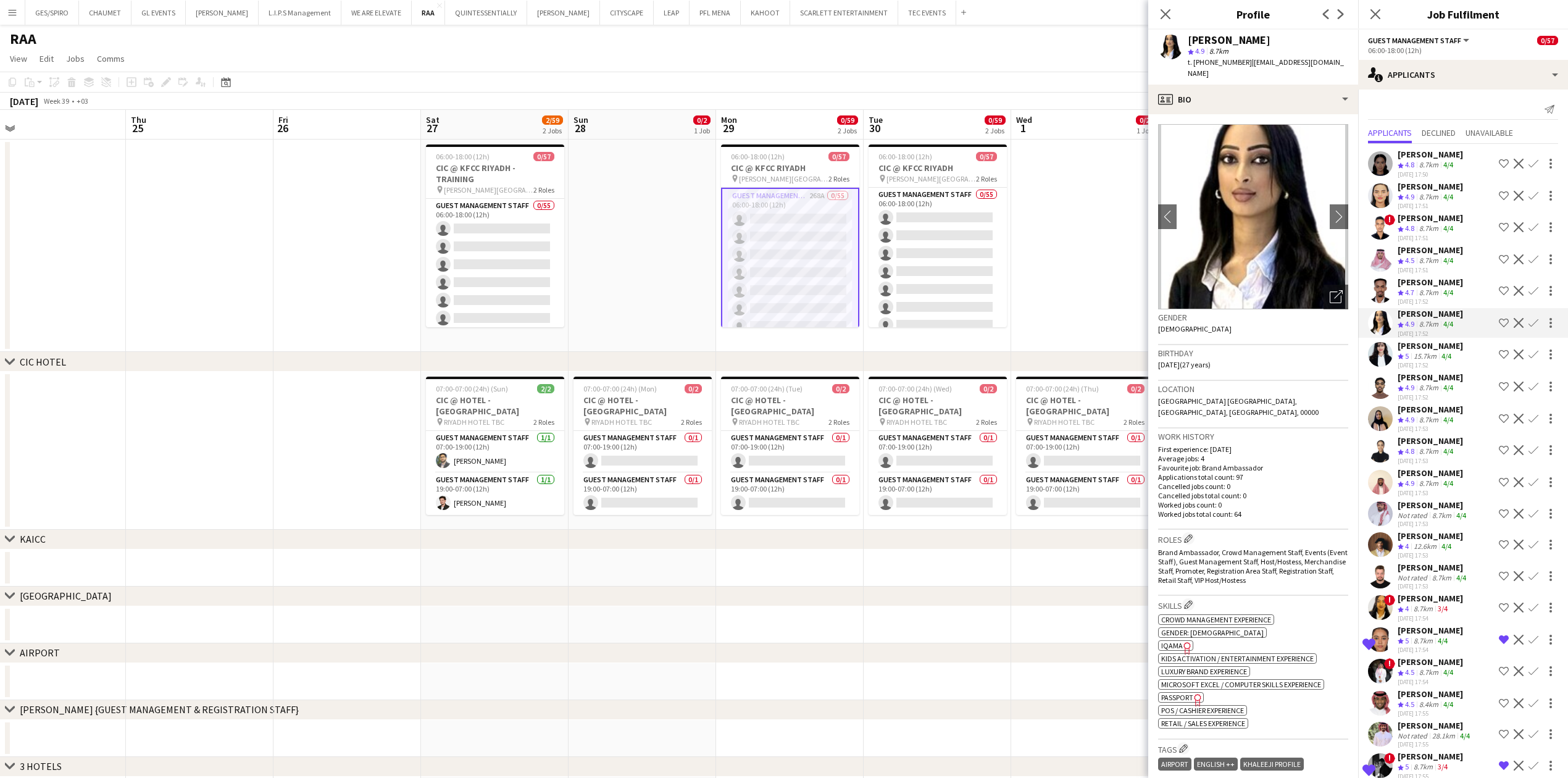
click at [1437, 356] on div "15.7km" at bounding box center [1425, 356] width 28 height 10
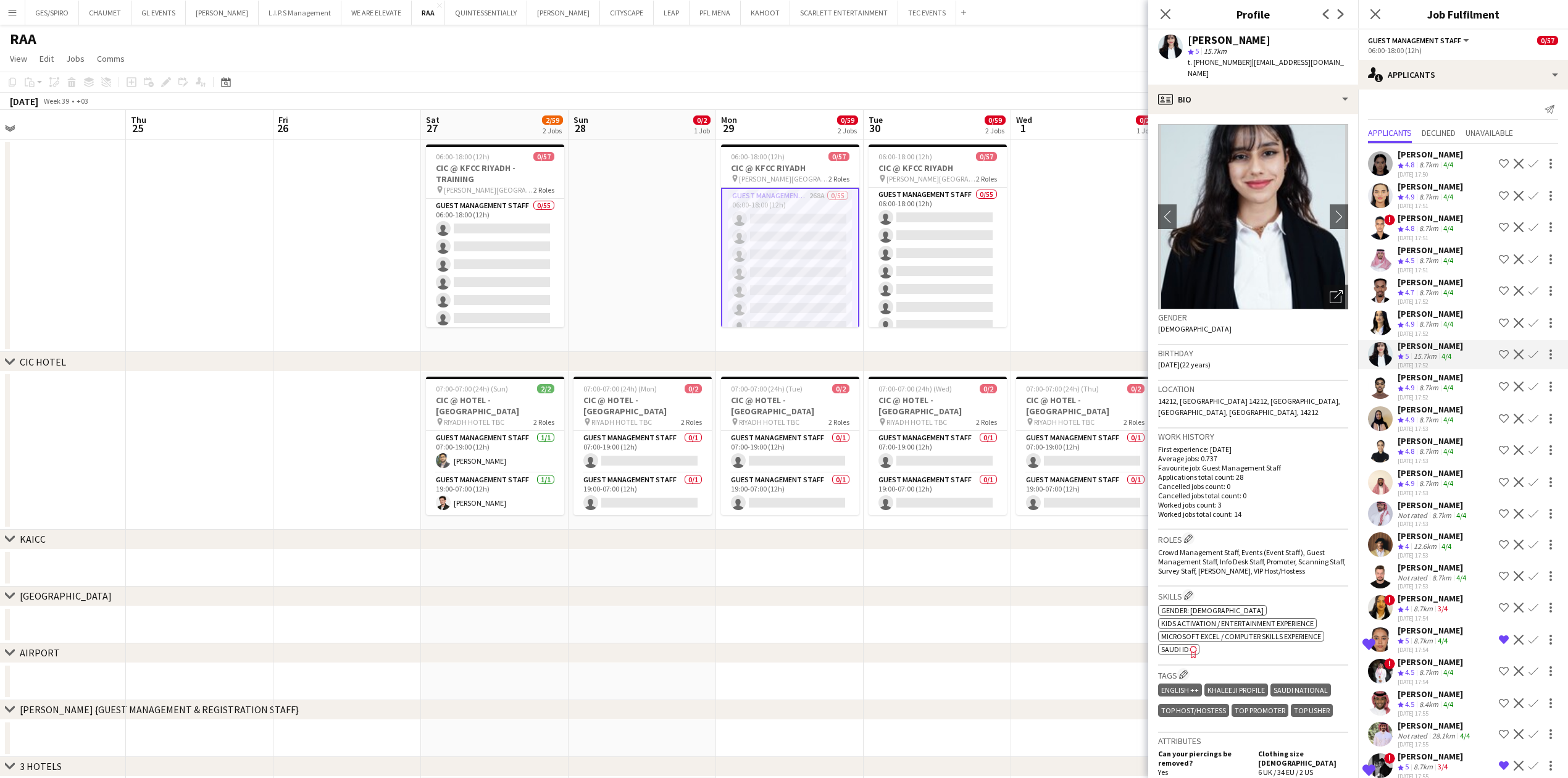
click at [1437, 382] on div "Mohamed Hamdi" at bounding box center [1430, 377] width 65 height 11
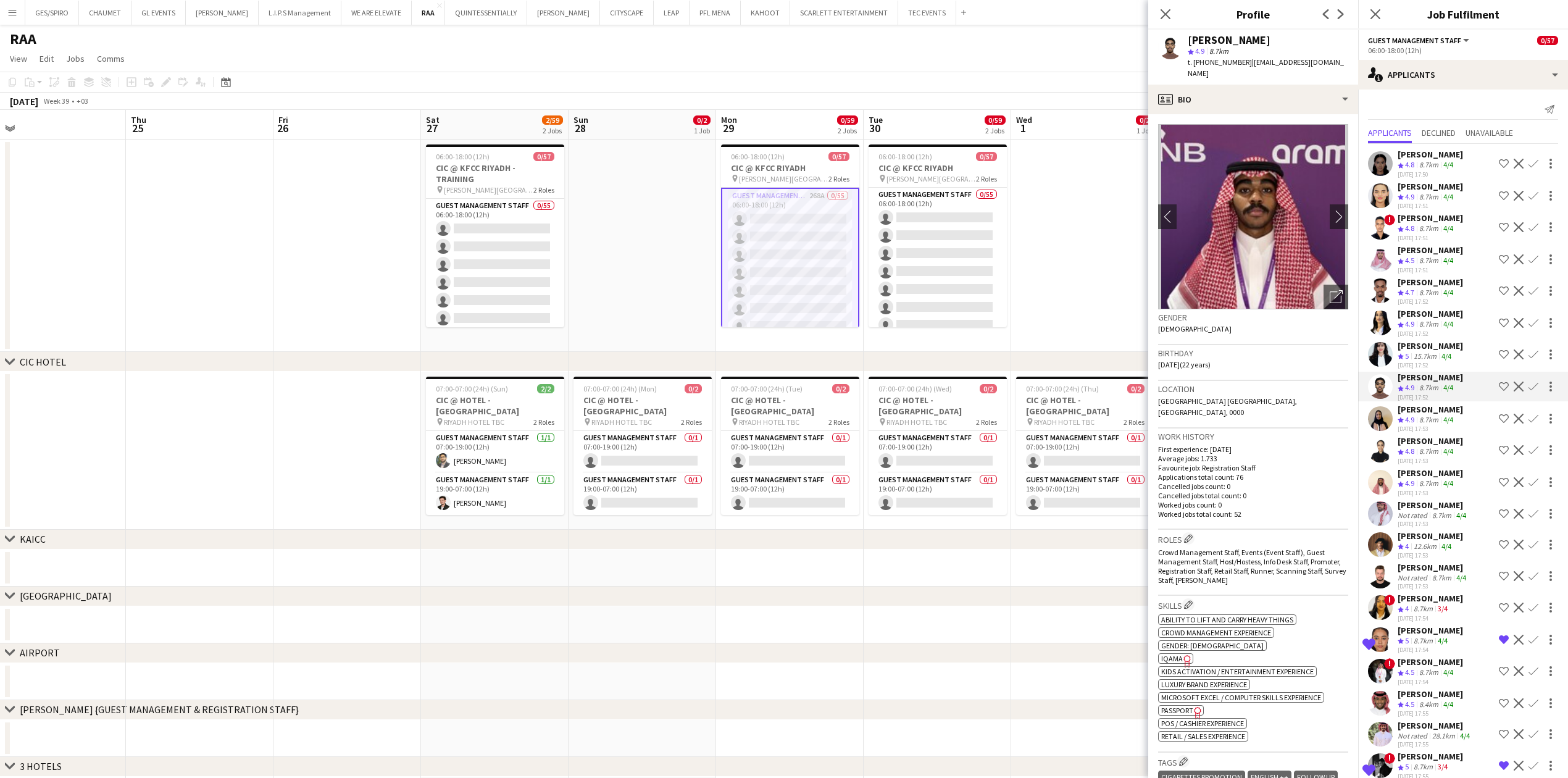
click at [1446, 418] on app-skills-label "4/4" at bounding box center [1448, 419] width 10 height 9
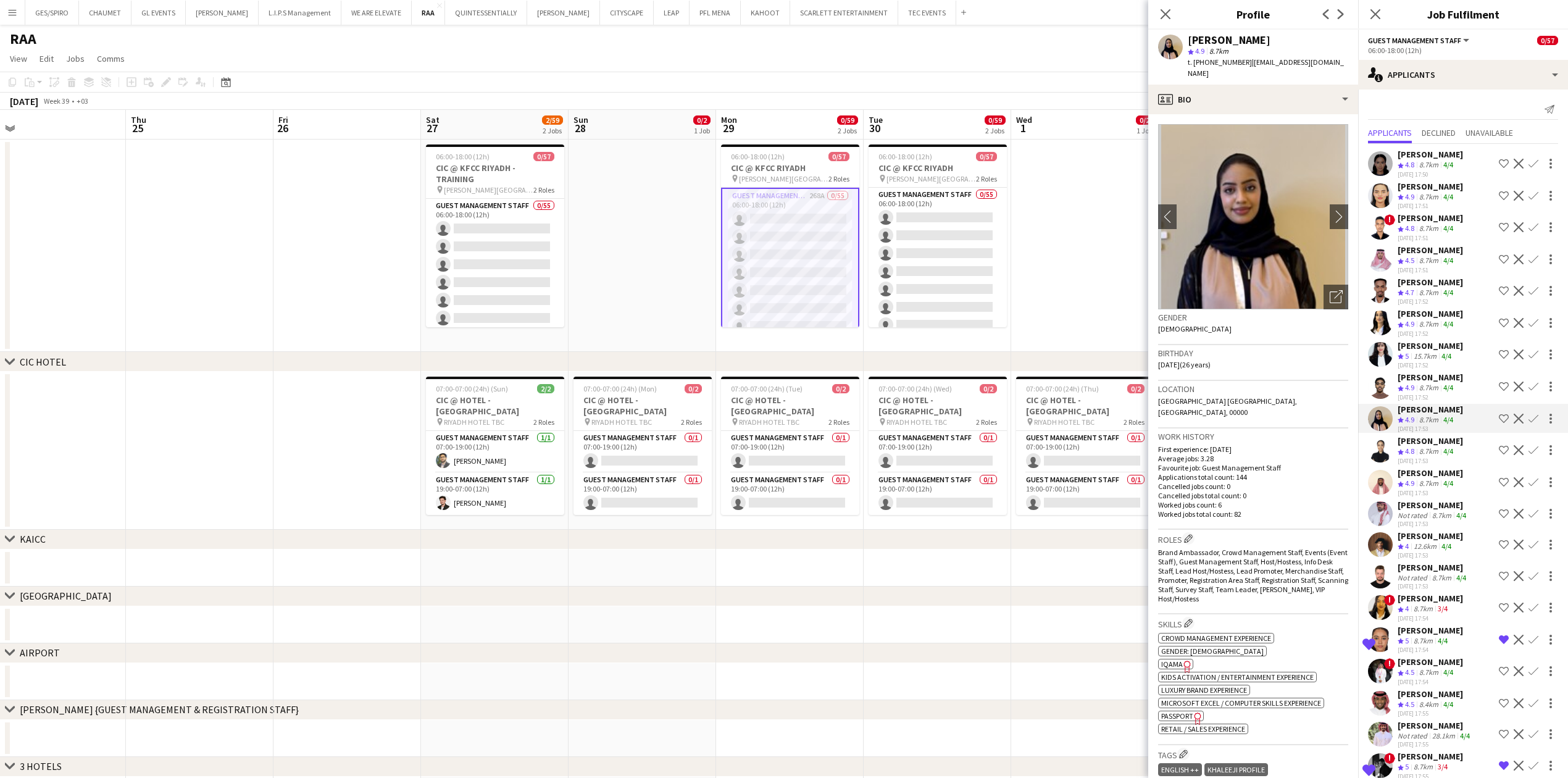
click at [1447, 448] on app-skills-label "4/4" at bounding box center [1448, 451] width 10 height 9
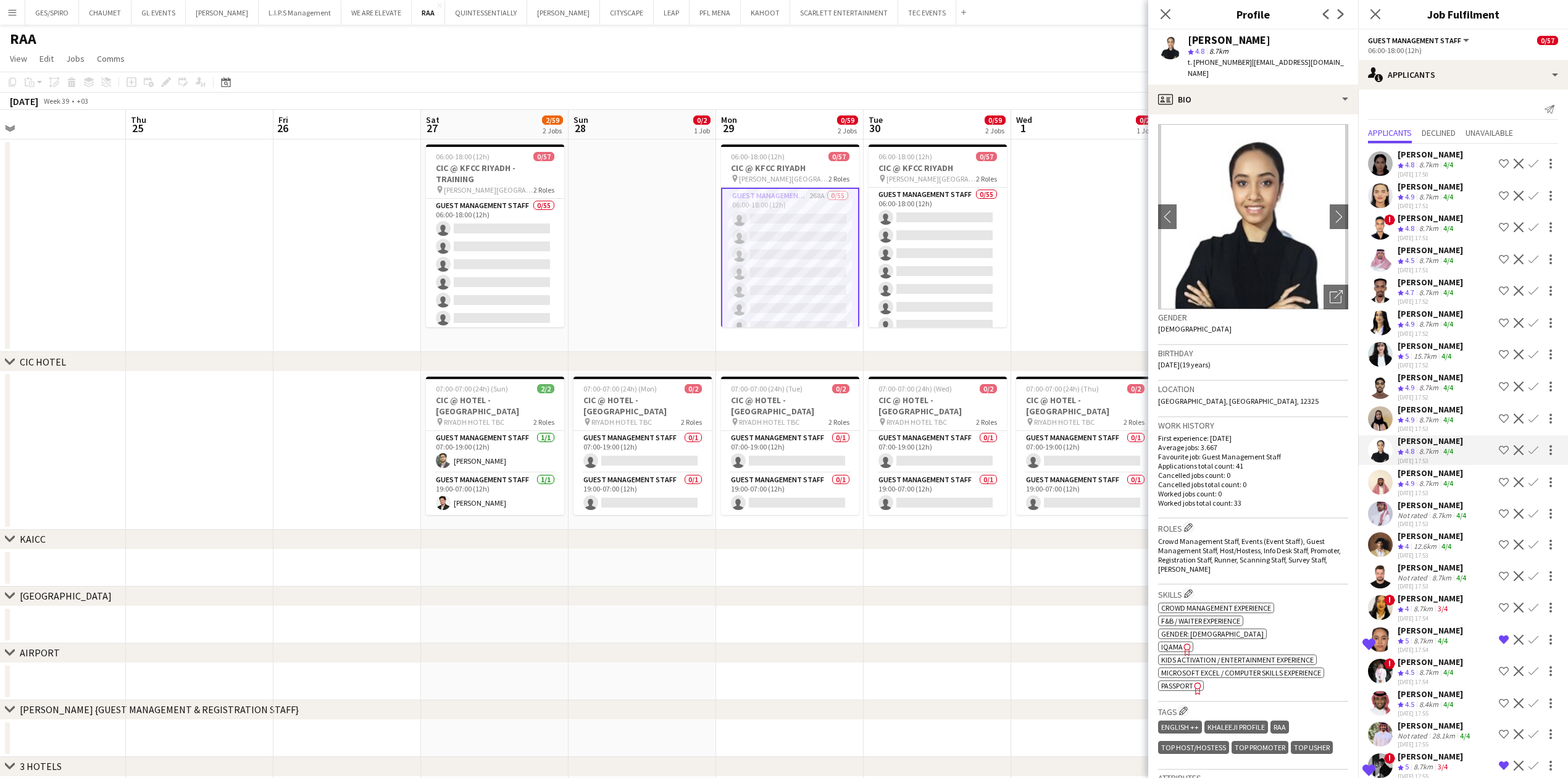
click at [1433, 489] on div "27-08-2025 17:53" at bounding box center [1430, 493] width 65 height 8
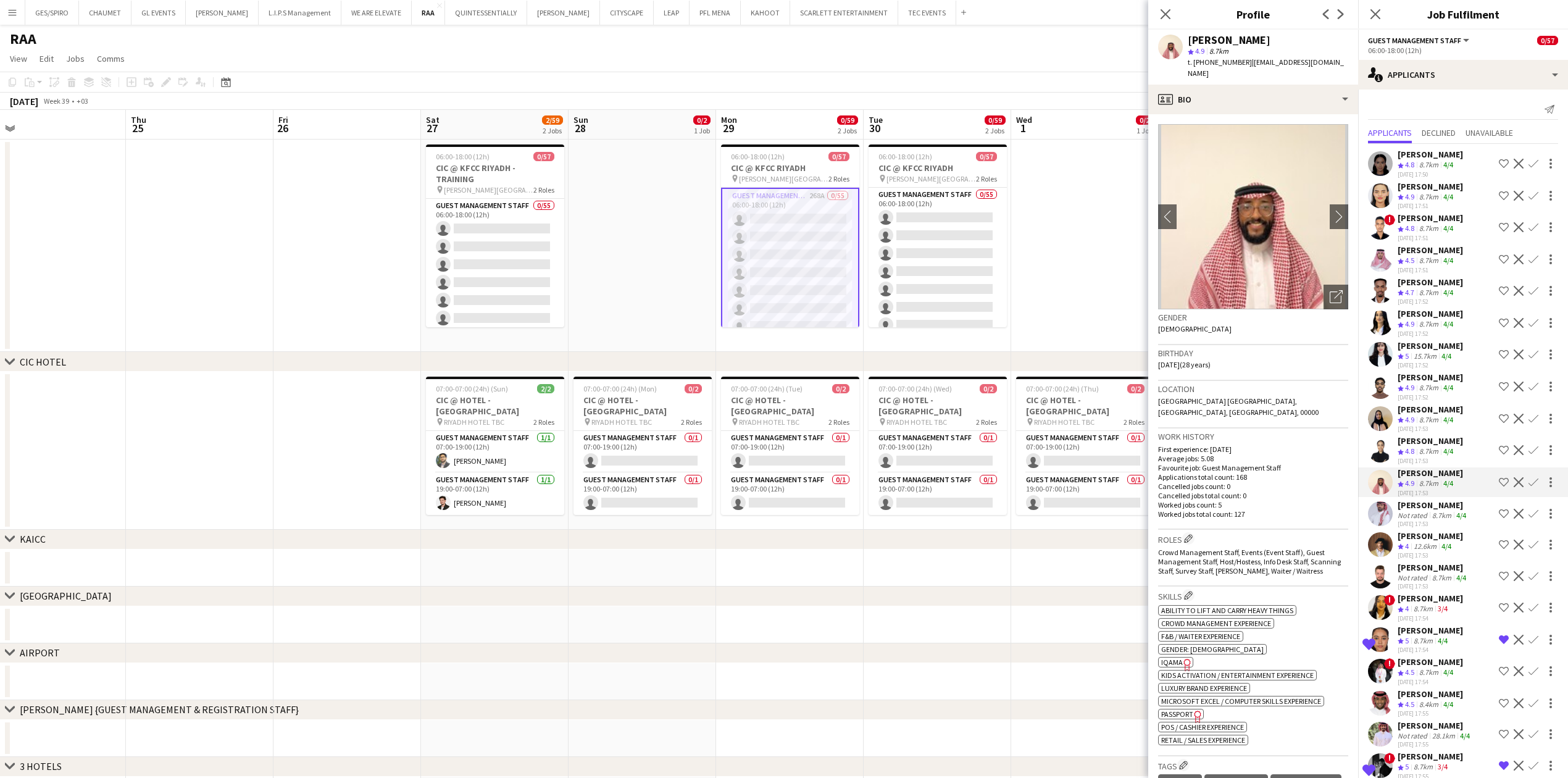
scroll to position [540, 0]
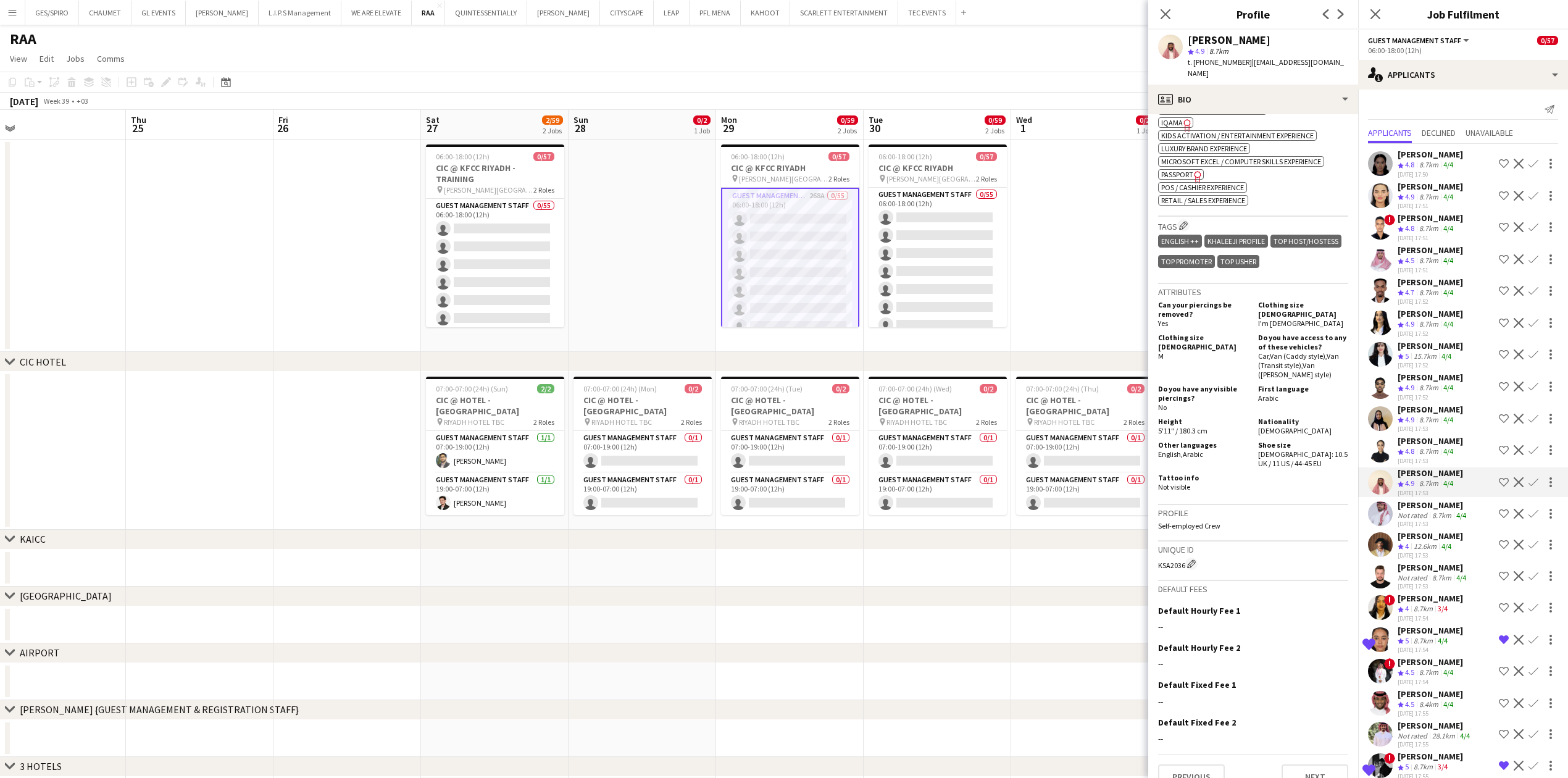
click at [1445, 504] on div "Sultan Almelhi" at bounding box center [1433, 505] width 71 height 11
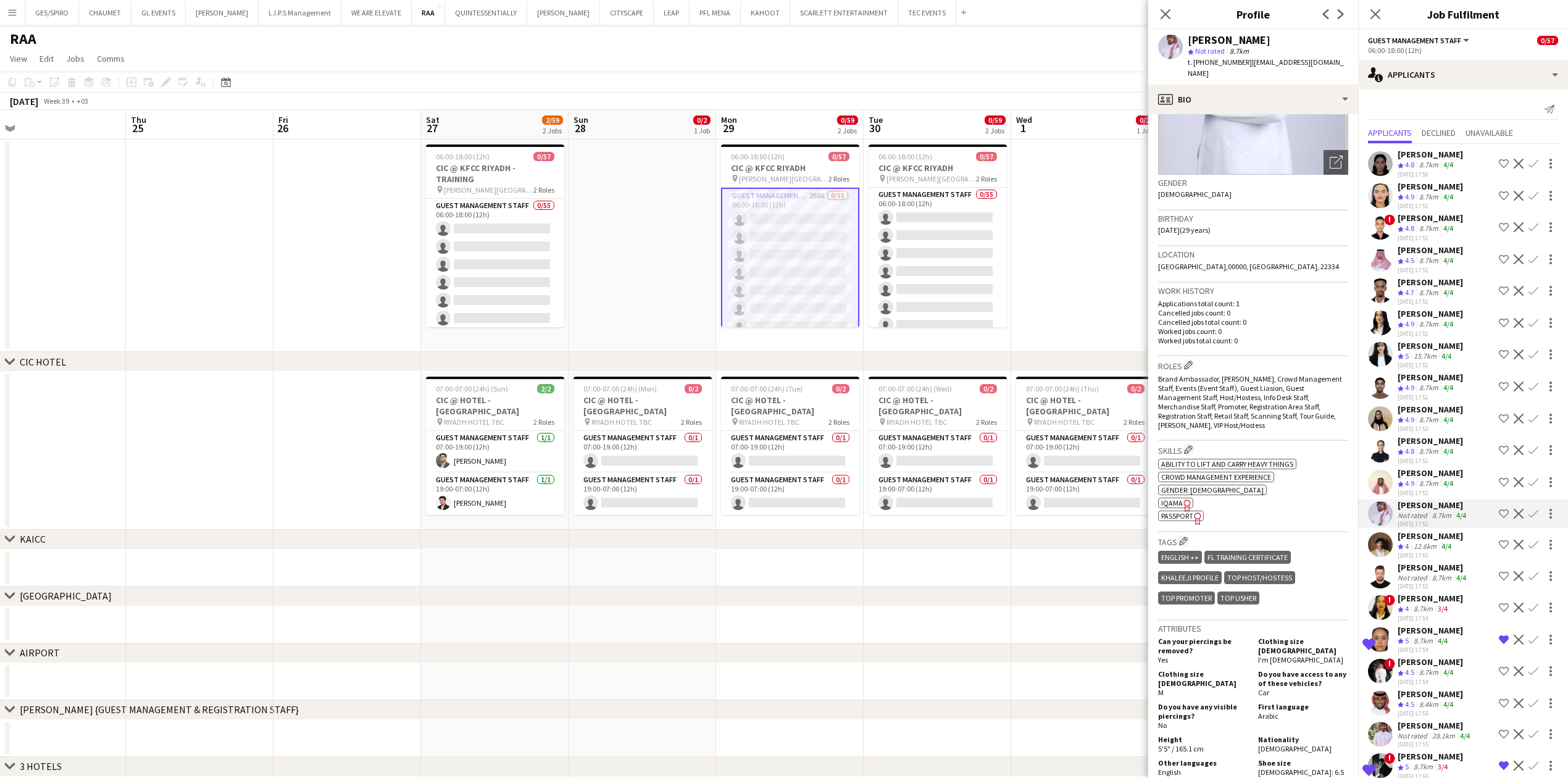
scroll to position [443, 0]
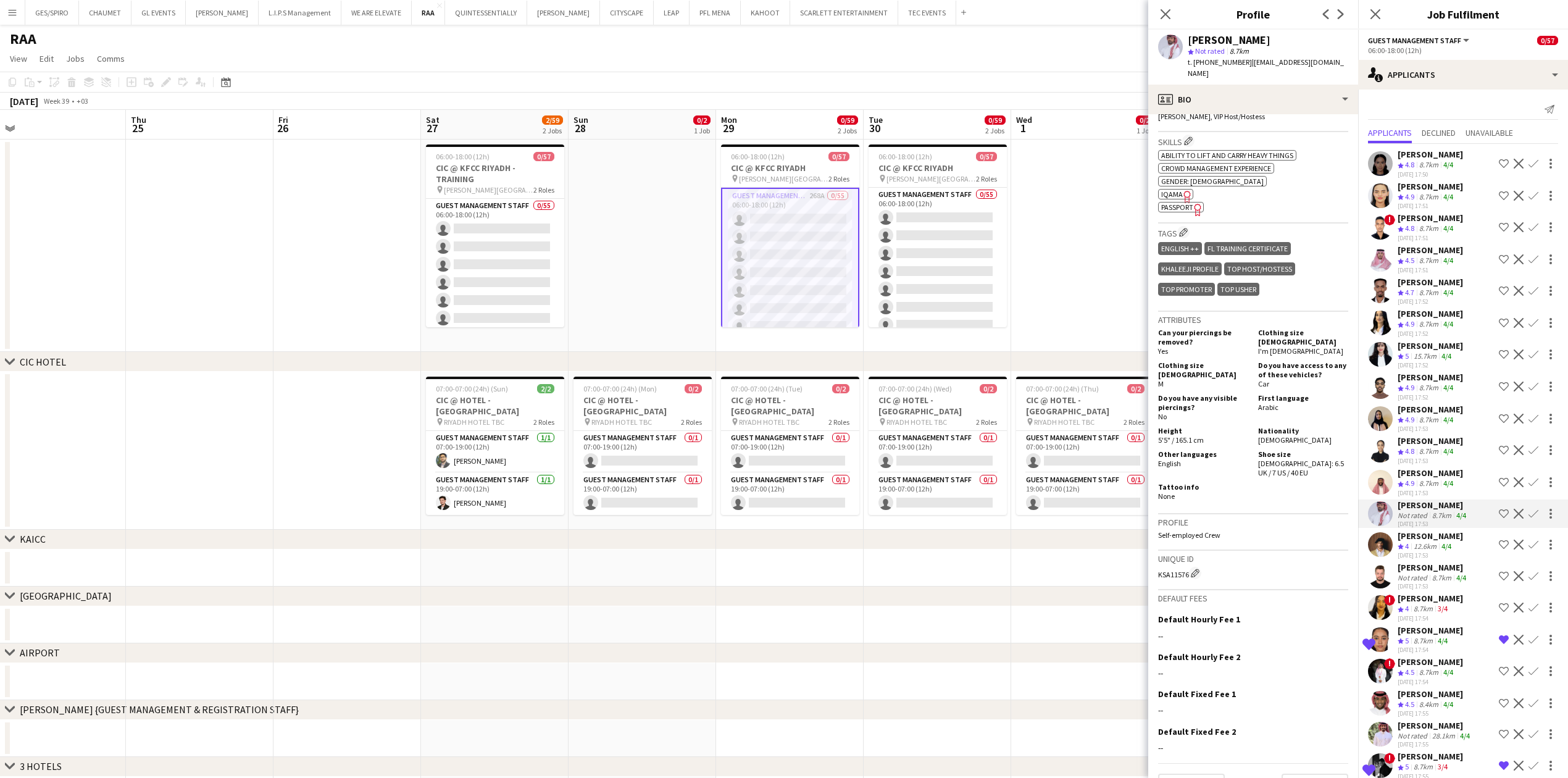
click at [1450, 549] on app-skills-label "4/4" at bounding box center [1446, 546] width 10 height 9
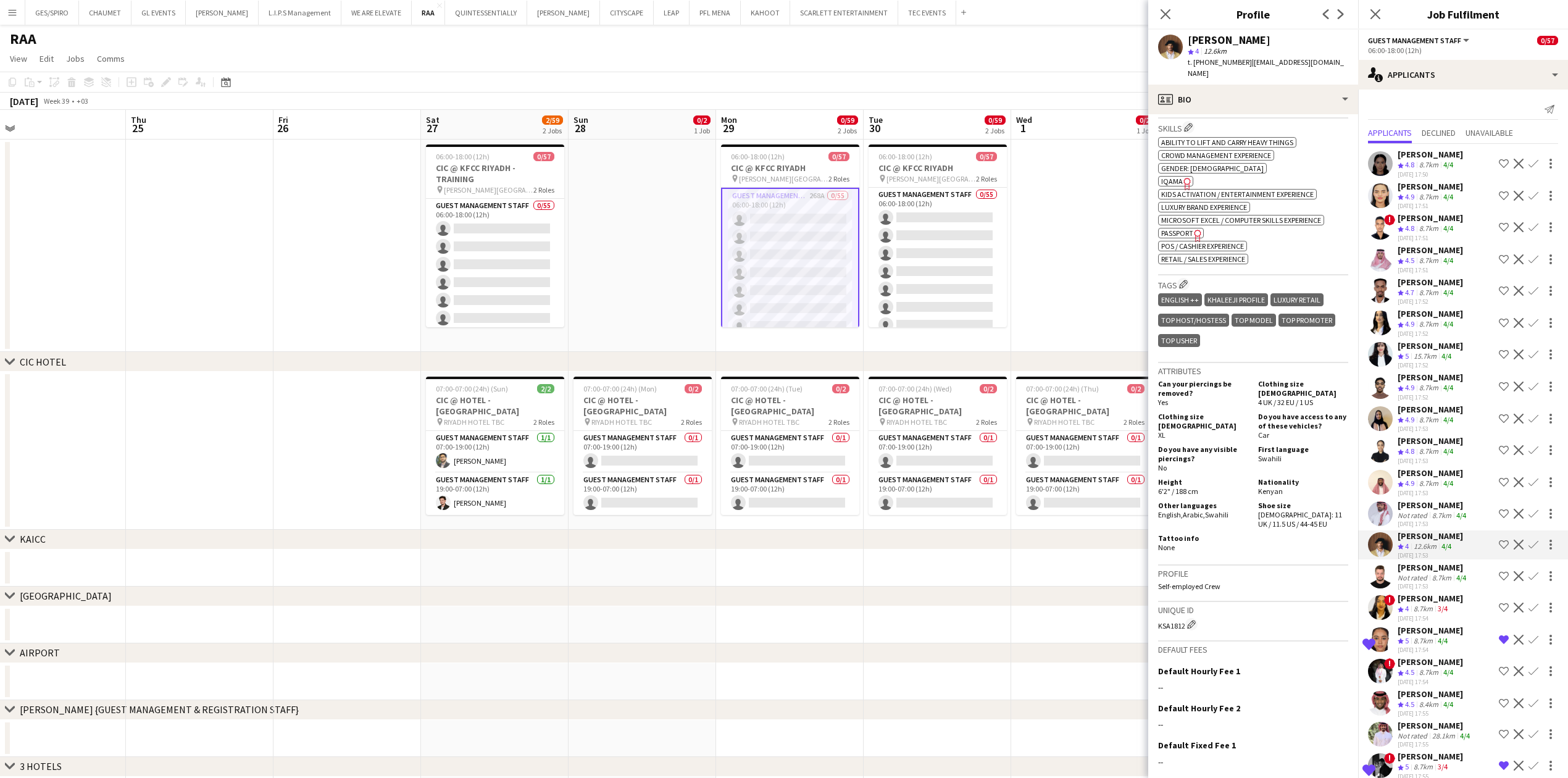
scroll to position [529, 0]
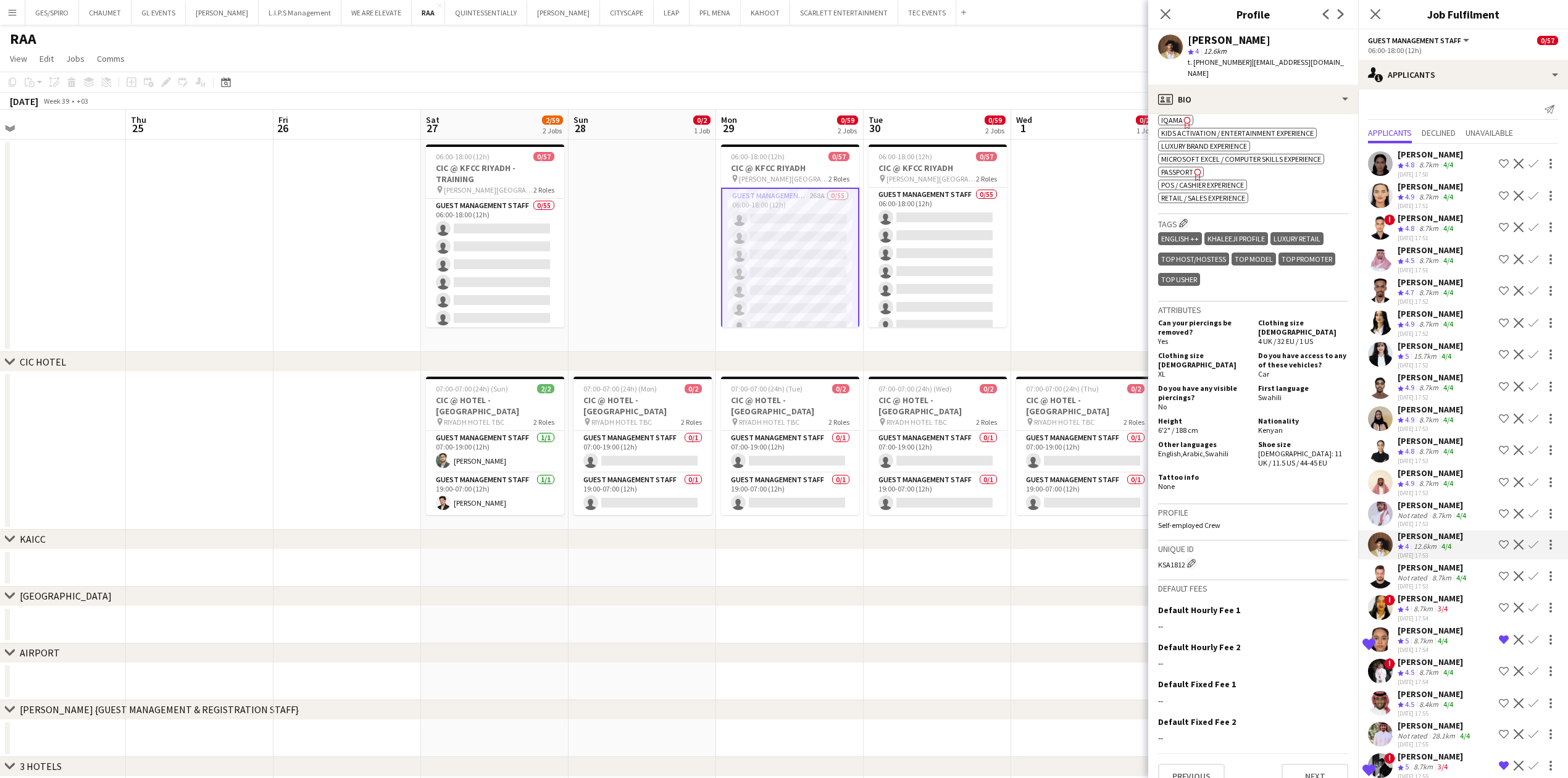
click at [1446, 581] on div "8.7km" at bounding box center [1442, 578] width 24 height 9
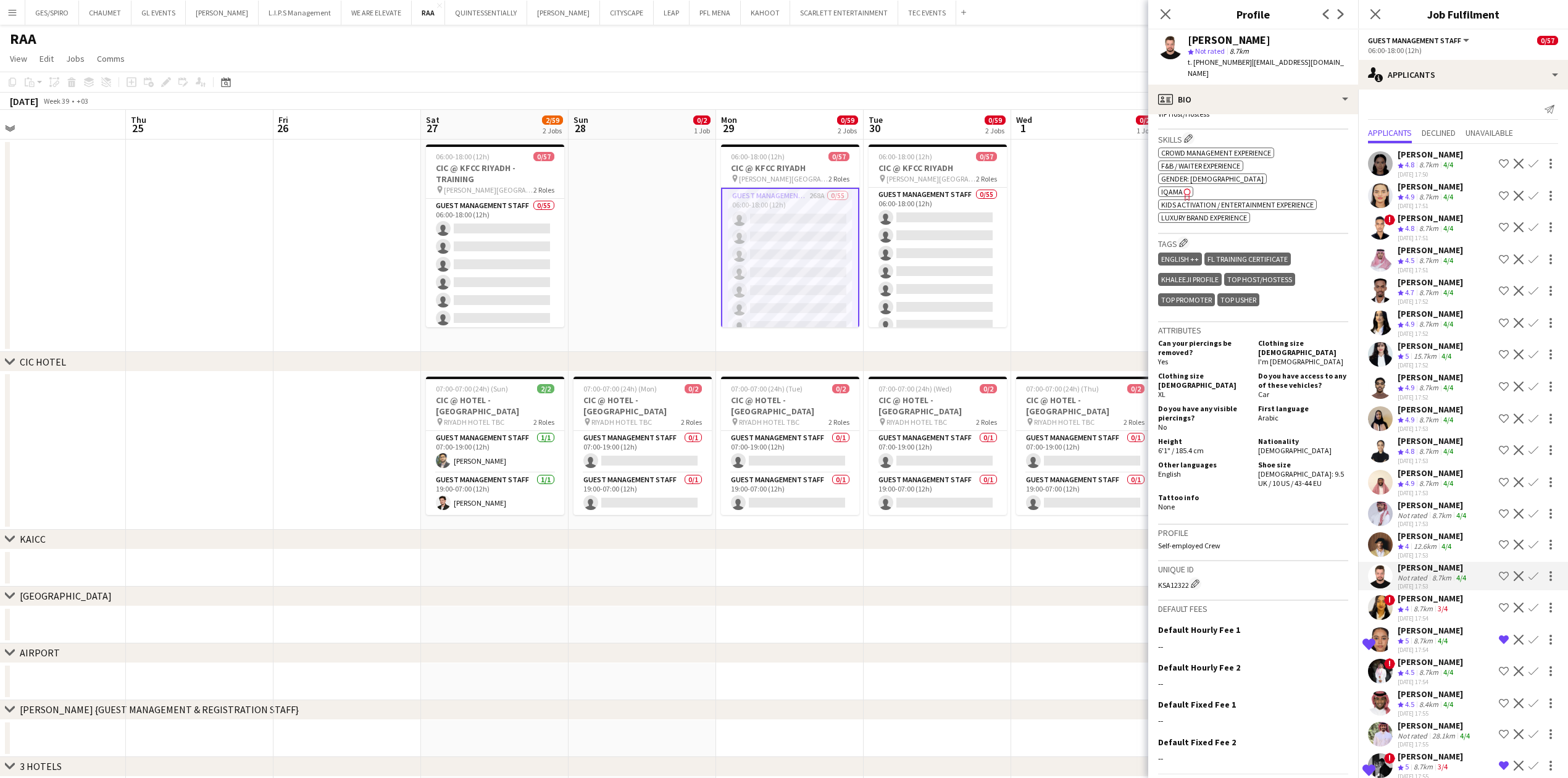
scroll to position [457, 0]
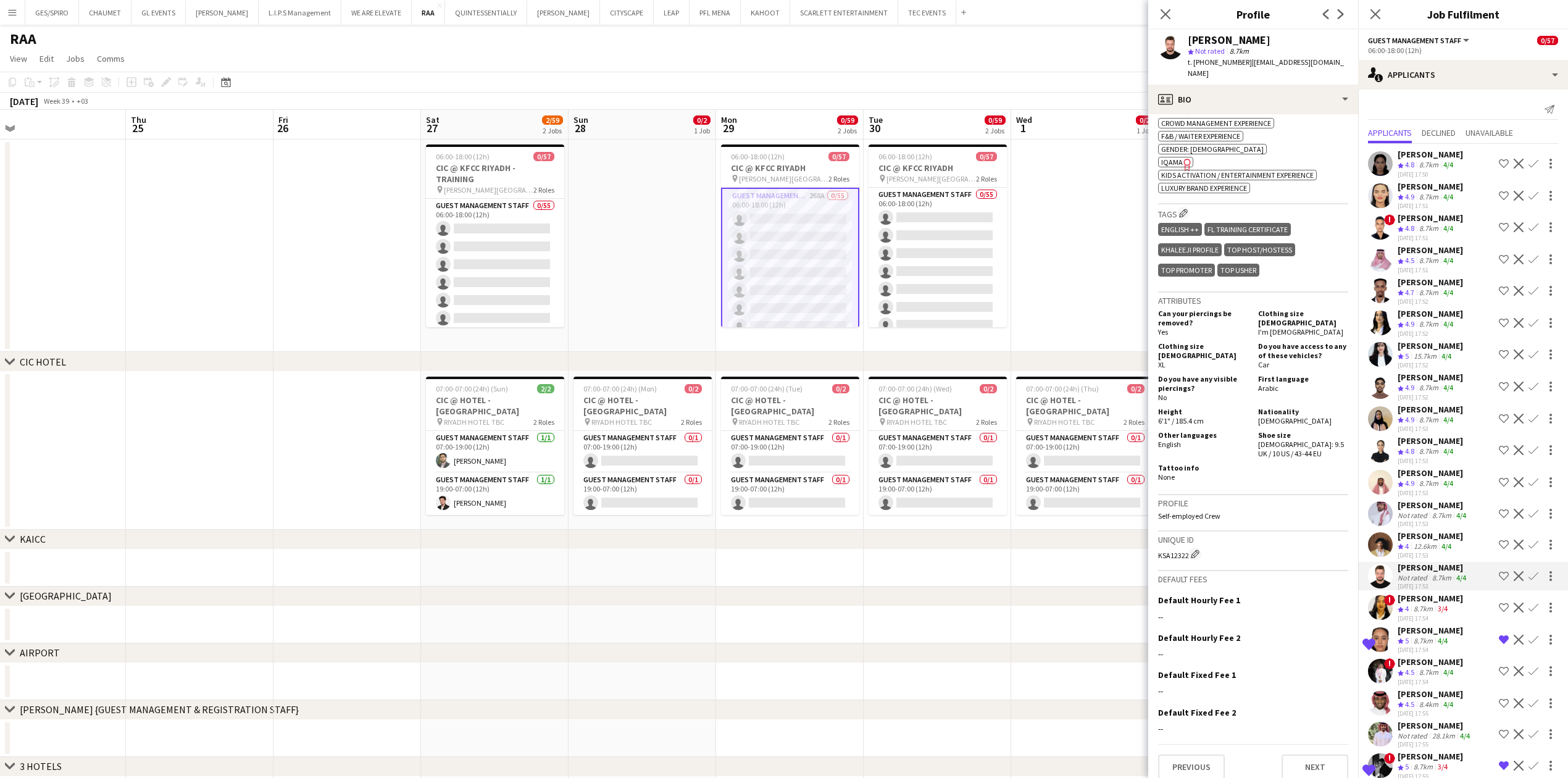
click at [1442, 605] on app-skills-label "3/4" at bounding box center [1442, 608] width 10 height 9
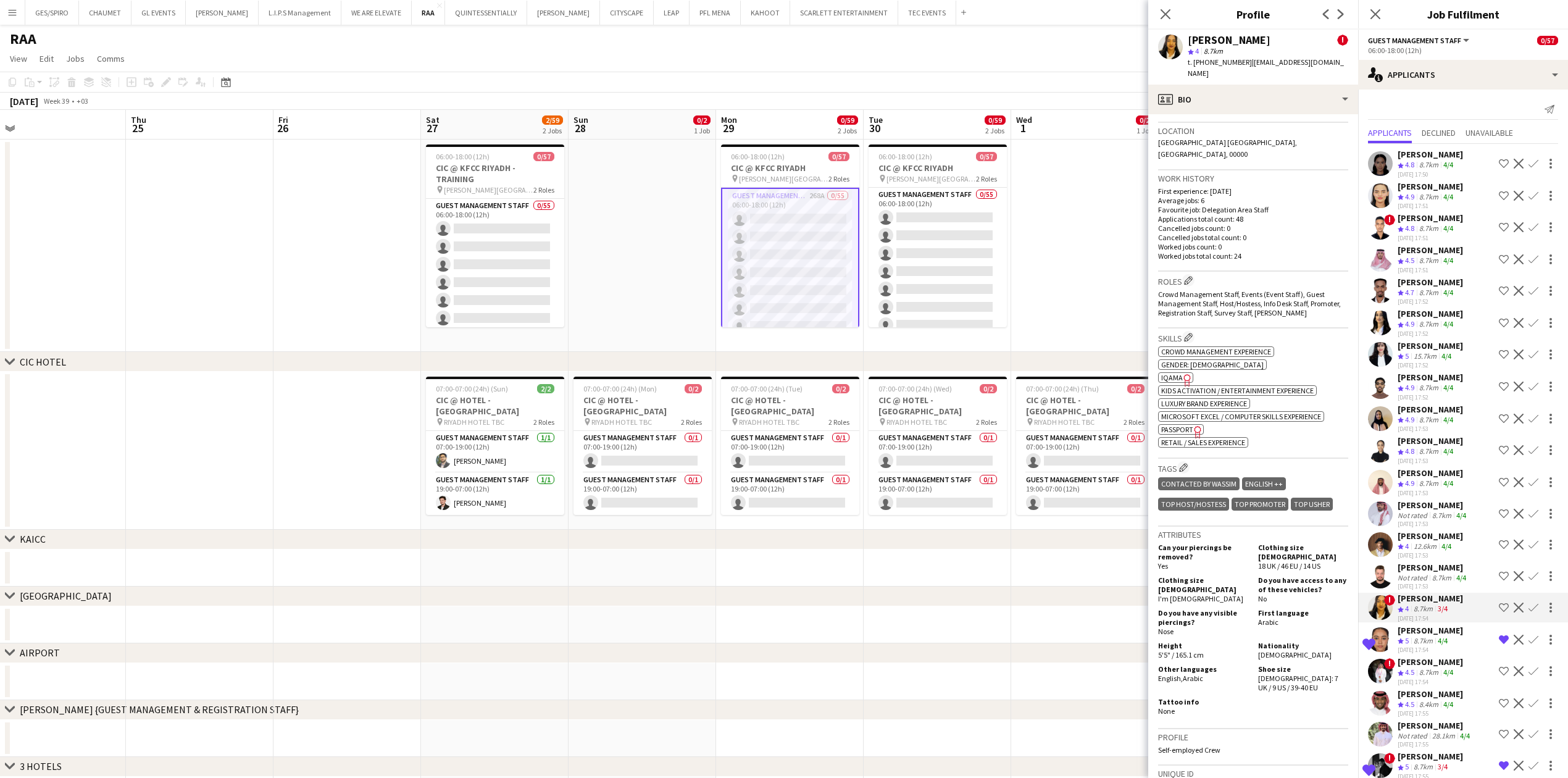
scroll to position [411, 0]
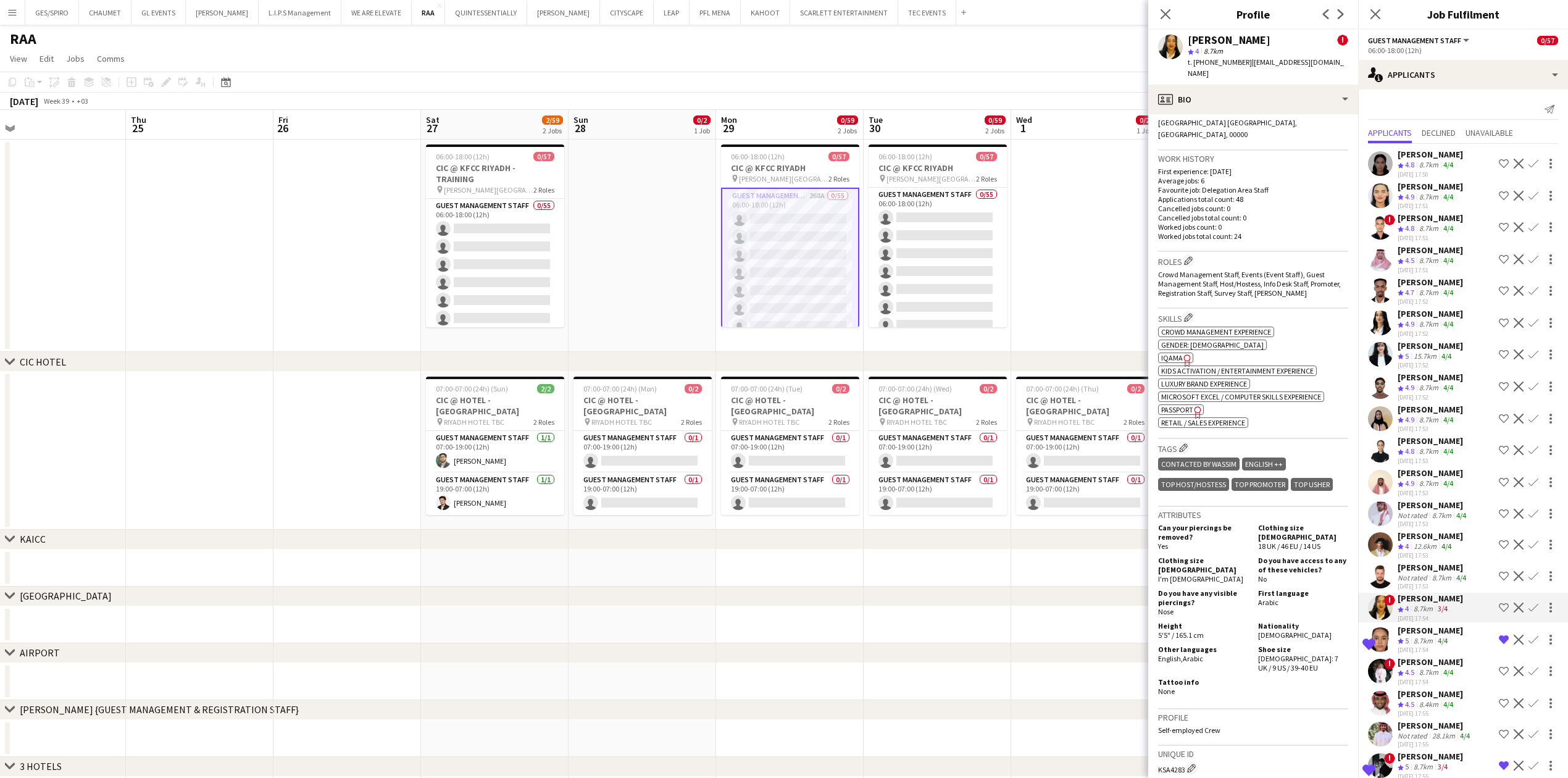
click at [1443, 637] on app-skills-label "4/4" at bounding box center [1442, 640] width 10 height 9
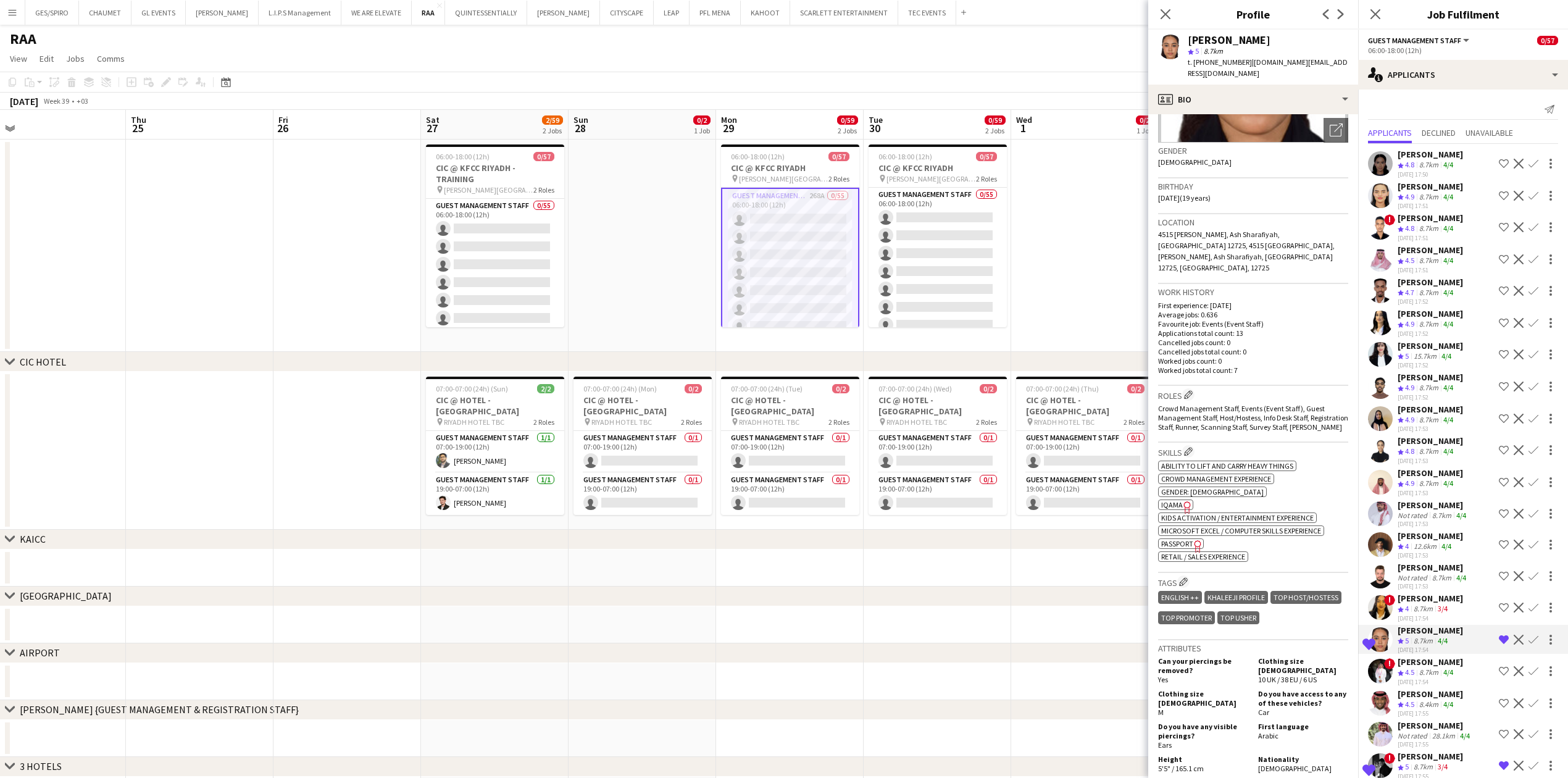
scroll to position [246, 0]
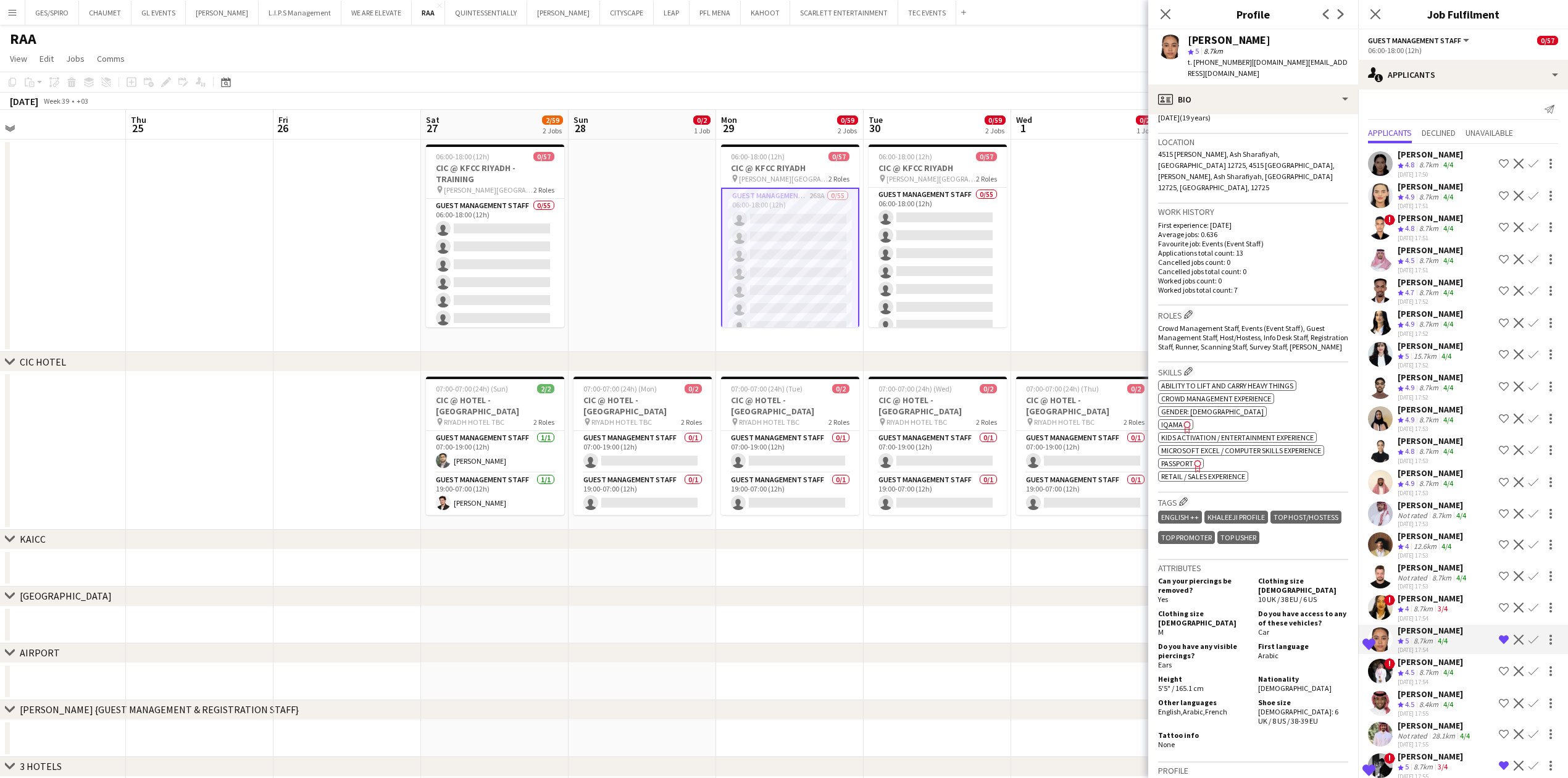
click at [1417, 663] on div "Luqman Tambusi" at bounding box center [1430, 662] width 65 height 11
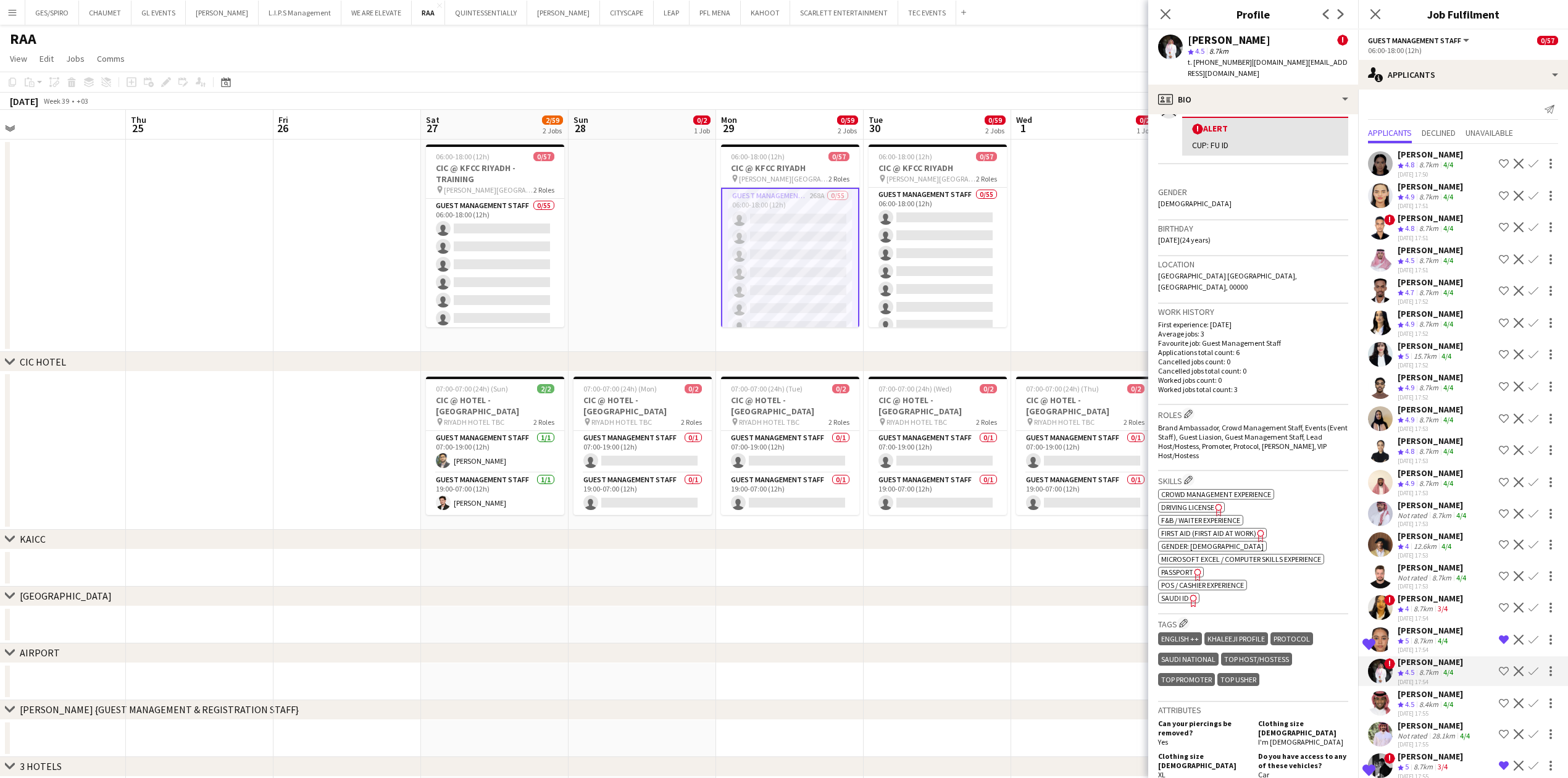
click at [1405, 702] on span "4.5" at bounding box center [1410, 704] width 9 height 9
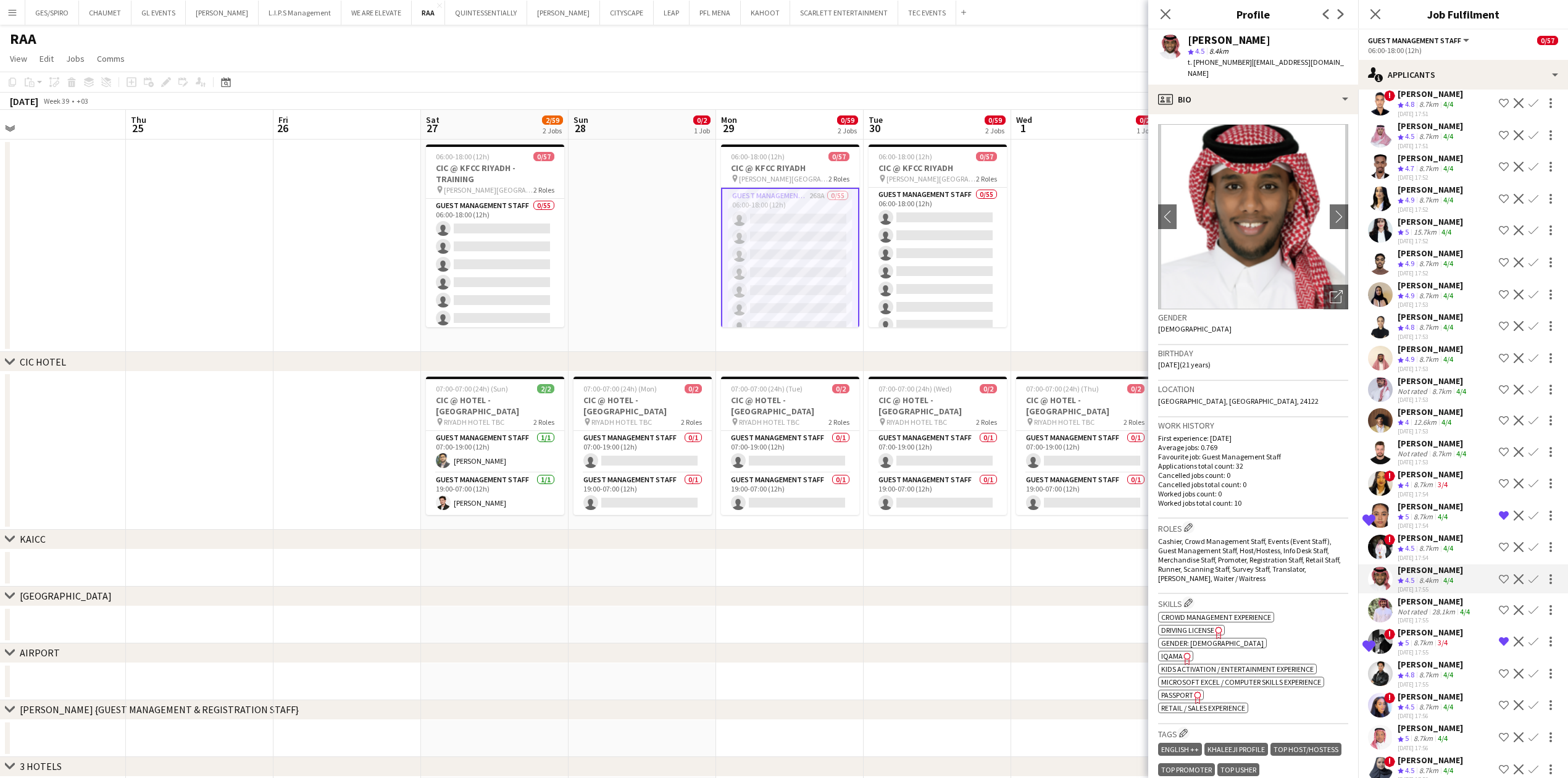
scroll to position [329, 0]
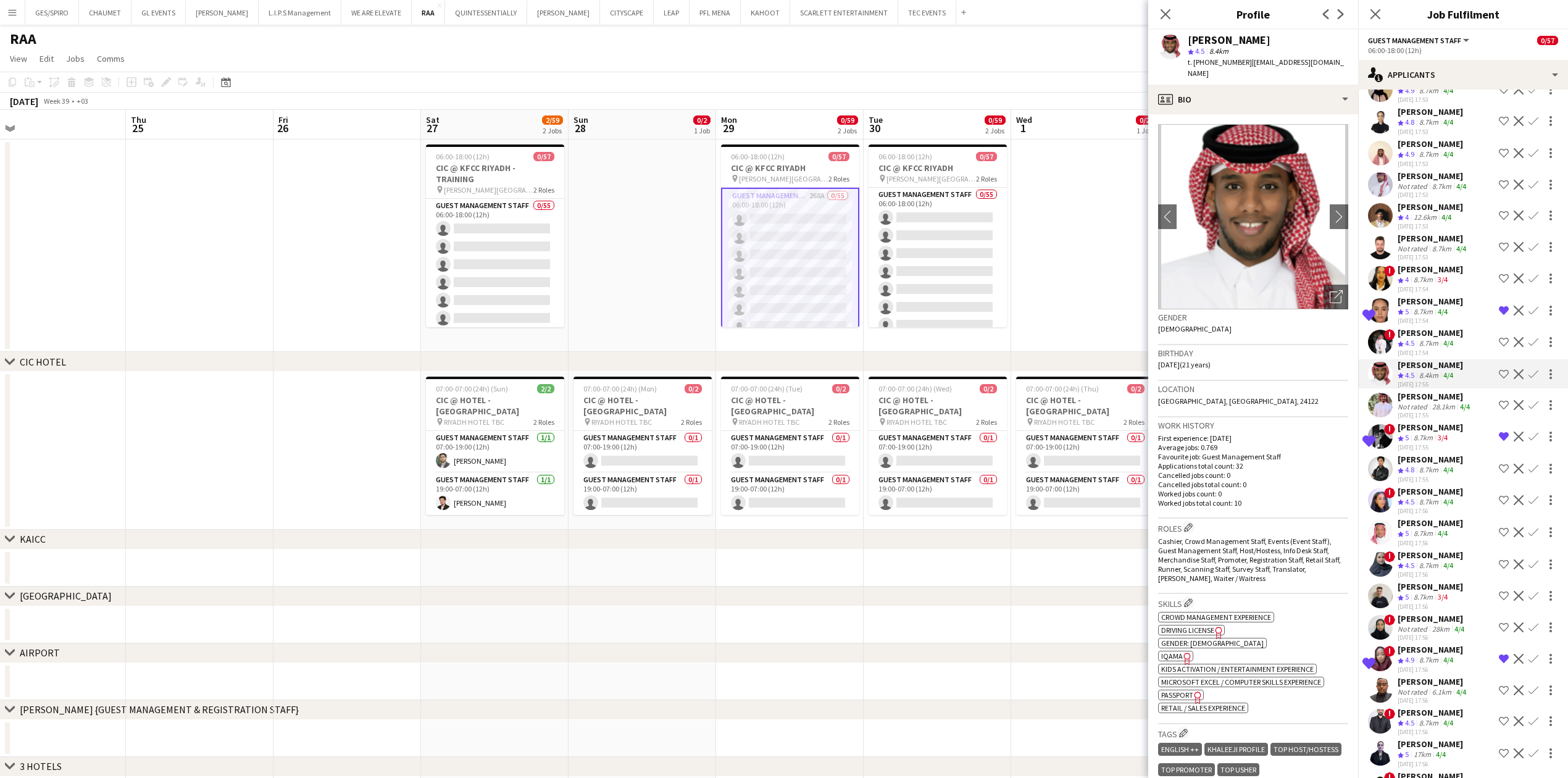
click at [1445, 405] on div "28.1km" at bounding box center [1444, 406] width 28 height 9
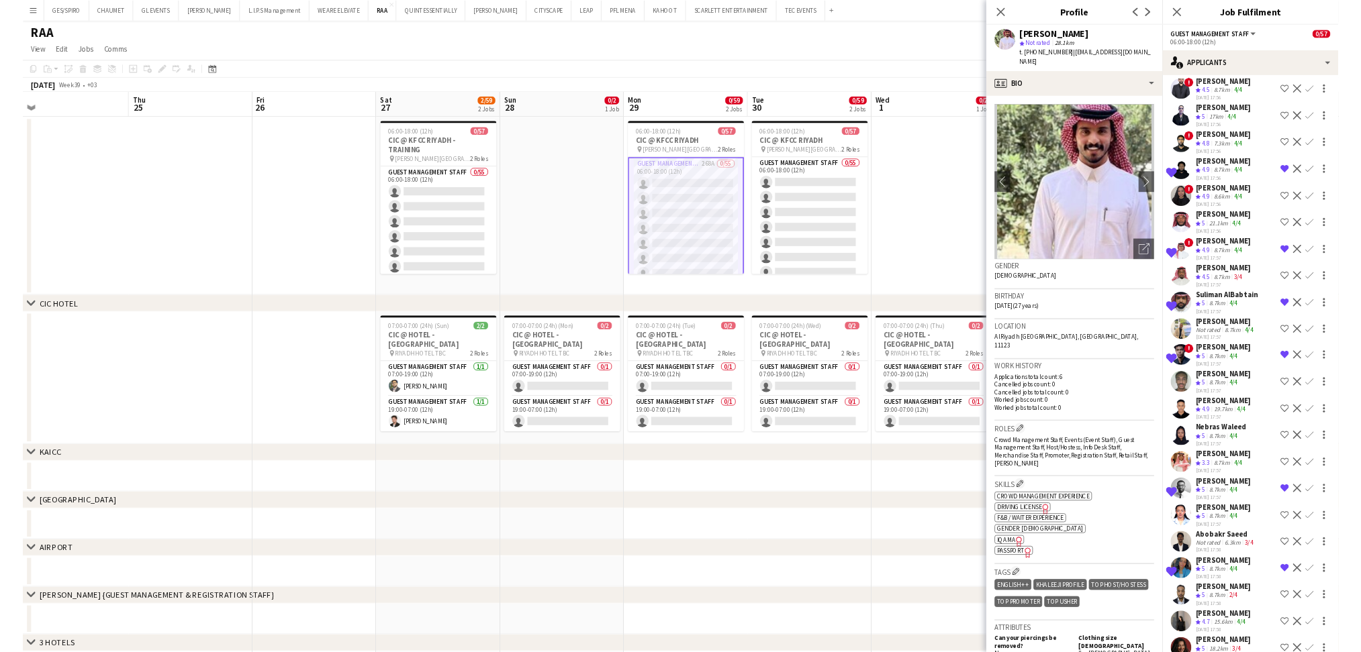
scroll to position [1074, 0]
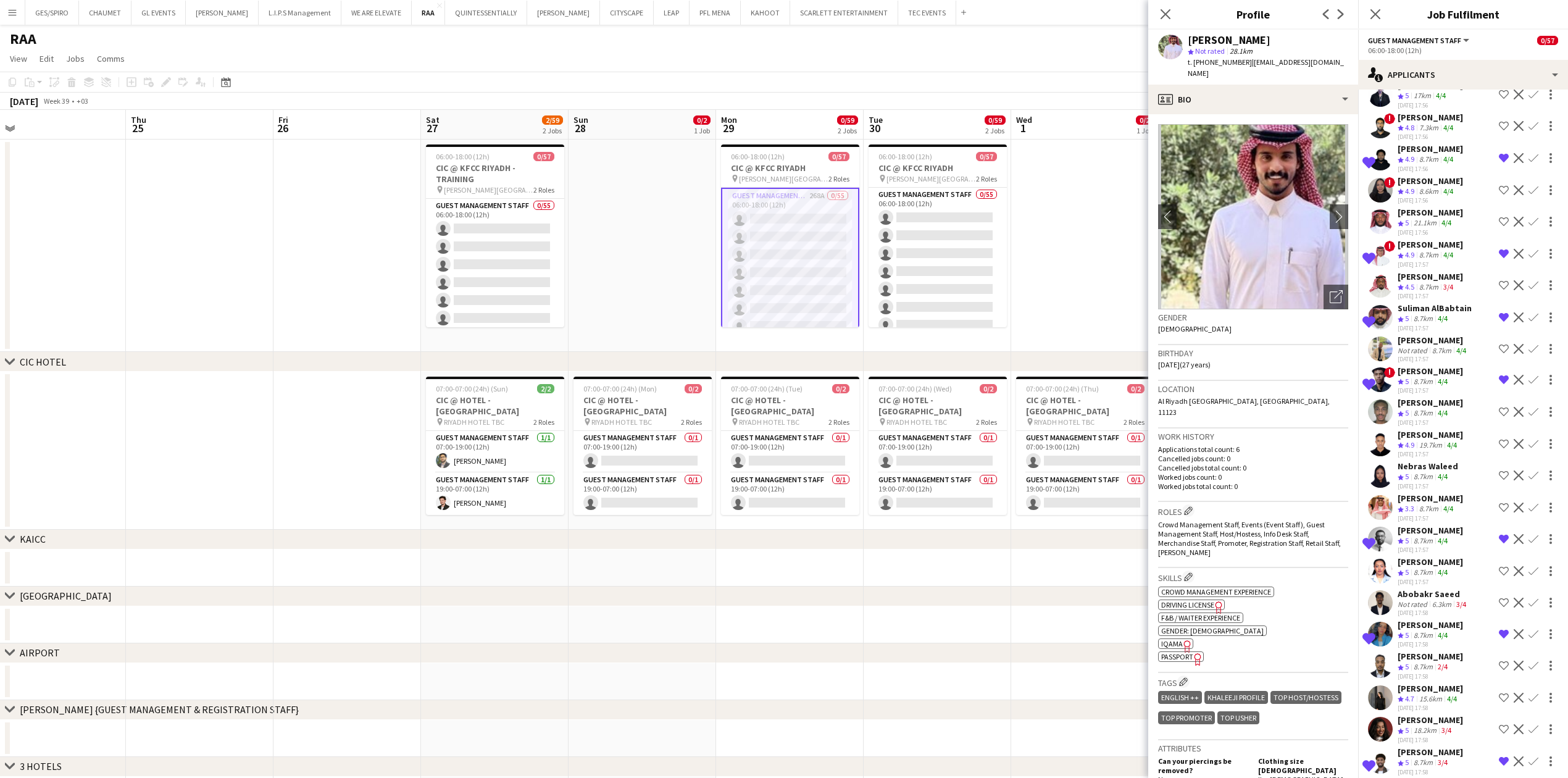
click at [1439, 563] on div "Sumeya Abdella" at bounding box center [1430, 562] width 65 height 11
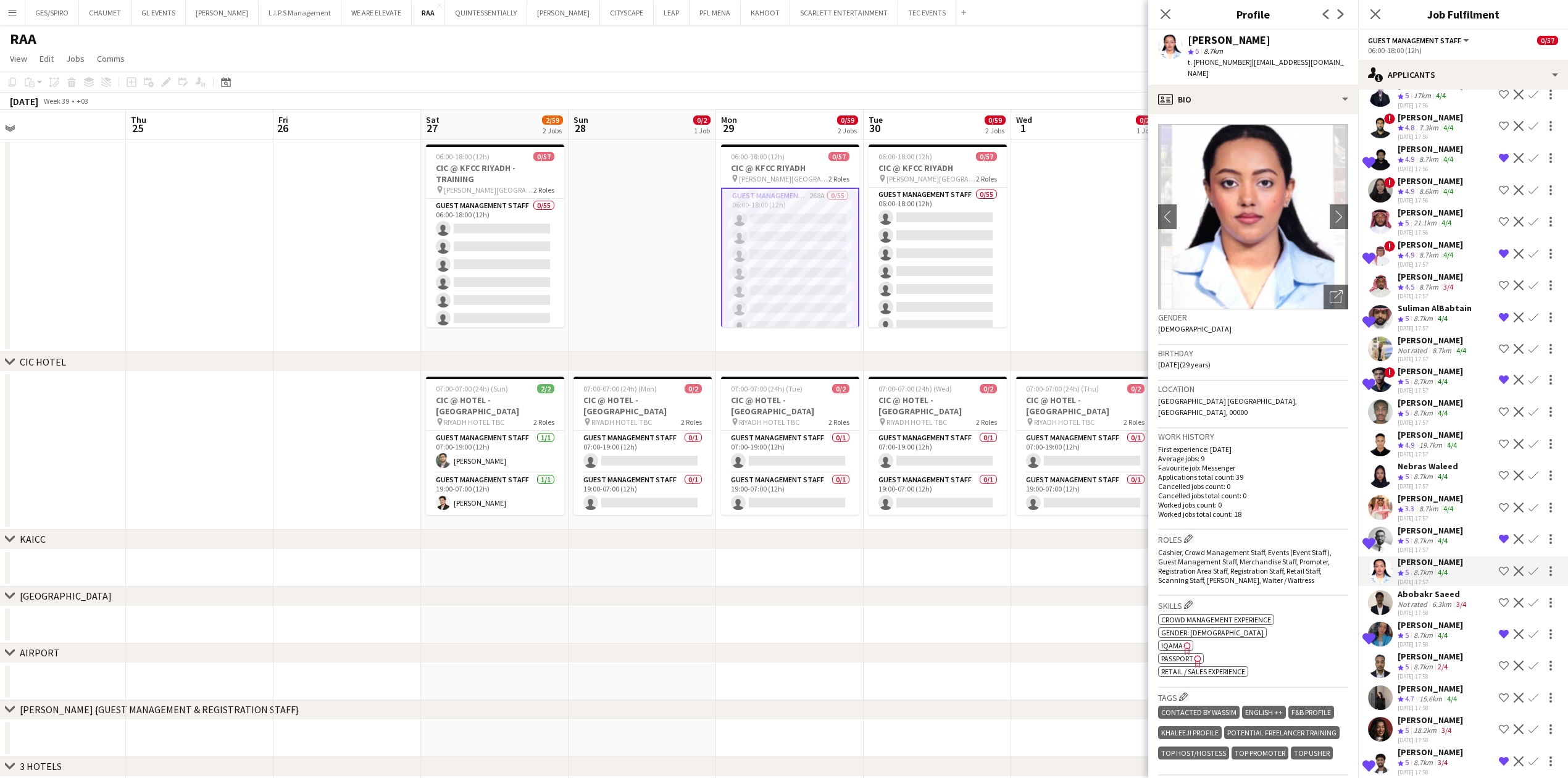
click at [1434, 603] on div "6.3km" at bounding box center [1442, 604] width 24 height 9
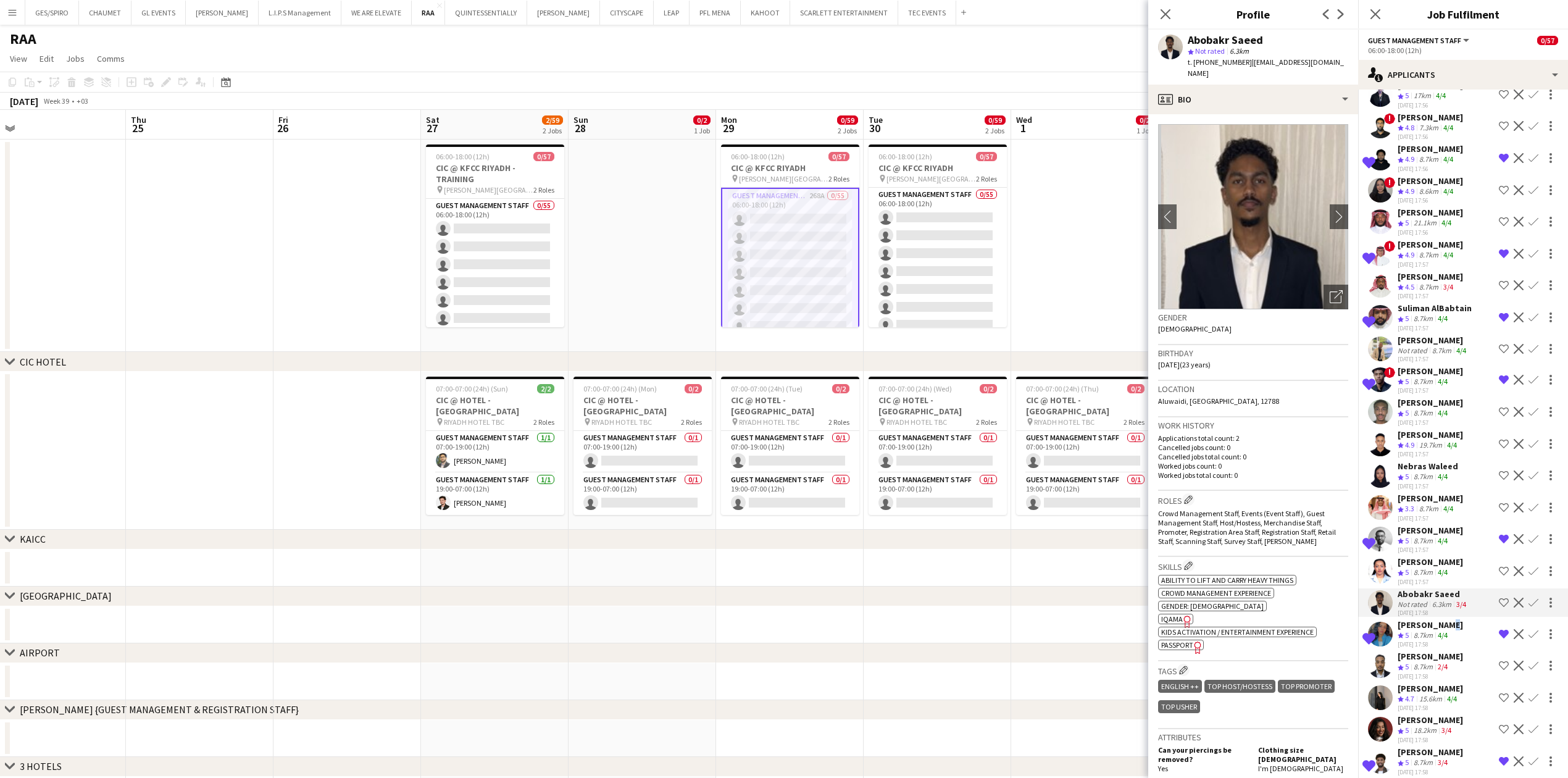
click at [1440, 624] on div "Wijdan Nour" at bounding box center [1430, 624] width 65 height 11
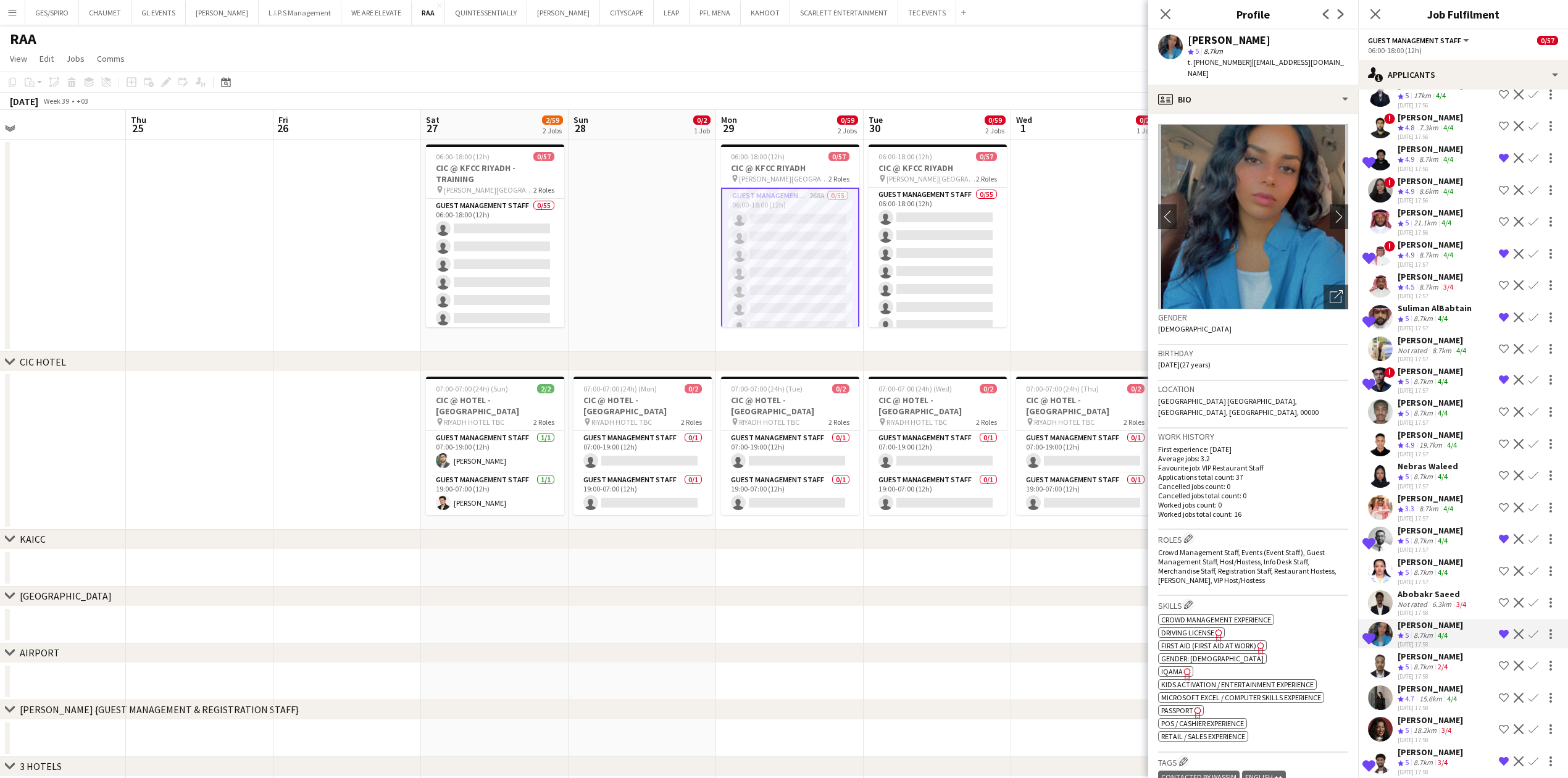
click at [1471, 637] on div "Shortlisted Wijdan Nour Crew rating 5 8.7km 4/4 27-08-2025 17:58 Remove crew fr…" at bounding box center [1463, 634] width 210 height 29
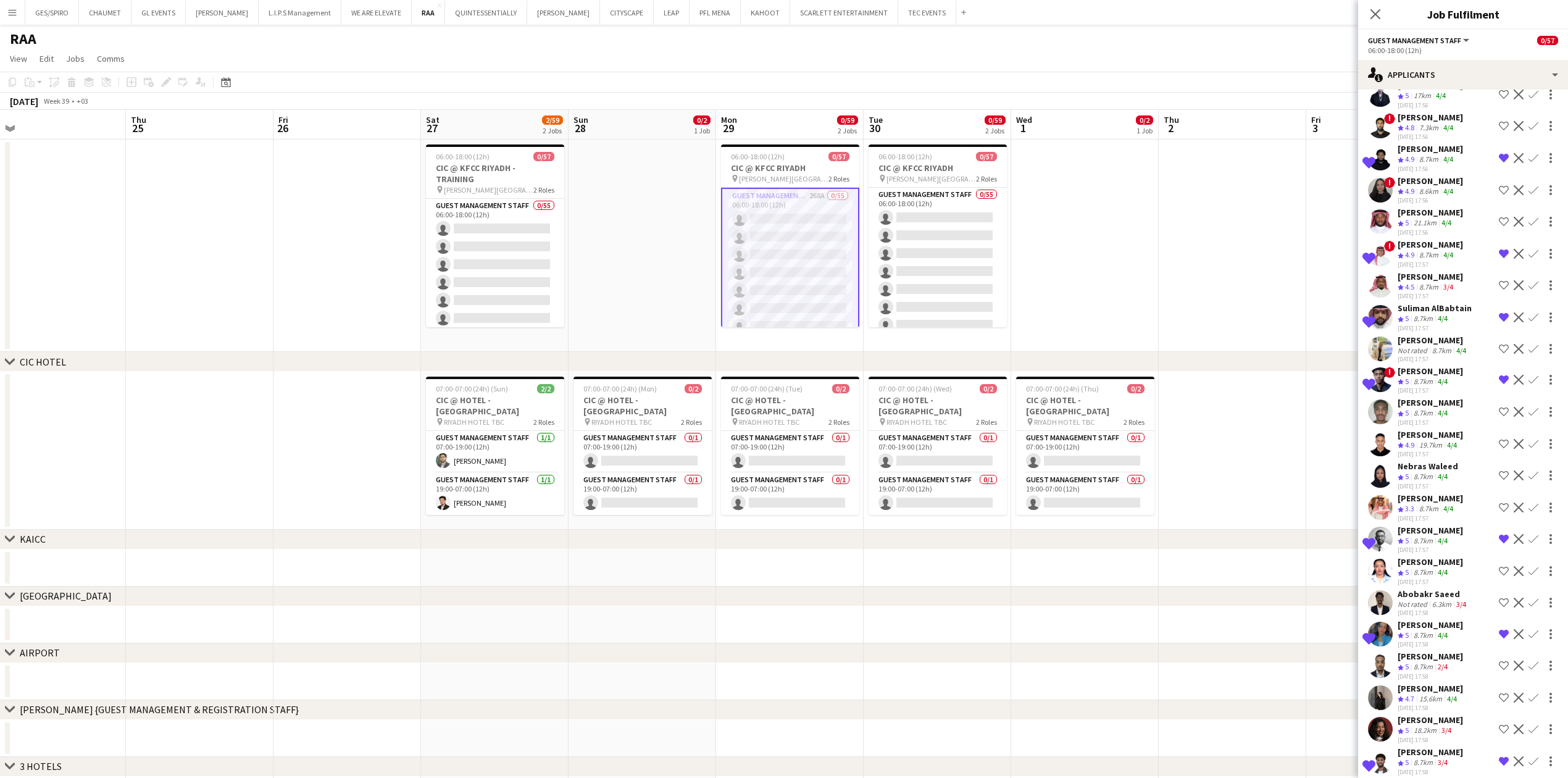
click at [1460, 639] on div "Shortlisted Wijdan Nour Crew rating 5 8.7km 4/4 27-08-2025 17:58 Remove crew fr…" at bounding box center [1463, 634] width 210 height 29
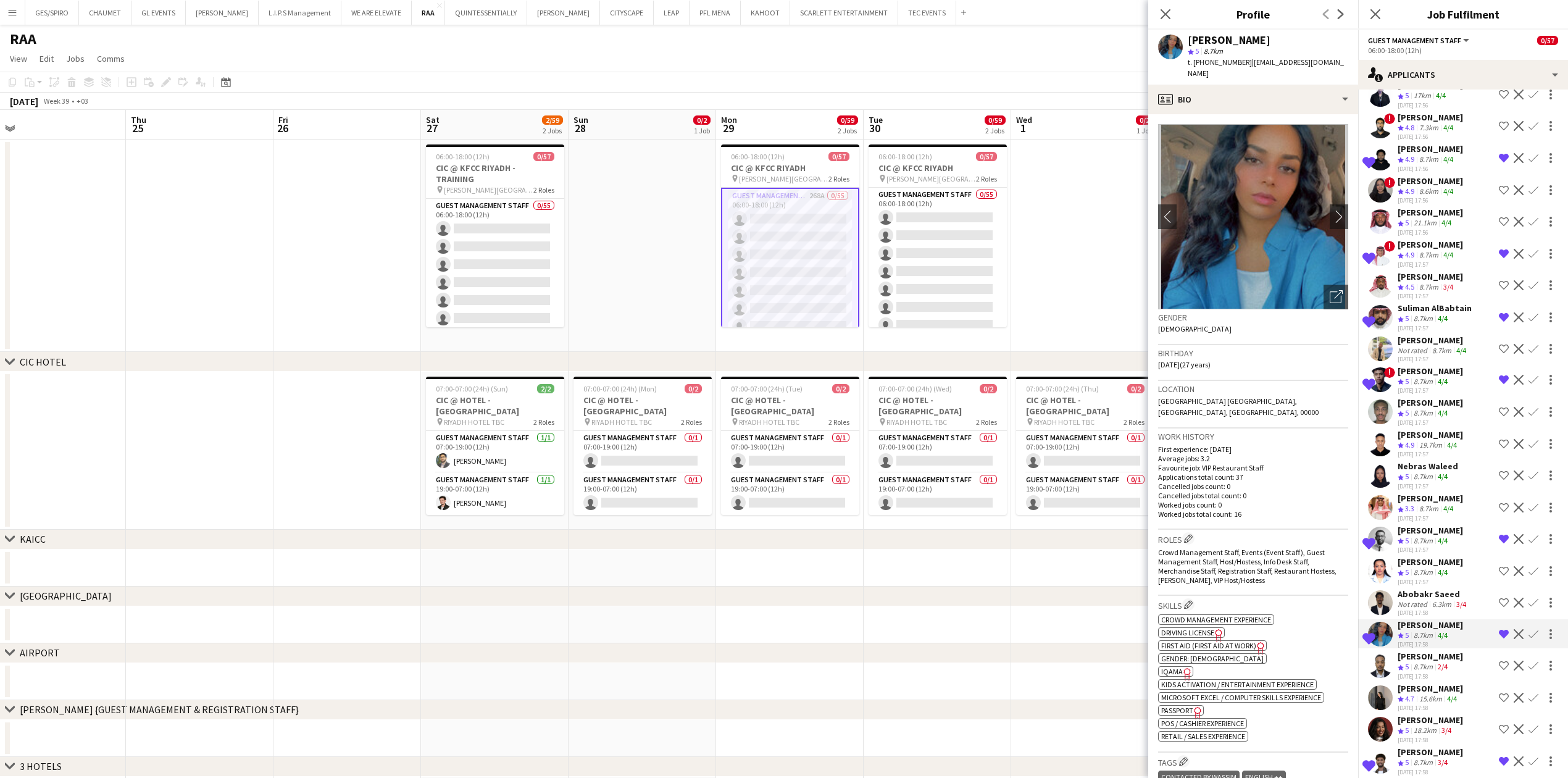
click at [1454, 662] on div "Nader Ahmed Crew rating 5 8.7km 2/4 27-08-2025 17:58 Shortlist crew Decline Con…" at bounding box center [1463, 665] width 210 height 29
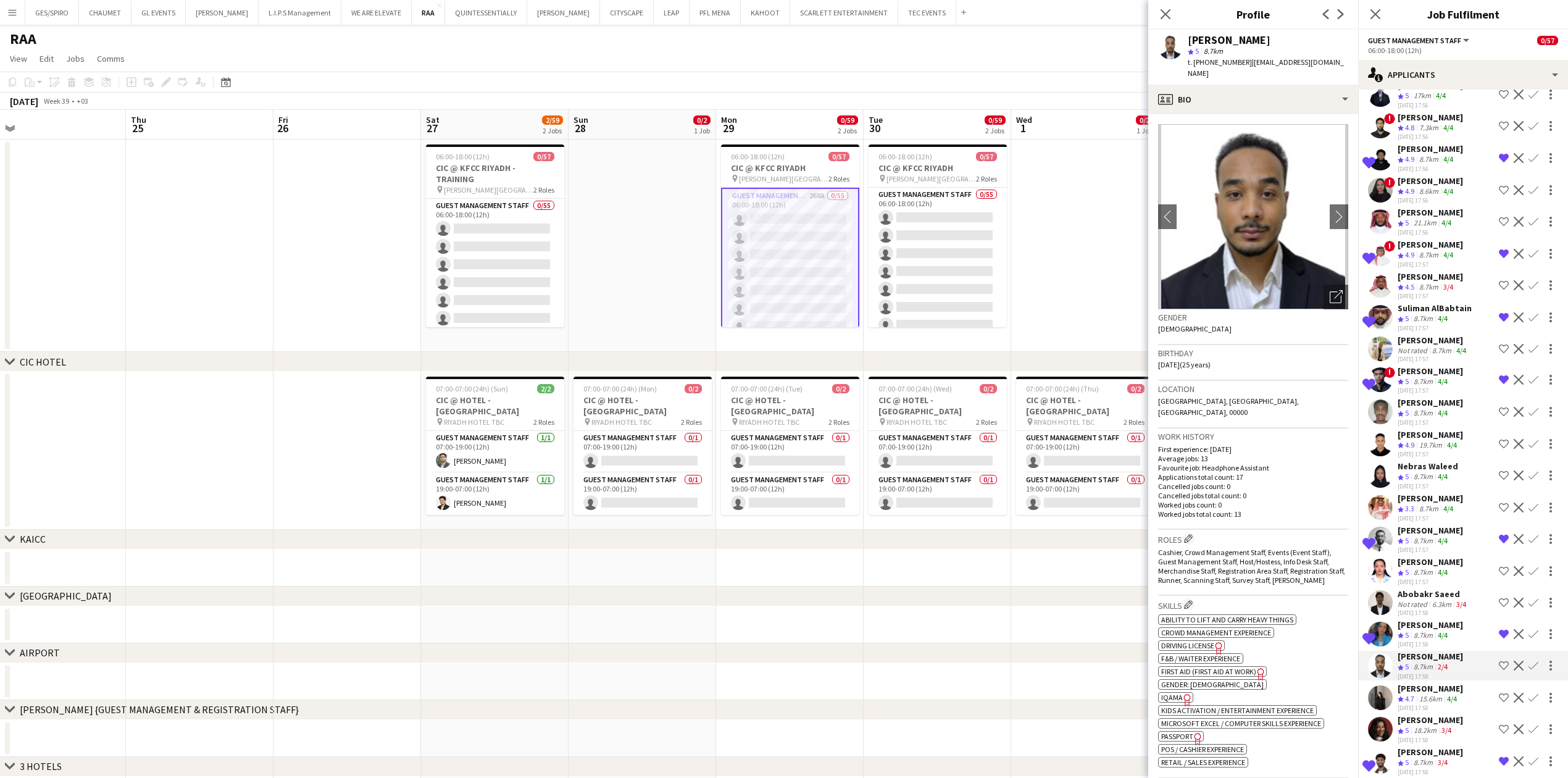
click at [1450, 690] on div "Afraa Mohammed" at bounding box center [1430, 688] width 65 height 11
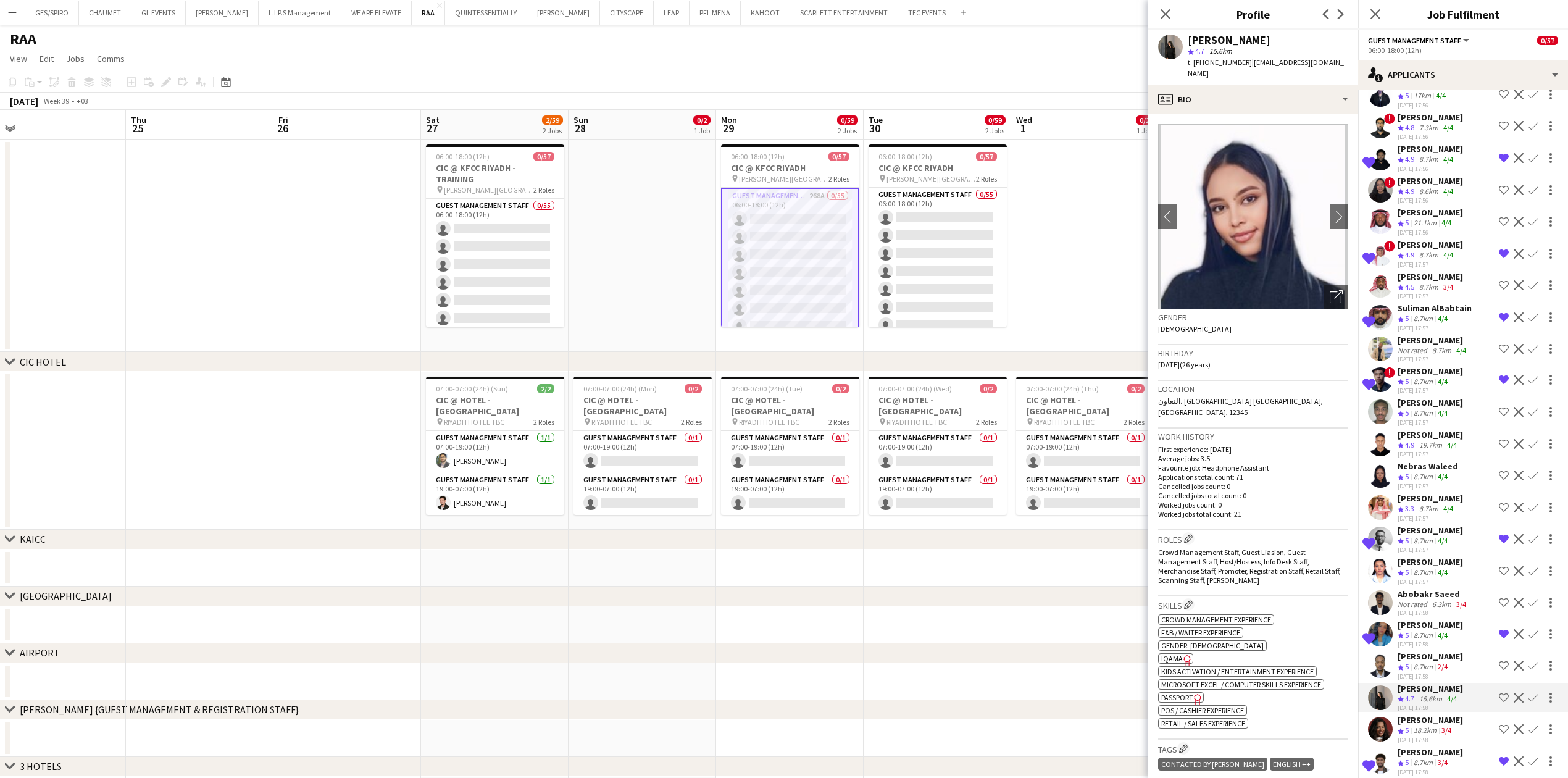
click at [1457, 698] on app-skills-label "4/4" at bounding box center [1451, 698] width 10 height 9
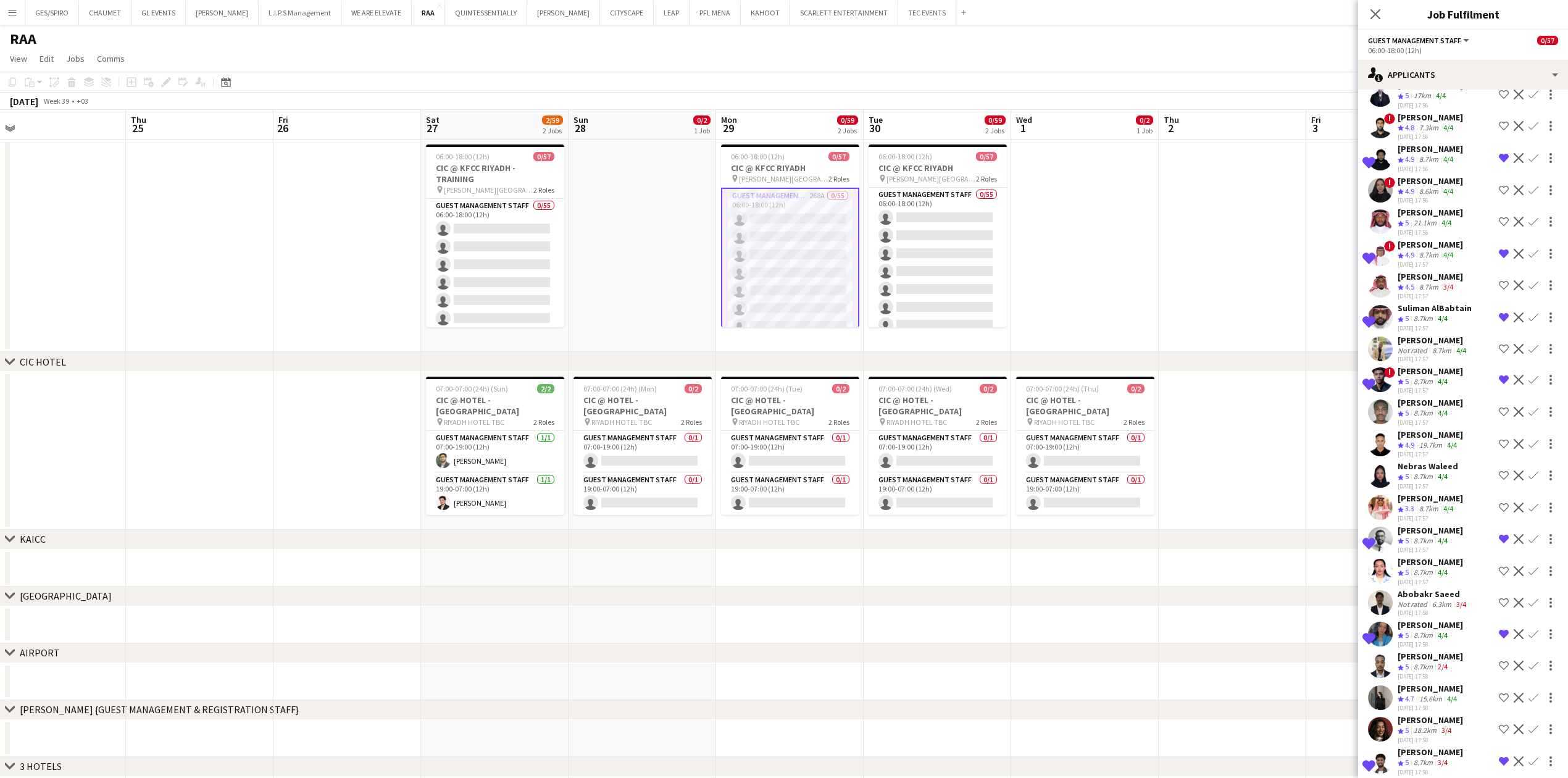
click at [1458, 692] on div "Afraa Mohammed" at bounding box center [1430, 688] width 65 height 11
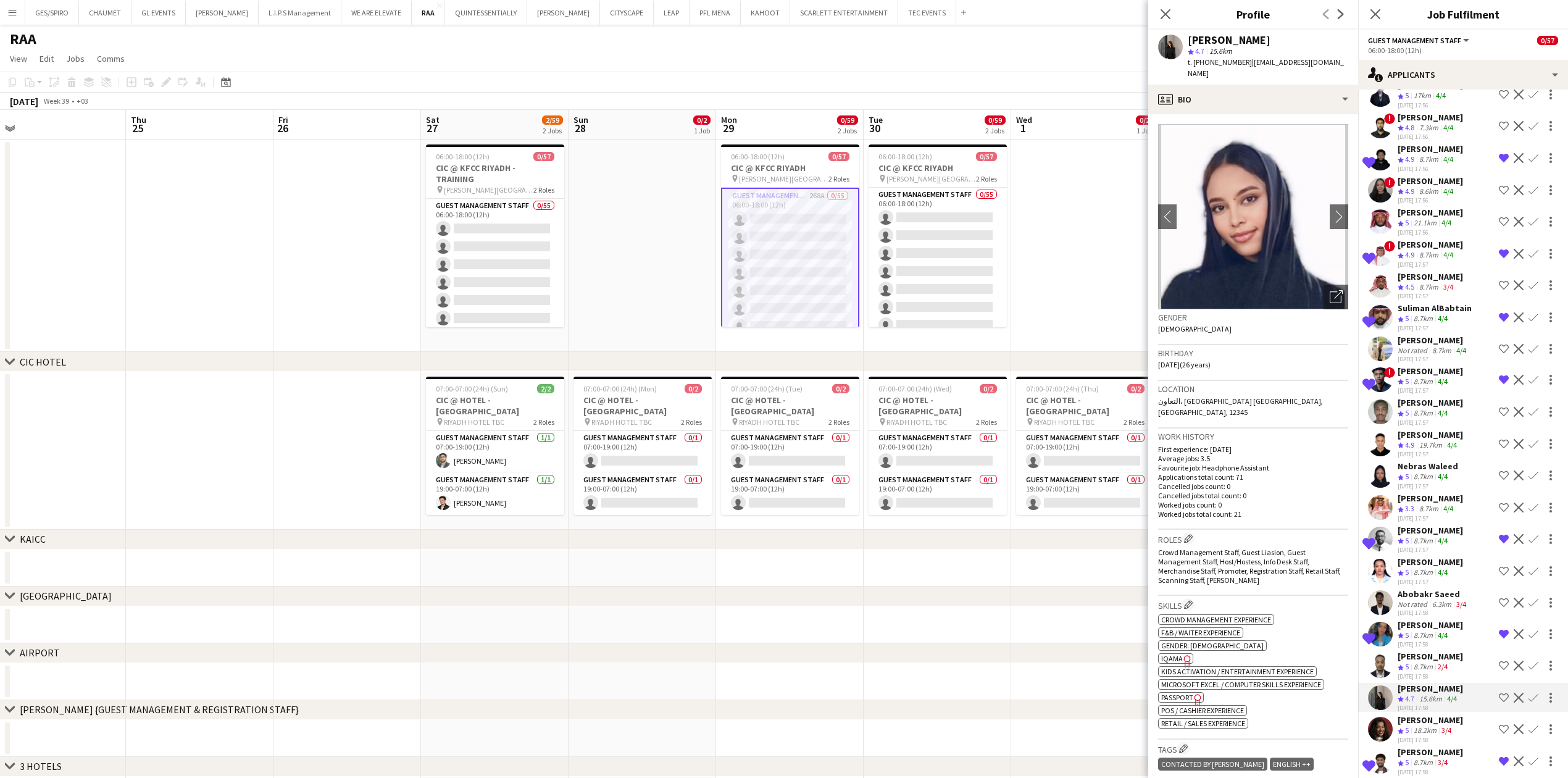
click at [1446, 732] on app-skills-label "3/4" at bounding box center [1446, 730] width 10 height 9
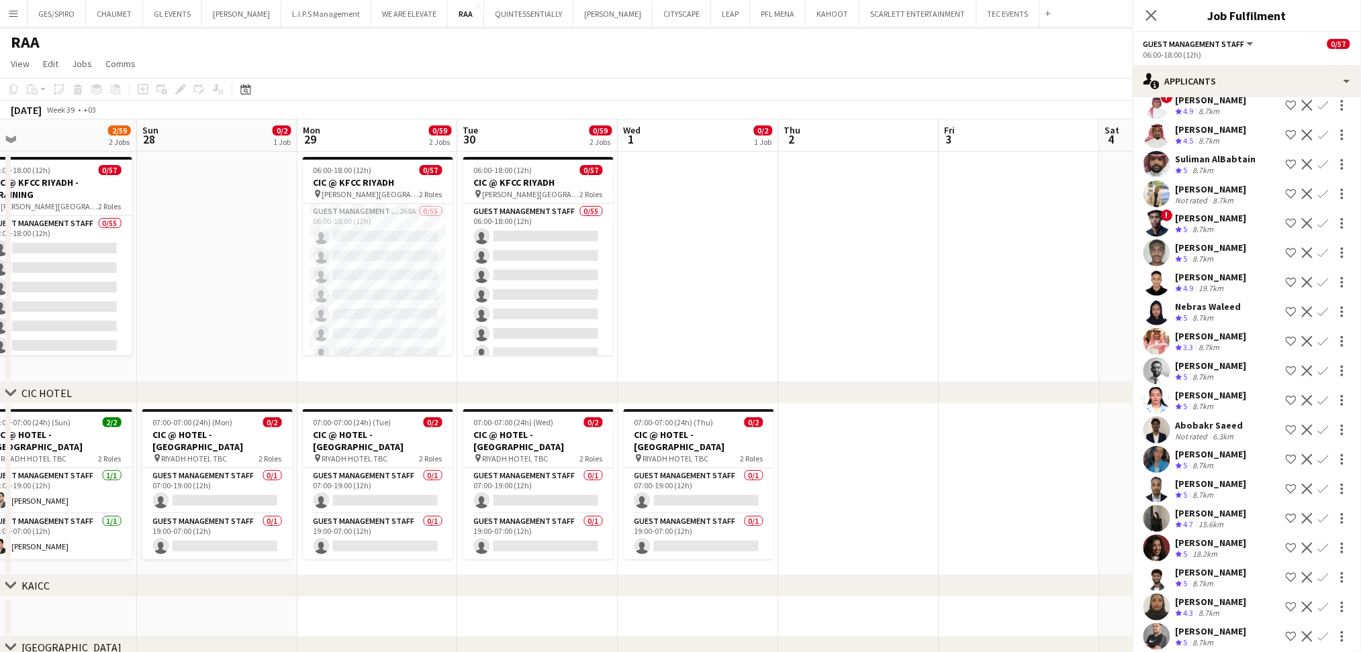
scroll to position [0, 0]
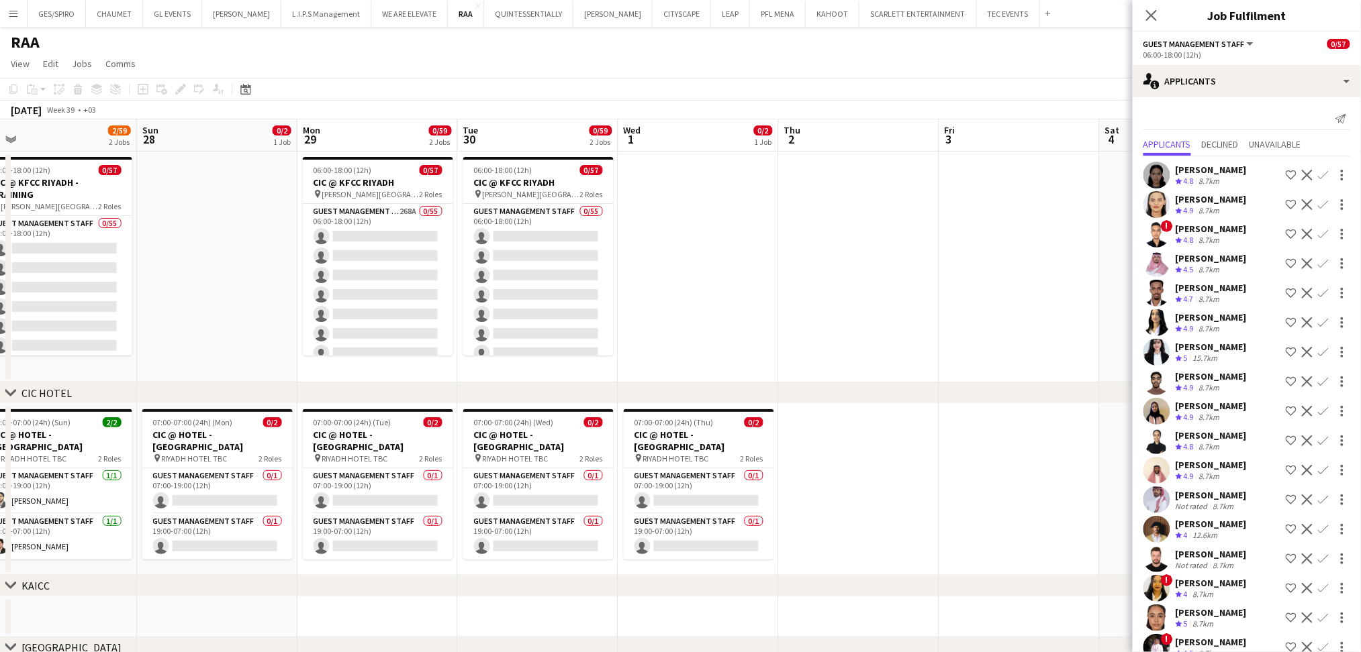
click at [1285, 412] on app-icon "Shortlist crew" at bounding box center [1290, 411] width 11 height 11
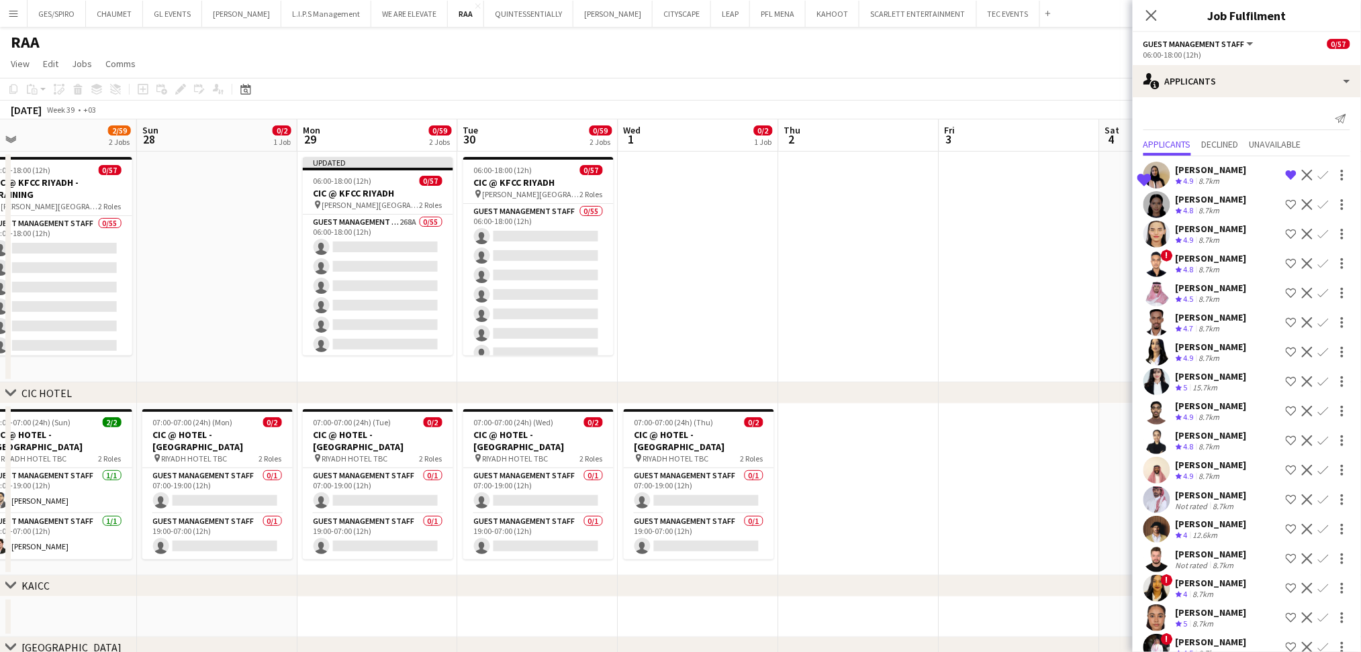
click at [1217, 356] on div "8.7km" at bounding box center [1209, 358] width 26 height 11
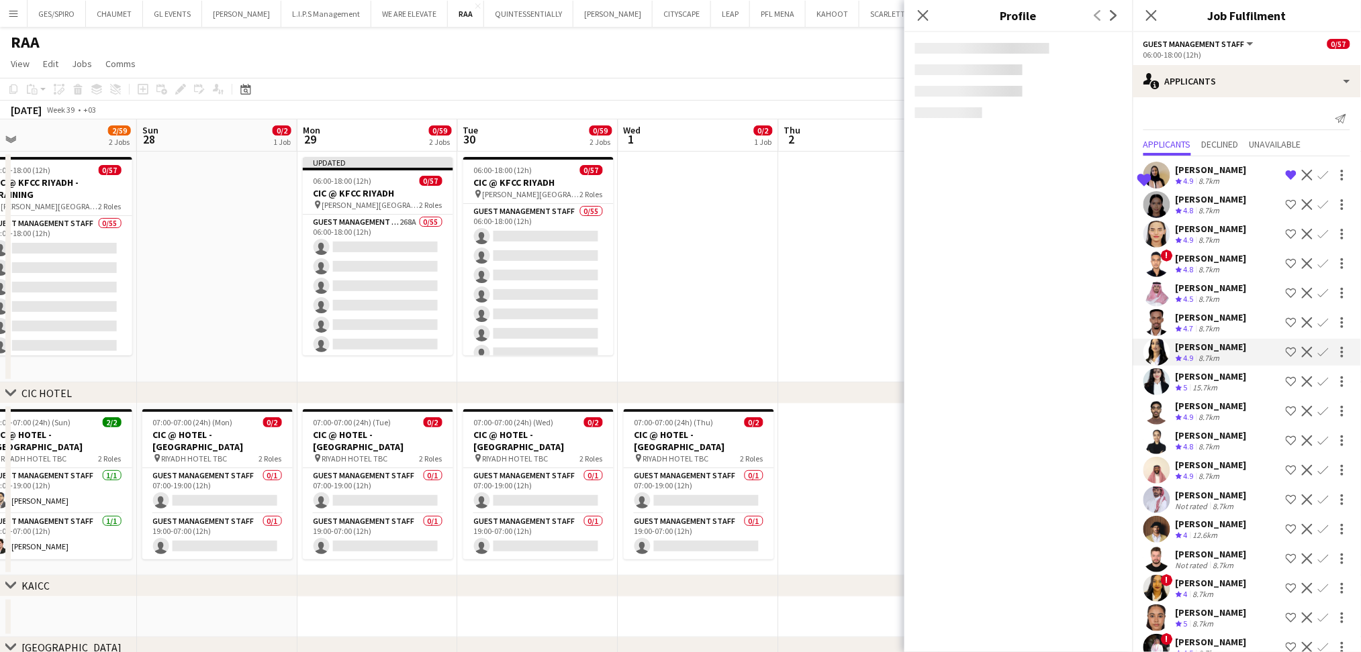
click at [1214, 388] on div "15.7km" at bounding box center [1205, 388] width 30 height 11
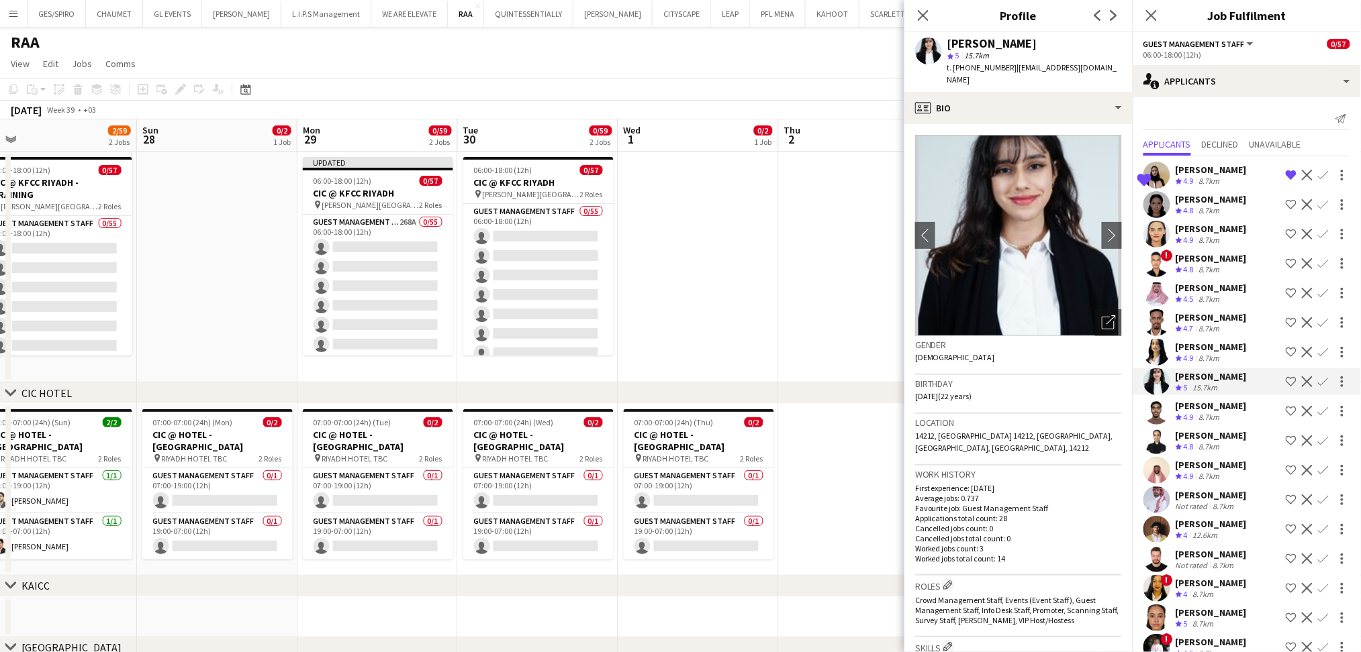
click at [1285, 381] on app-icon "Shortlist crew" at bounding box center [1290, 382] width 11 height 11
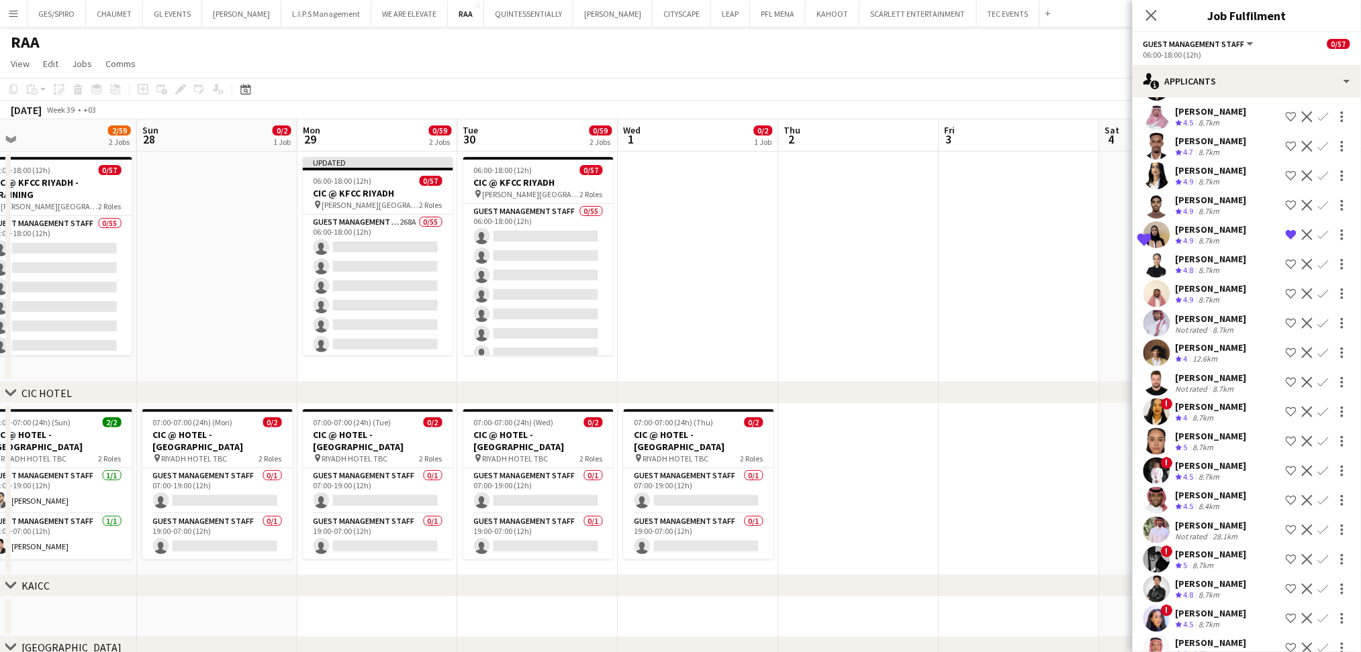
scroll to position [179, 0]
click at [1212, 350] on div "Mahdi Abdullah" at bounding box center [1210, 346] width 71 height 12
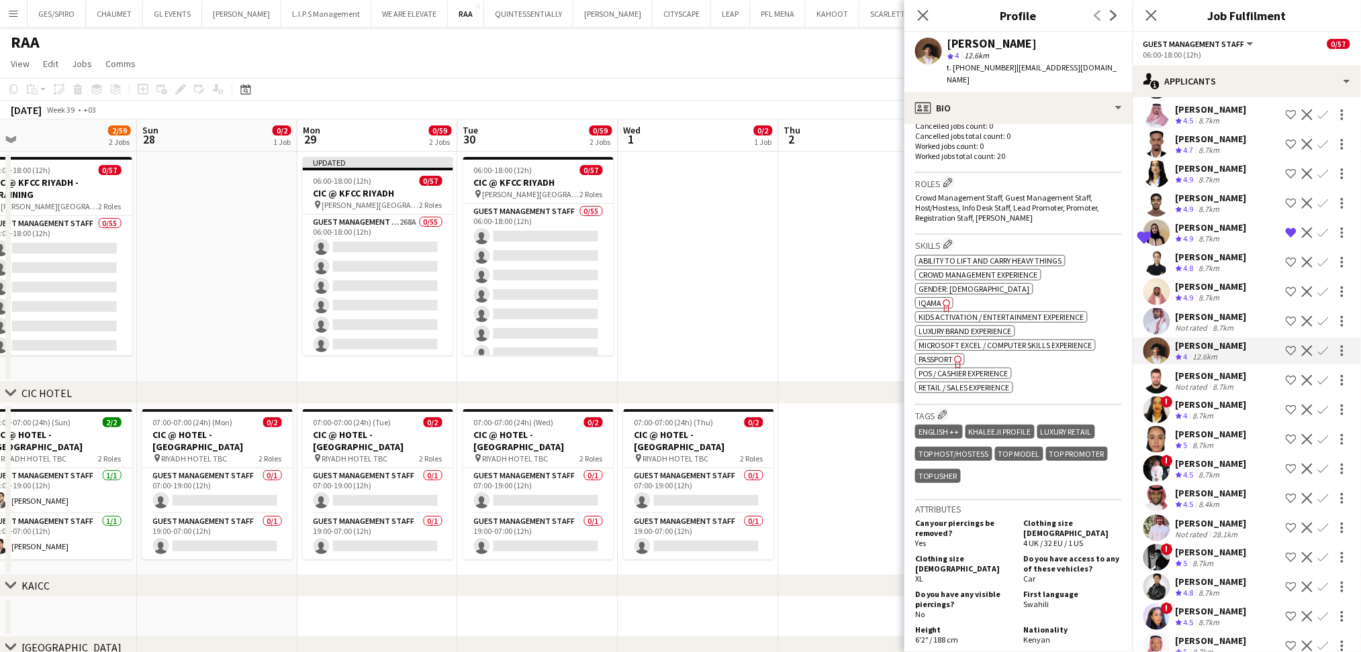
scroll to position [447, 0]
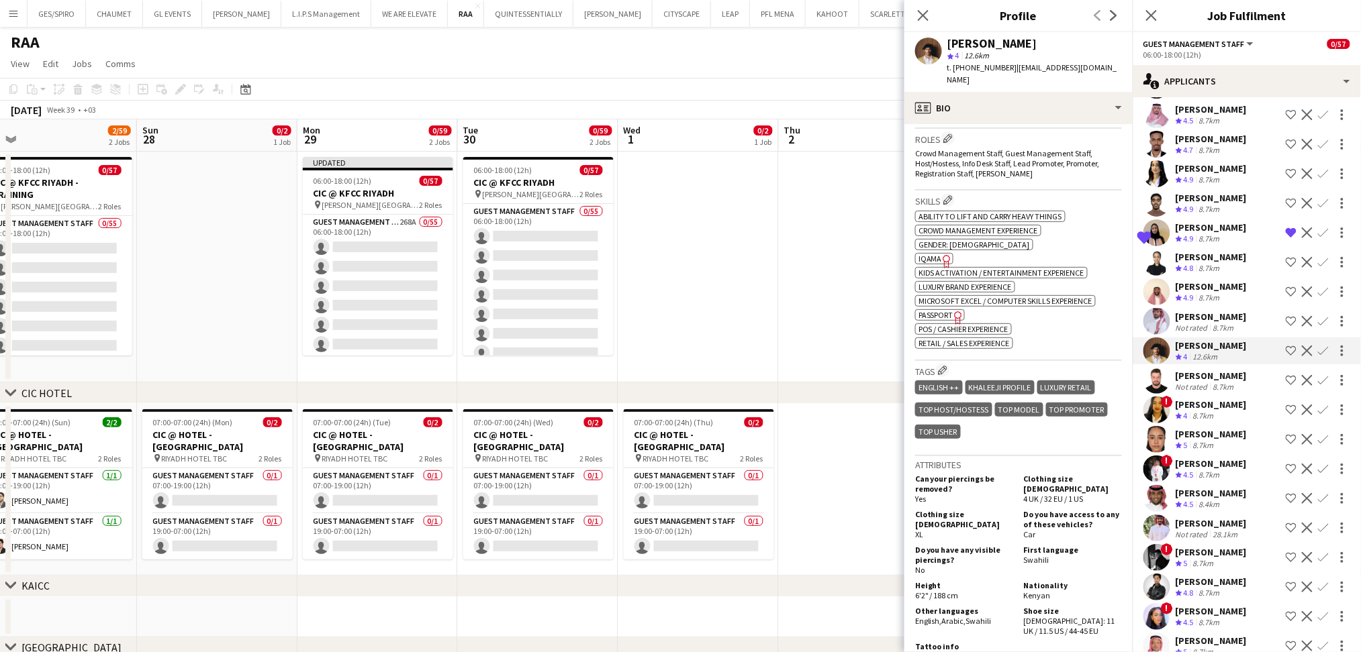
click at [1193, 385] on div "Not rated" at bounding box center [1192, 387] width 35 height 10
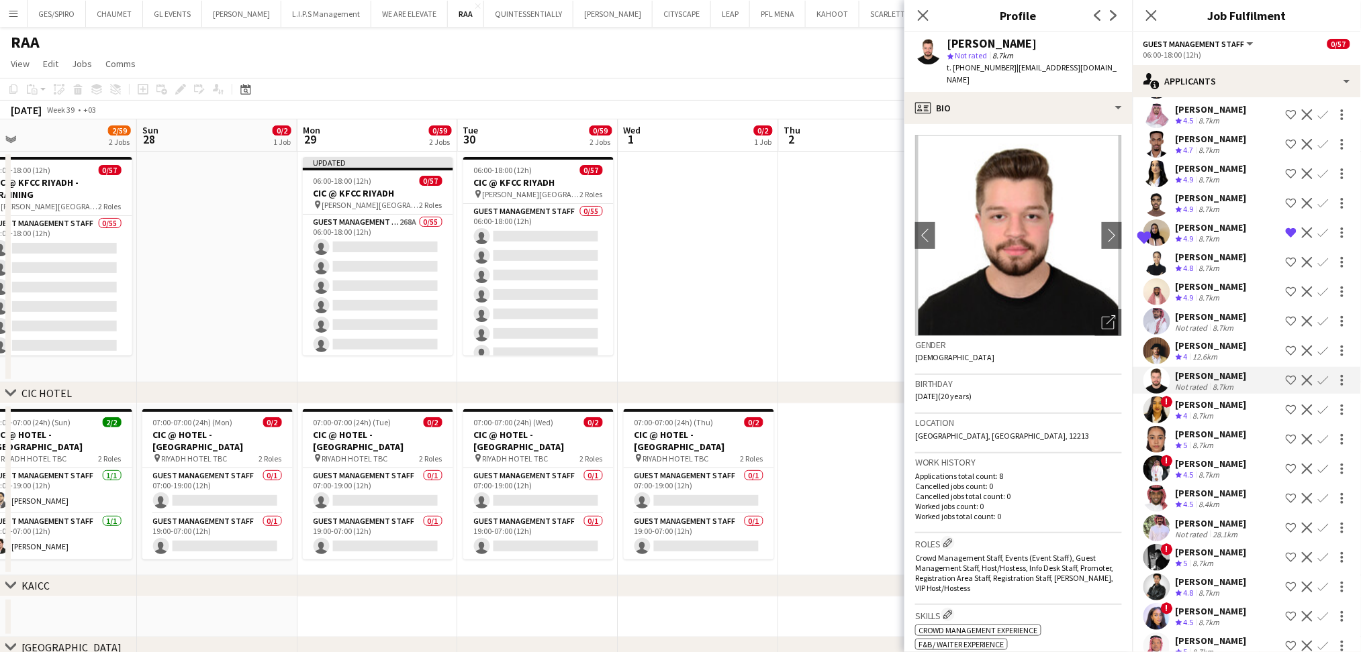
click at [1216, 418] on div "8.7km" at bounding box center [1203, 416] width 26 height 11
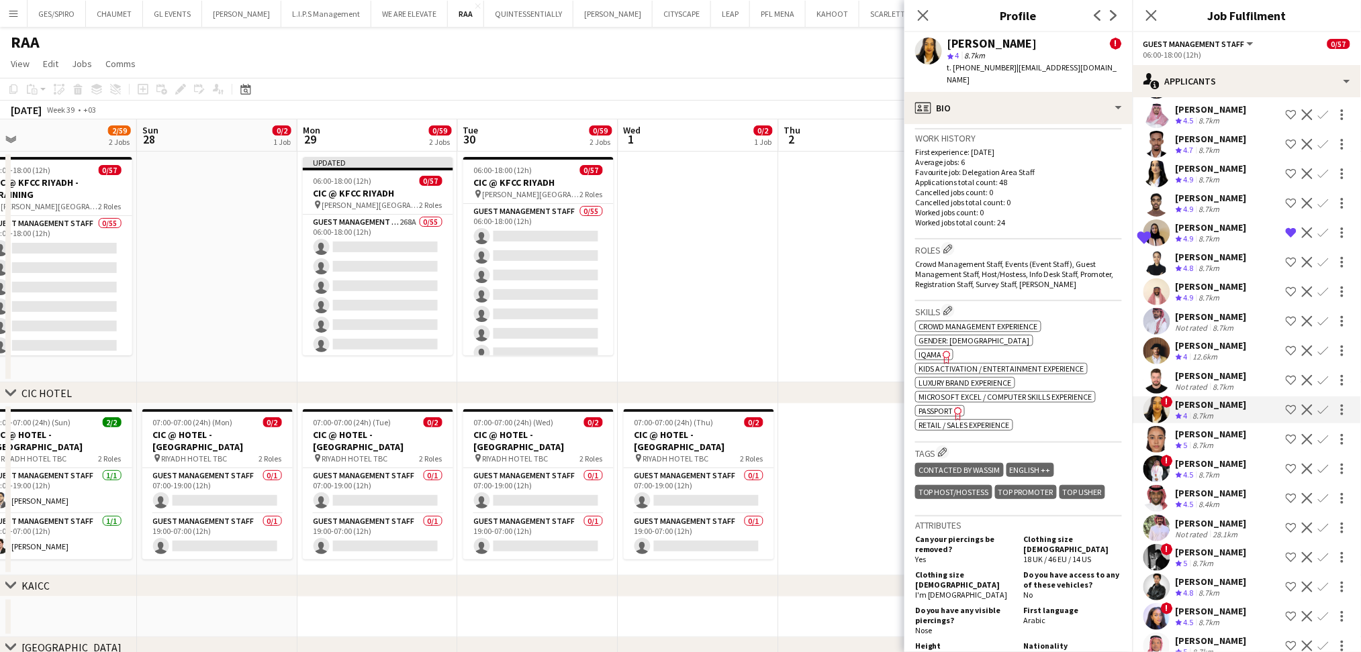
scroll to position [537, 0]
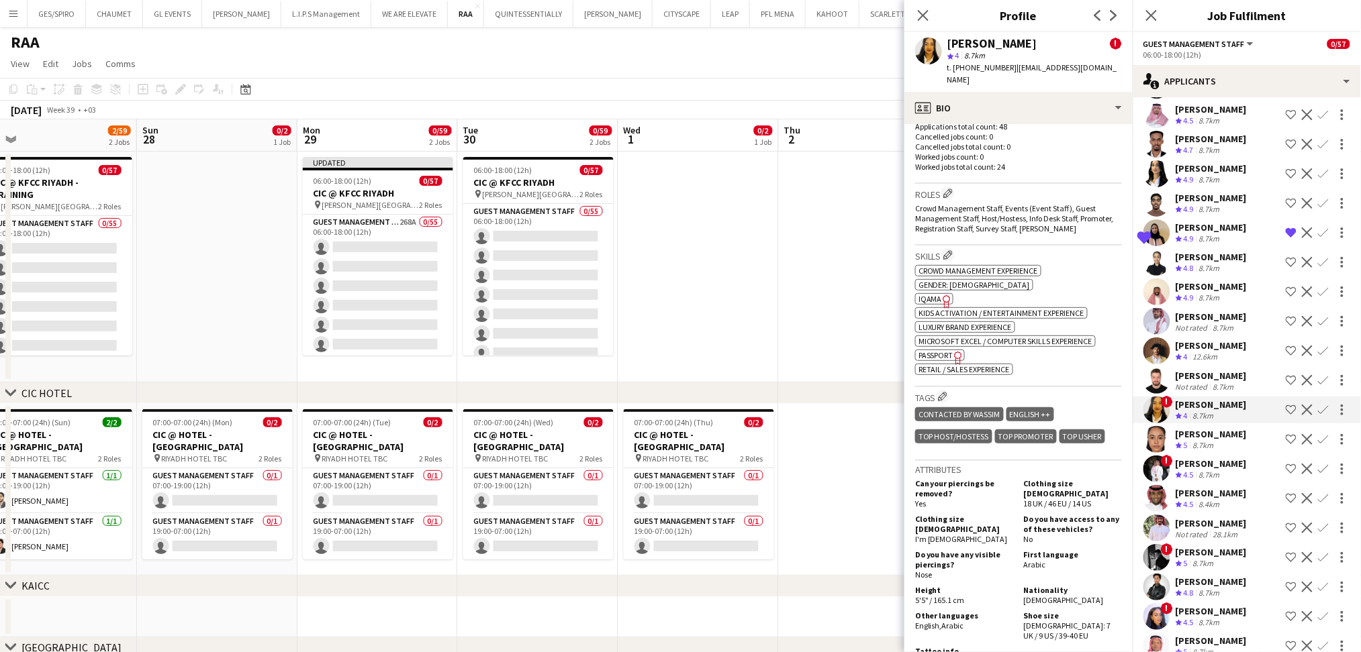
click at [1210, 442] on div "8.7km" at bounding box center [1203, 445] width 26 height 11
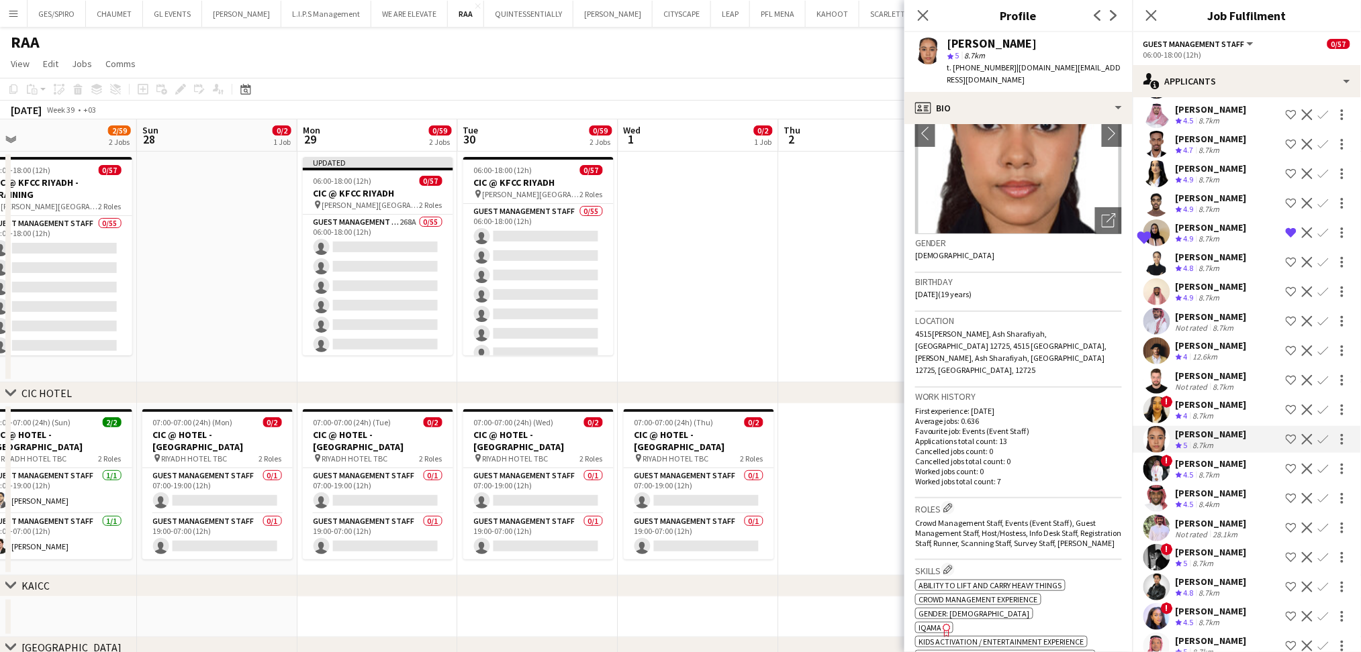
scroll to position [0, 0]
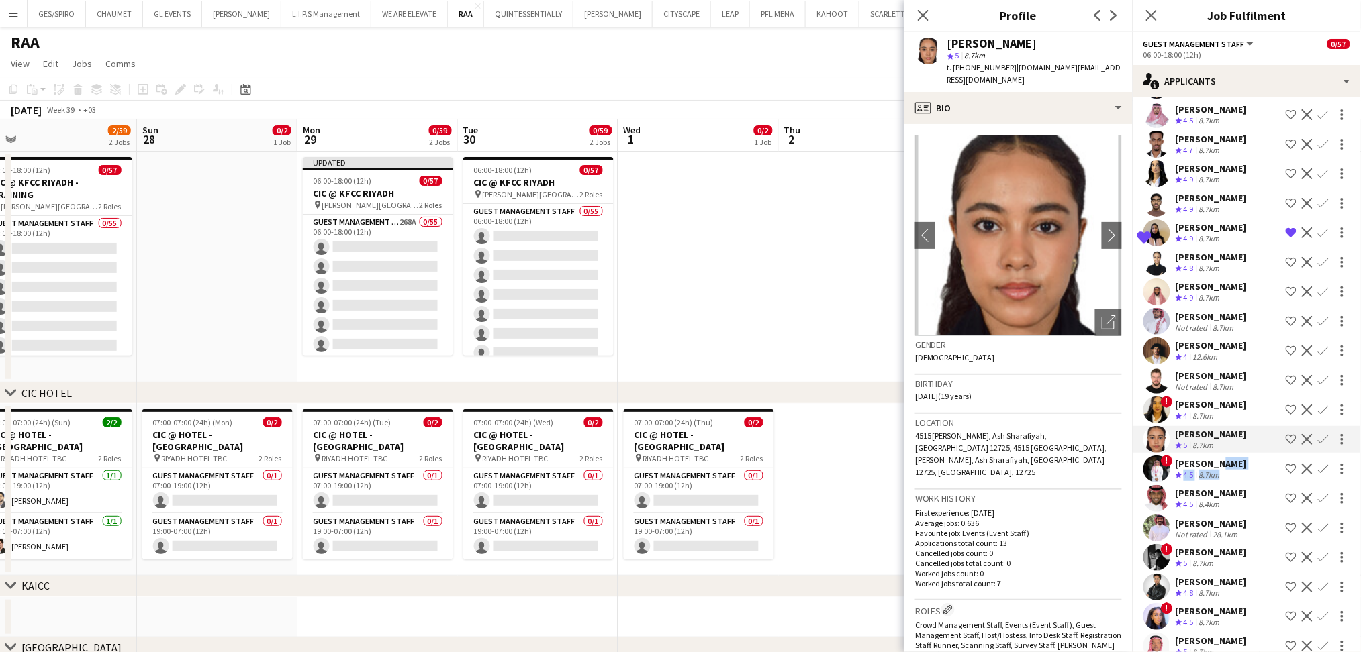
click at [1215, 470] on div "Luqman Tambusi Crew rating 4.5 8.7km" at bounding box center [1210, 469] width 71 height 23
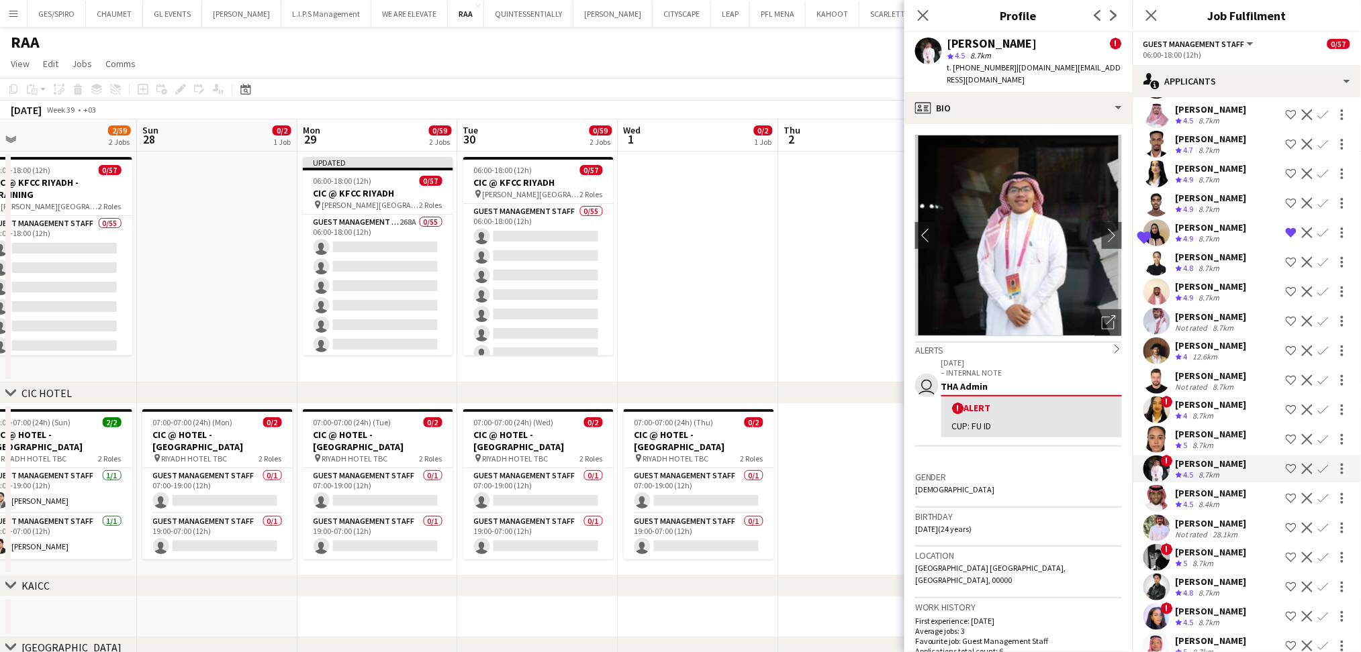
click at [1227, 473] on div "Crew rating 4.5 8.7km" at bounding box center [1210, 475] width 71 height 11
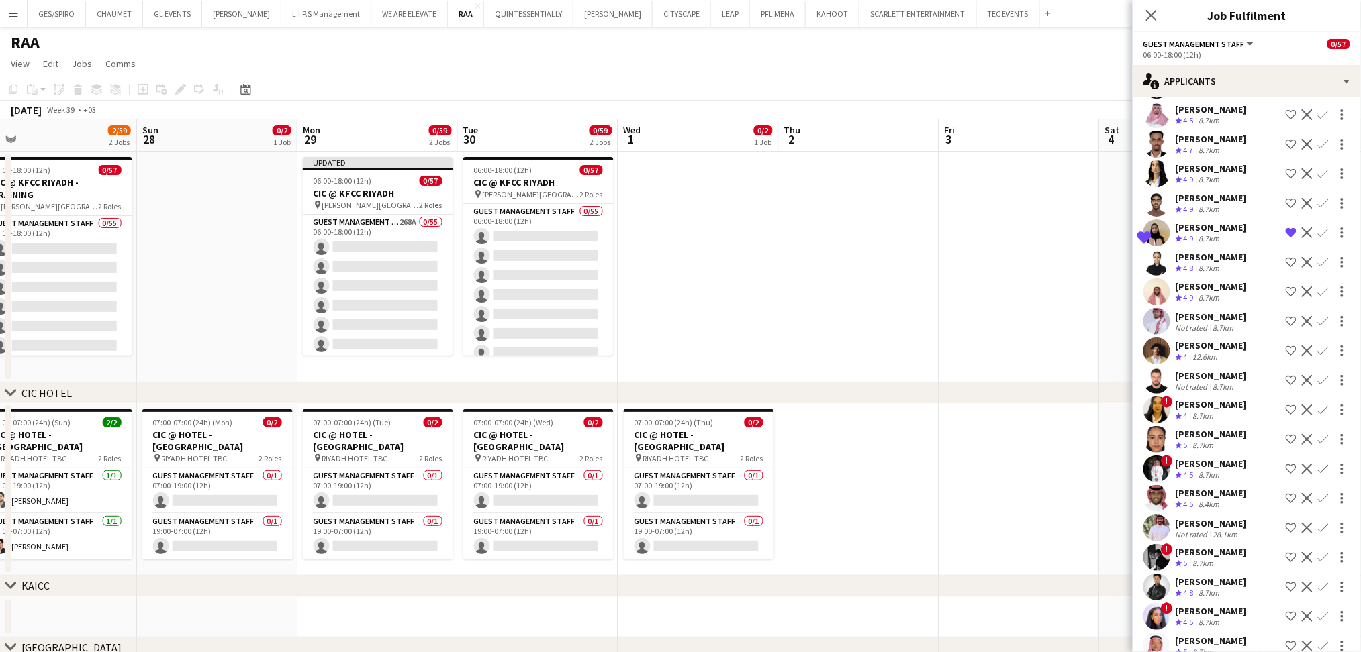
click at [1236, 471] on div "Crew rating 4.5 8.7km" at bounding box center [1210, 475] width 71 height 11
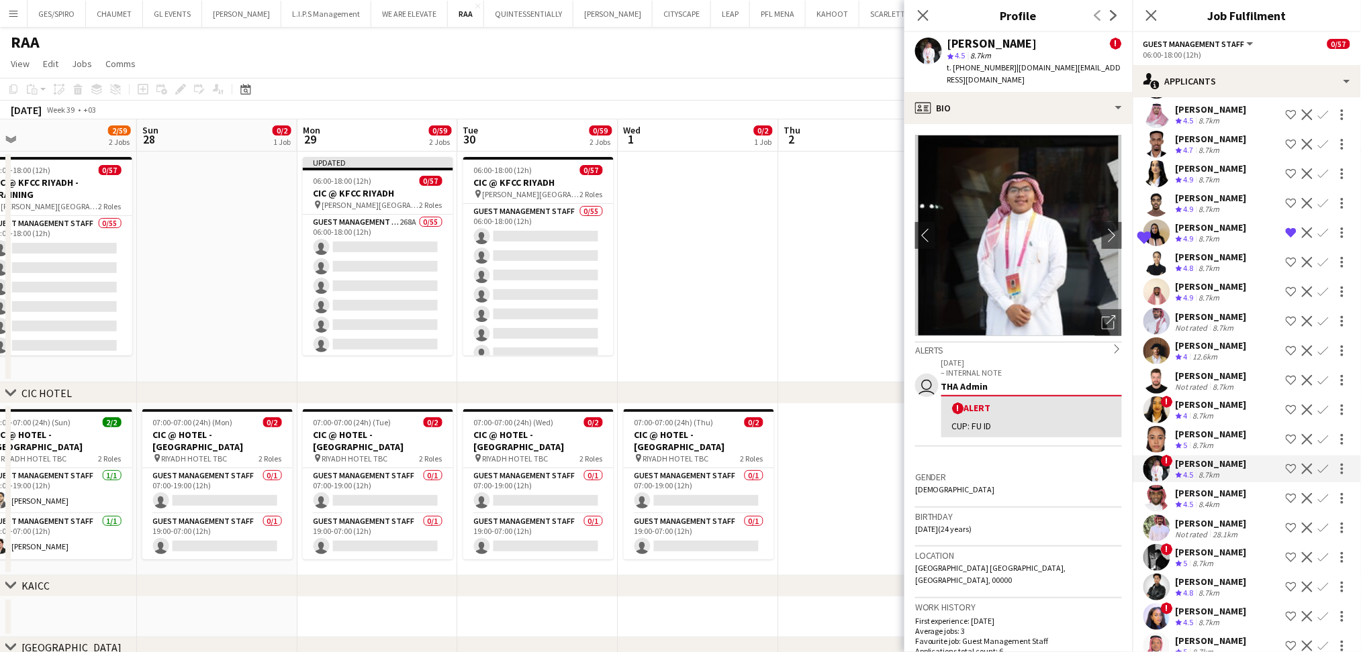
click at [1216, 507] on div "8.4km" at bounding box center [1209, 504] width 26 height 11
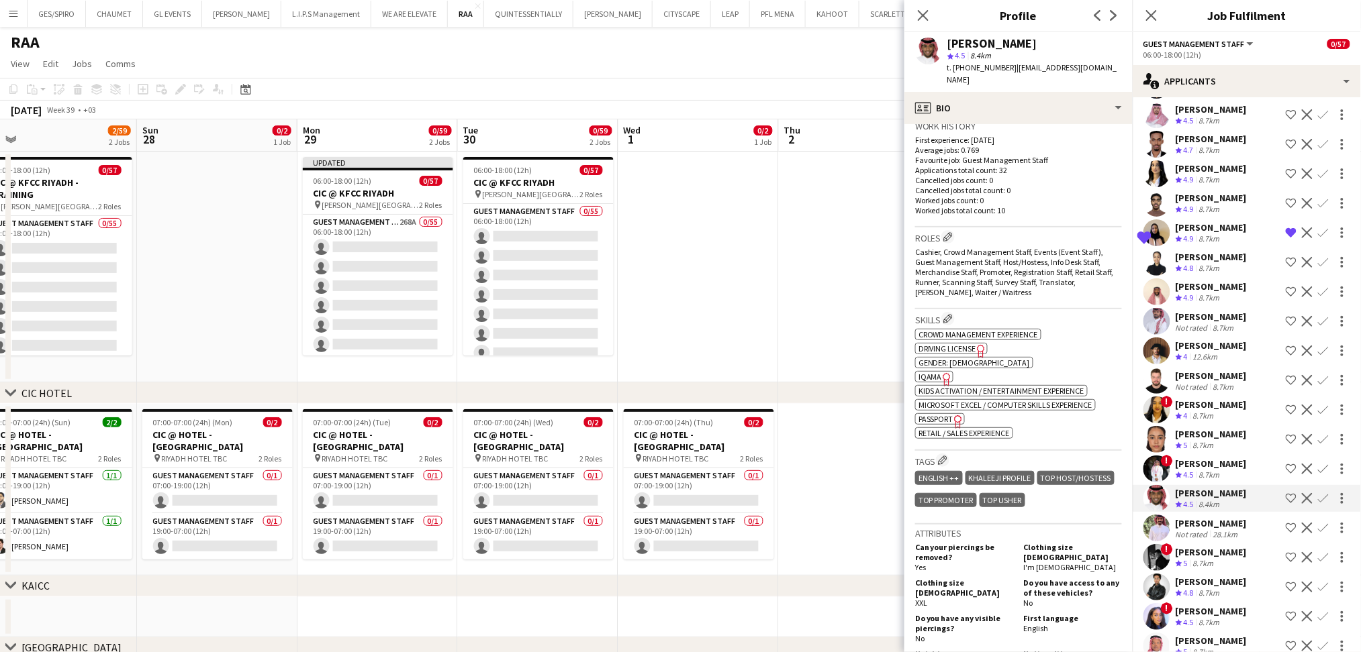
scroll to position [447, 0]
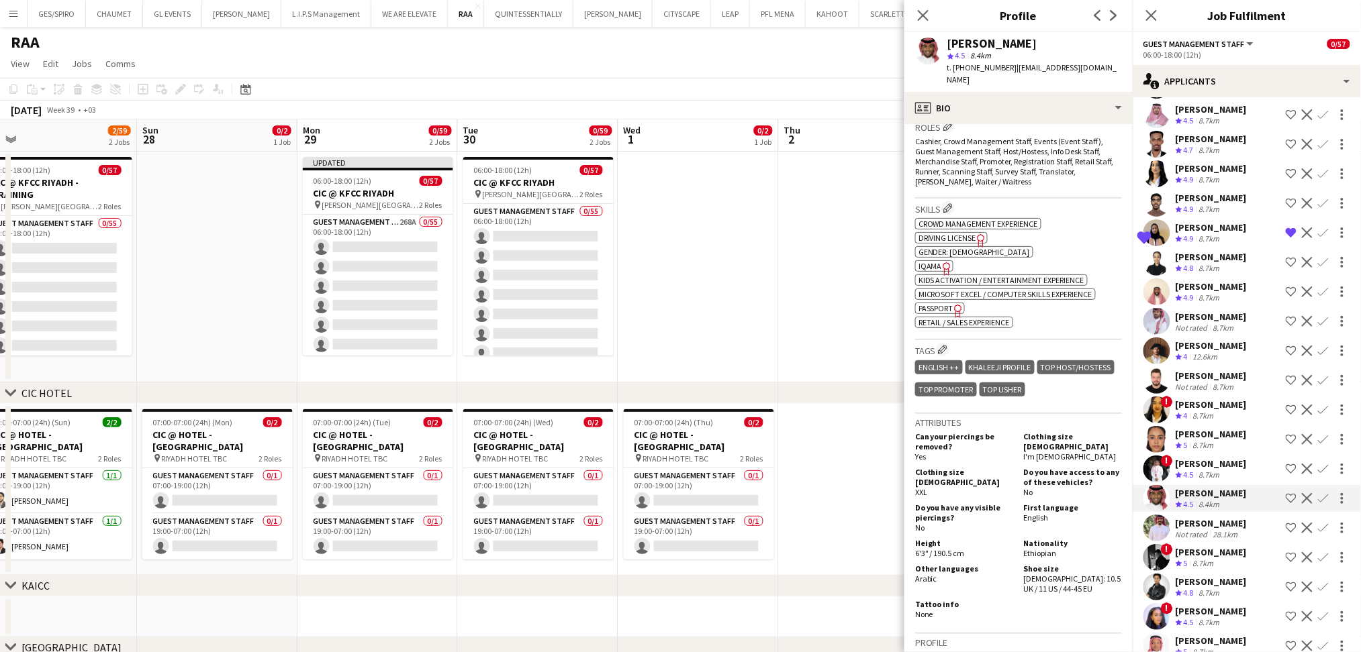
click at [1187, 528] on div "Hamad Hamad" at bounding box center [1210, 524] width 71 height 12
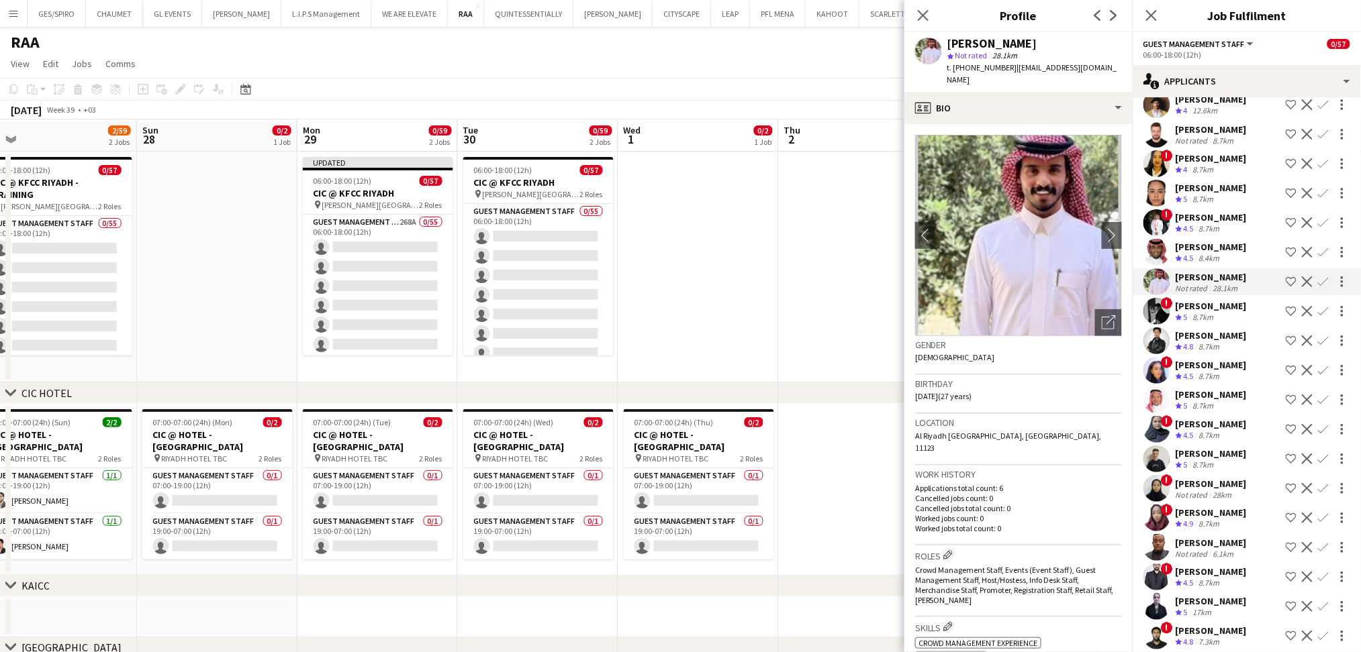
scroll to position [537, 0]
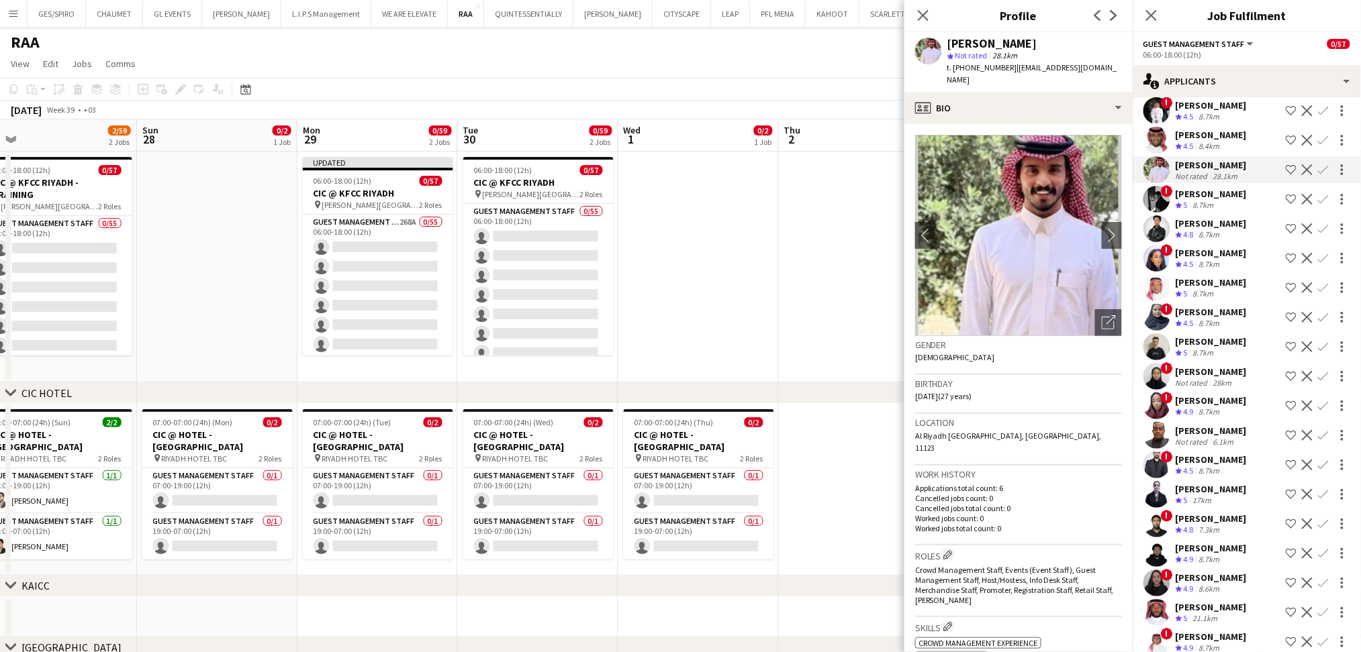
click at [1186, 206] on span "5" at bounding box center [1185, 205] width 4 height 10
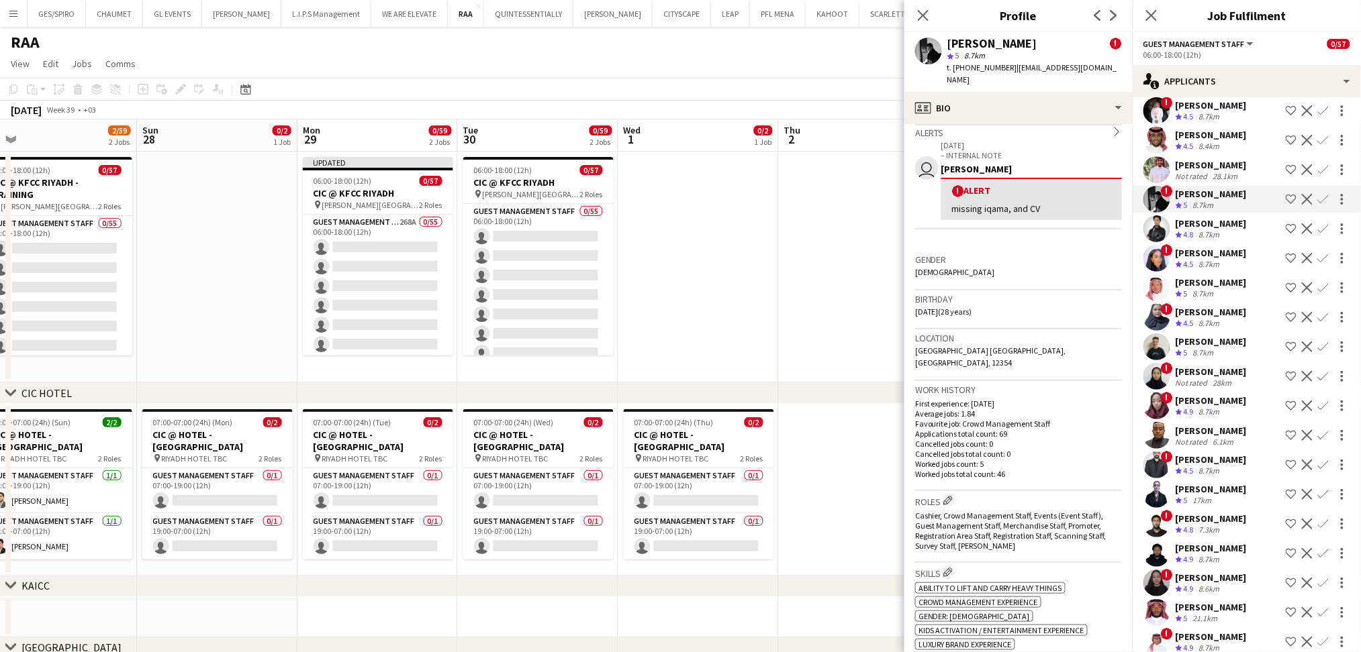
scroll to position [0, 0]
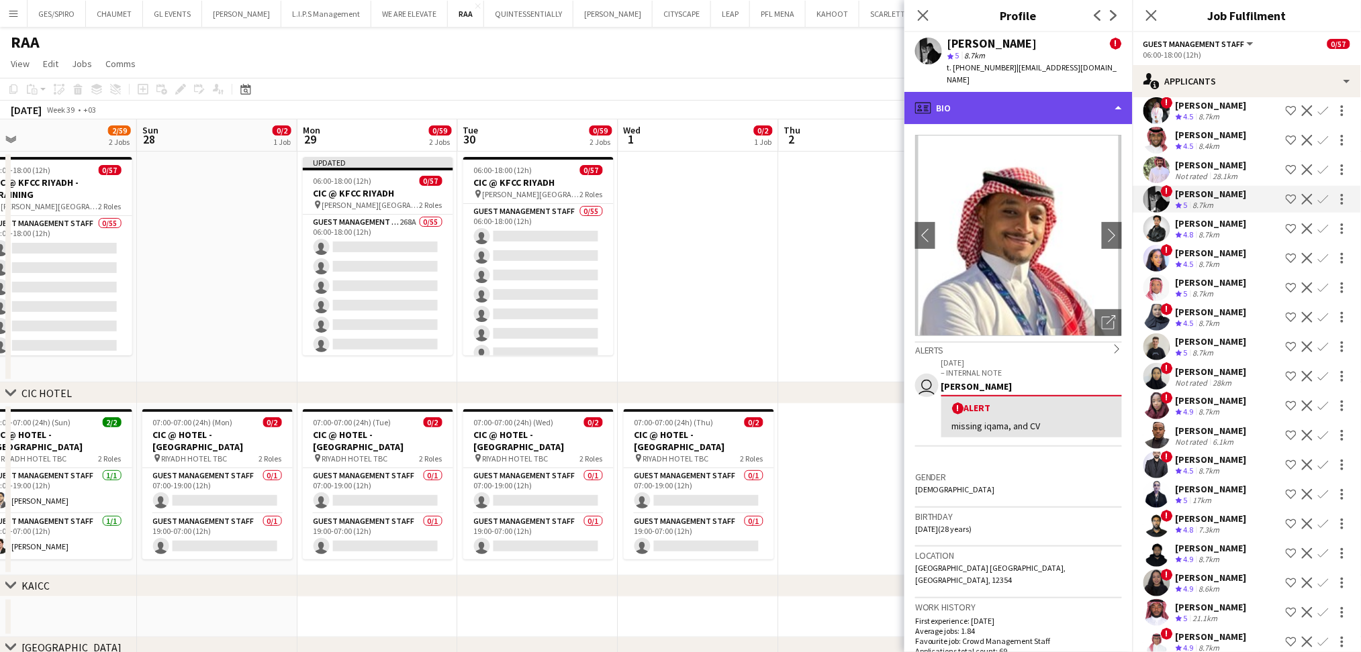
click at [1050, 92] on div "profile Bio" at bounding box center [1018, 108] width 228 height 32
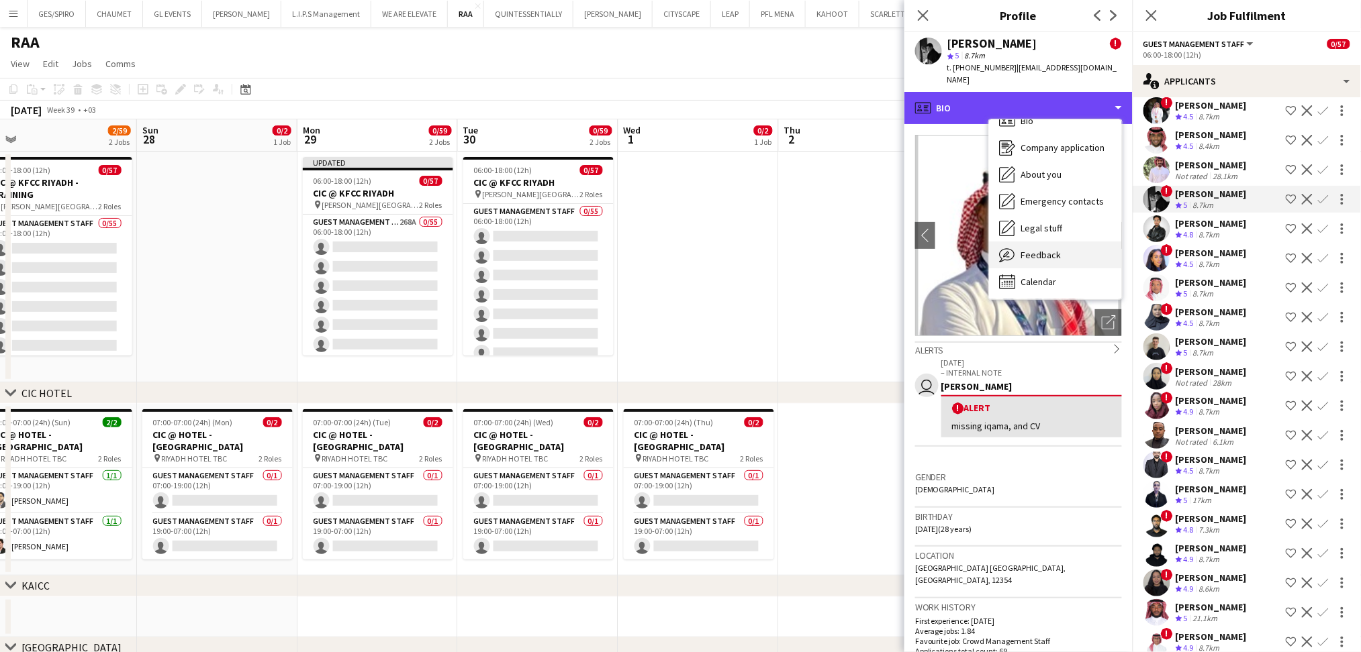
scroll to position [18, 0]
click at [1051, 248] on span "Feedback" at bounding box center [1041, 254] width 40 height 12
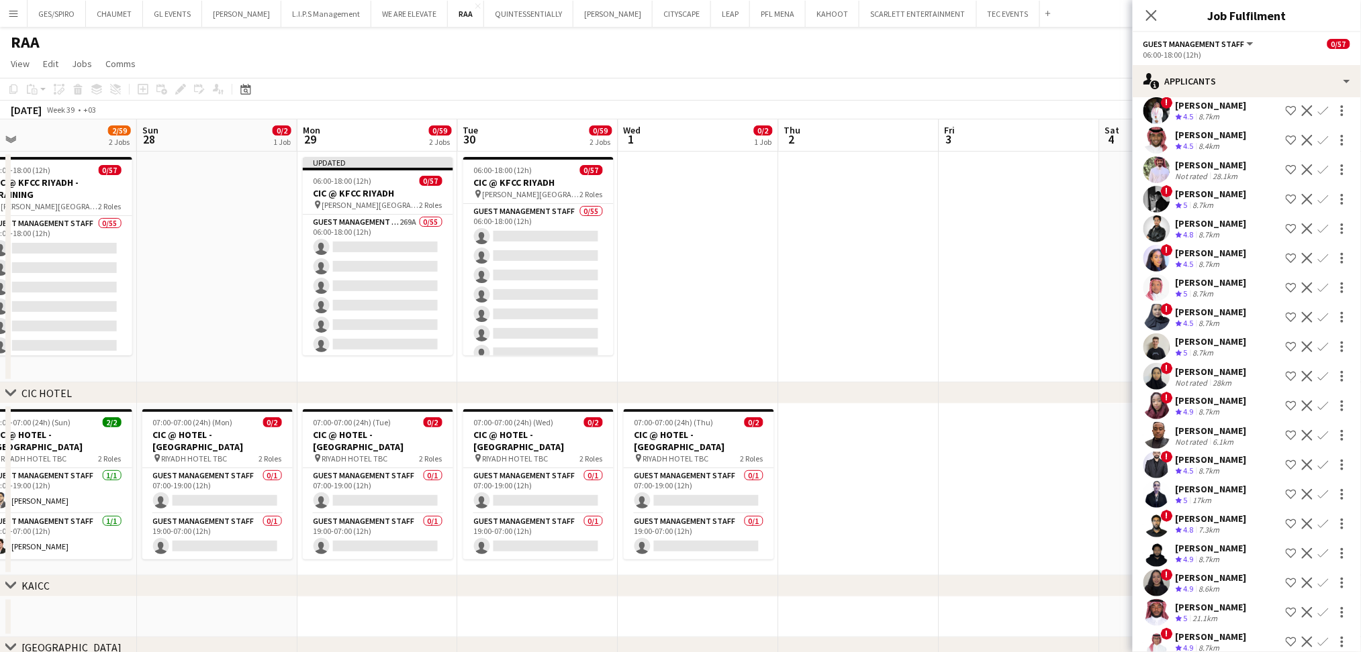
click at [858, 250] on app-date-cell at bounding box center [859, 267] width 160 height 231
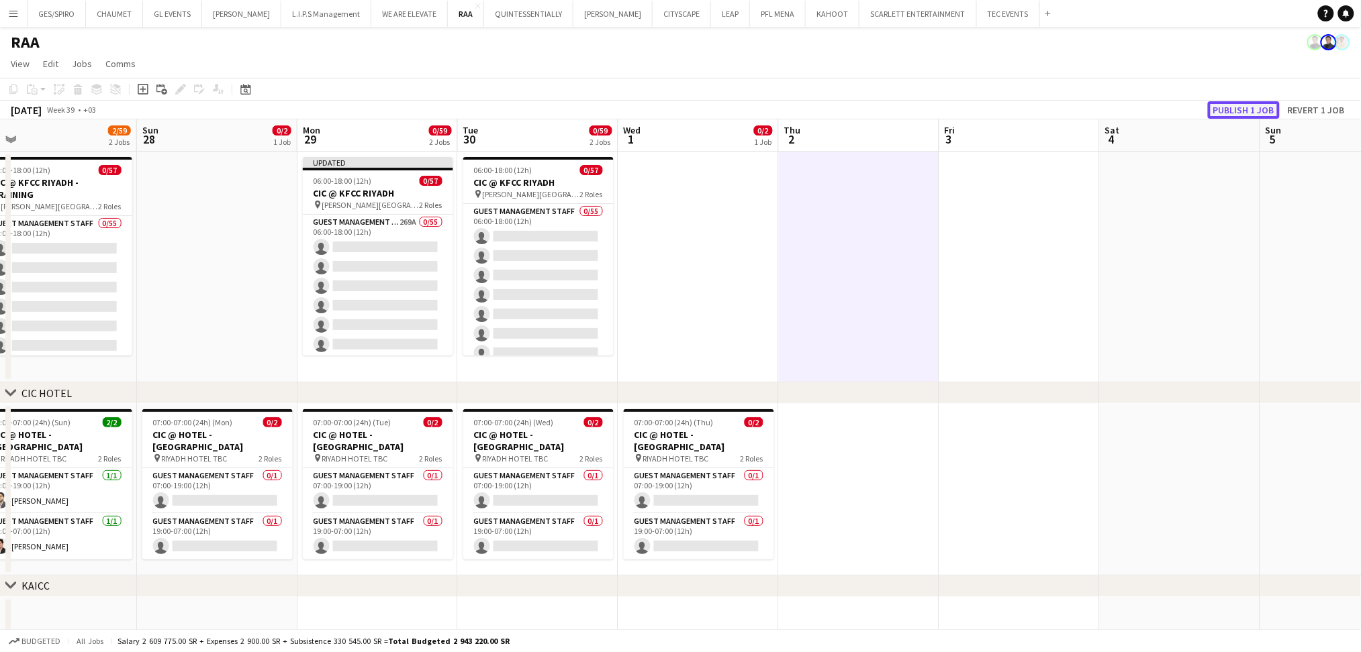
click at [1252, 110] on button "Publish 1 job" at bounding box center [1244, 109] width 72 height 17
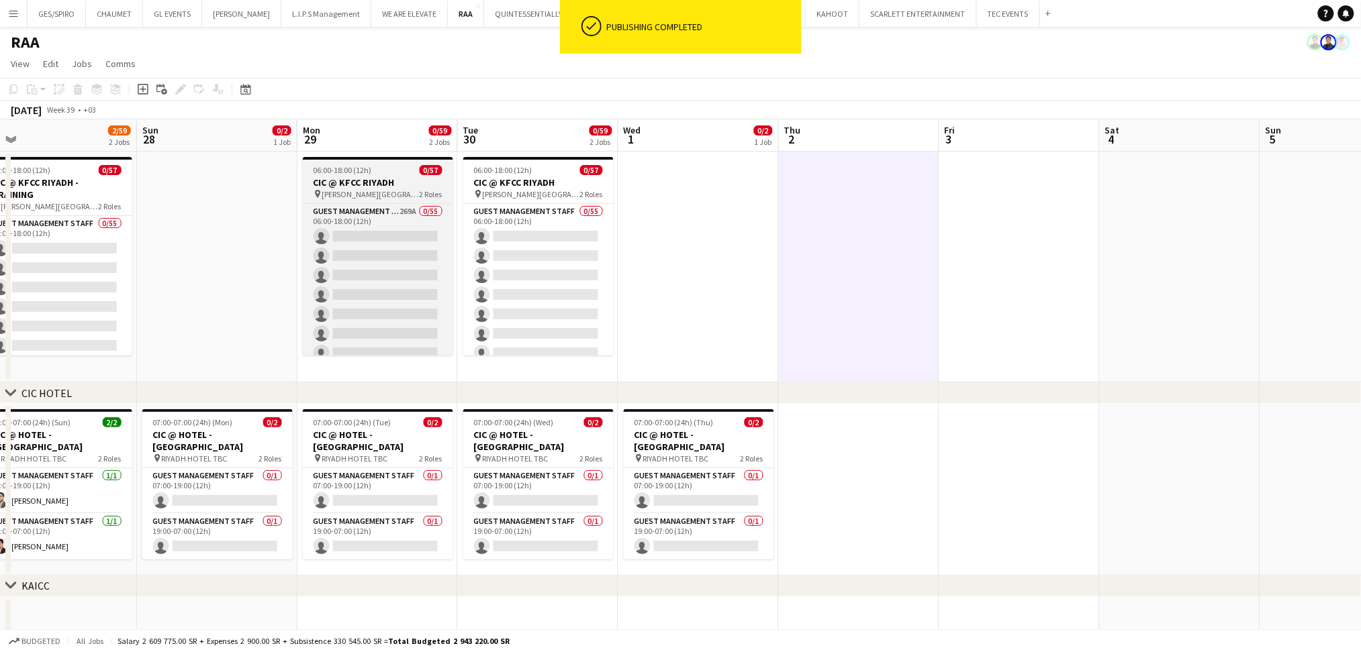
click at [371, 189] on span "King Fahad Cultural Center" at bounding box center [370, 194] width 97 height 10
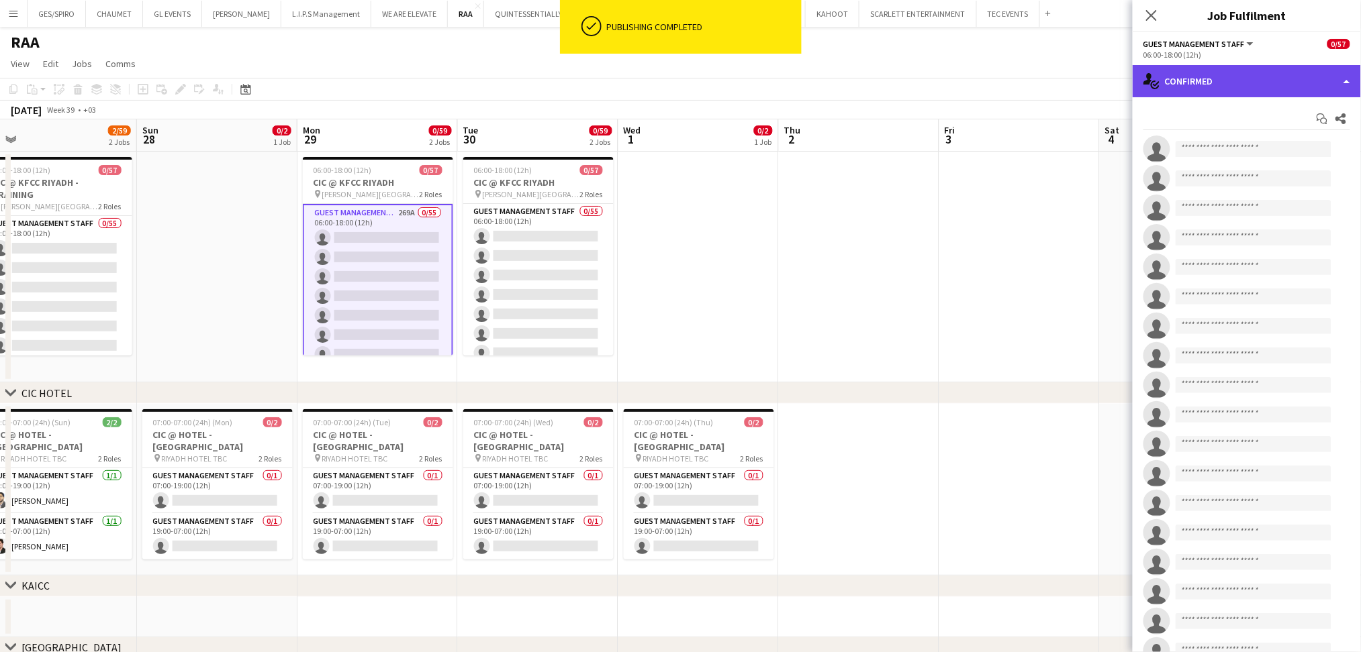
drag, startPoint x: 1259, startPoint y: 85, endPoint x: 1251, endPoint y: 79, distance: 10.1
click at [1258, 85] on div "single-neutral-actions-check-2 Confirmed" at bounding box center [1246, 81] width 228 height 32
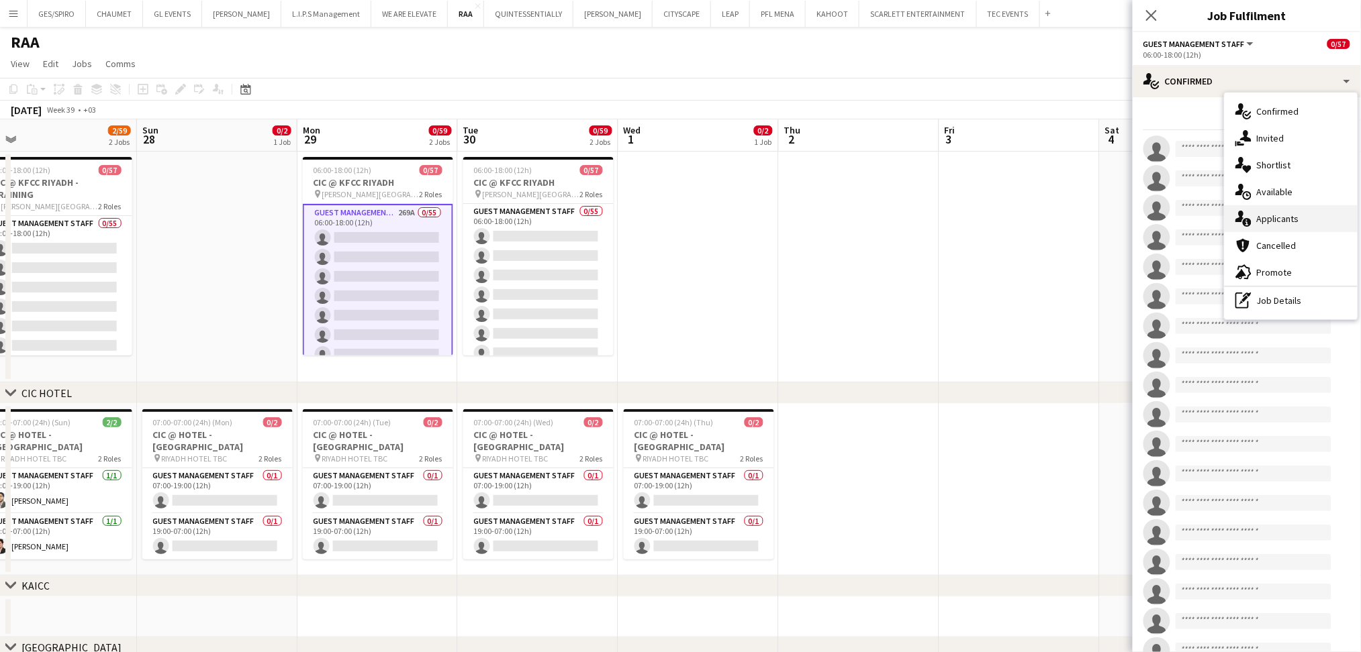
click at [1293, 219] on div "single-neutral-actions-information Applicants" at bounding box center [1290, 218] width 133 height 27
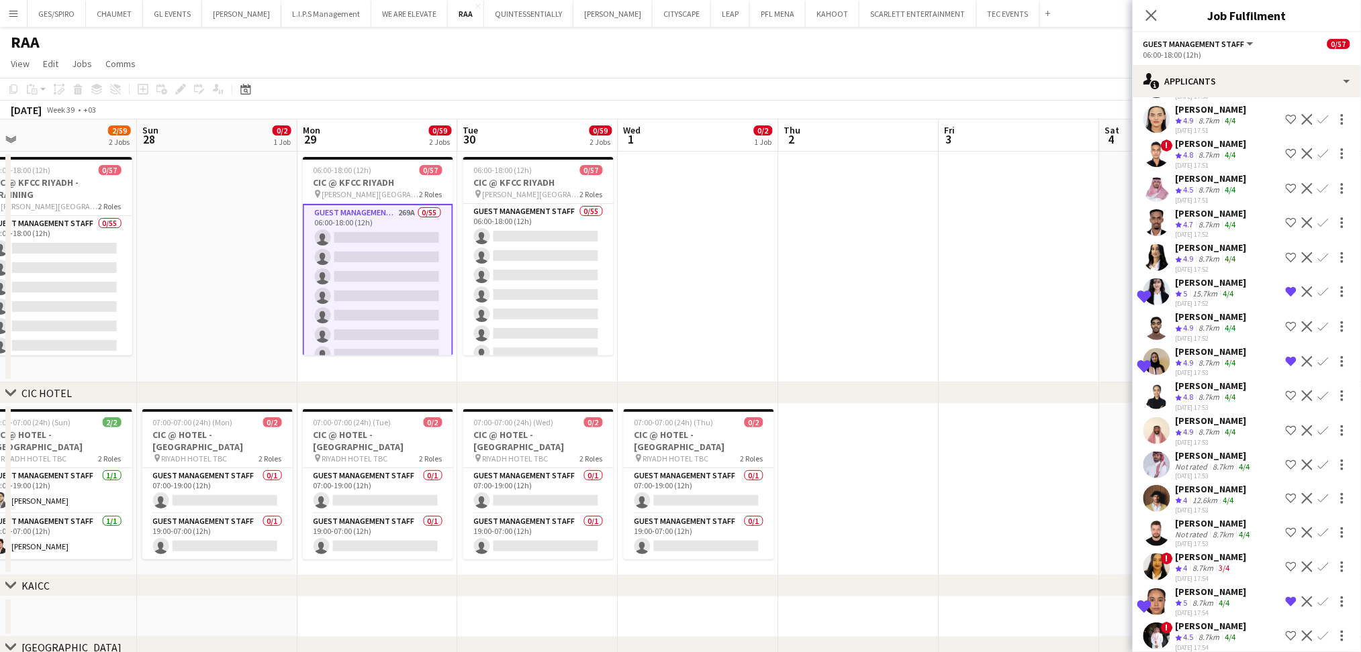
scroll to position [179, 0]
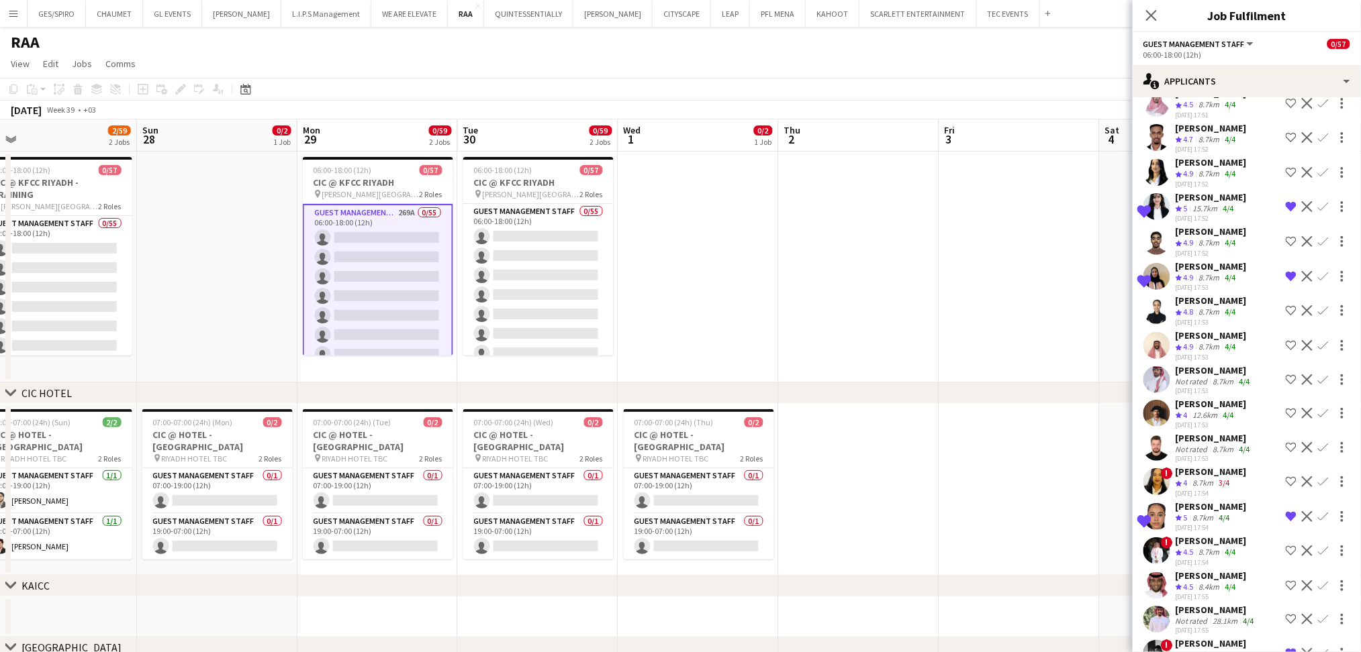
click at [1210, 366] on div "Sultan Almelhi" at bounding box center [1213, 370] width 77 height 12
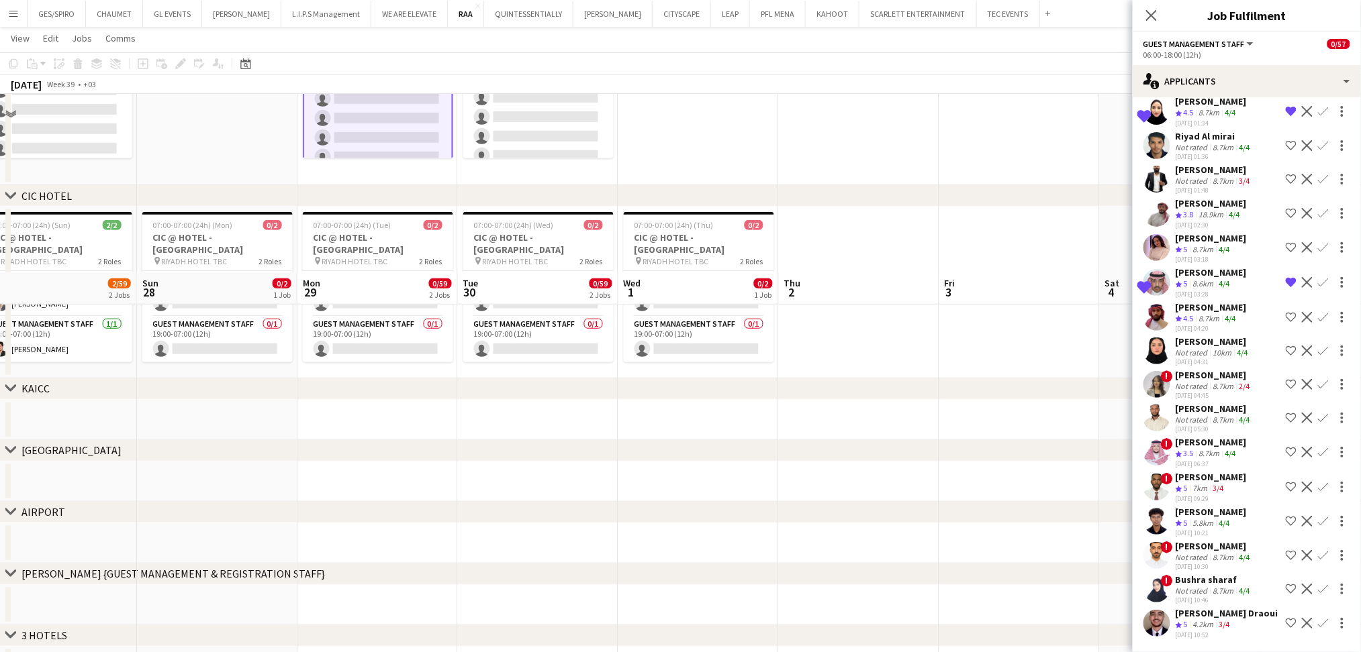
scroll to position [176, 0]
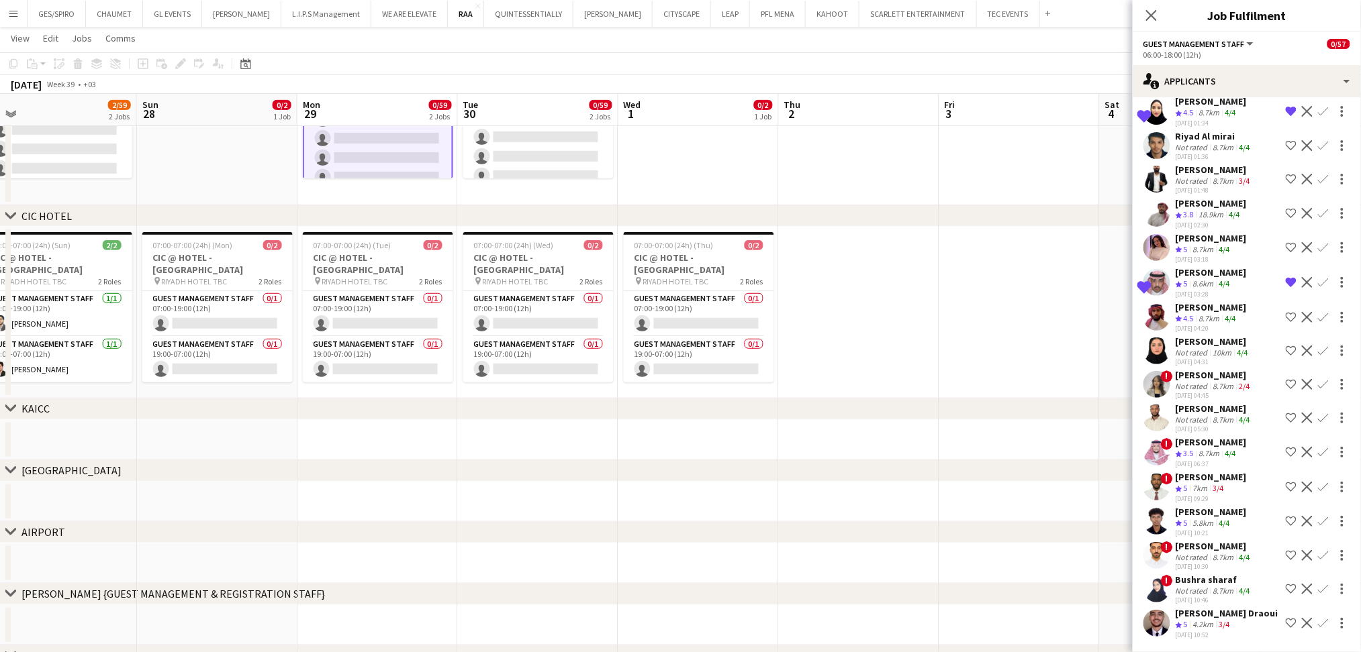
click at [1285, 624] on app-icon "Shortlist crew" at bounding box center [1290, 623] width 11 height 11
click at [1228, 584] on div "Bushra sharaf" at bounding box center [1213, 580] width 77 height 12
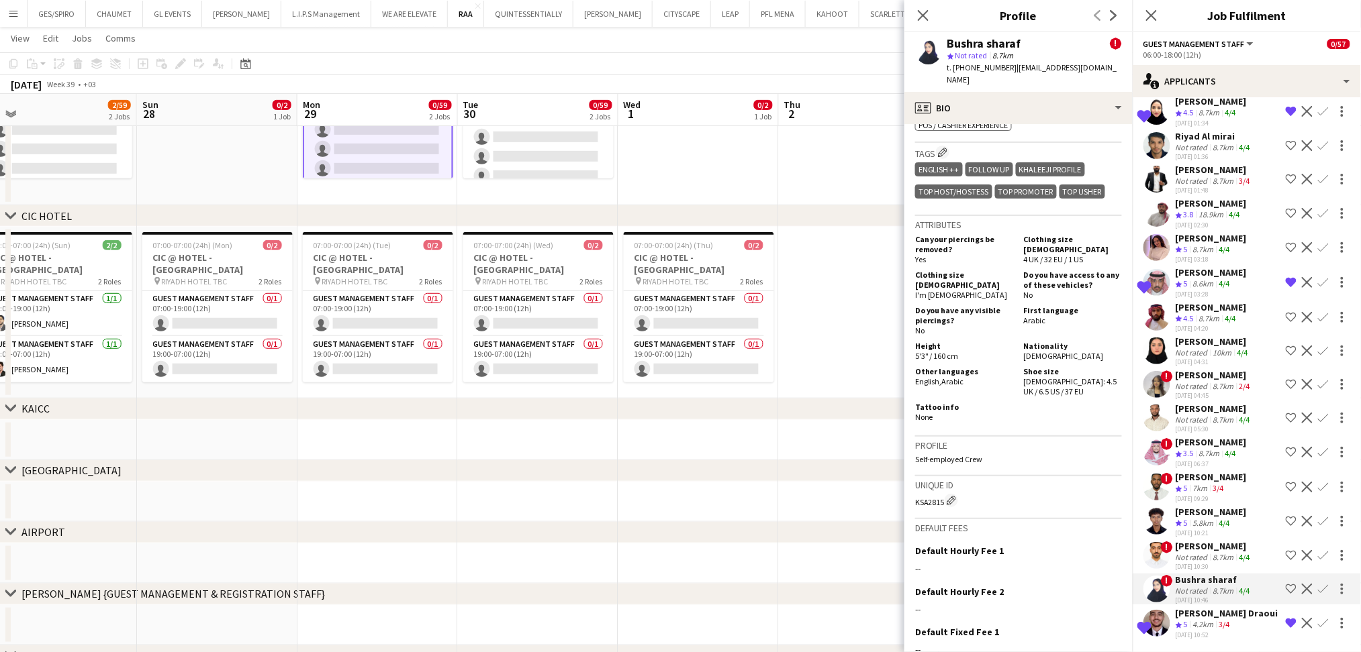
scroll to position [805, 0]
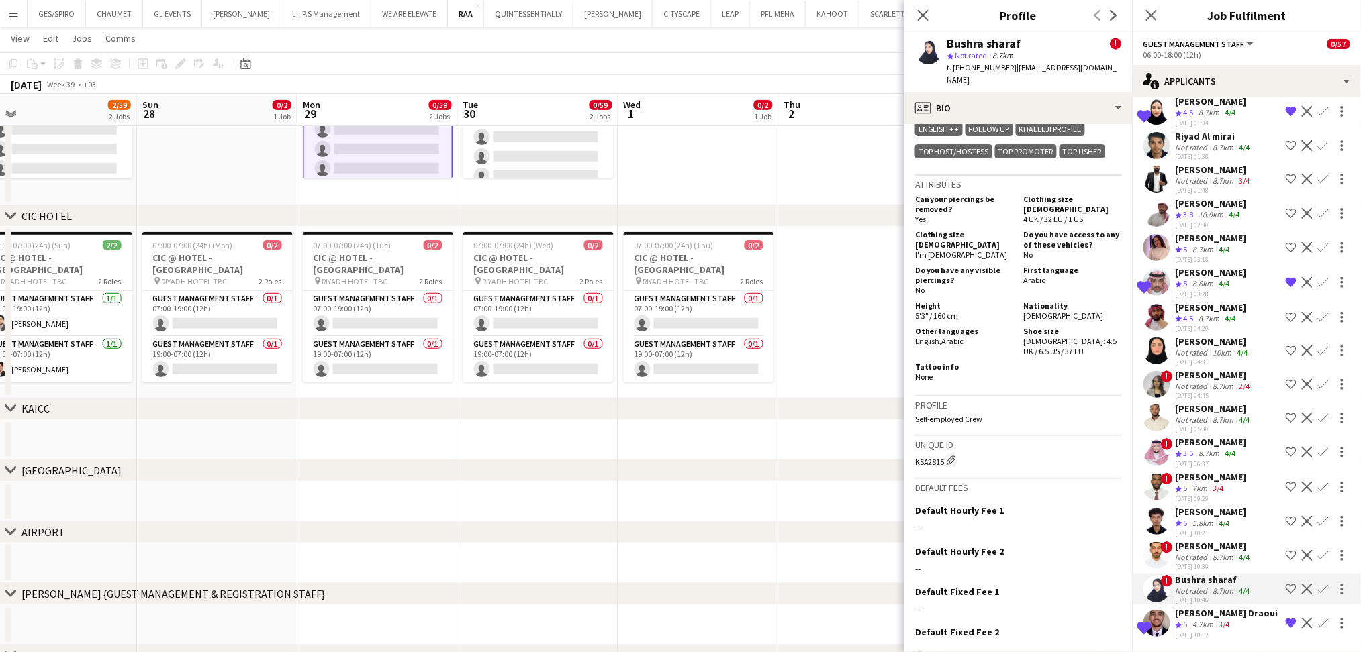
click at [1210, 552] on div "Waleed Mohamed" at bounding box center [1213, 546] width 77 height 12
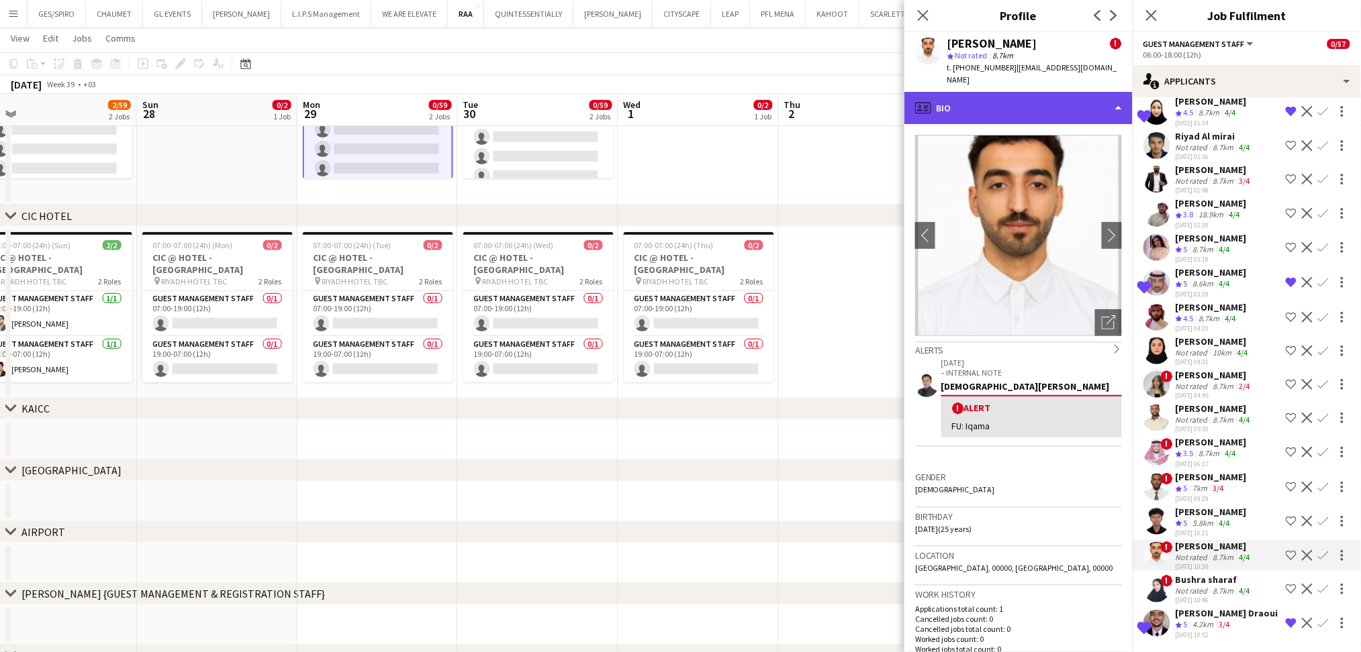
click at [1060, 92] on div "profile Bio" at bounding box center [1018, 108] width 228 height 32
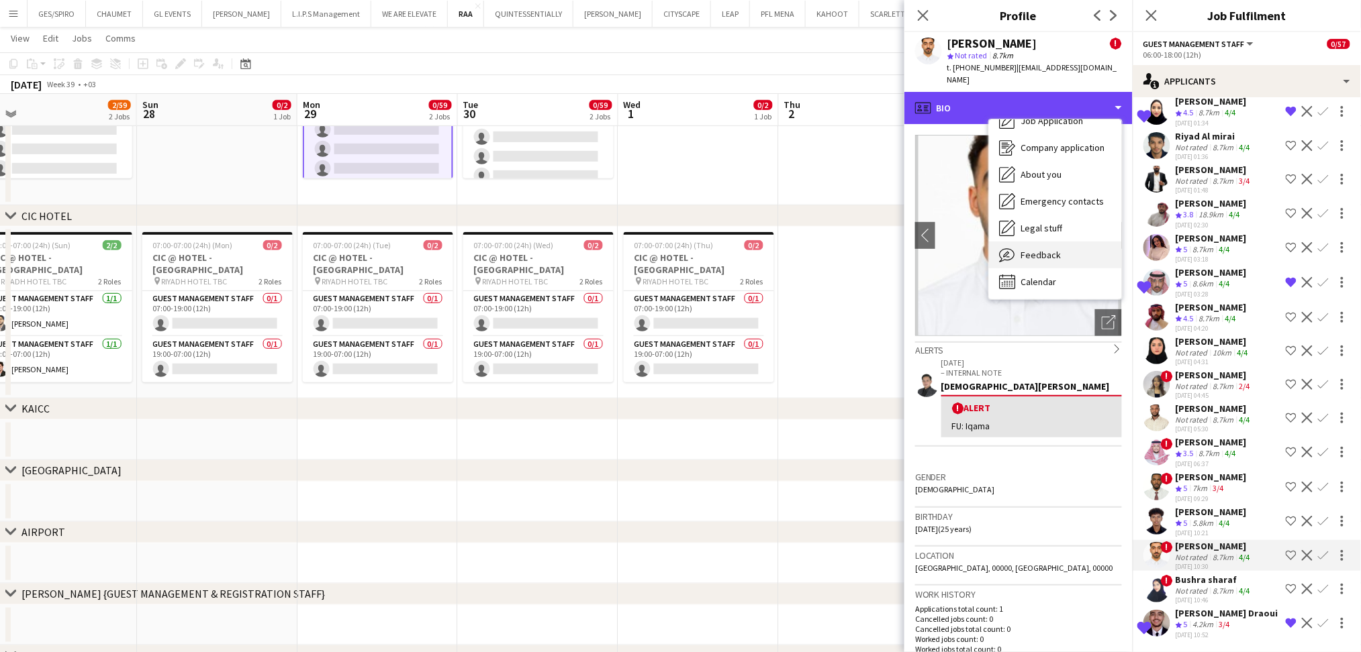
scroll to position [46, 0]
click at [1055, 248] on span "Feedback" at bounding box center [1041, 254] width 40 height 12
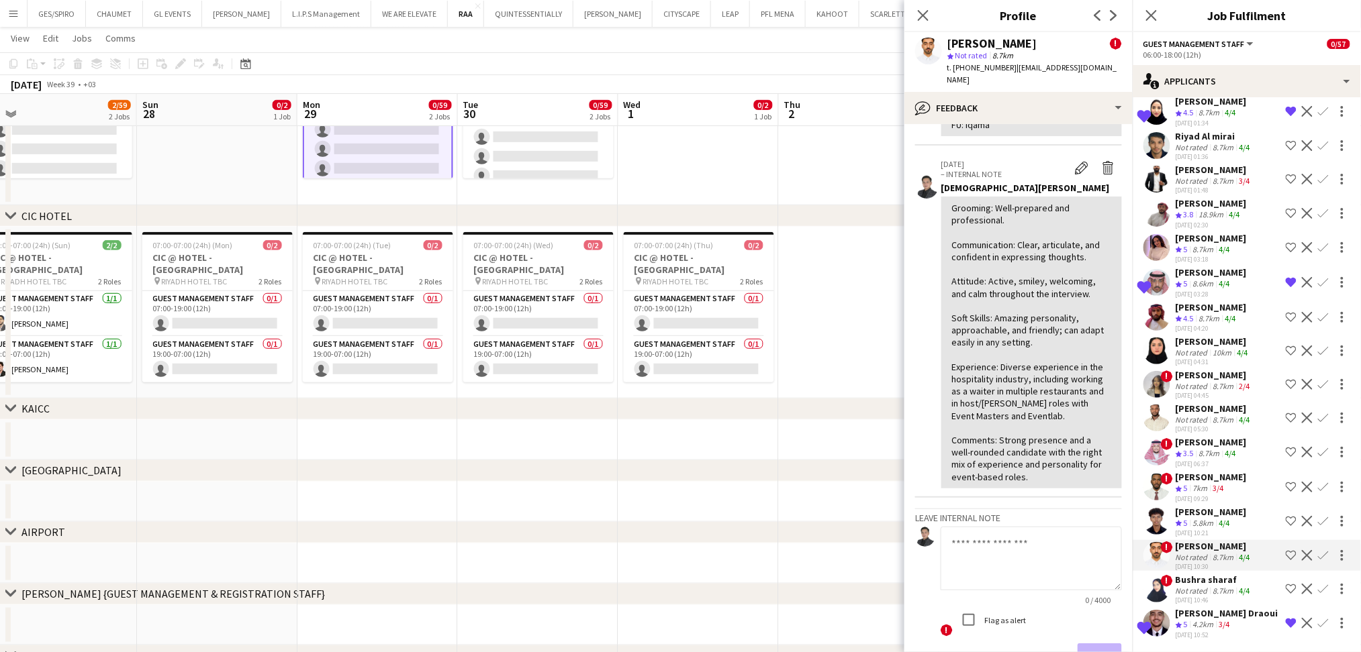
scroll to position [179, 0]
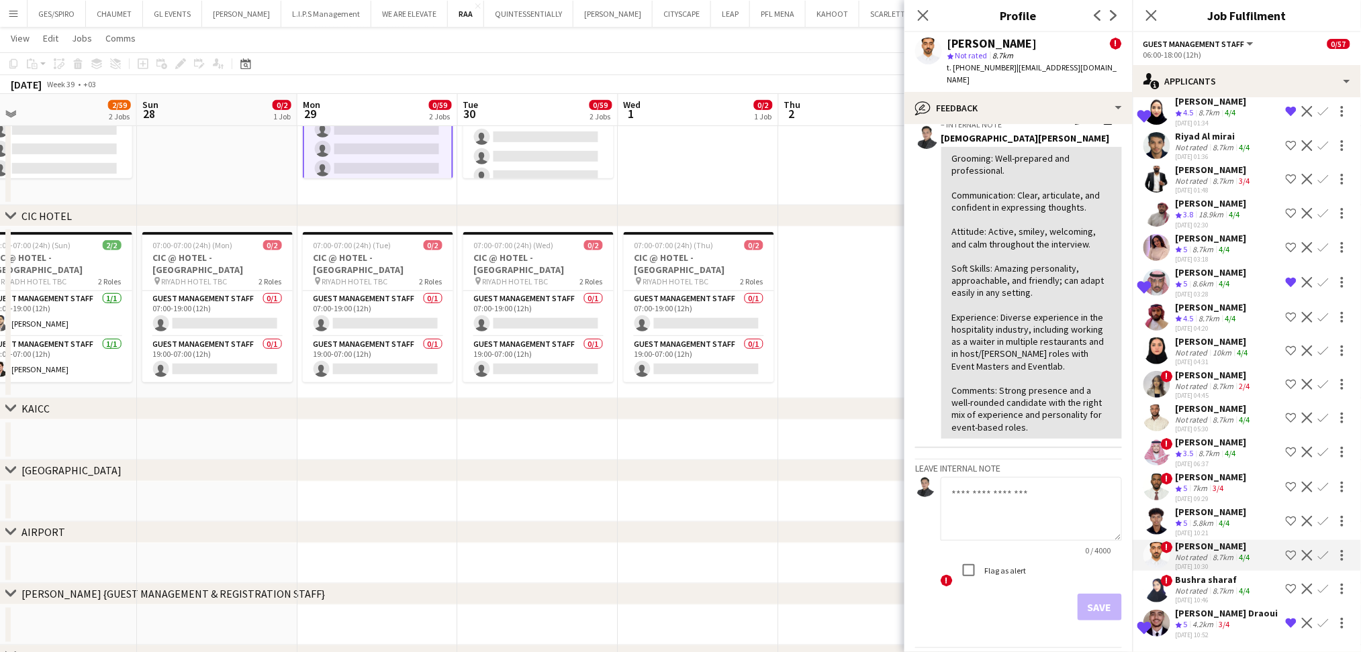
click at [1037, 77] on div "Waleed Mohamed ! star Not rated 8.7km t. +966591100674 | aposrye@gmail.com" at bounding box center [1018, 62] width 228 height 60
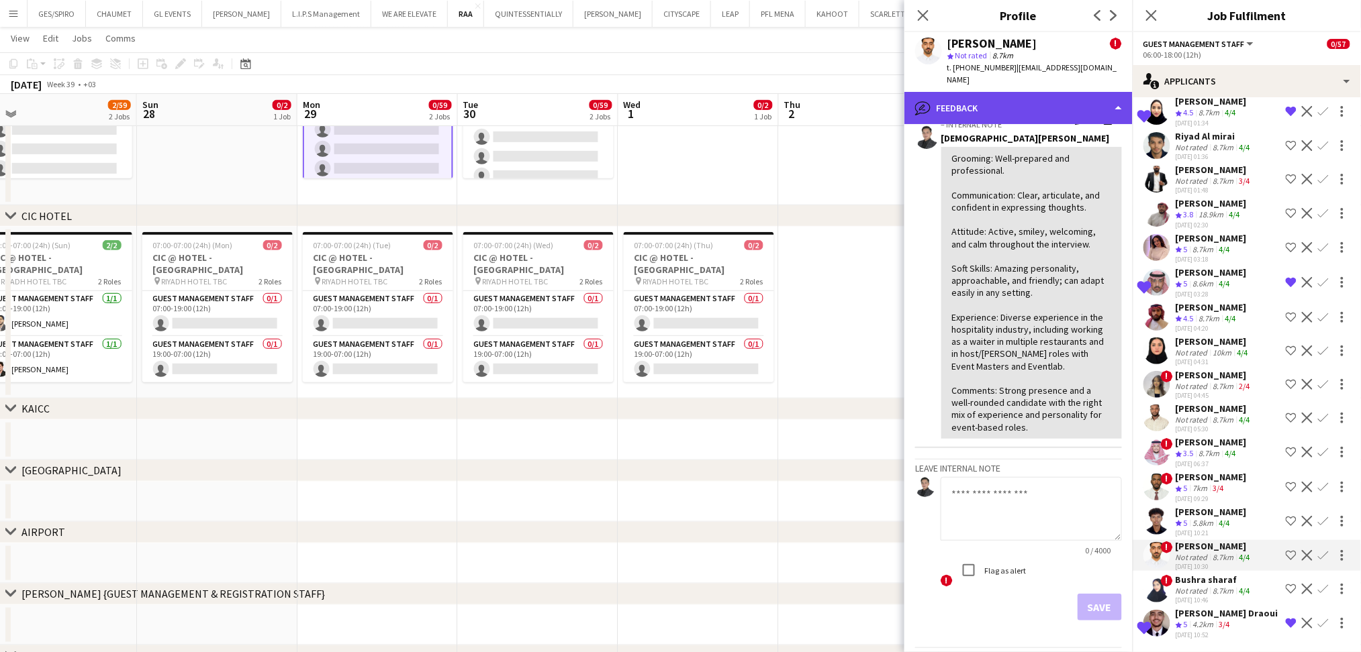
click at [1034, 97] on div "bubble-pencil Feedback" at bounding box center [1018, 108] width 228 height 32
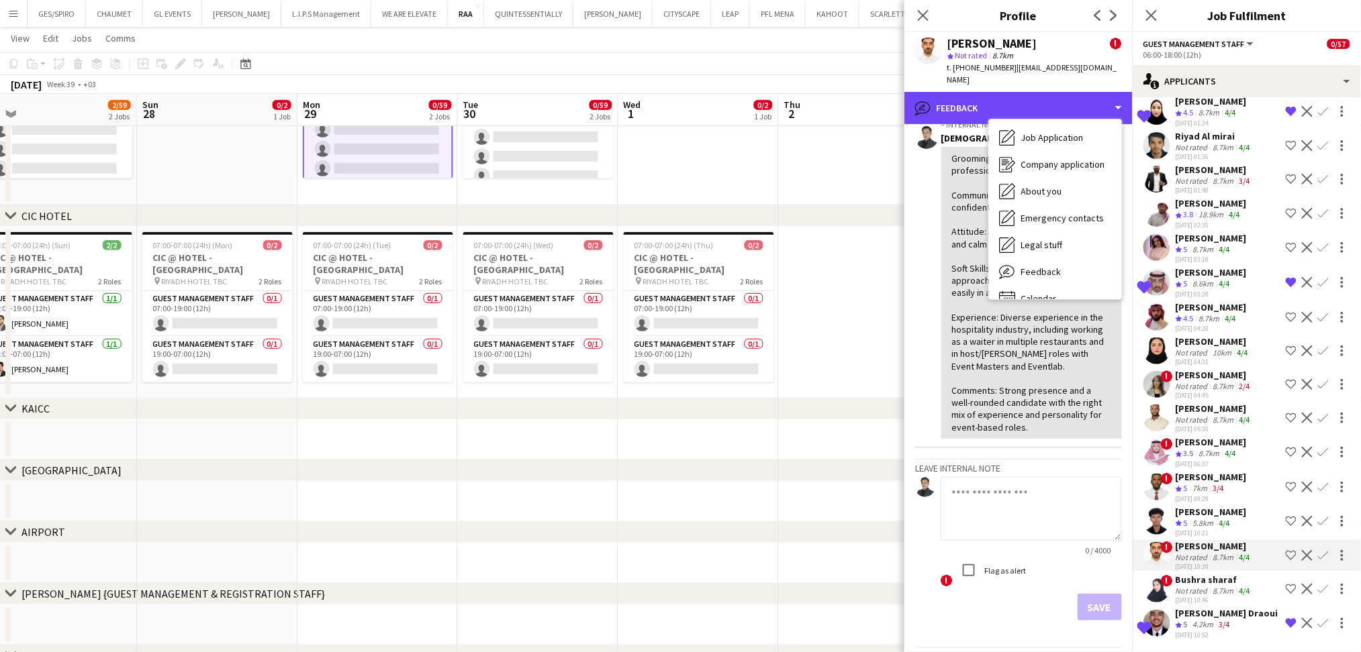
scroll to position [0, 0]
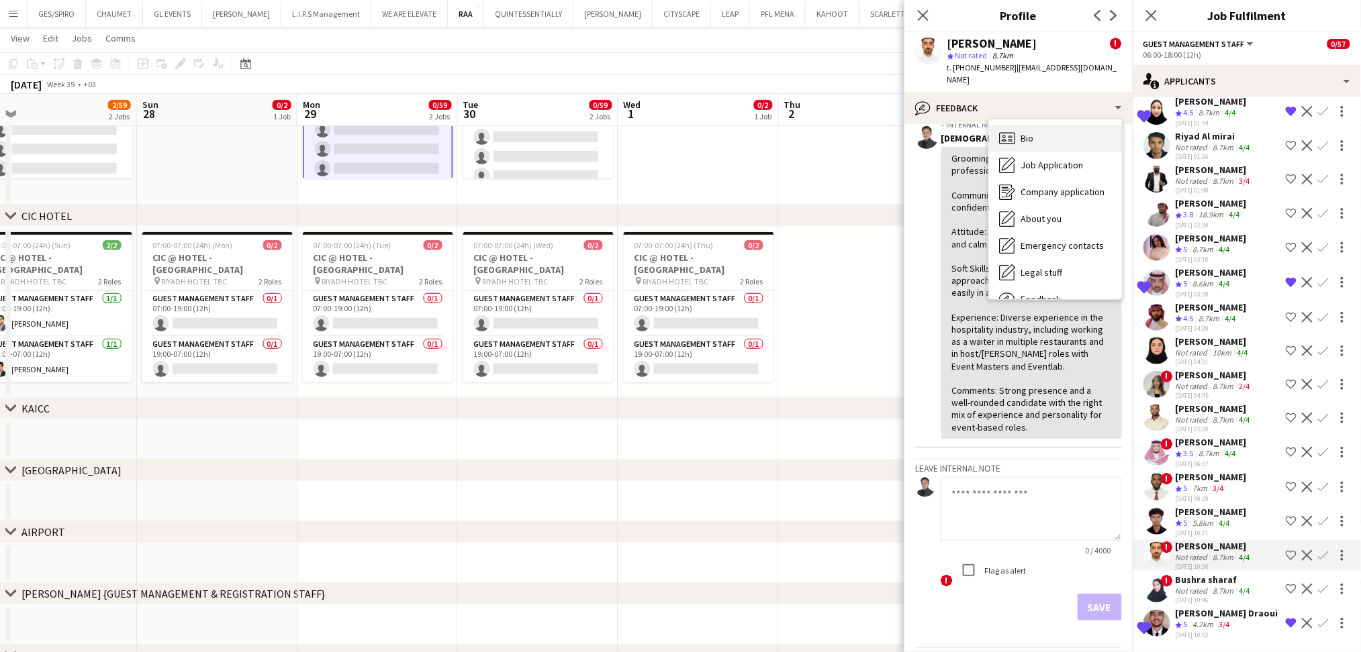
click at [1045, 125] on div "Bio Bio" at bounding box center [1055, 138] width 133 height 27
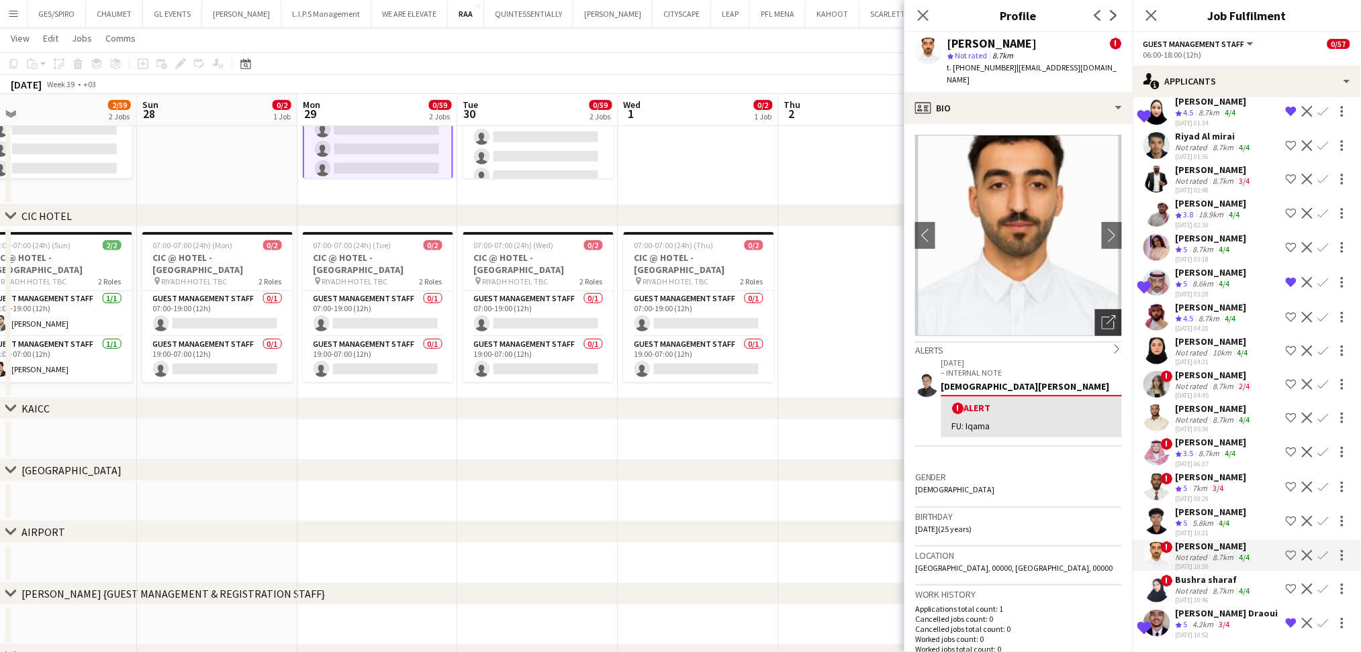
click at [1102, 317] on icon at bounding box center [1108, 323] width 13 height 13
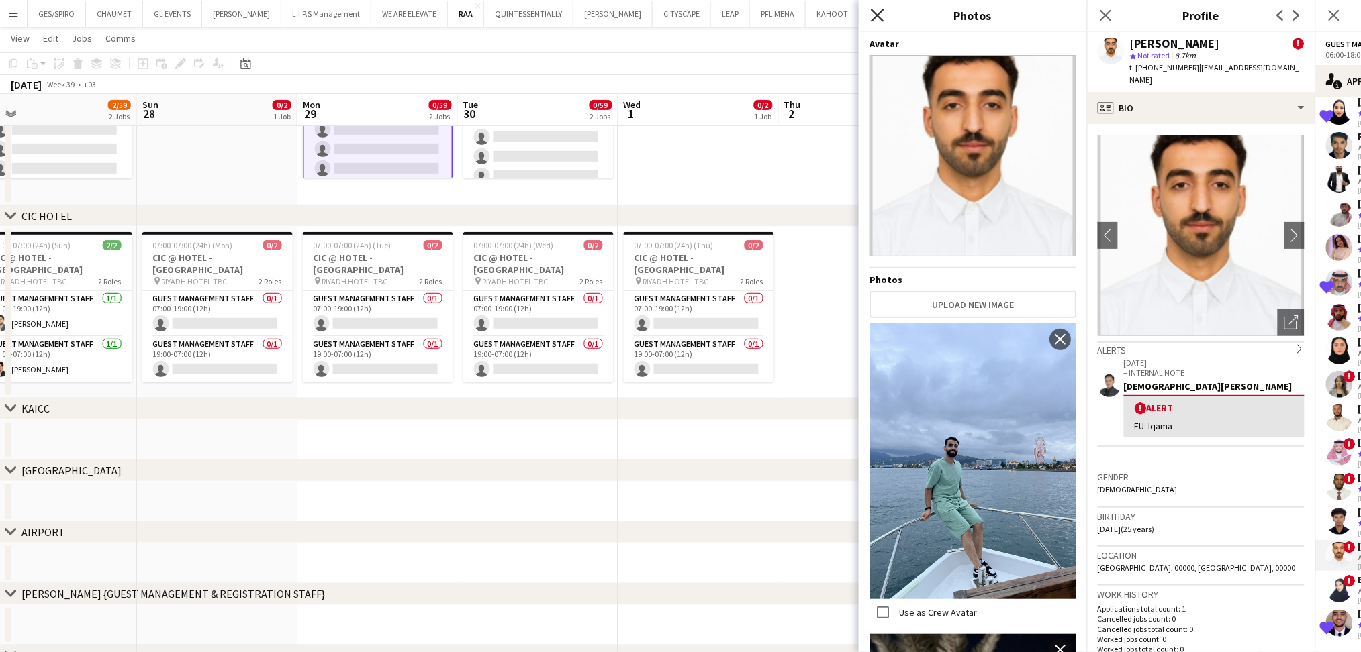
click at [878, 20] on icon "Close pop-in" at bounding box center [877, 15] width 13 height 13
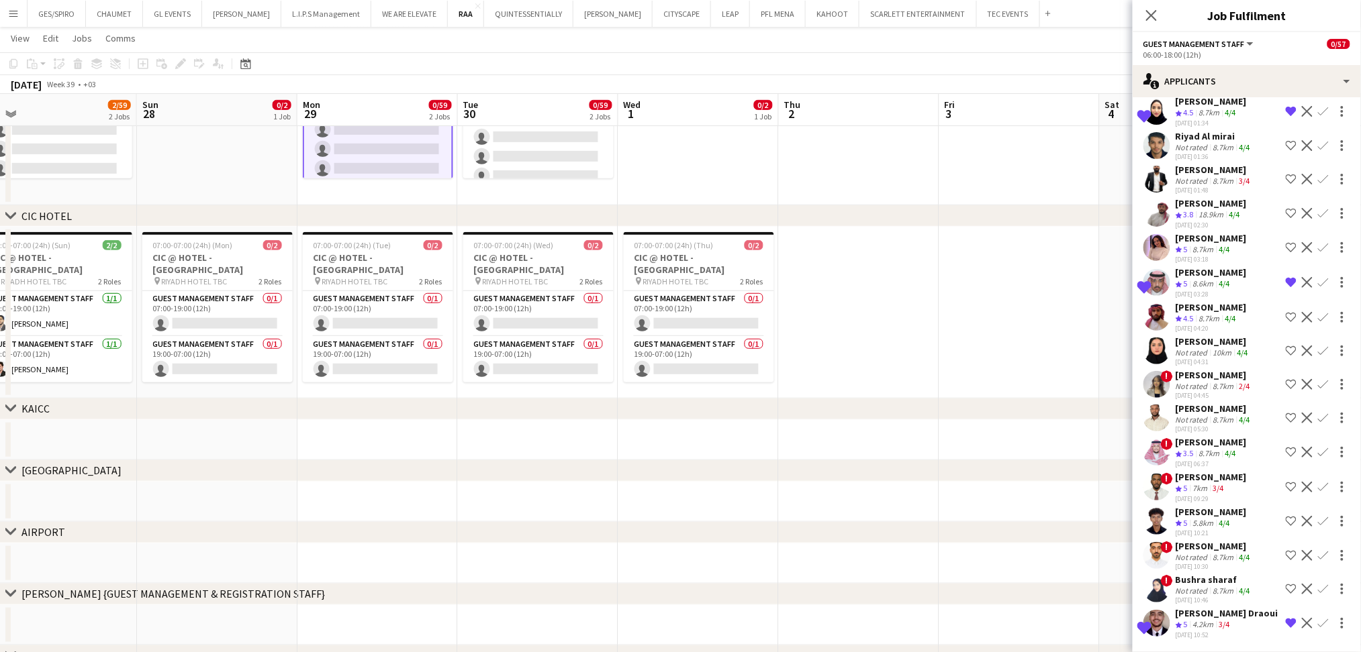
click at [1222, 520] on app-skills-label "4/4" at bounding box center [1224, 523] width 11 height 10
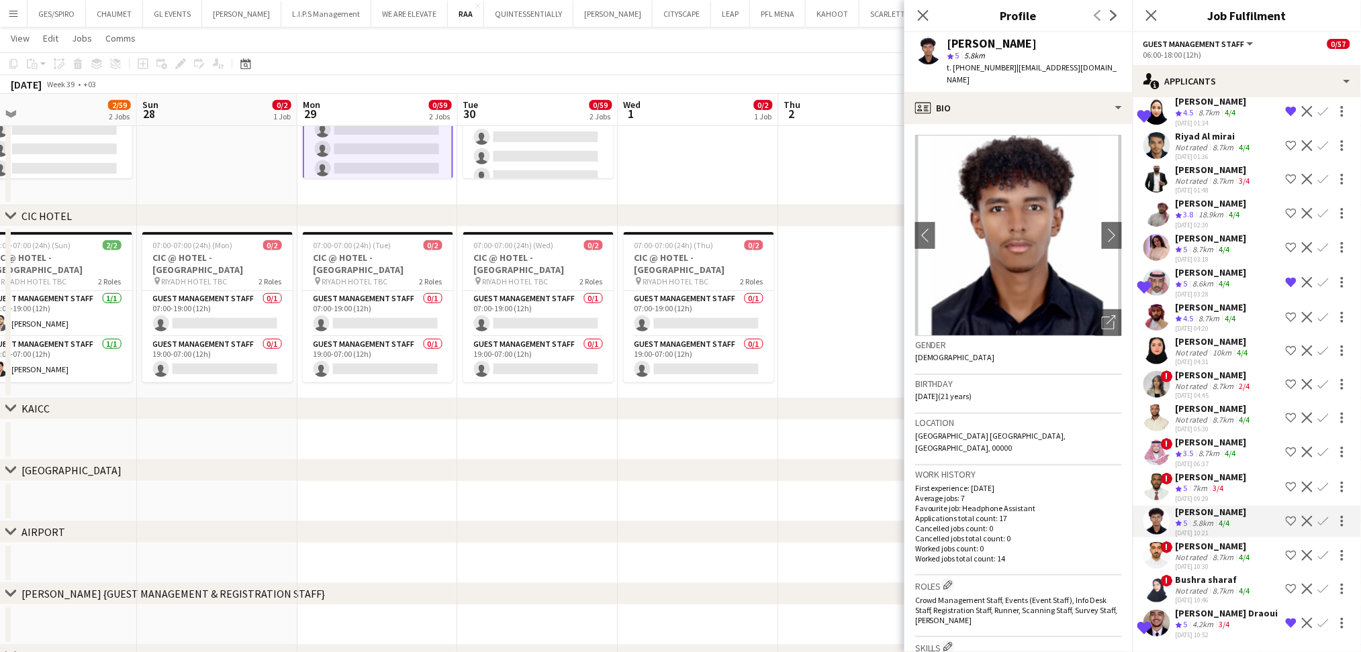
click at [1228, 482] on div "Omer Gabrelseed" at bounding box center [1210, 477] width 71 height 12
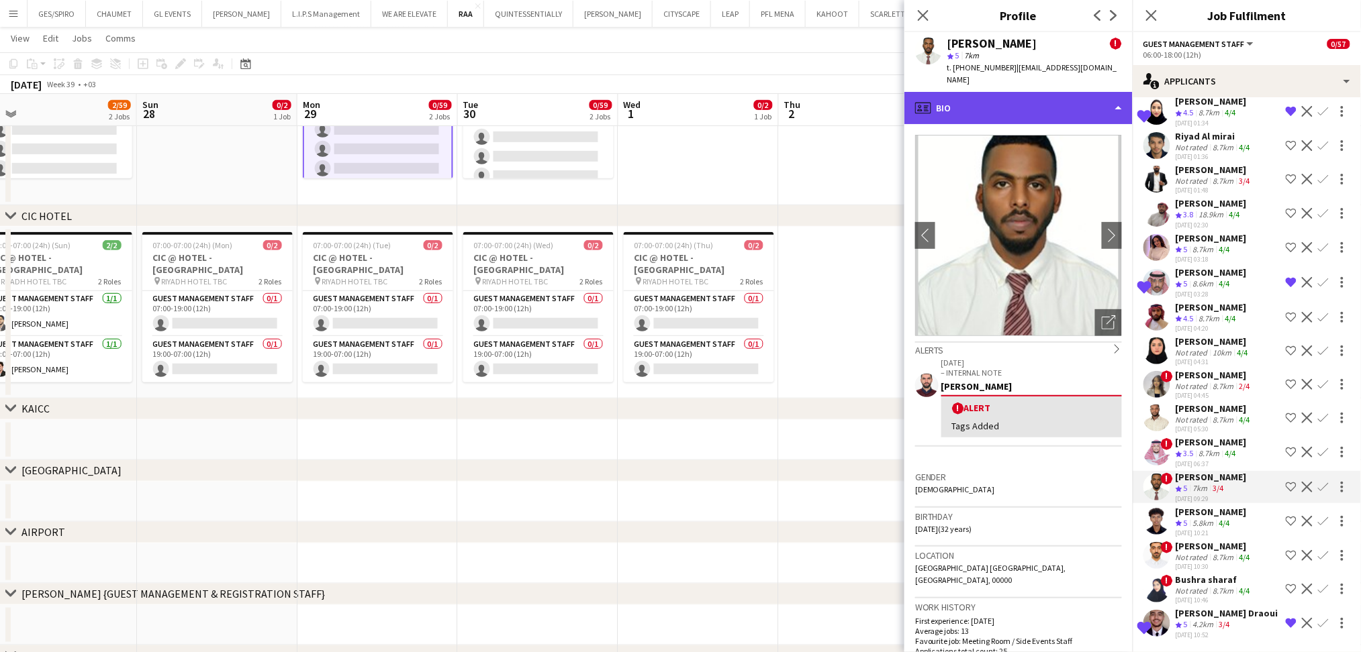
click at [1037, 92] on div "profile Bio" at bounding box center [1018, 108] width 228 height 32
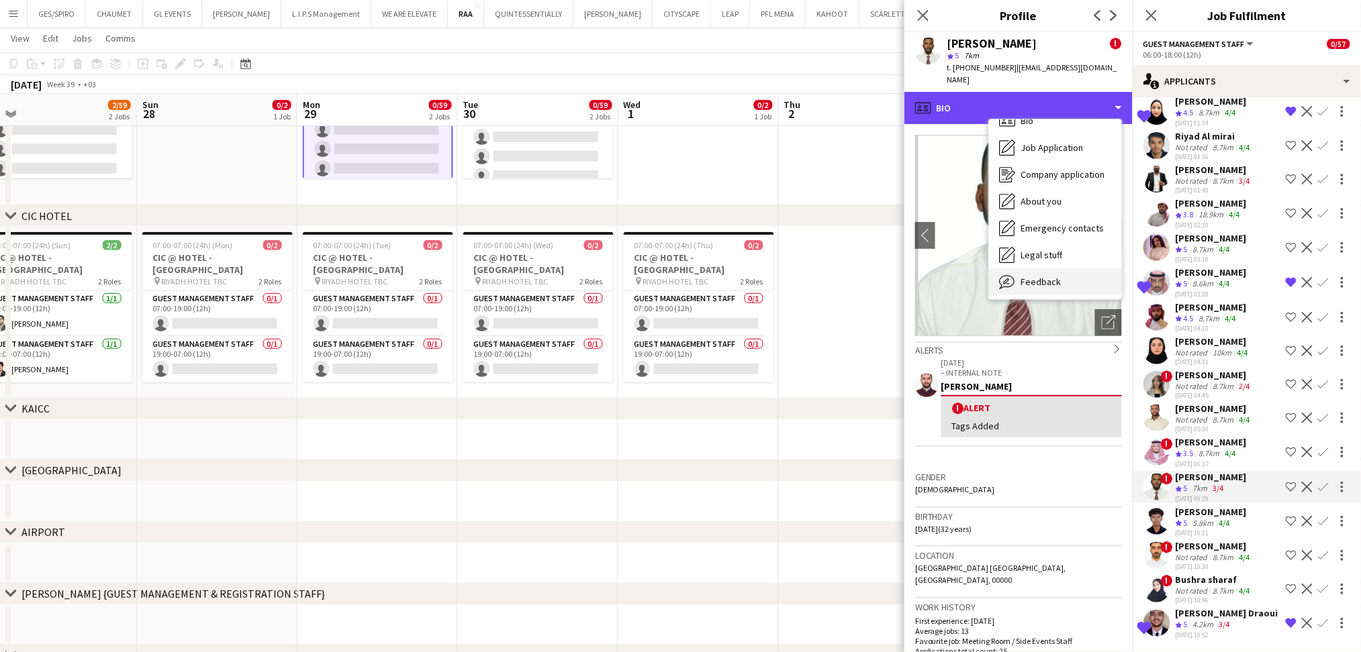
scroll to position [46, 0]
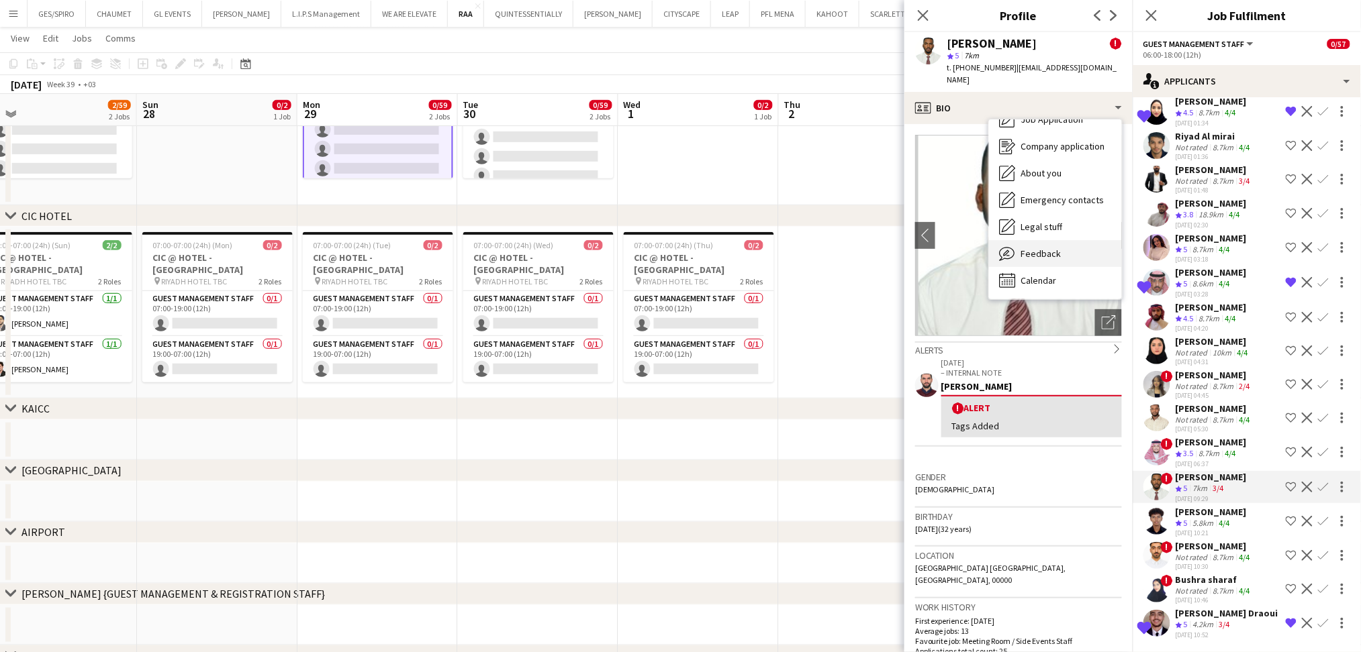
click at [1034, 248] on span "Feedback" at bounding box center [1041, 254] width 40 height 12
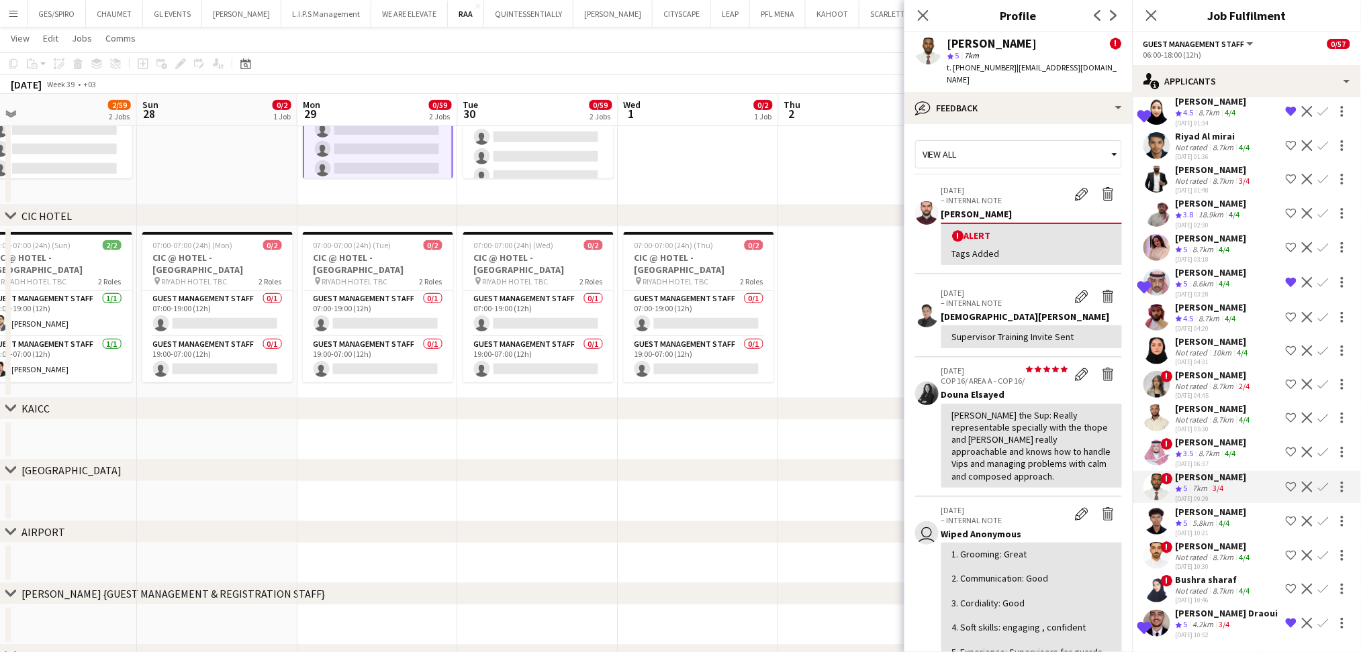
click at [1214, 452] on div "8.7km" at bounding box center [1209, 453] width 26 height 11
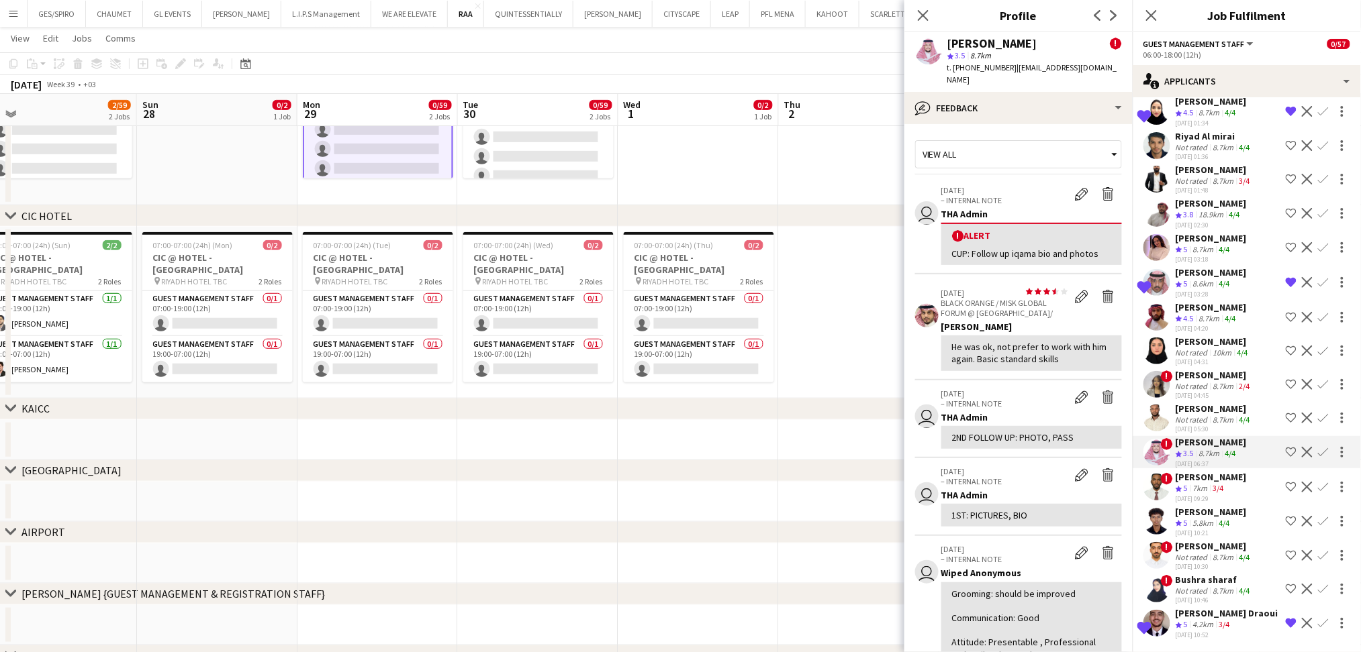
click at [1231, 417] on div "8.7km" at bounding box center [1223, 420] width 26 height 10
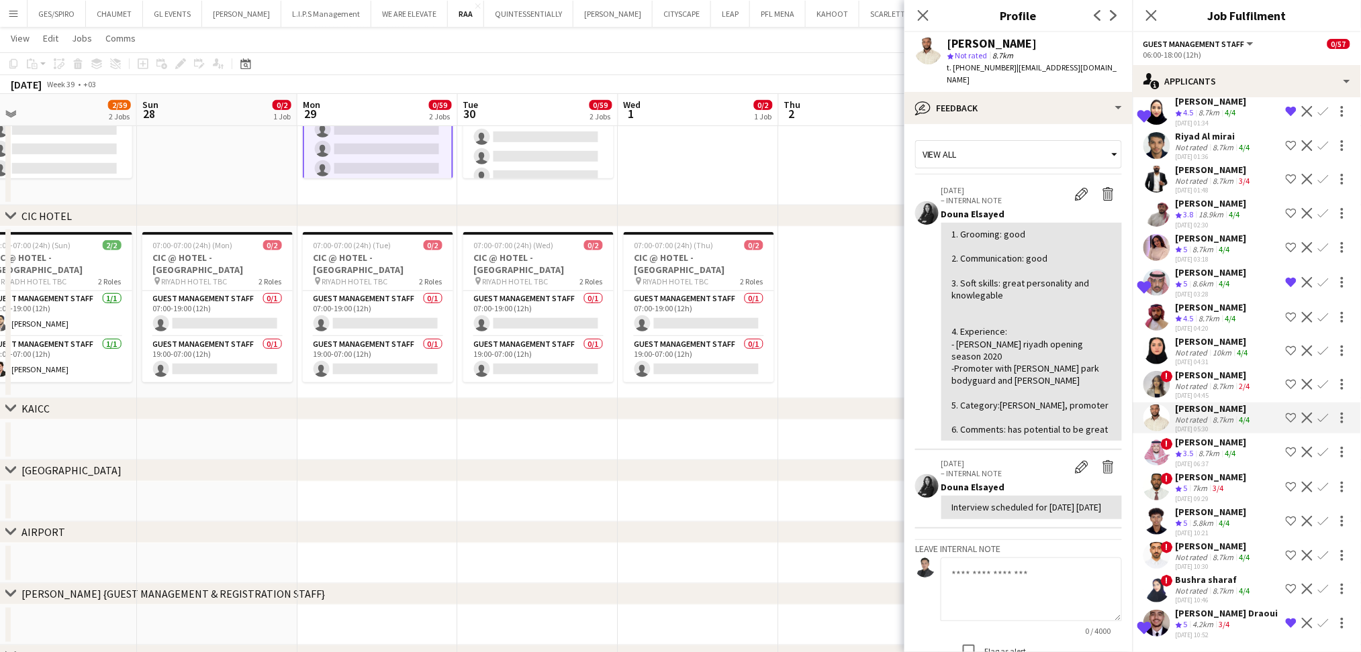
click at [1039, 70] on span "| drshamet@hotmail.com" at bounding box center [1032, 73] width 170 height 22
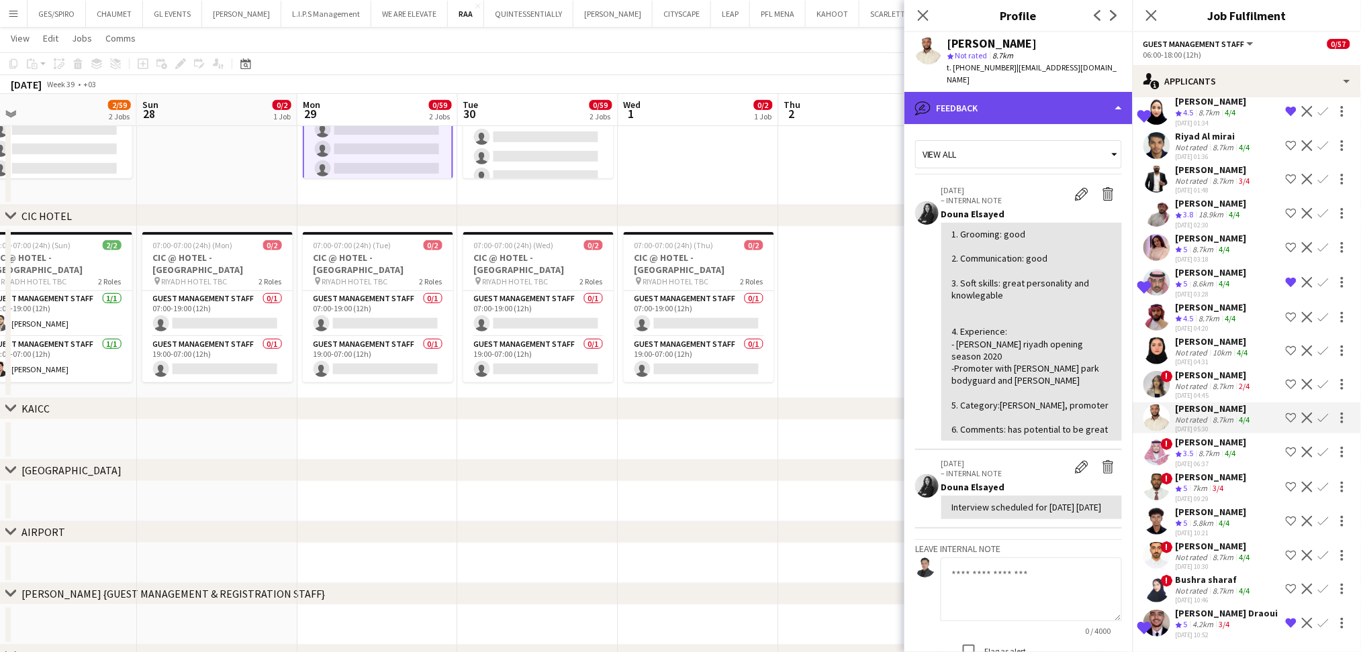
click at [1040, 92] on div "bubble-pencil Feedback" at bounding box center [1018, 108] width 228 height 32
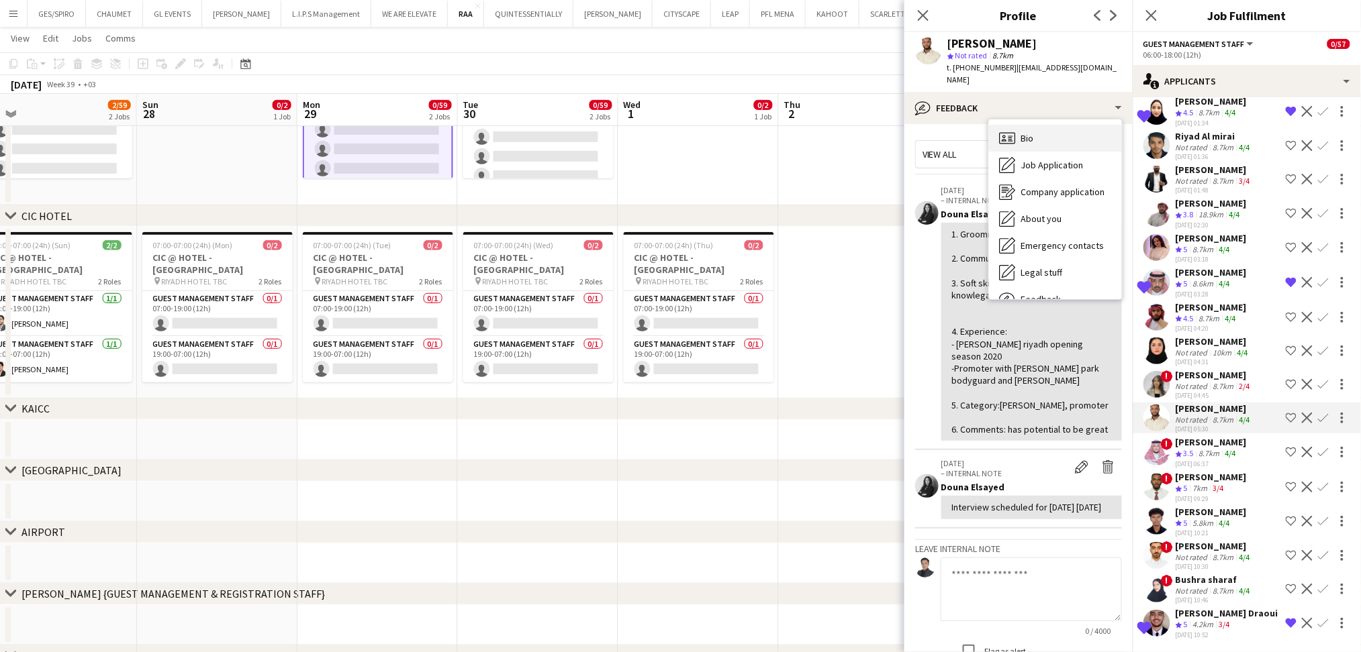
click at [1046, 129] on div "Bio Bio" at bounding box center [1055, 138] width 133 height 27
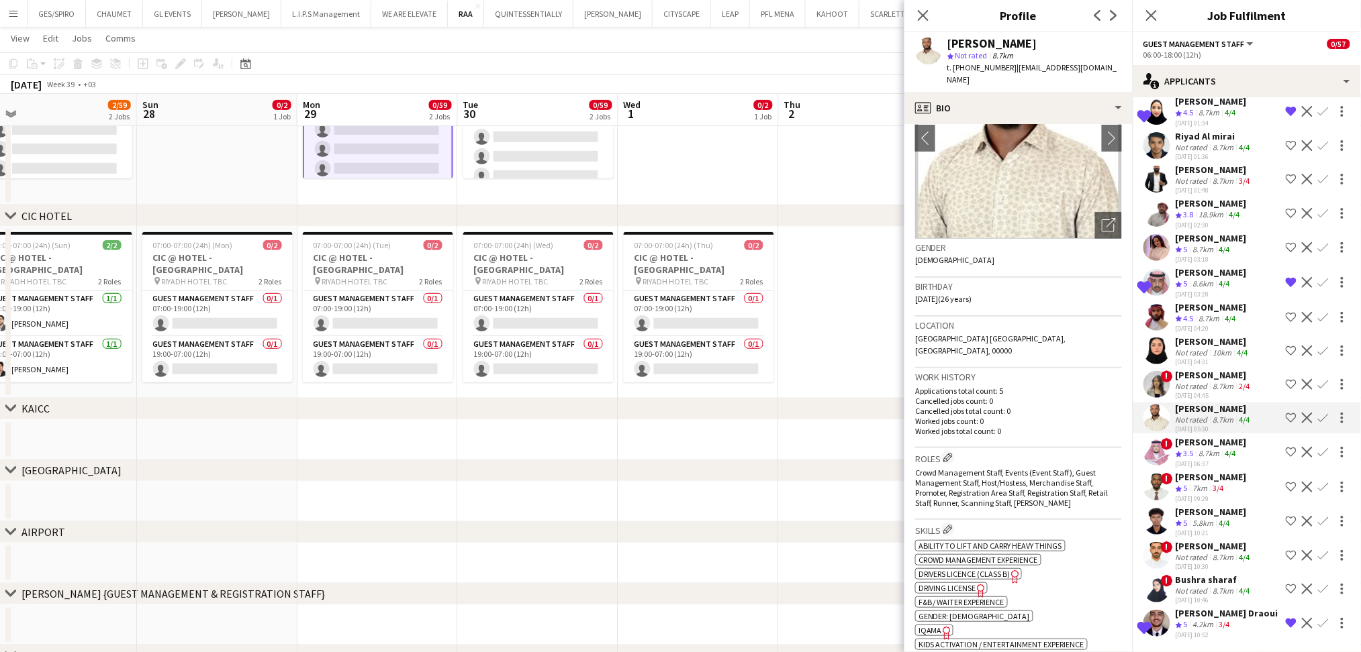
scroll to position [0, 0]
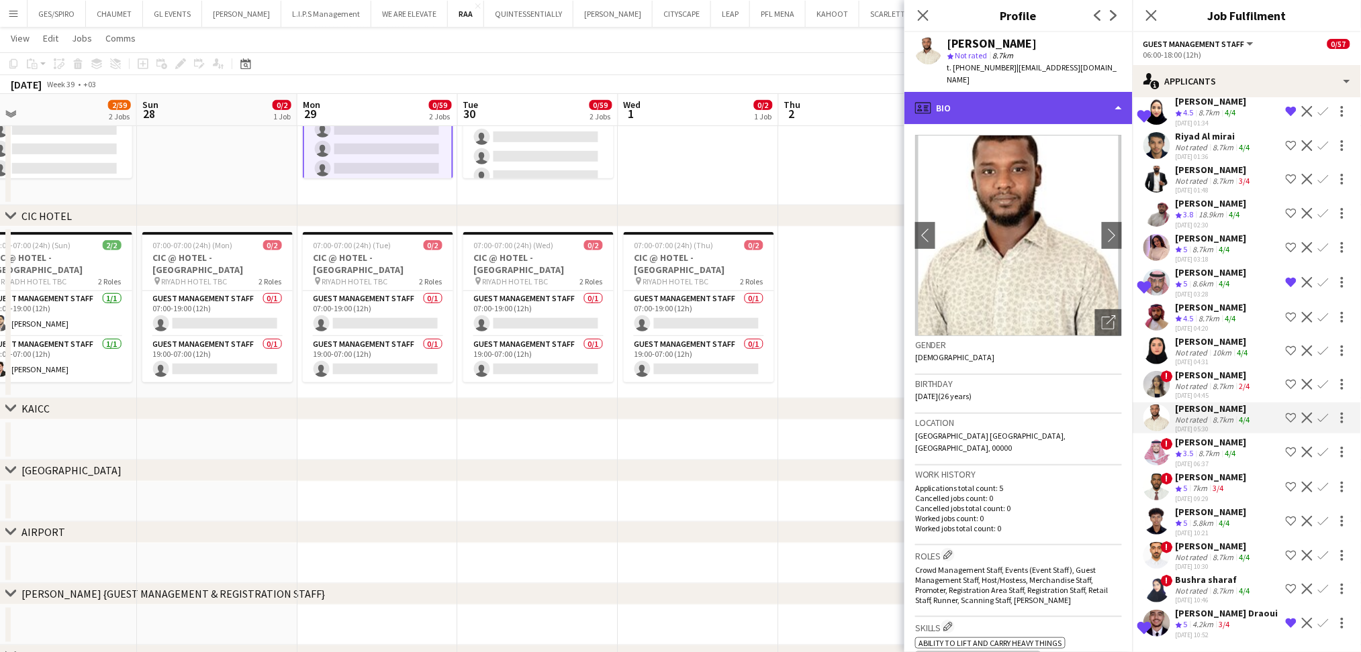
click at [1018, 95] on div "profile Bio" at bounding box center [1018, 108] width 228 height 32
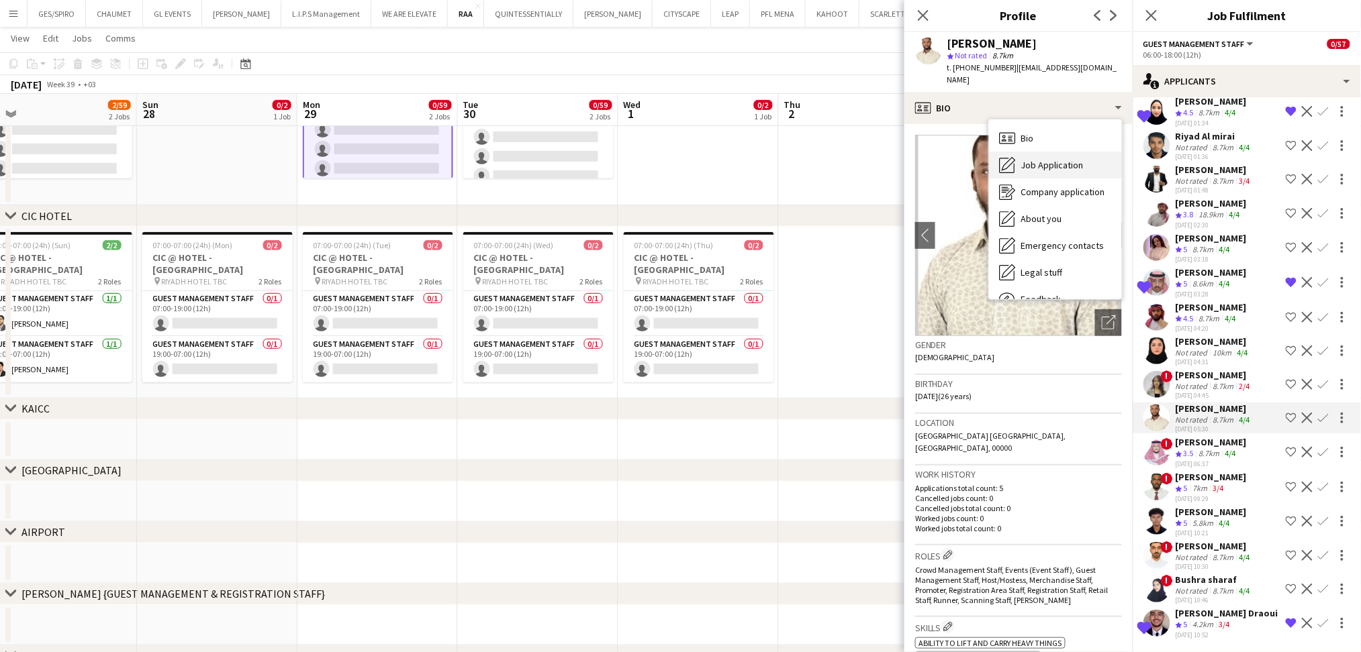
click at [1038, 160] on div "Job Application Job Application" at bounding box center [1055, 165] width 133 height 27
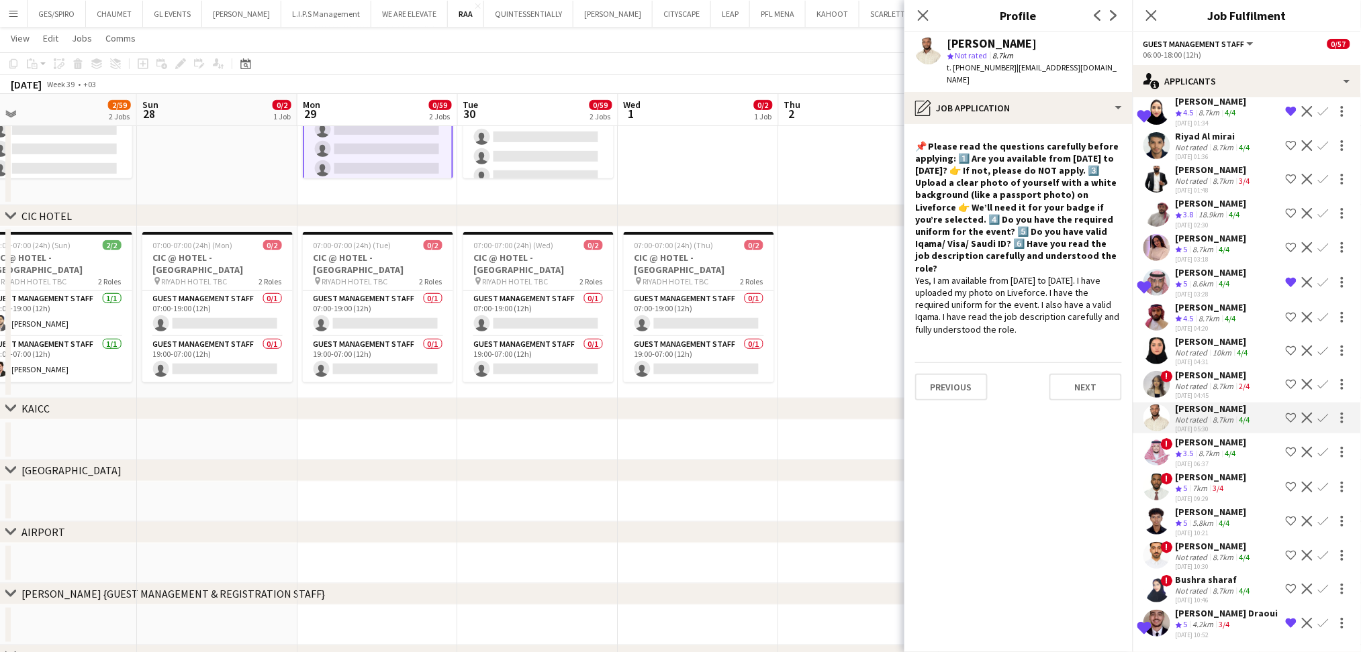
click at [1195, 391] on div "Not rated" at bounding box center [1192, 386] width 35 height 10
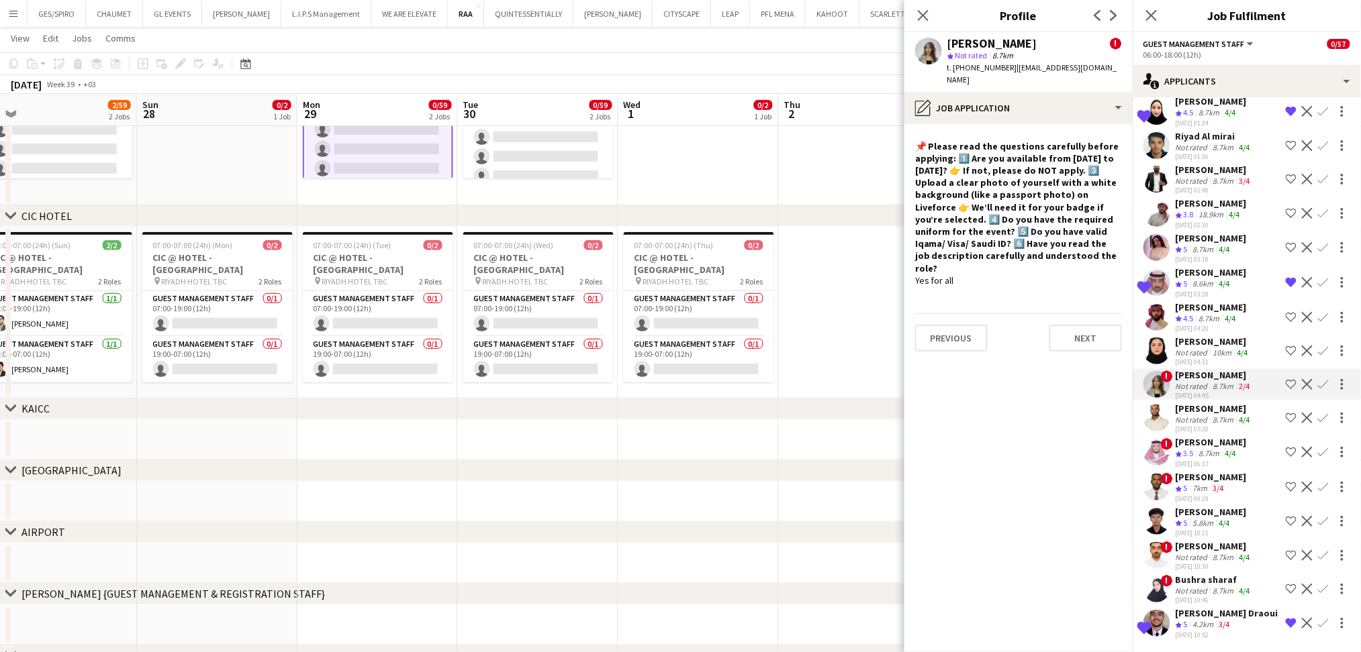
click at [1226, 349] on div "10km" at bounding box center [1222, 353] width 24 height 10
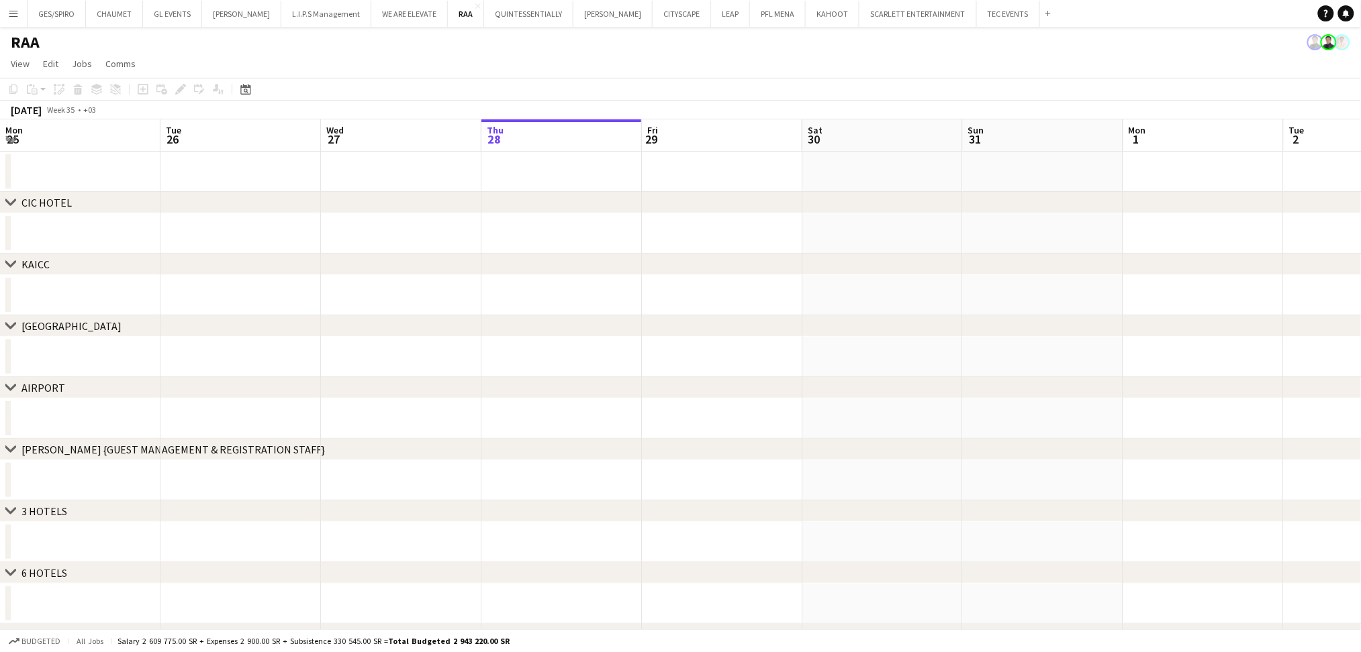
scroll to position [0, 321]
